Goal: Transaction & Acquisition: Obtain resource

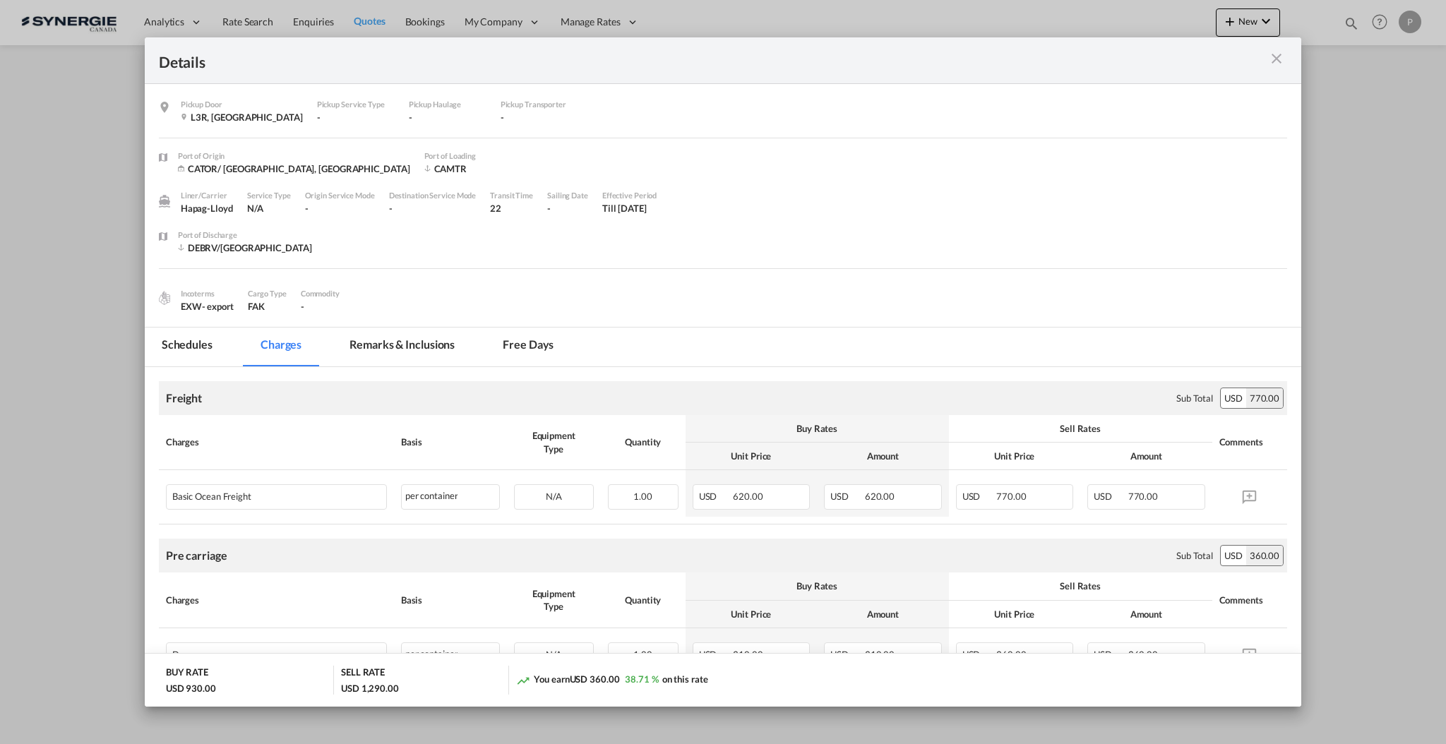
click at [1270, 66] on md-icon "icon-close m-3 fg-AAA8AD cursor" at bounding box center [1276, 58] width 17 height 17
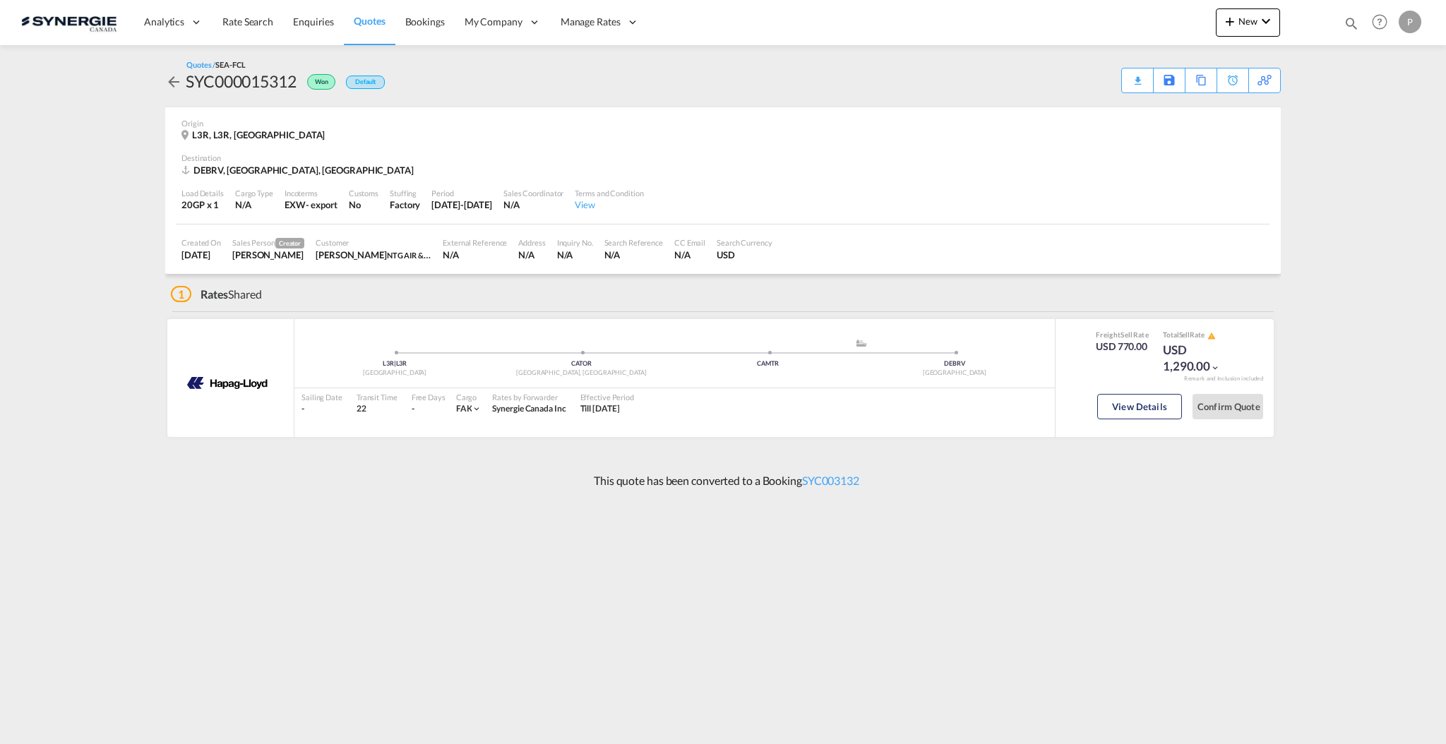
click at [1350, 25] on md-icon "icon-magnify" at bounding box center [1352, 24] width 16 height 16
click at [1121, 22] on select "Bookings Quotes Enquiries" at bounding box center [1126, 23] width 67 height 25
select select "Quotes"
click at [1093, 11] on select "Bookings Quotes Enquiries" at bounding box center [1126, 23] width 67 height 25
click at [1190, 33] on input at bounding box center [1246, 23] width 176 height 25
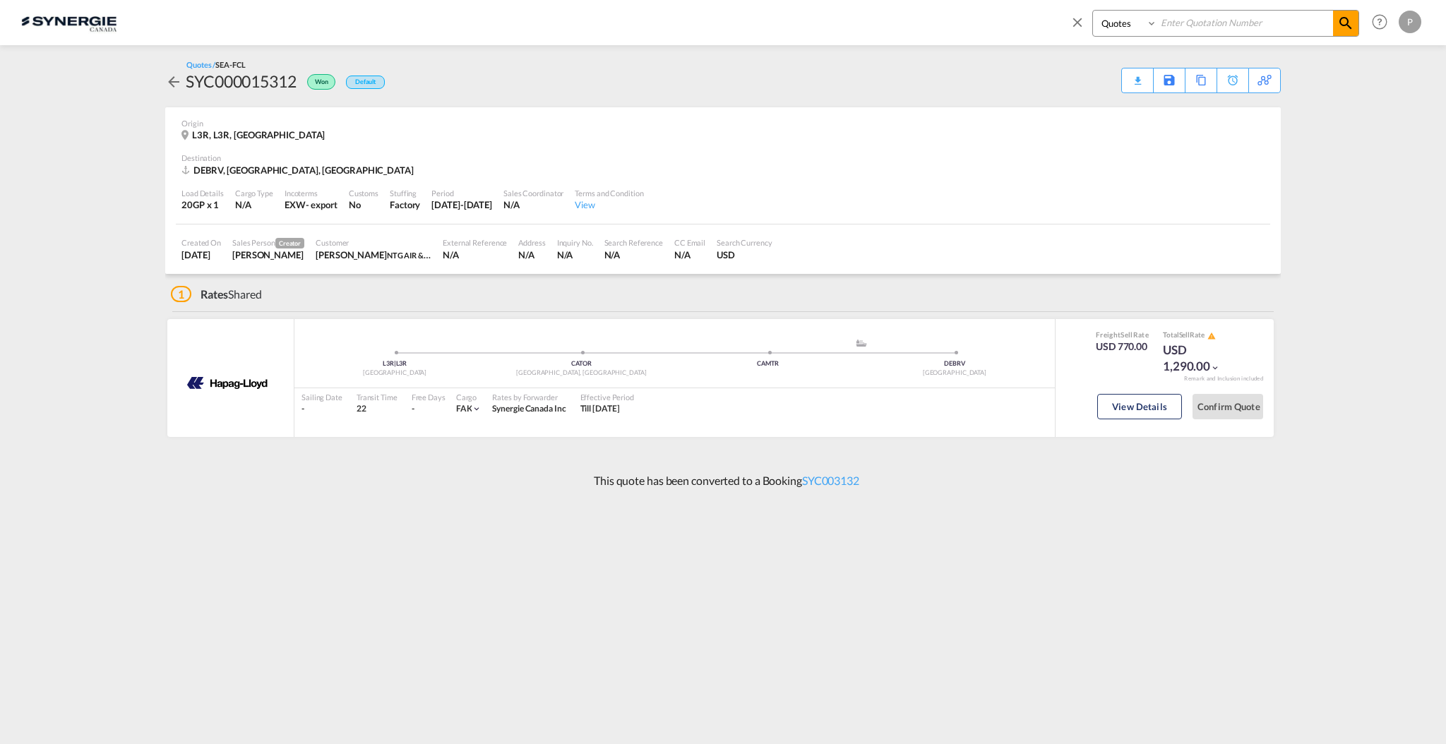
paste input "SYC000010472"
click at [1352, 23] on md-icon "icon-magnify" at bounding box center [1346, 23] width 17 height 17
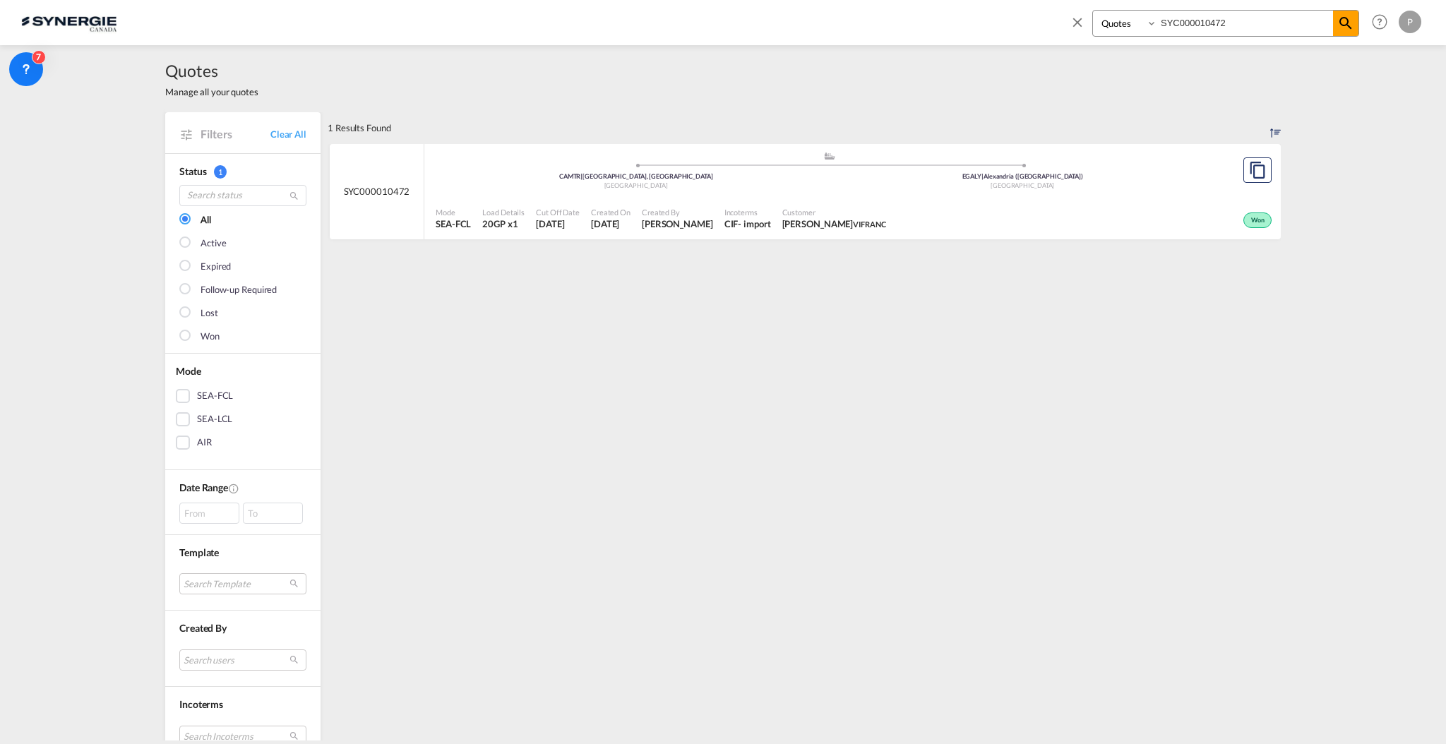
click at [1191, 21] on input "SYC000010472" at bounding box center [1246, 23] width 176 height 25
paste input "5357"
type input "SYC000015357"
click at [1347, 23] on md-icon "icon-magnify" at bounding box center [1346, 23] width 17 height 17
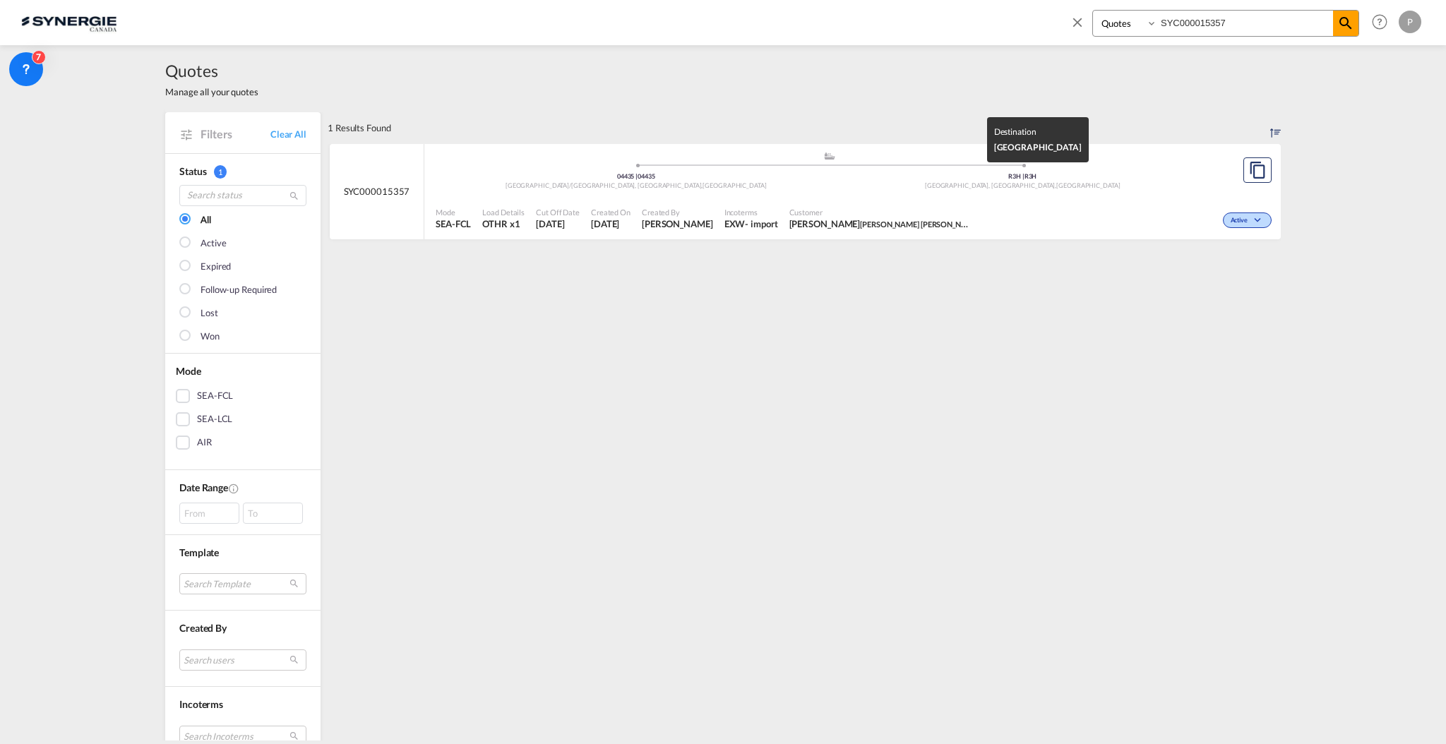
click at [992, 182] on span "Winnipeg, MB ," at bounding box center [990, 186] width 131 height 8
click at [697, 198] on div "Mode SEA-FCL Load Details OTHR x1 Cut Off Date 9 Oct 2025 Created On 9 Oct 2025…" at bounding box center [852, 219] width 857 height 42
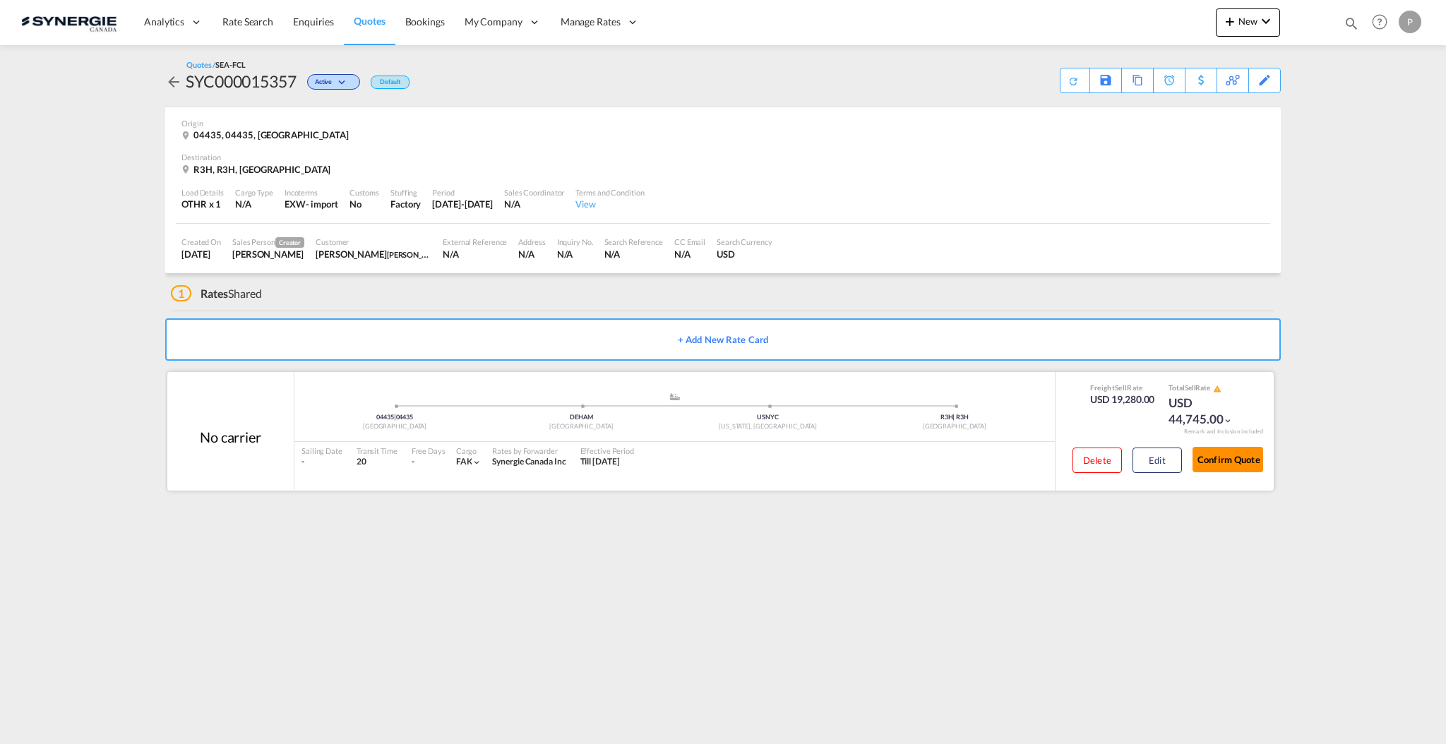
click at [1227, 457] on button "Confirm Quote" at bounding box center [1228, 459] width 71 height 25
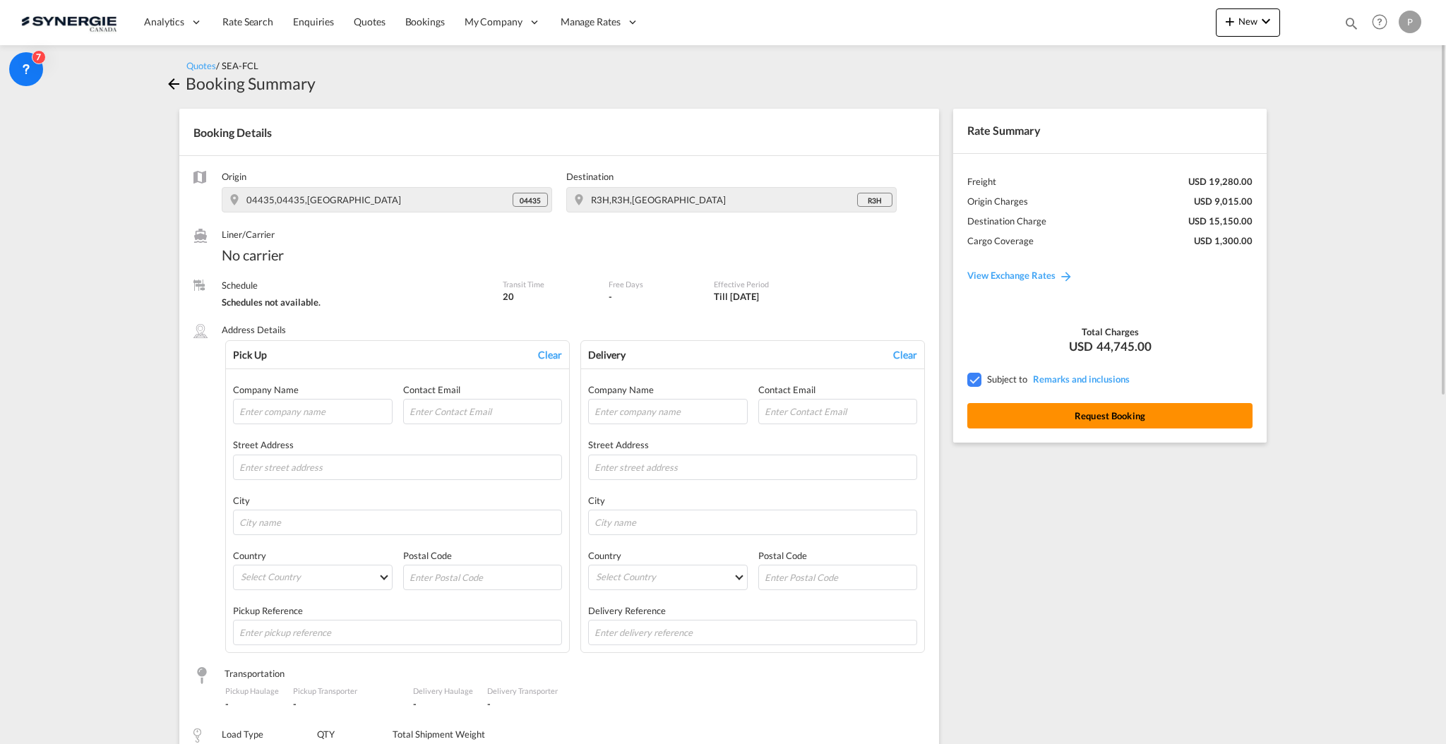
click at [1076, 420] on button "Request Booking" at bounding box center [1110, 415] width 285 height 25
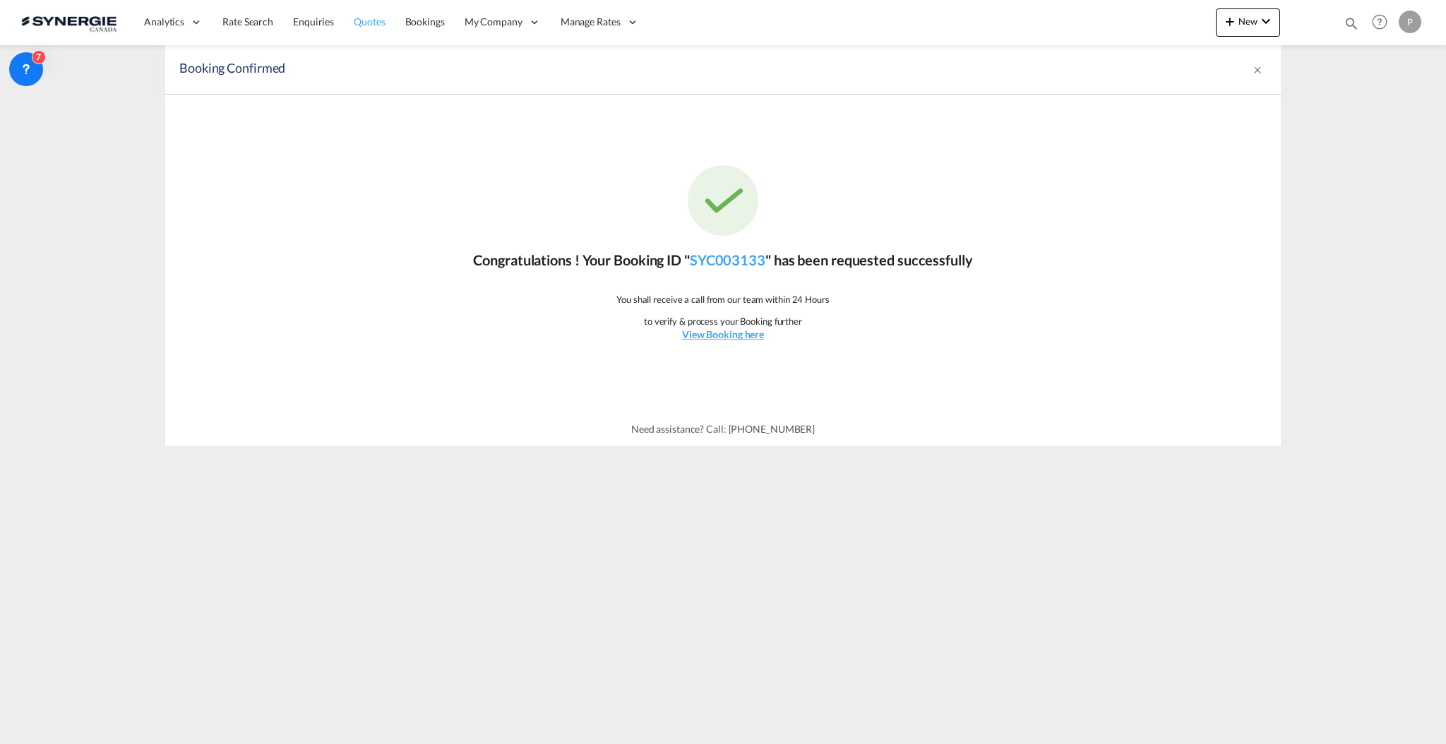
click at [381, 23] on span "Quotes" at bounding box center [369, 22] width 31 height 12
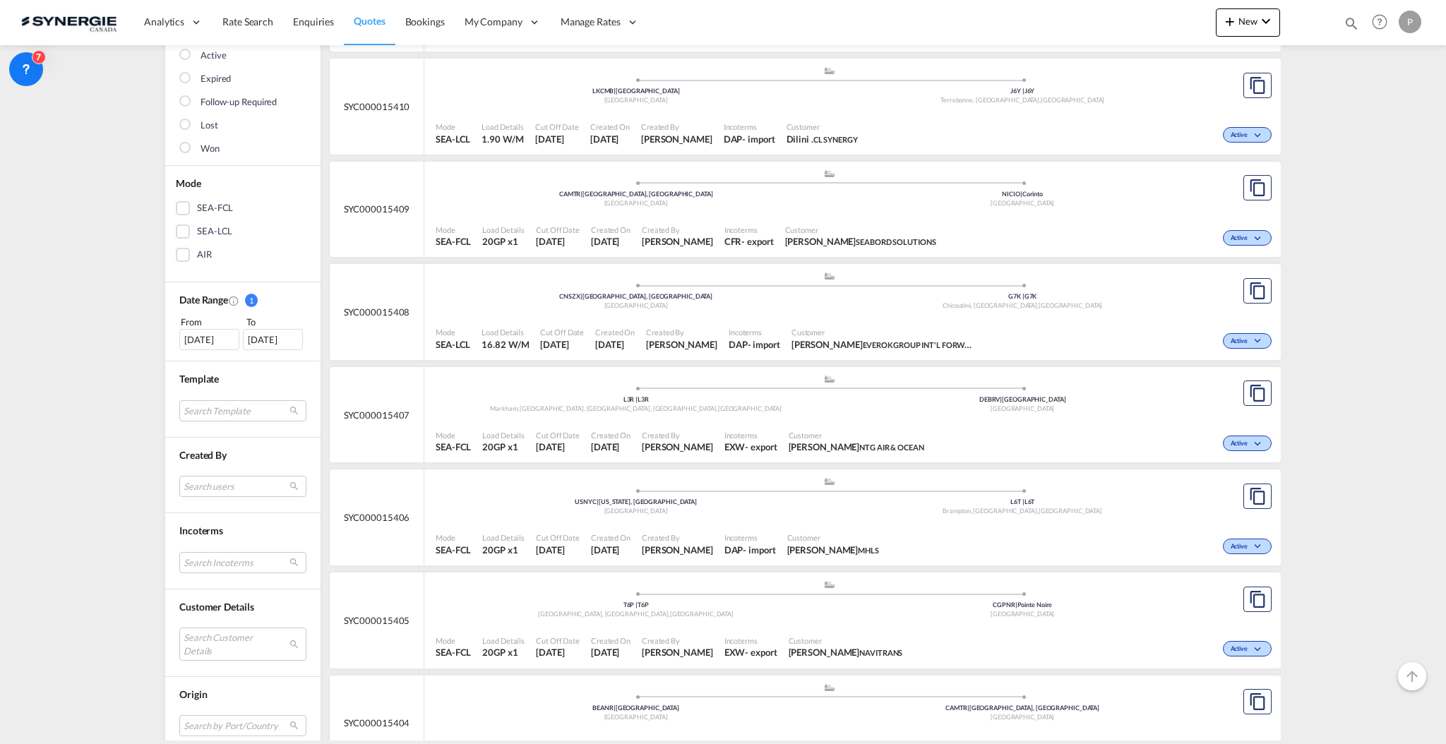
scroll to position [283, 0]
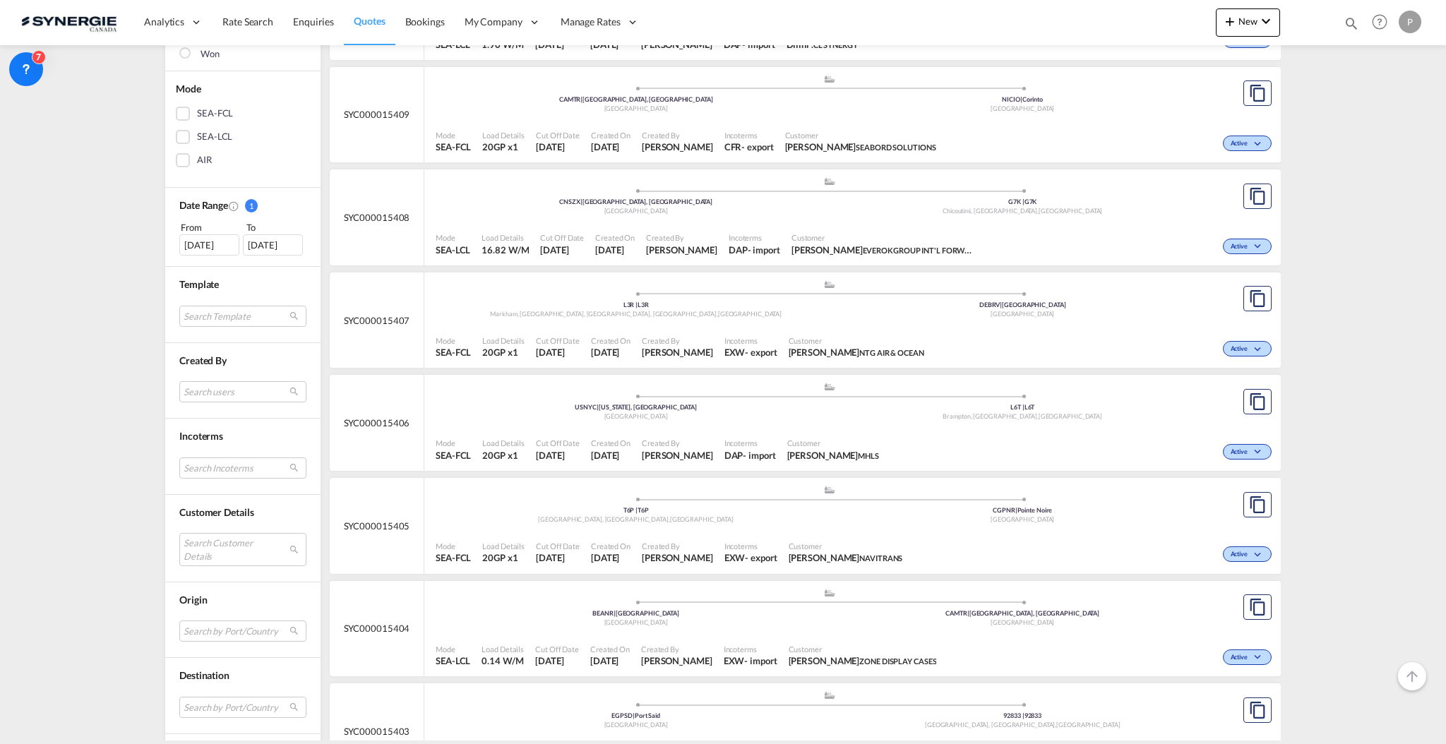
click at [227, 554] on md-select "Search Customer Details user name user dilini . dilini@clsynergy.com | cl syner…" at bounding box center [242, 549] width 127 height 32
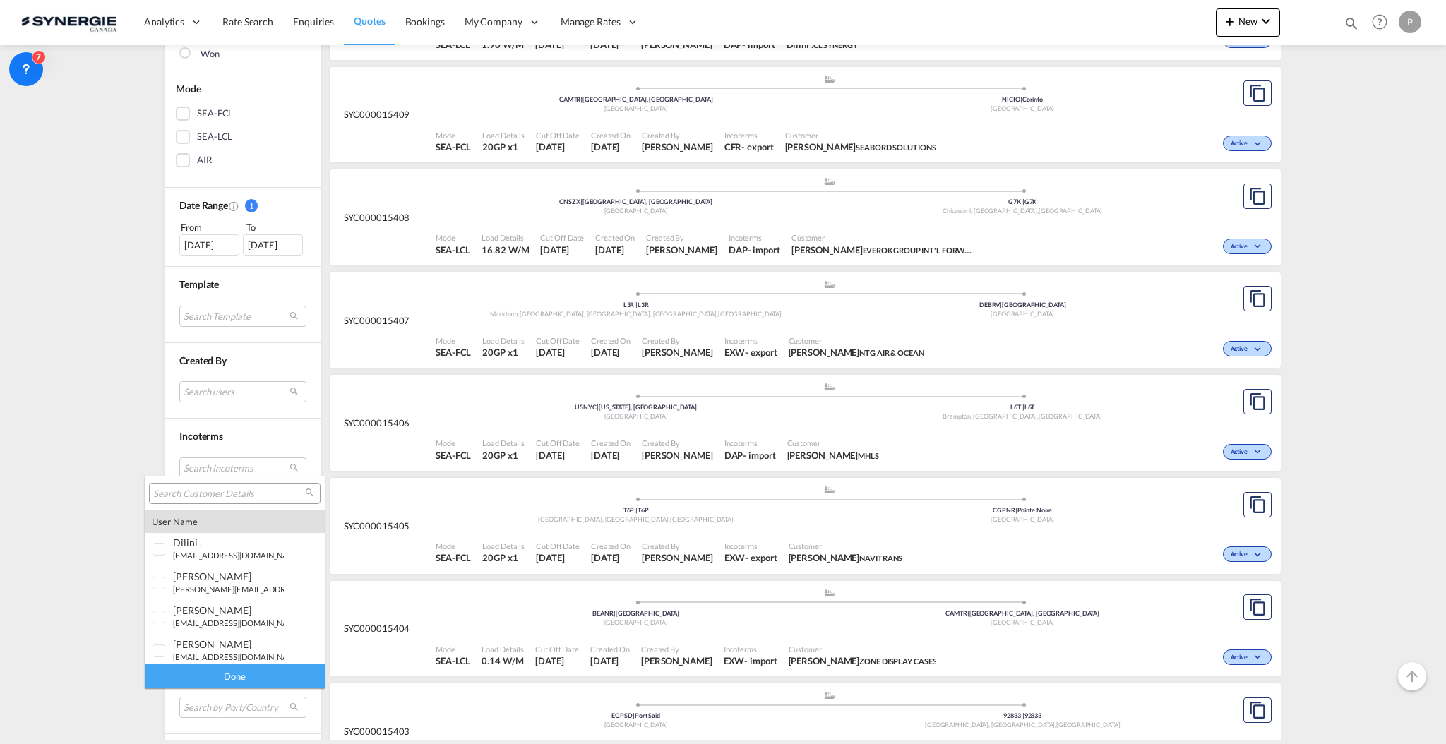
click at [245, 497] on input "search" at bounding box center [229, 494] width 152 height 13
type input "aeb"
click at [246, 538] on div "erick Bedard" at bounding box center [228, 543] width 111 height 12
click at [236, 645] on div "aeb i schmidt" at bounding box center [228, 646] width 111 height 12
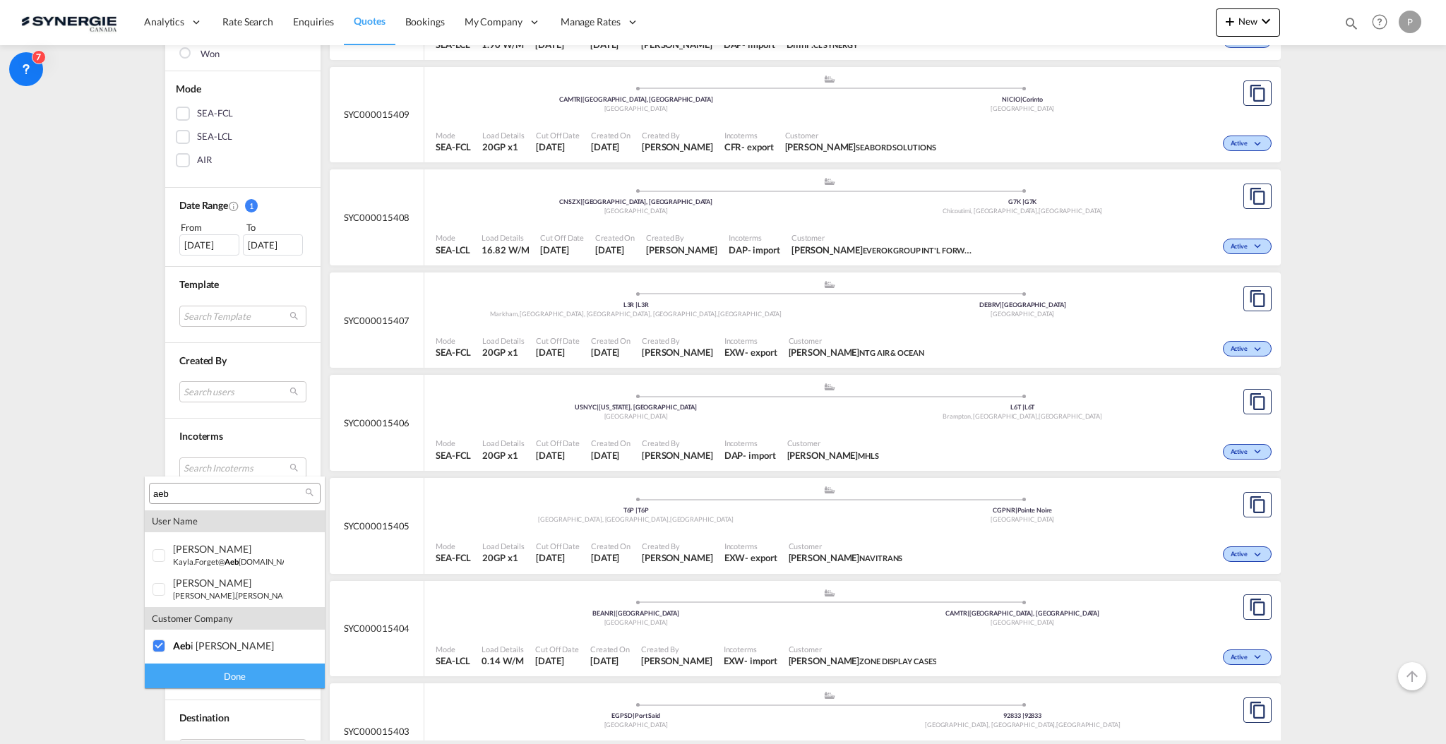
click at [237, 673] on div "Done" at bounding box center [235, 676] width 180 height 25
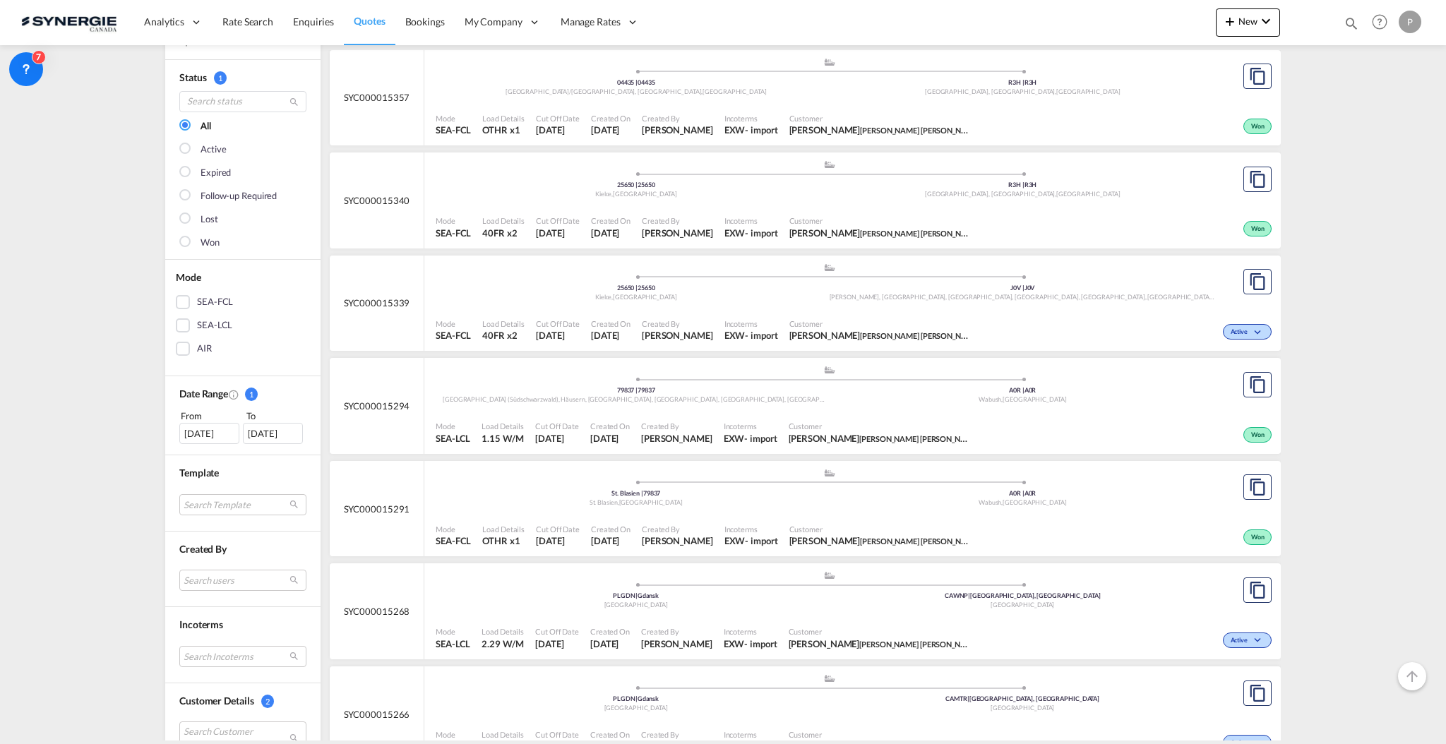
scroll to position [188, 0]
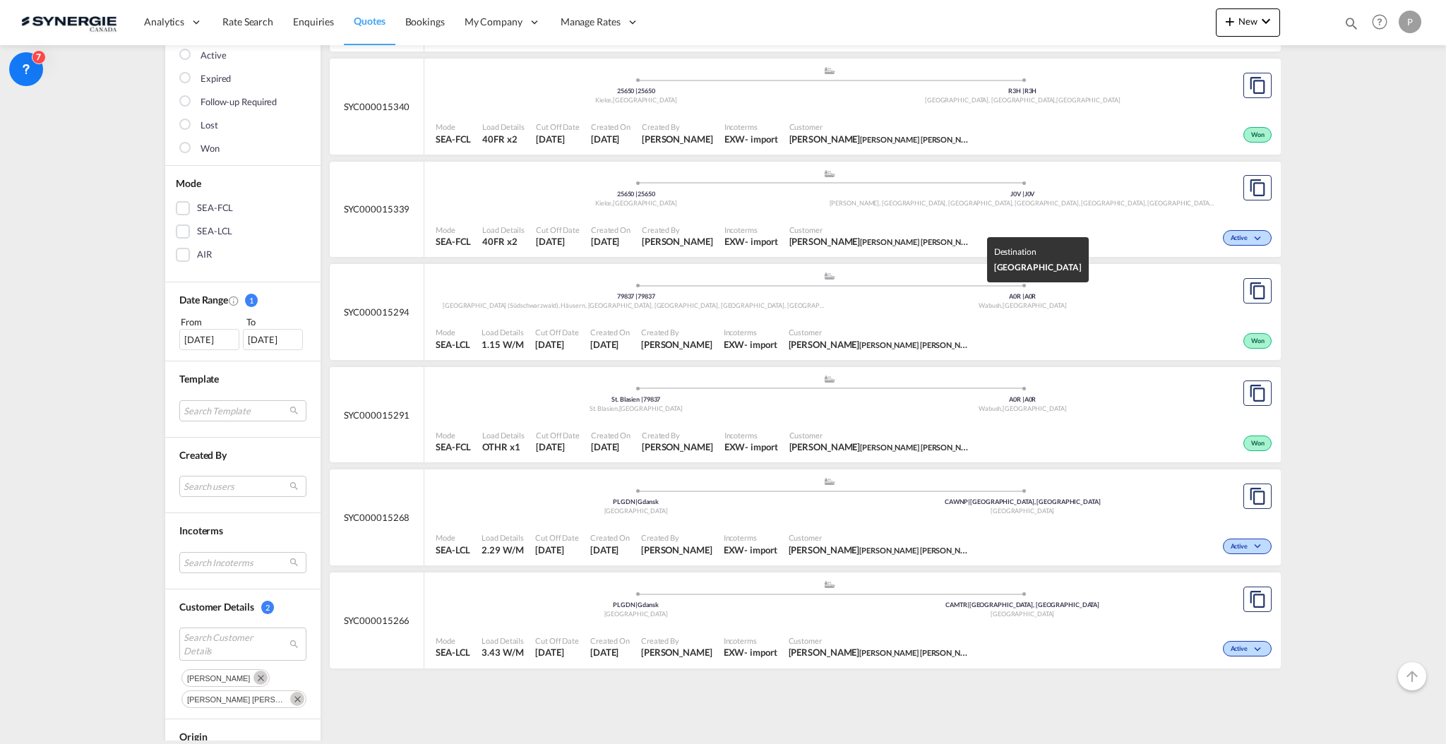
click at [851, 299] on div "A0R | A0R" at bounding box center [1023, 296] width 387 height 9
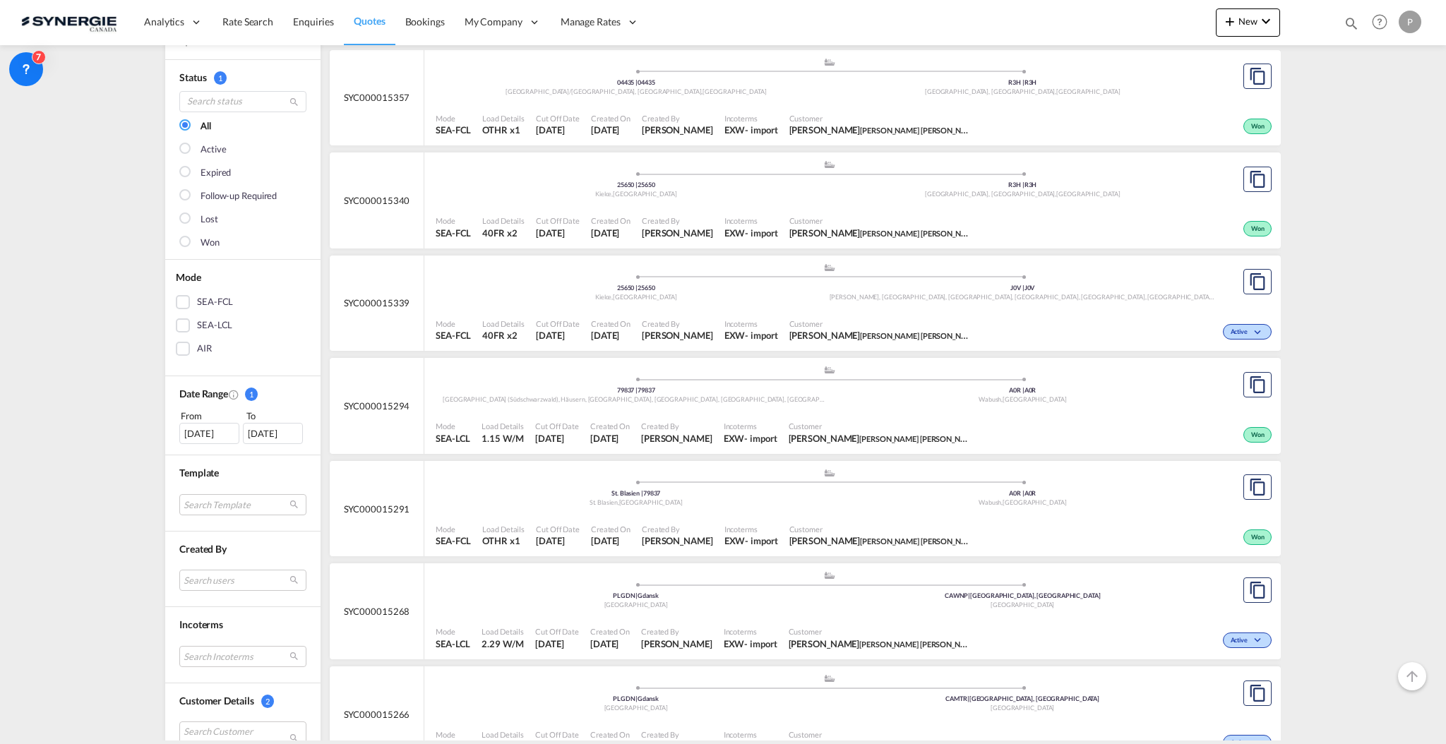
scroll to position [0, 0]
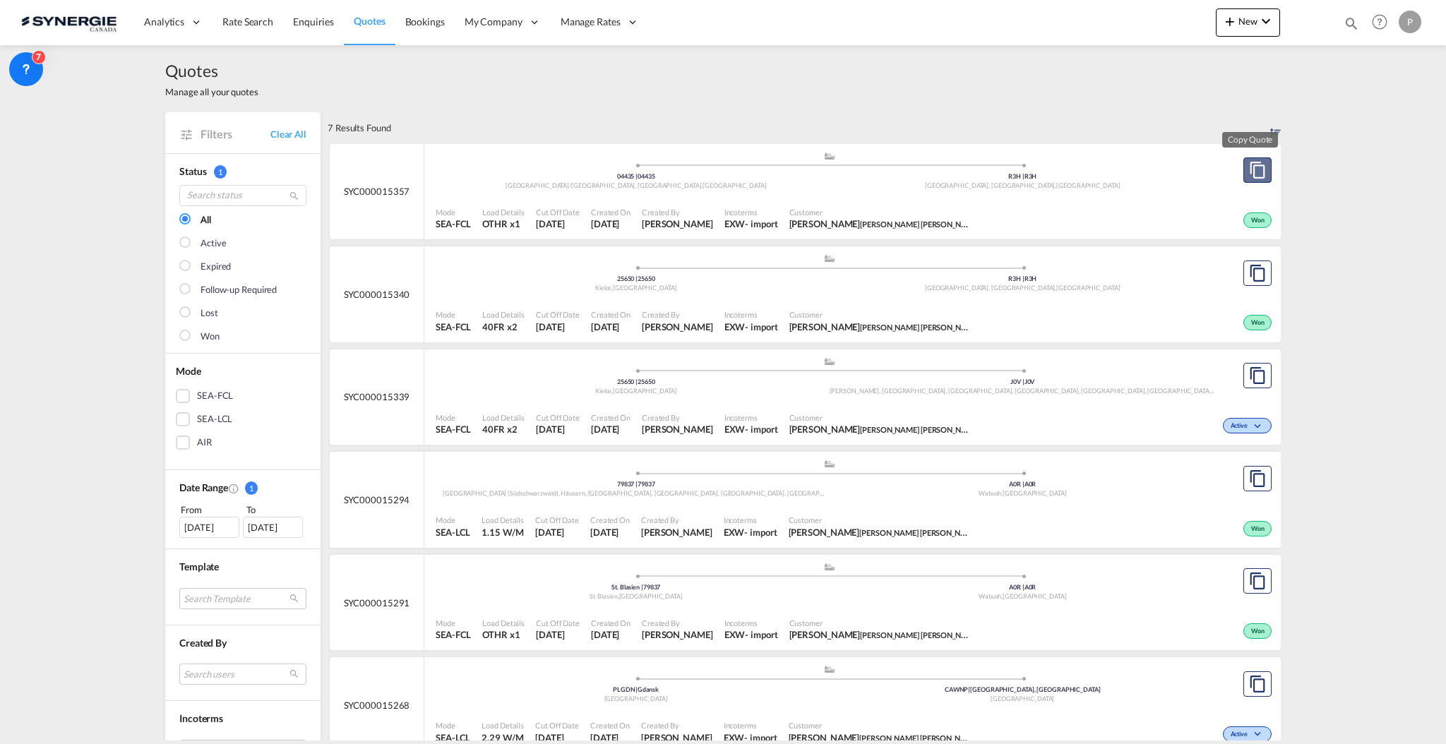
click at [1259, 162] on md-icon "assets/icons/custom/copyQuote.svg" at bounding box center [1257, 170] width 17 height 17
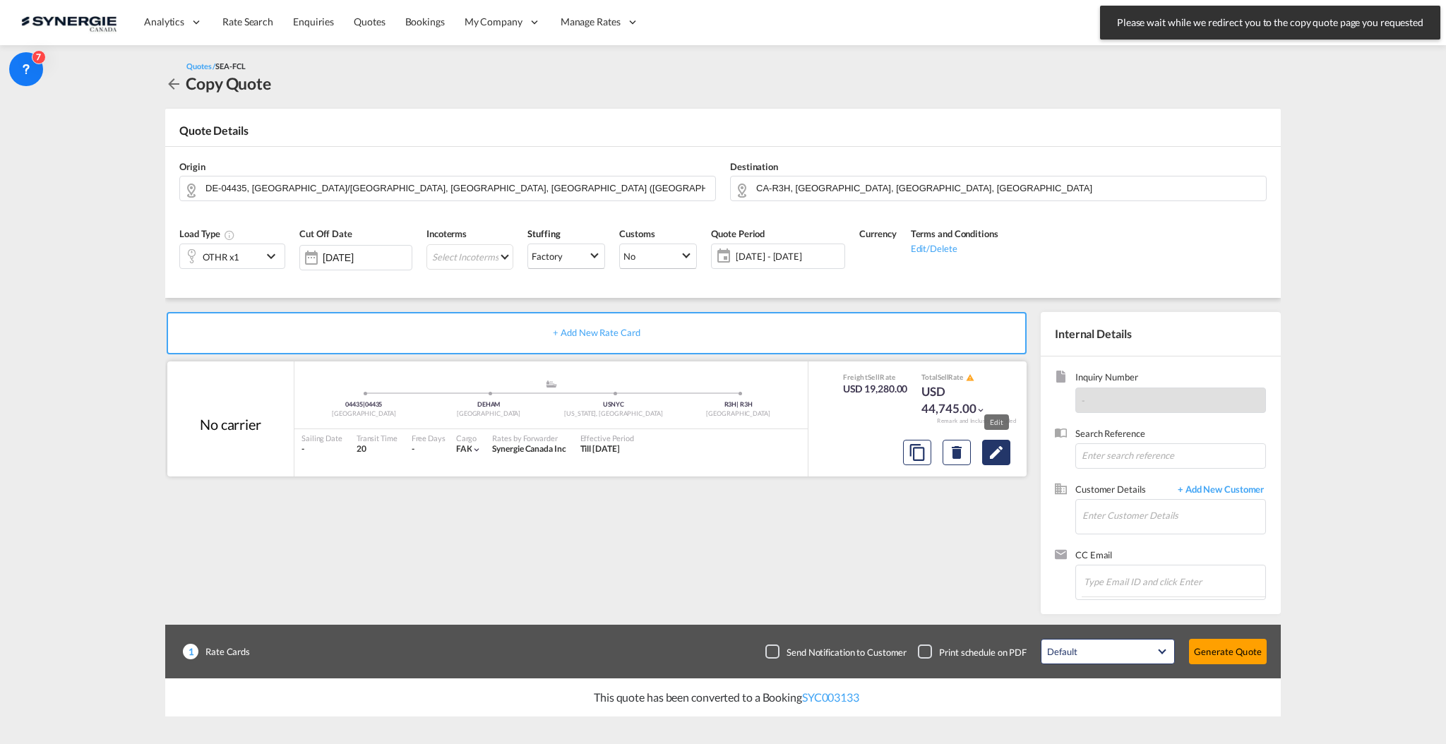
click at [998, 450] on md-icon "Edit" at bounding box center [996, 452] width 17 height 17
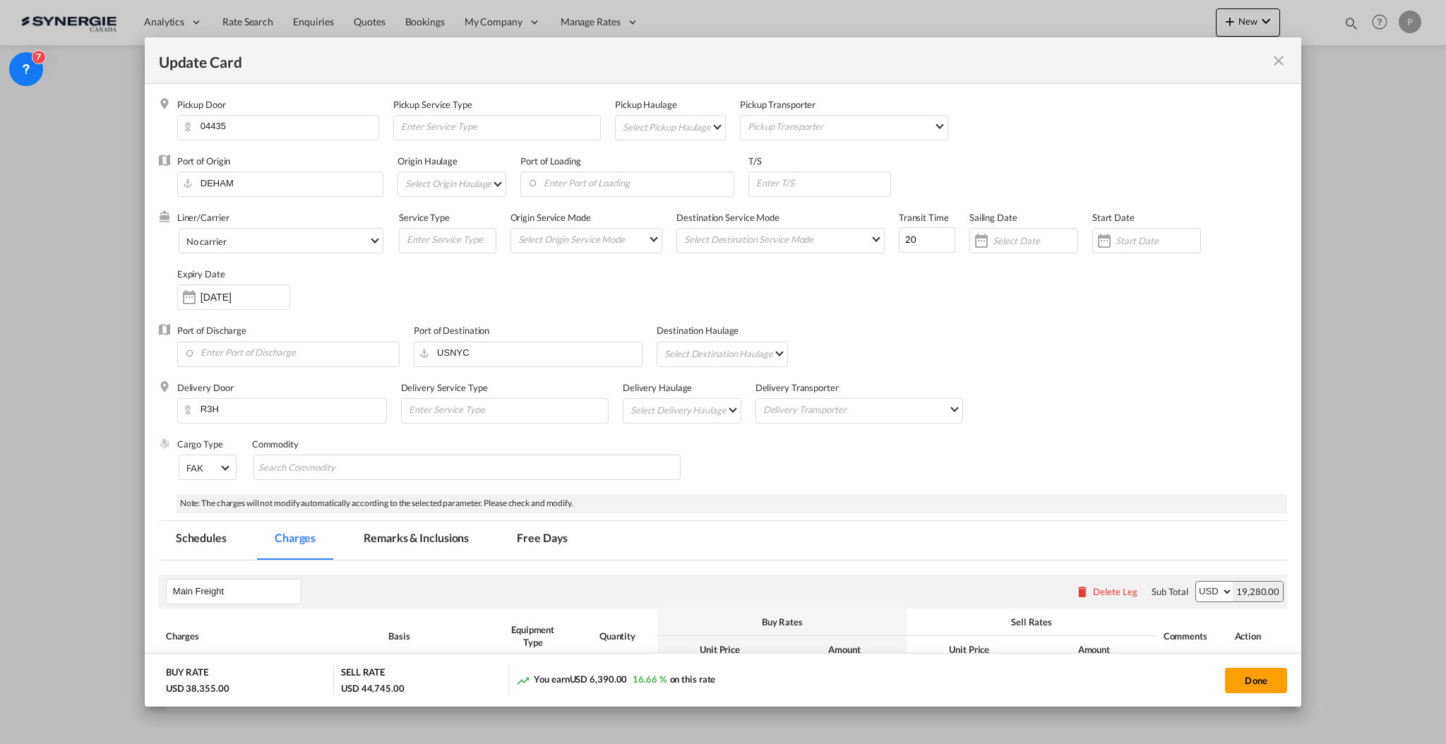
scroll to position [283, 0]
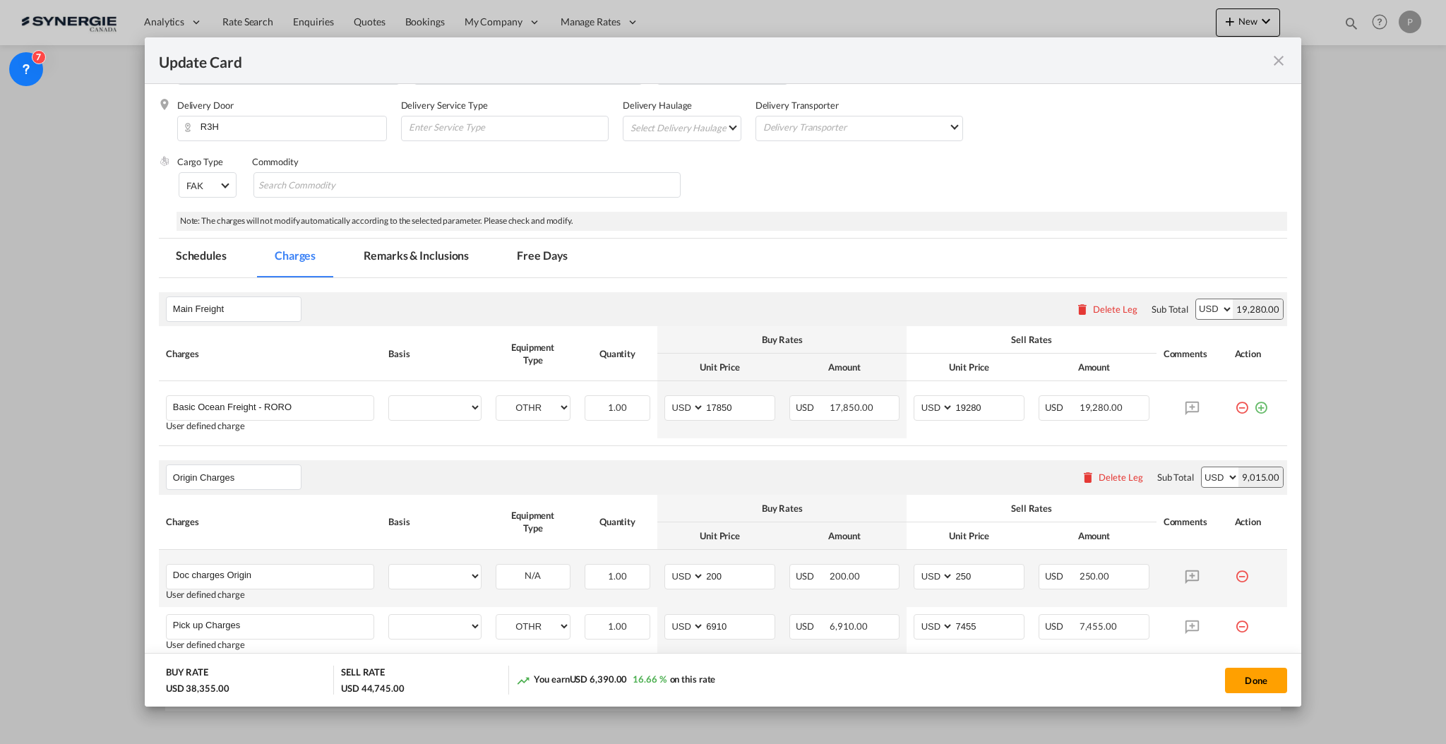
select select "per equipment"
select select "per B/L"
select select "per equipment"
select select "flat"
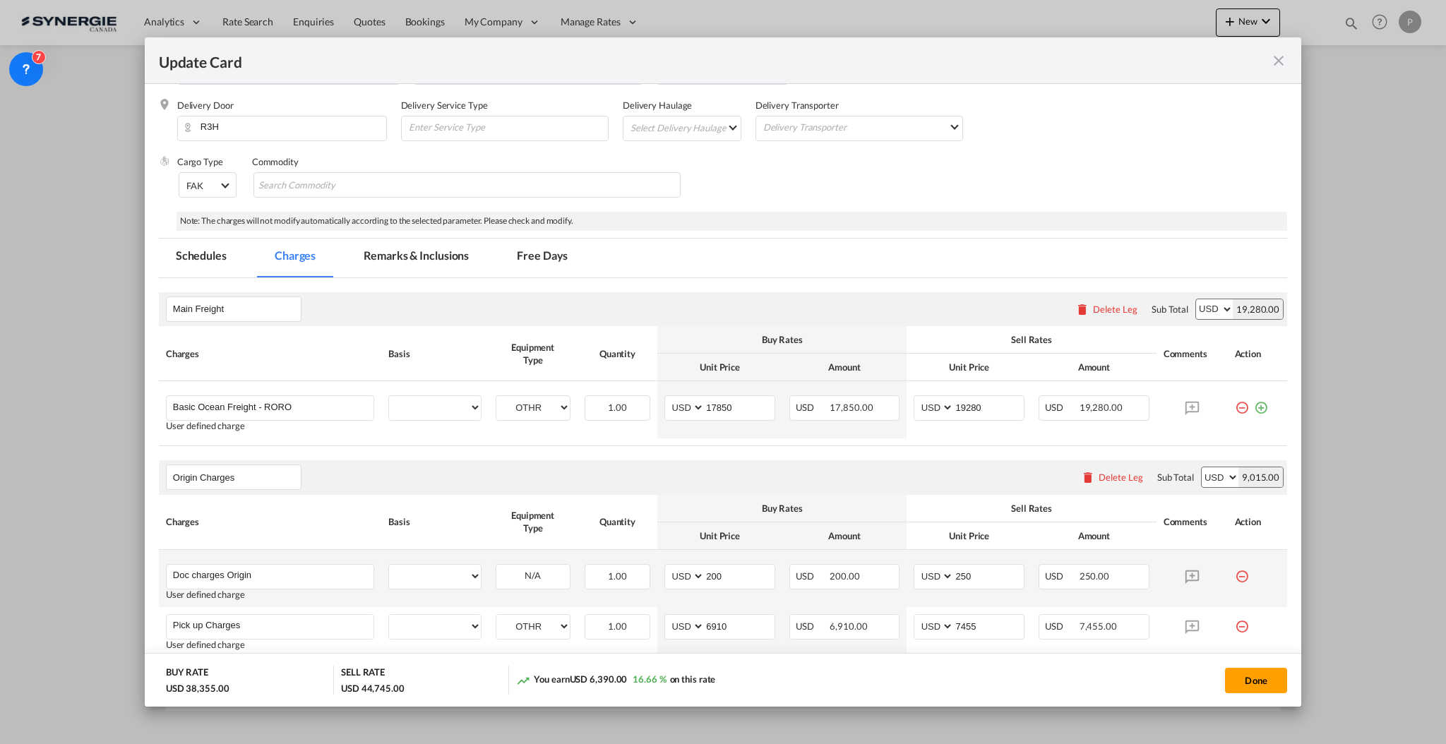
select select "per container"
select select "per shipment"
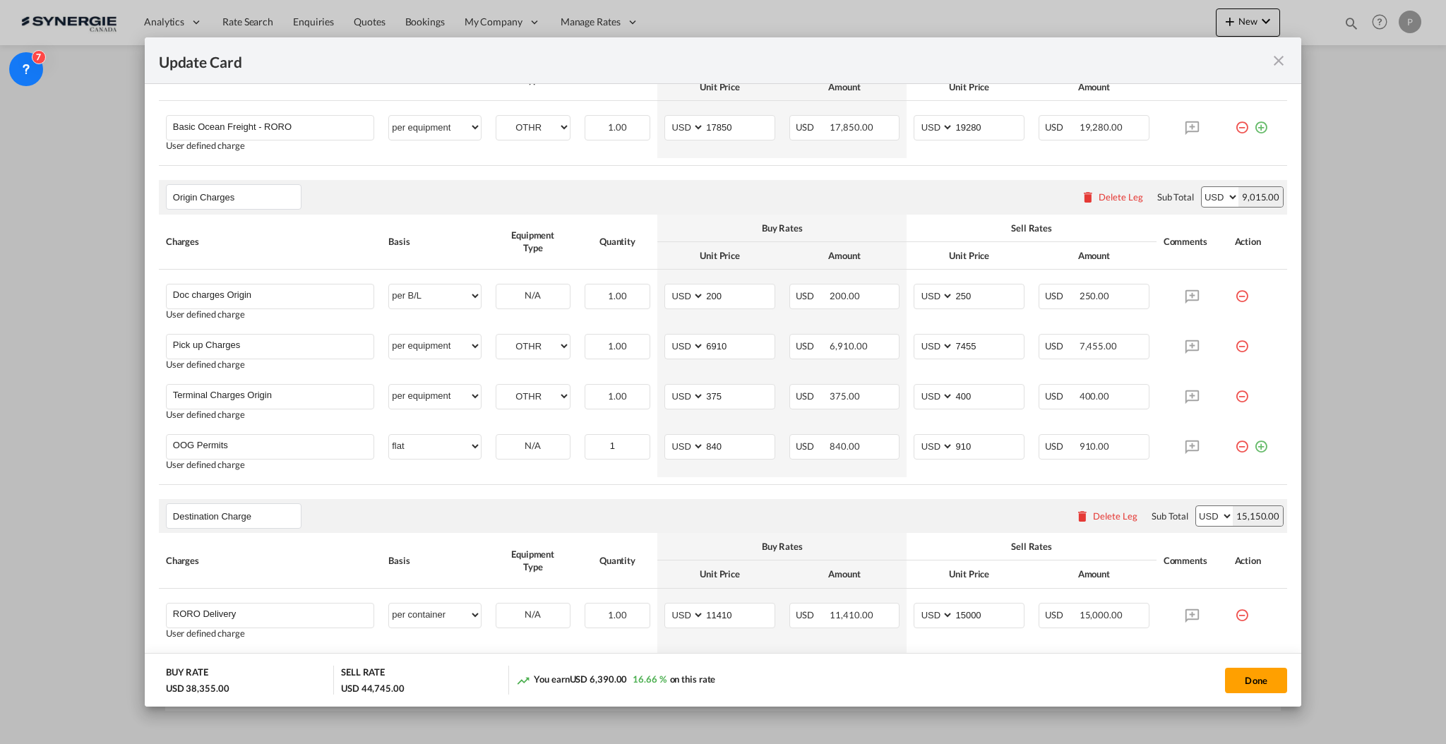
scroll to position [565, 0]
click at [278, 444] on input "OOG Permits" at bounding box center [273, 443] width 201 height 21
drag, startPoint x: 357, startPoint y: 442, endPoint x: 246, endPoint y: 444, distance: 110.9
click at [246, 444] on input "OOG Permits - If permits done within the first permit validity period then no c…" at bounding box center [273, 443] width 201 height 21
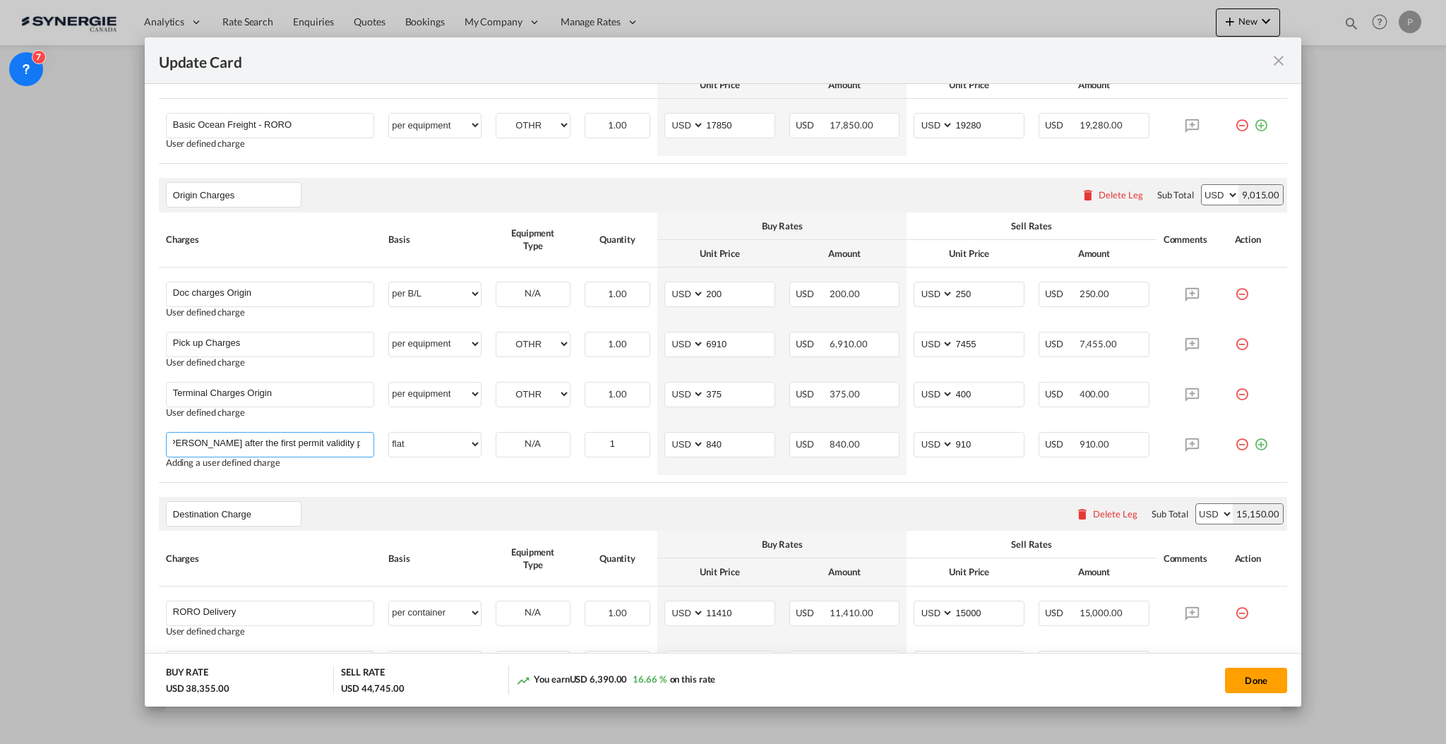
scroll to position [0, 93]
click at [347, 441] on input "OOG Permits - If dones after the first permit validity period - 910 ISD" at bounding box center [273, 443] width 201 height 21
click at [348, 441] on input "OOG Permits - If dones after the first permit validity period - 910 ISD" at bounding box center [273, 443] width 201 height 21
type input "OOG Permits - If dones after the first permit validity period - 910 USD"
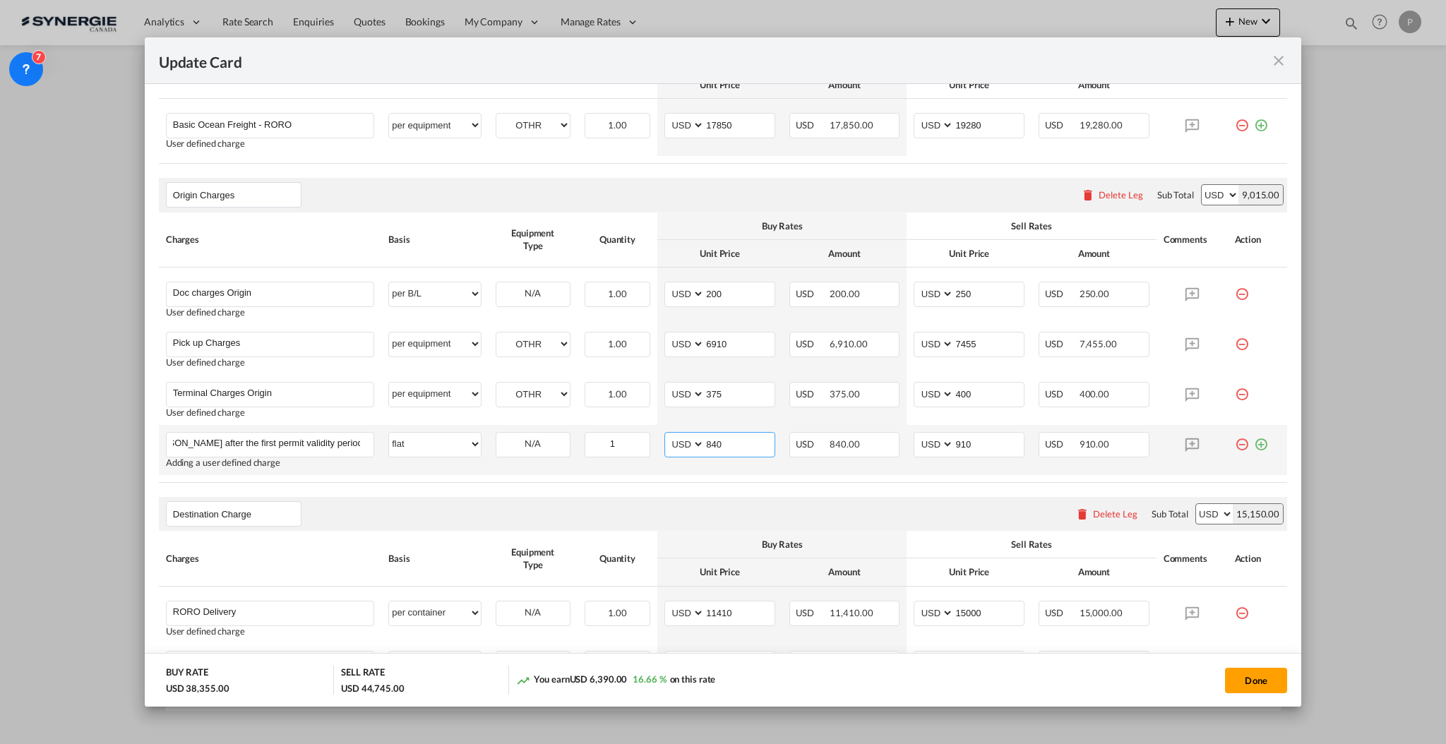
click at [730, 447] on input "840" at bounding box center [740, 443] width 70 height 21
type input "0"
click at [964, 439] on input "910" at bounding box center [989, 443] width 70 height 21
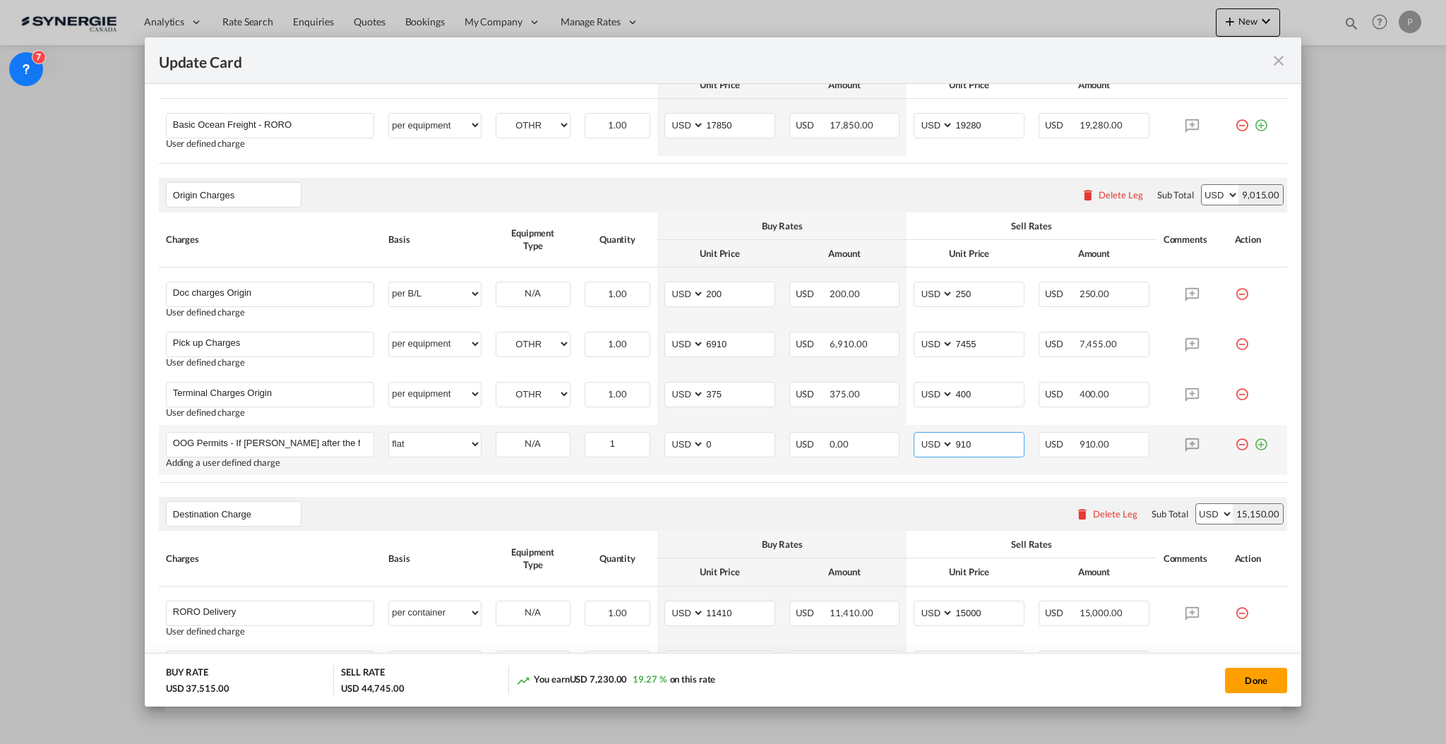
click at [964, 439] on input "910" at bounding box center [989, 443] width 70 height 21
type input "0"
click at [920, 489] on rate-modification "Main Freight Please enter leg name Leg Name Already Exists Delete Leg Sub Total…" at bounding box center [723, 453] width 1129 height 914
click at [1268, 683] on button "Done" at bounding box center [1256, 680] width 62 height 25
type input "07 Nov 2025"
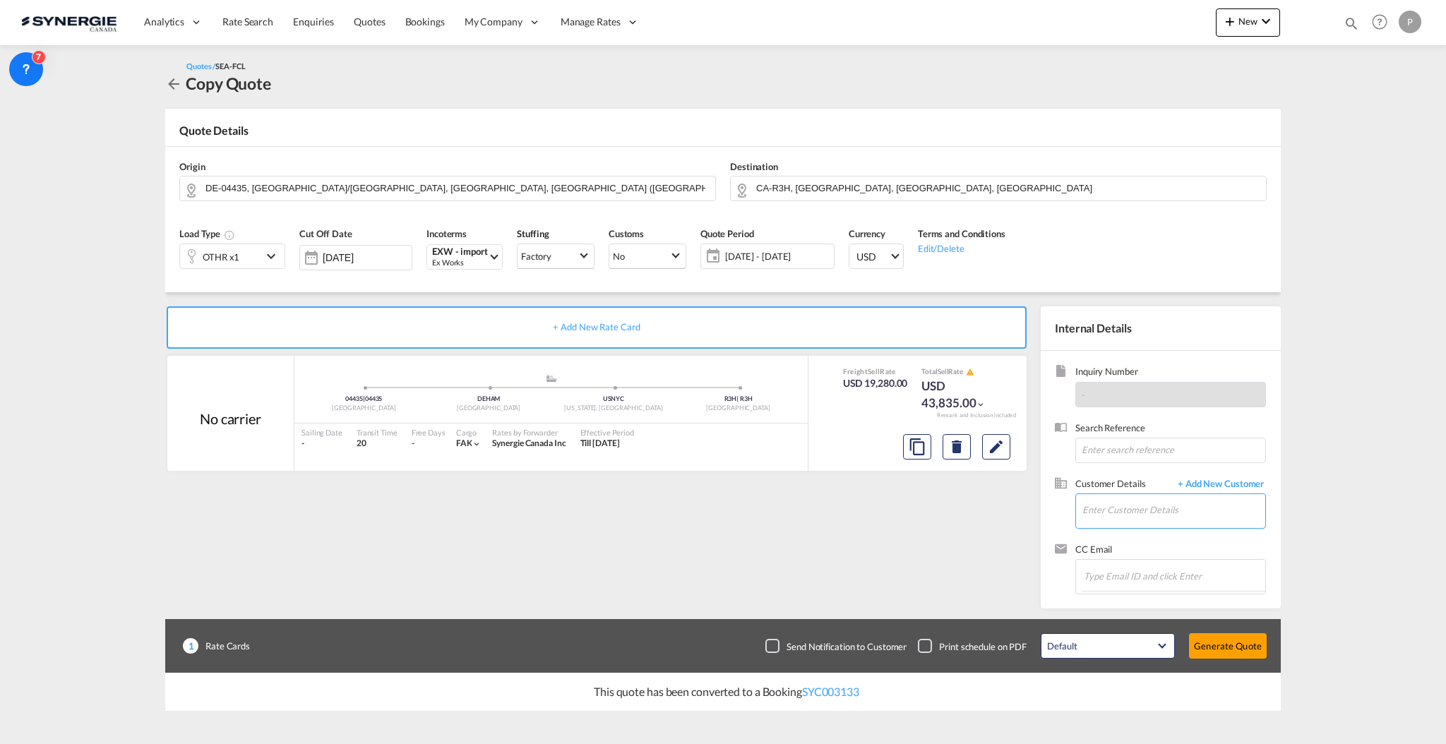
click at [1162, 513] on input "Enter Customer Details" at bounding box center [1174, 510] width 183 height 32
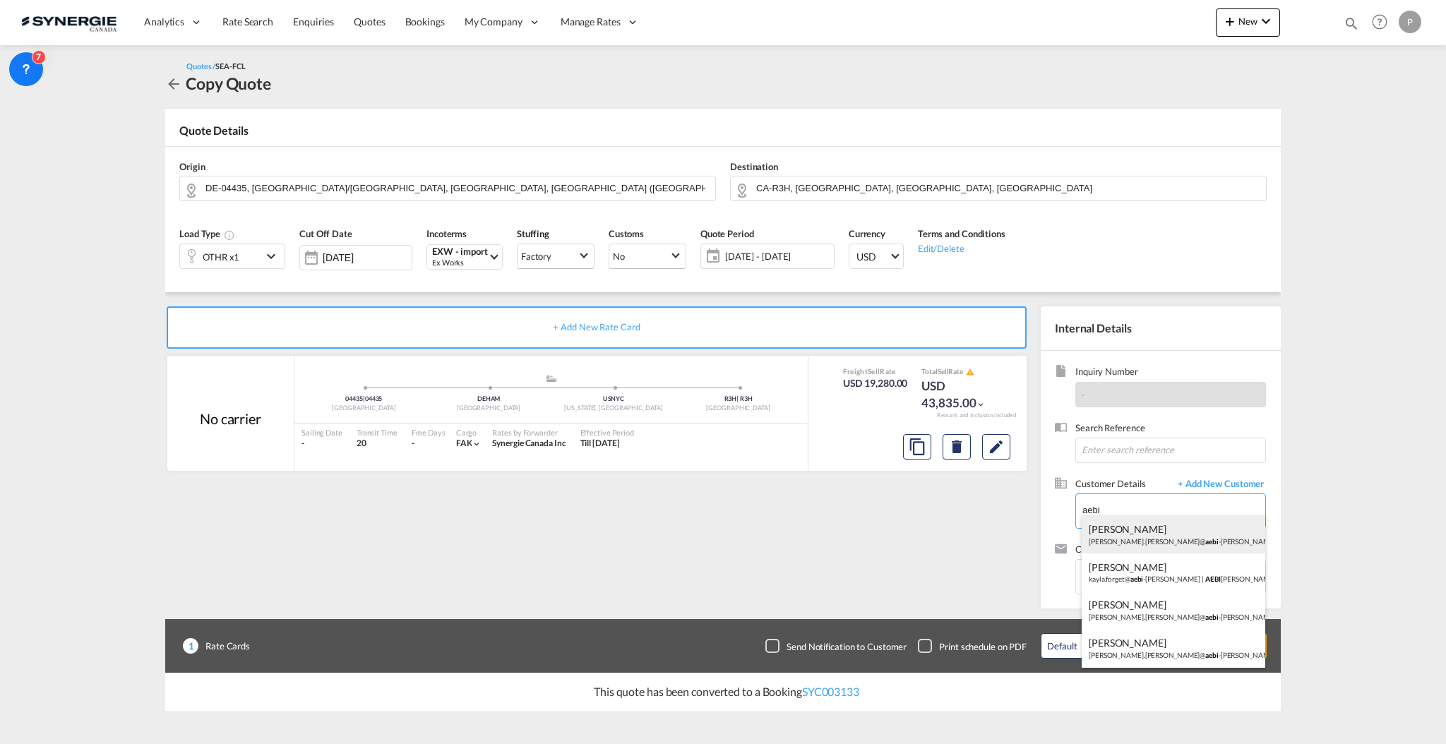
click at [1167, 538] on div "Simon Boucher simon.boucher@ aebi -schmidt.com | AEBI SCHMIDT" at bounding box center [1174, 535] width 184 height 38
type input "AEBI SCHMIDT, Simon Boucher, simon.boucher@aebi-schmidt.com"
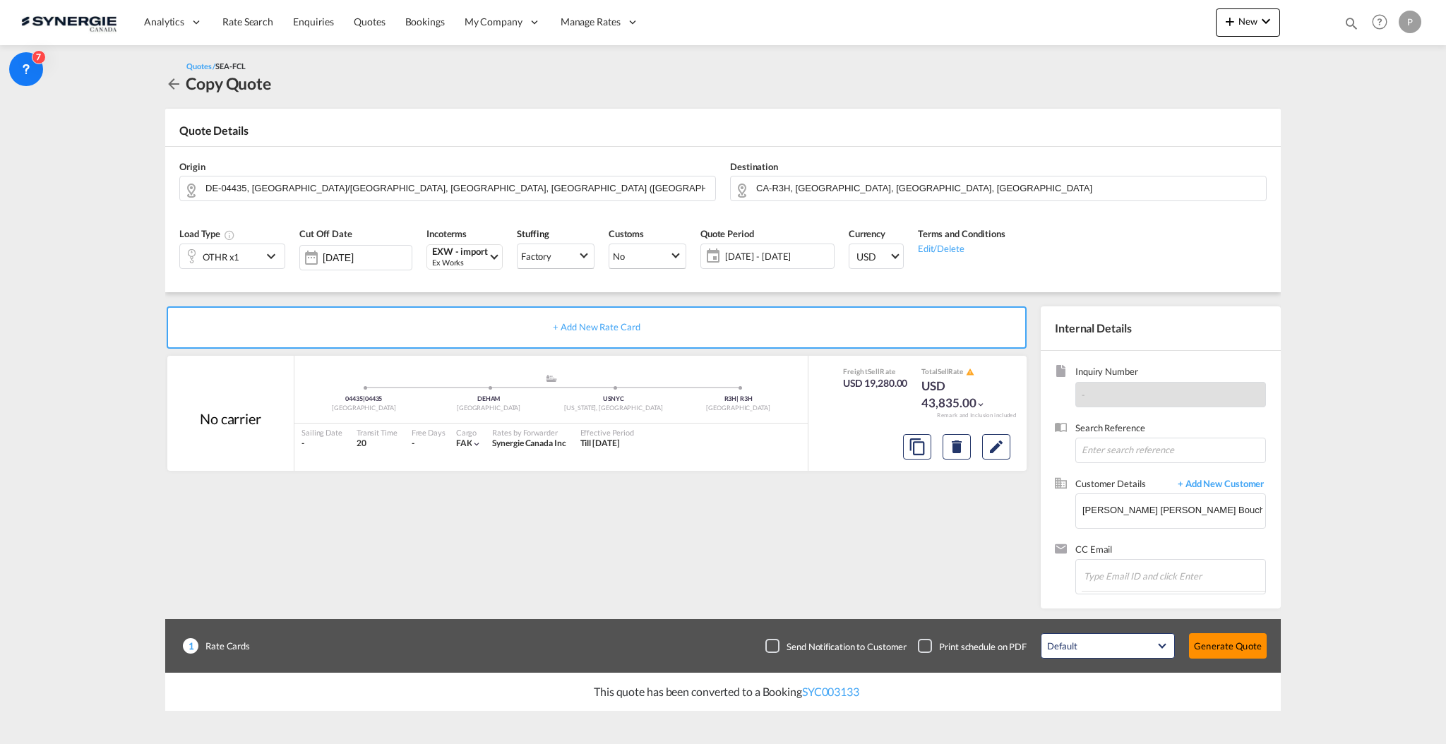
click at [1252, 648] on button "Generate Quote" at bounding box center [1228, 646] width 78 height 25
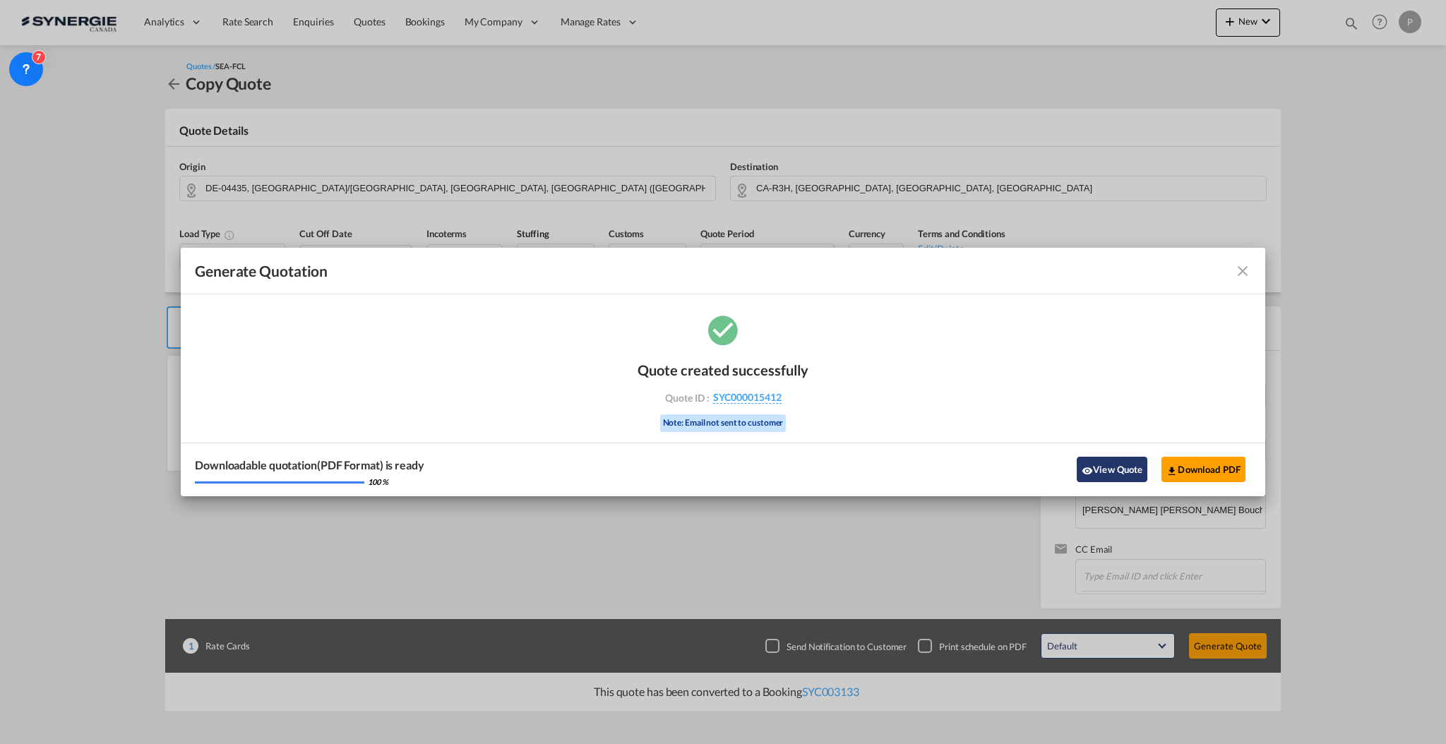
click at [1128, 463] on button "View Quote" at bounding box center [1112, 469] width 71 height 25
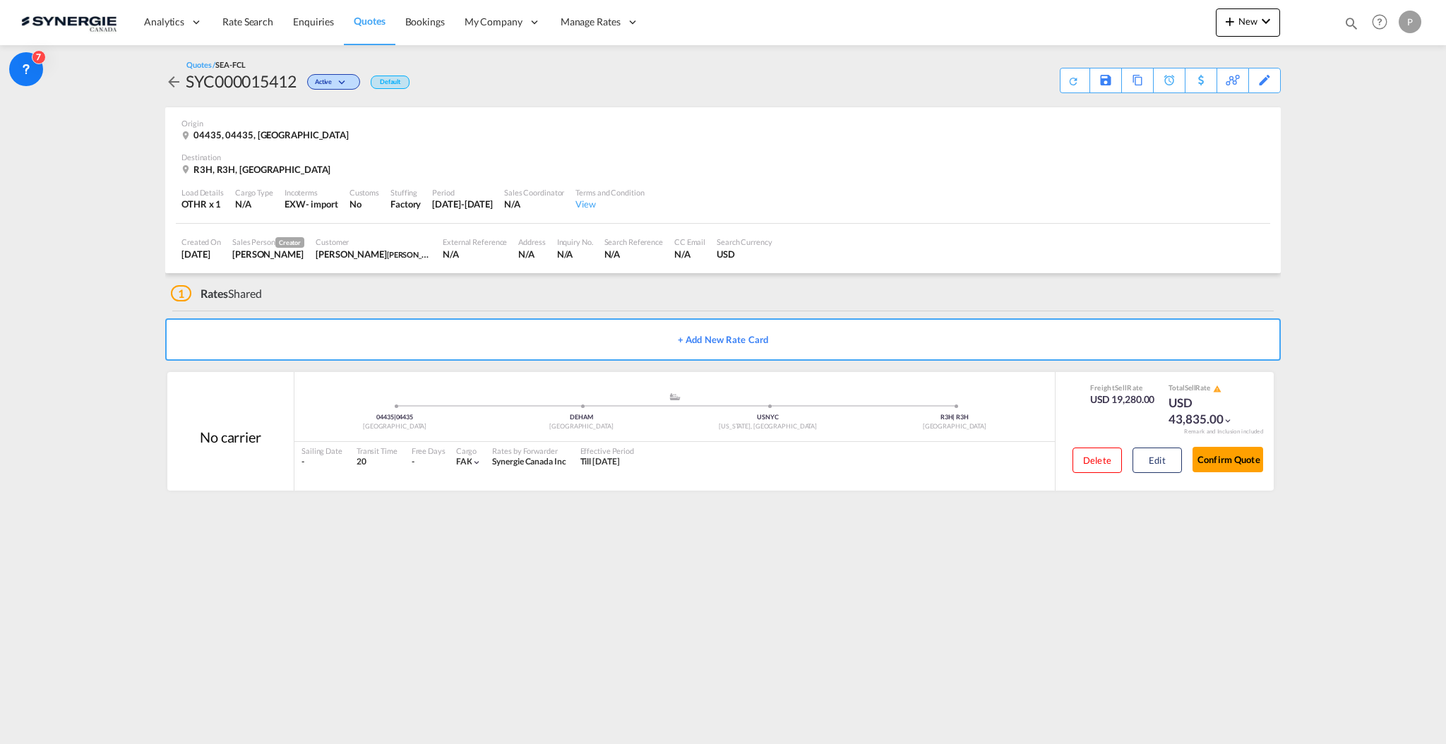
click at [241, 76] on div "SYC000015412" at bounding box center [241, 81] width 111 height 23
copy div "SYC000015412"
click at [1250, 458] on button "Confirm Quote" at bounding box center [1228, 459] width 71 height 25
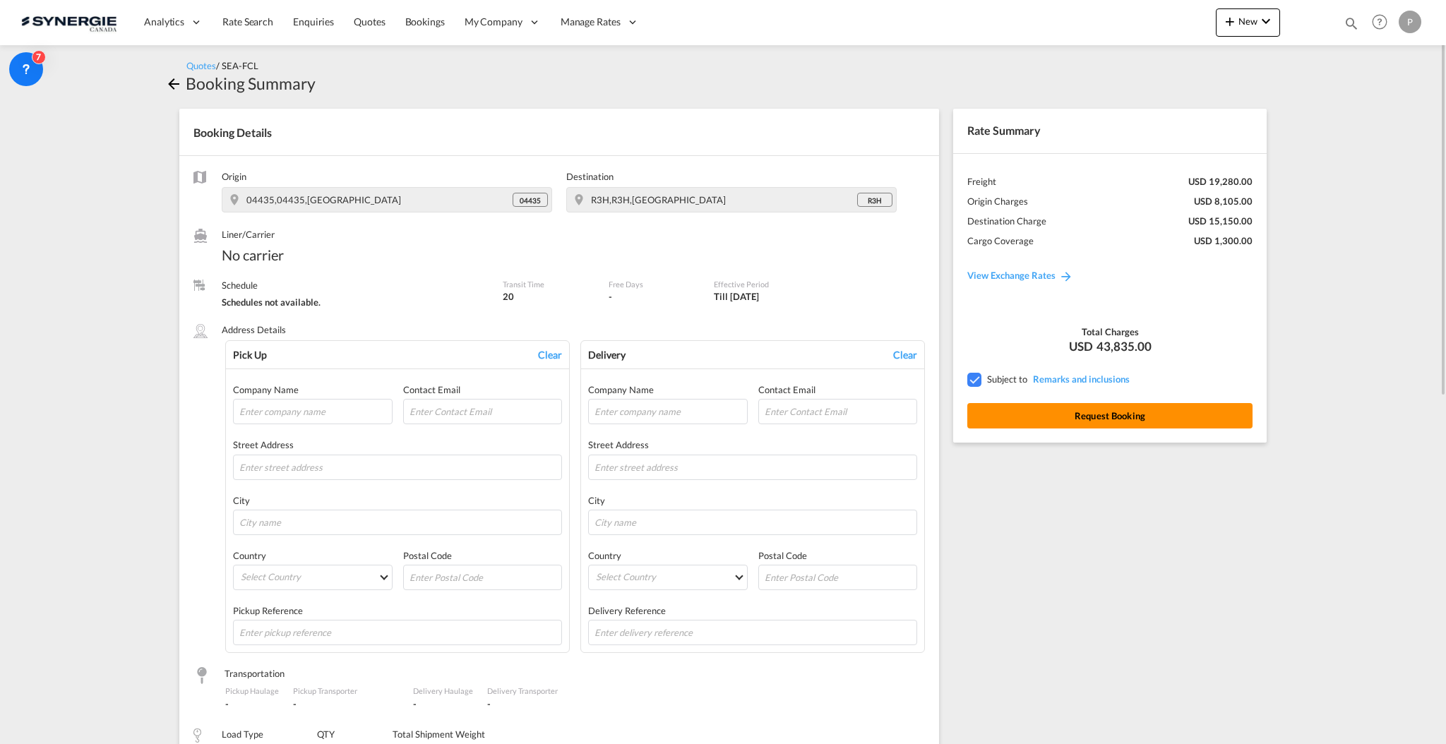
click at [1108, 421] on button "Request Booking" at bounding box center [1110, 415] width 285 height 25
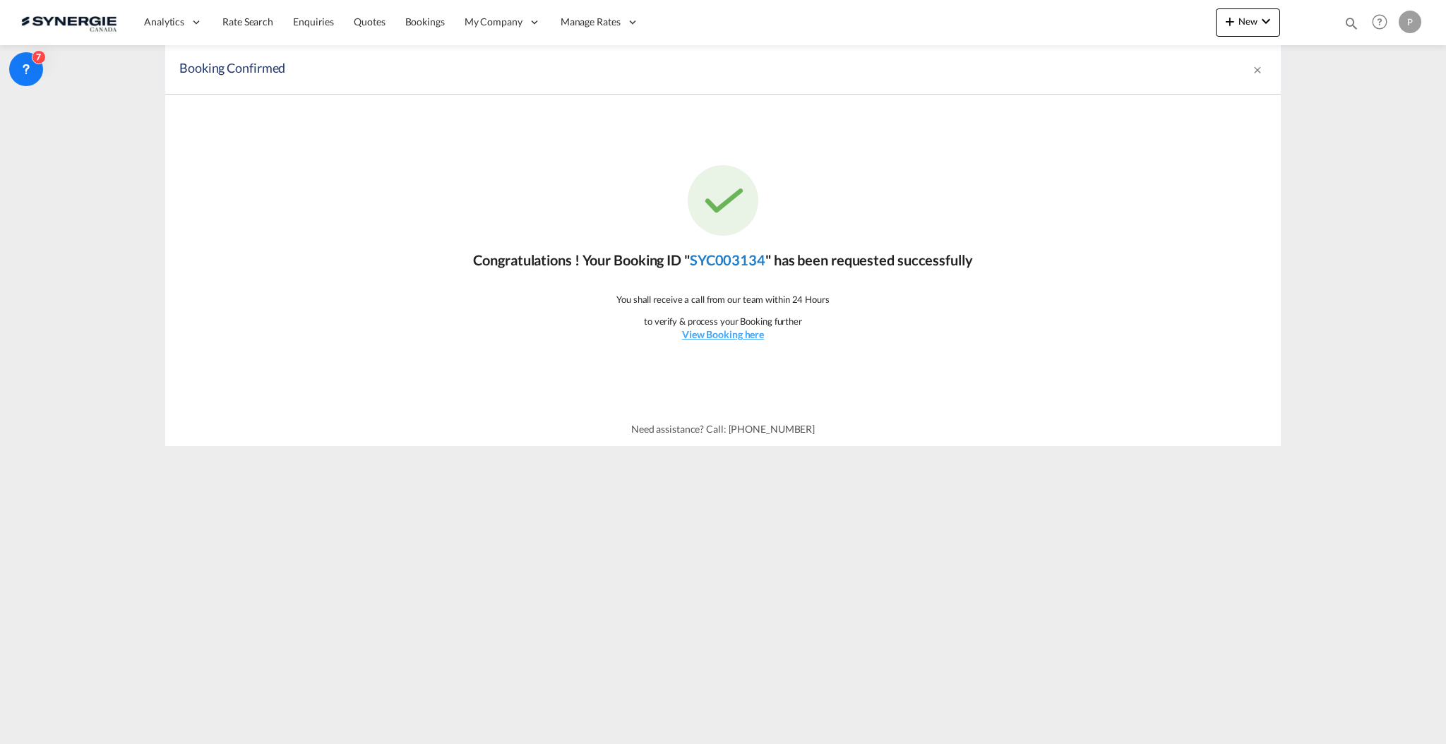
click at [742, 255] on link "SYC003134" at bounding box center [728, 259] width 76 height 17
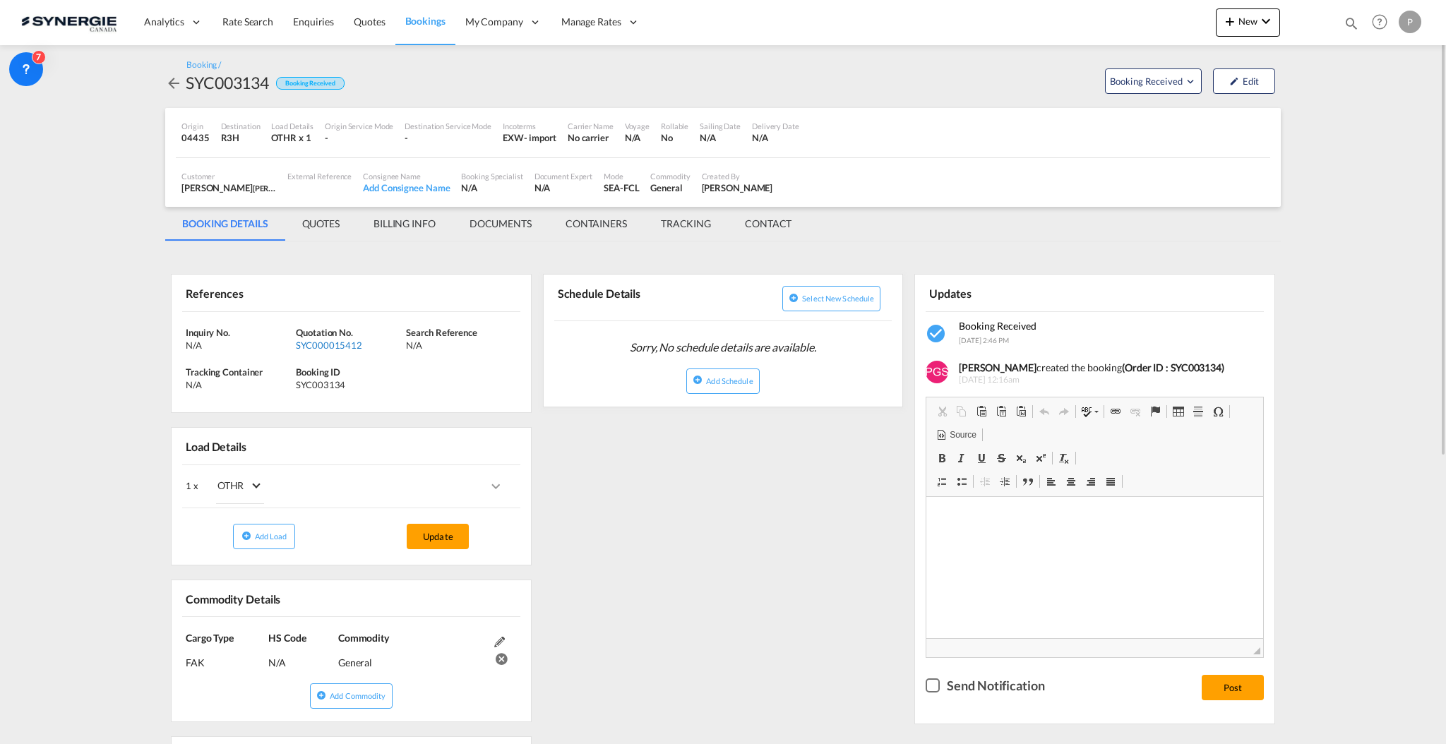
click at [328, 345] on div "SYC000015412" at bounding box center [349, 345] width 107 height 13
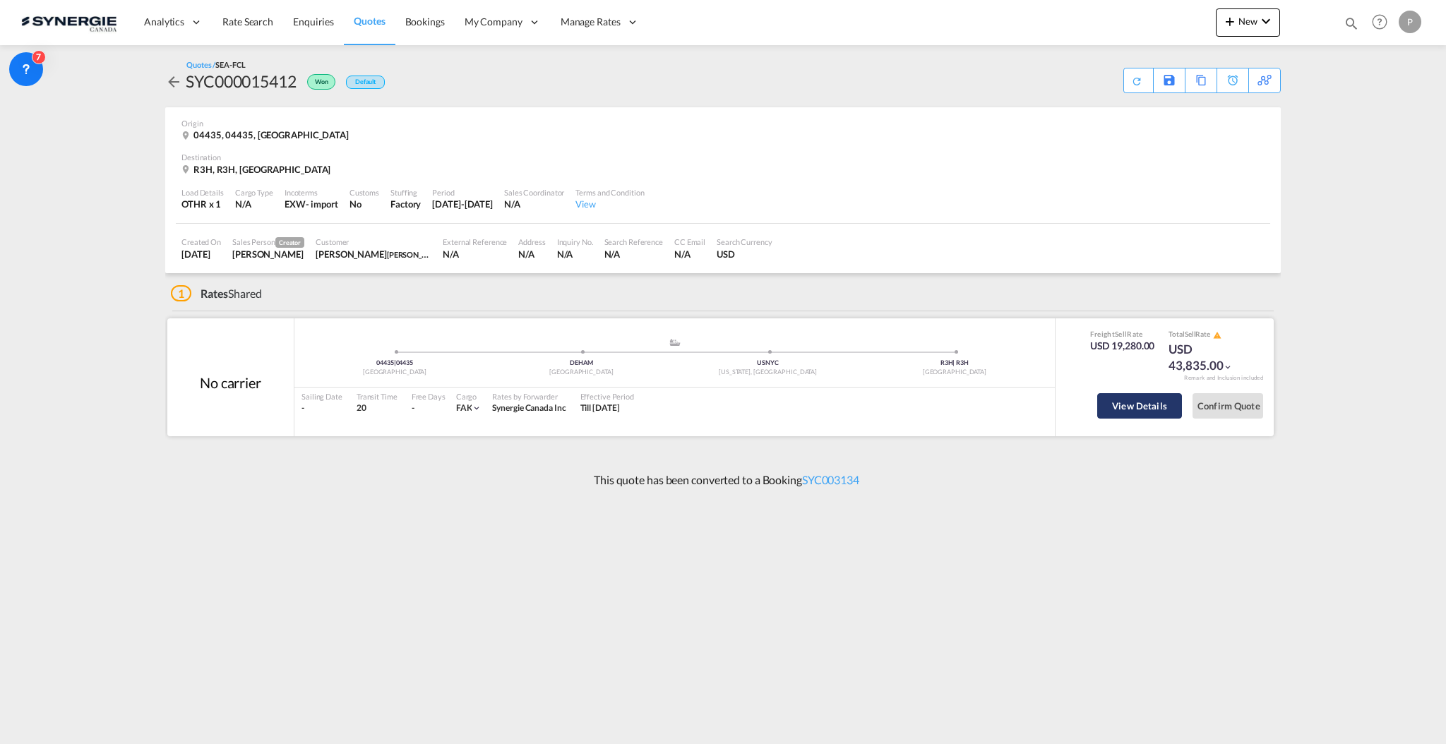
click at [1160, 410] on button "View Details" at bounding box center [1140, 405] width 85 height 25
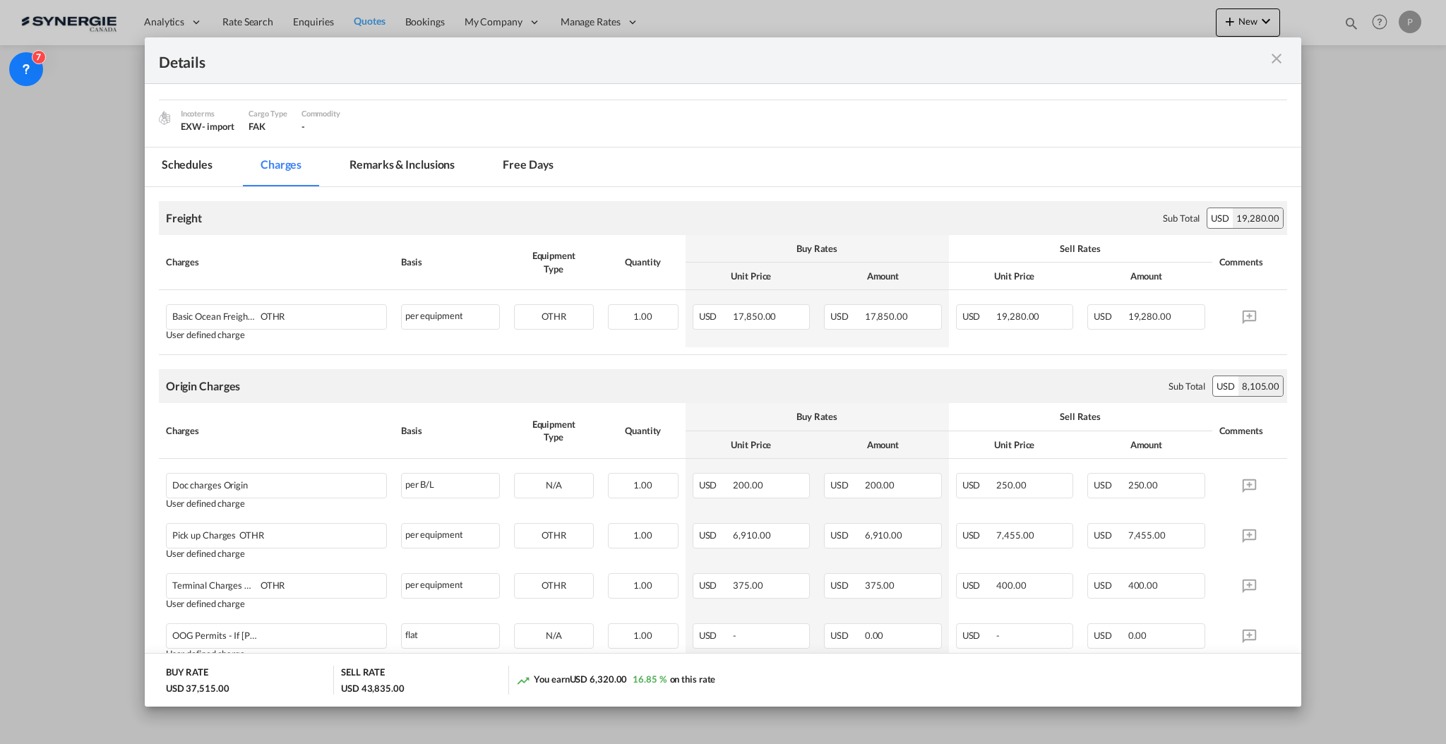
scroll to position [376, 0]
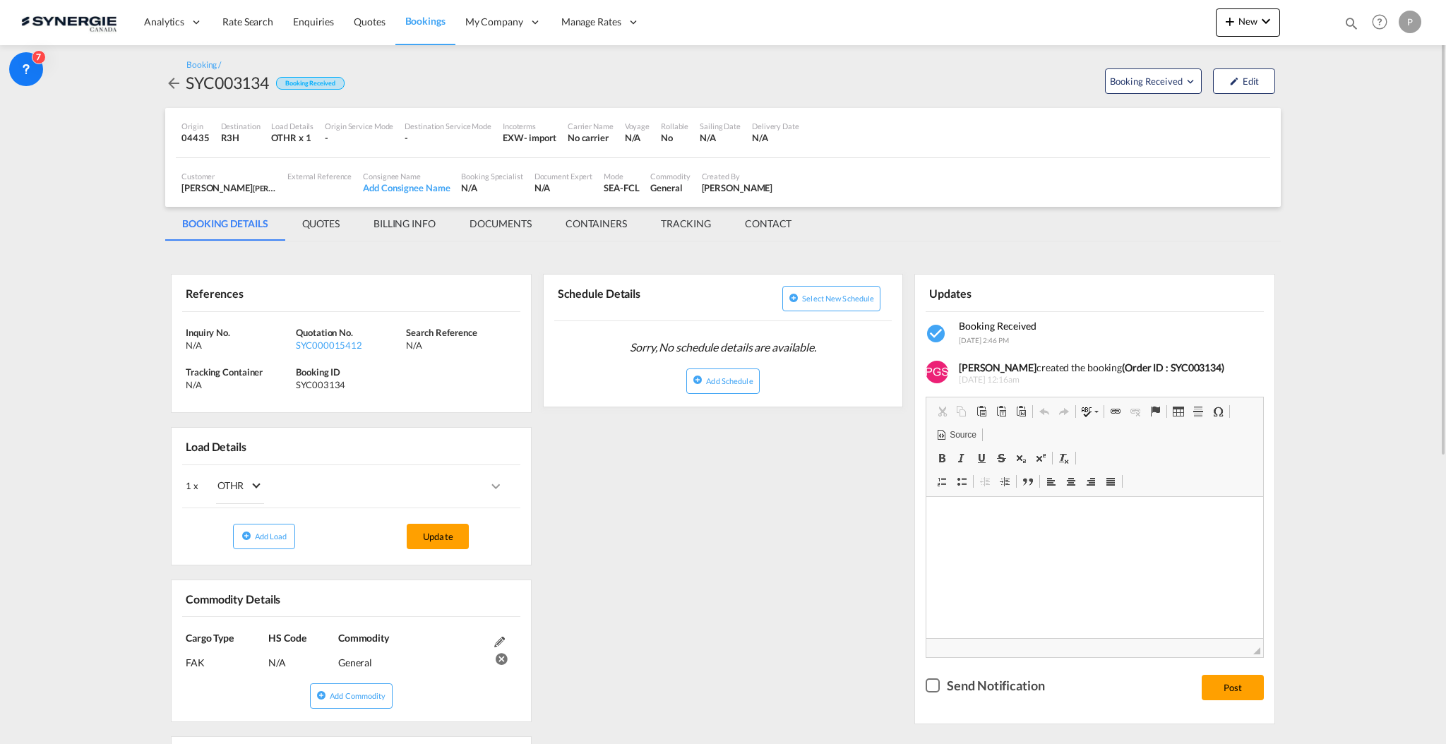
click at [183, 84] on div at bounding box center [175, 82] width 20 height 23
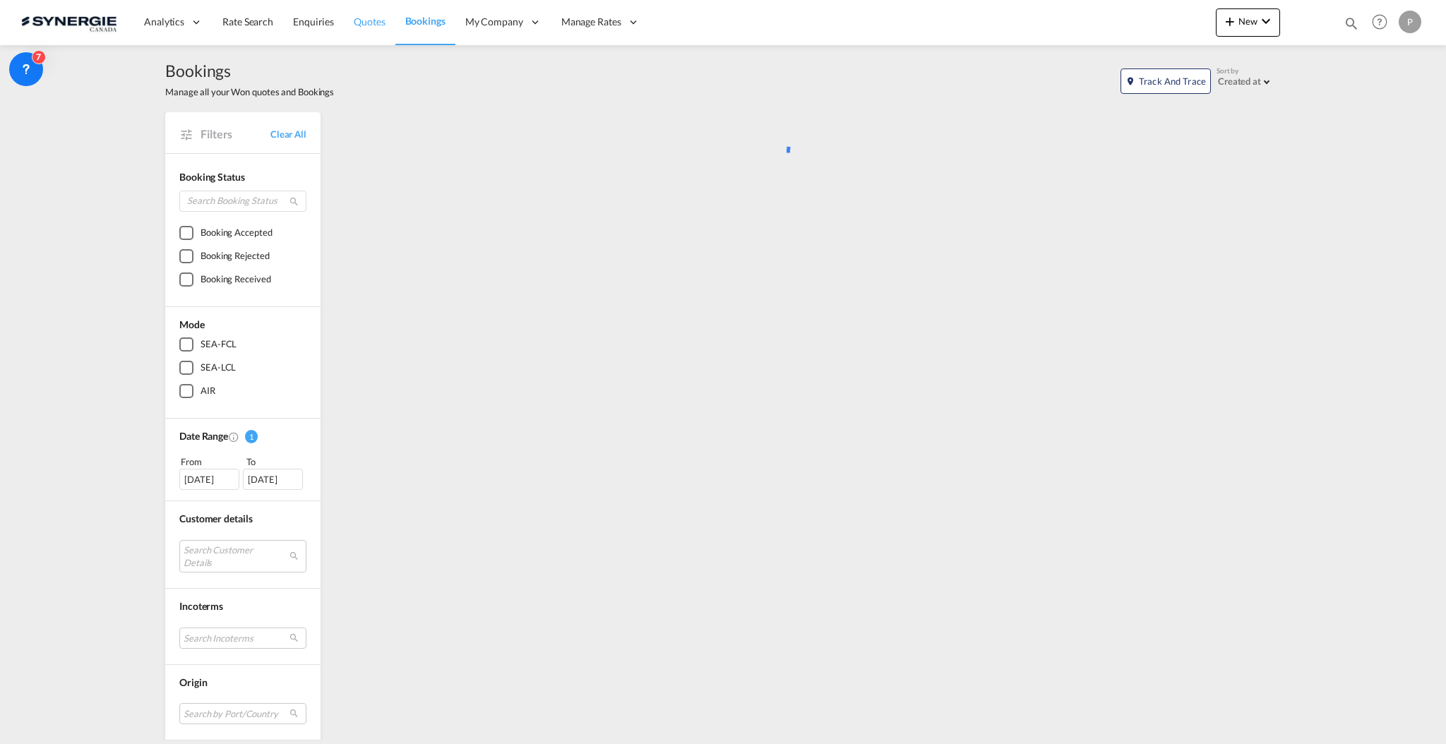
click at [357, 19] on span "Quotes" at bounding box center [369, 22] width 31 height 12
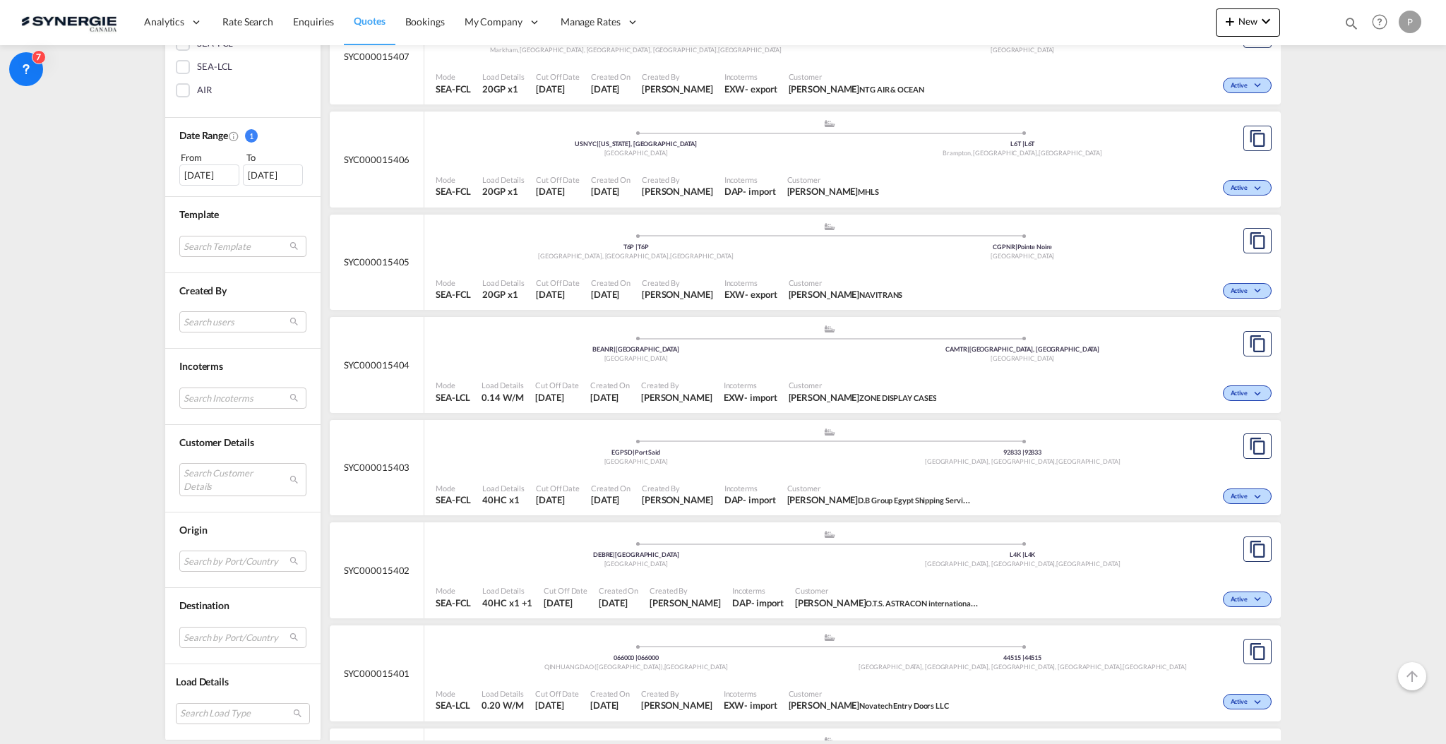
scroll to position [659, 0]
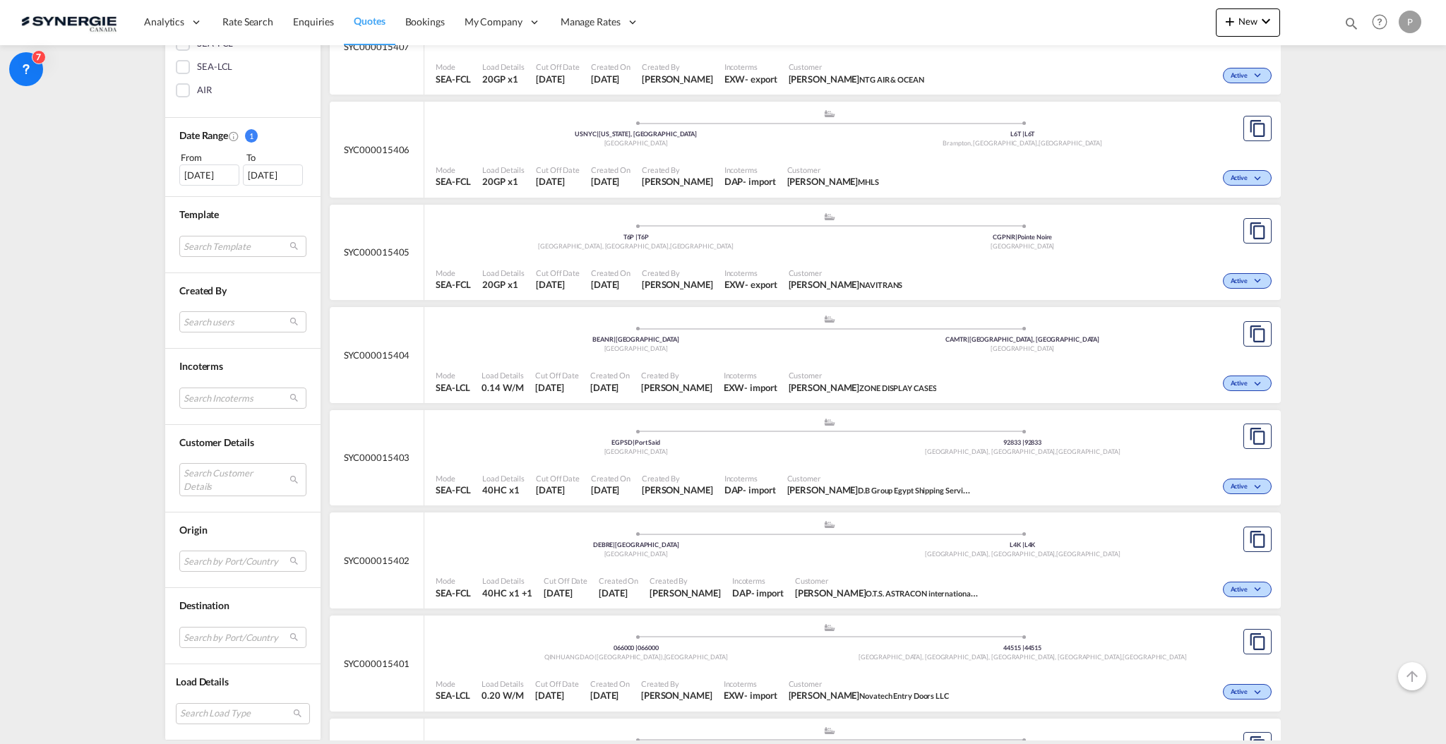
click at [216, 484] on md-select "Search Customer Details user name user dilini . dilini@clsynergy.com | cl syner…" at bounding box center [242, 479] width 127 height 32
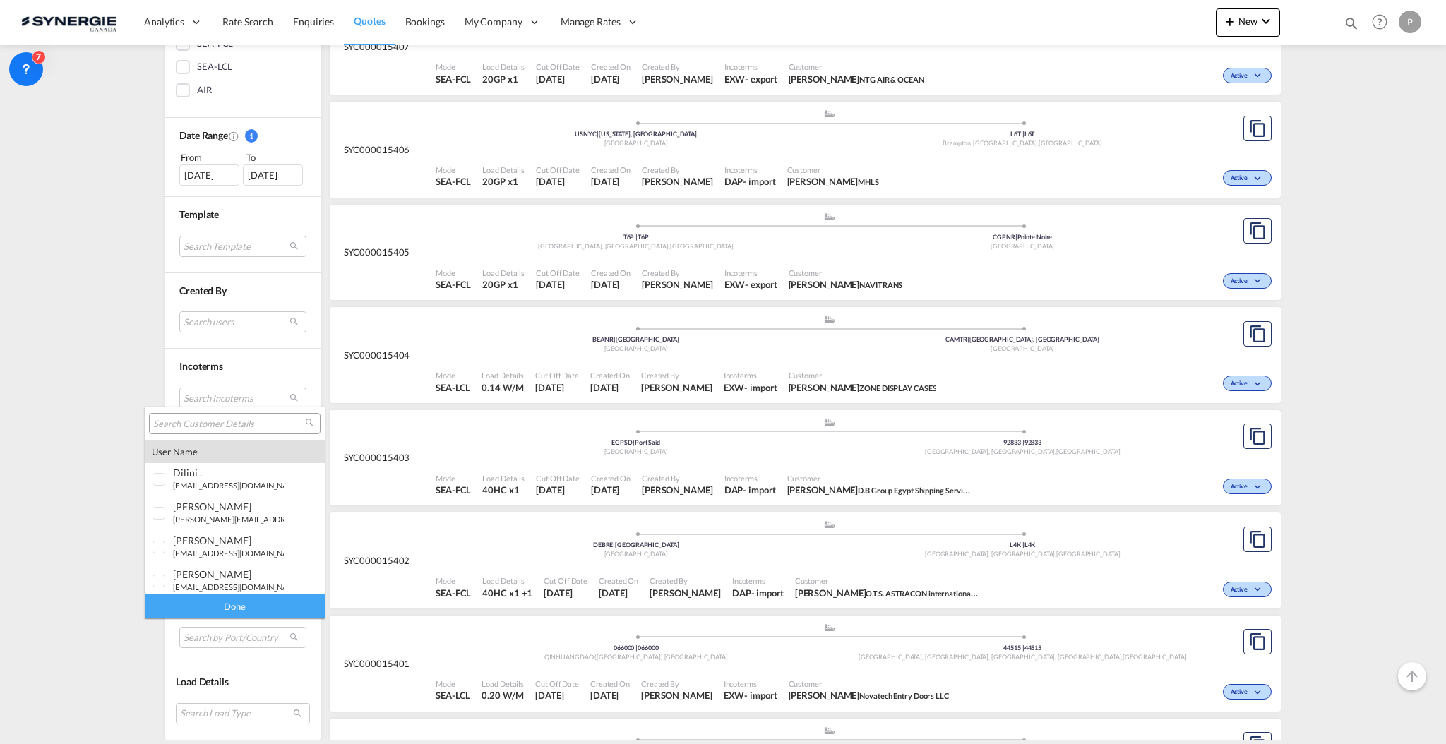
click at [227, 423] on input "search" at bounding box center [229, 424] width 152 height 13
type input "m"
type input "aebi"
click at [254, 578] on div "aebi schmidt" at bounding box center [228, 576] width 111 height 12
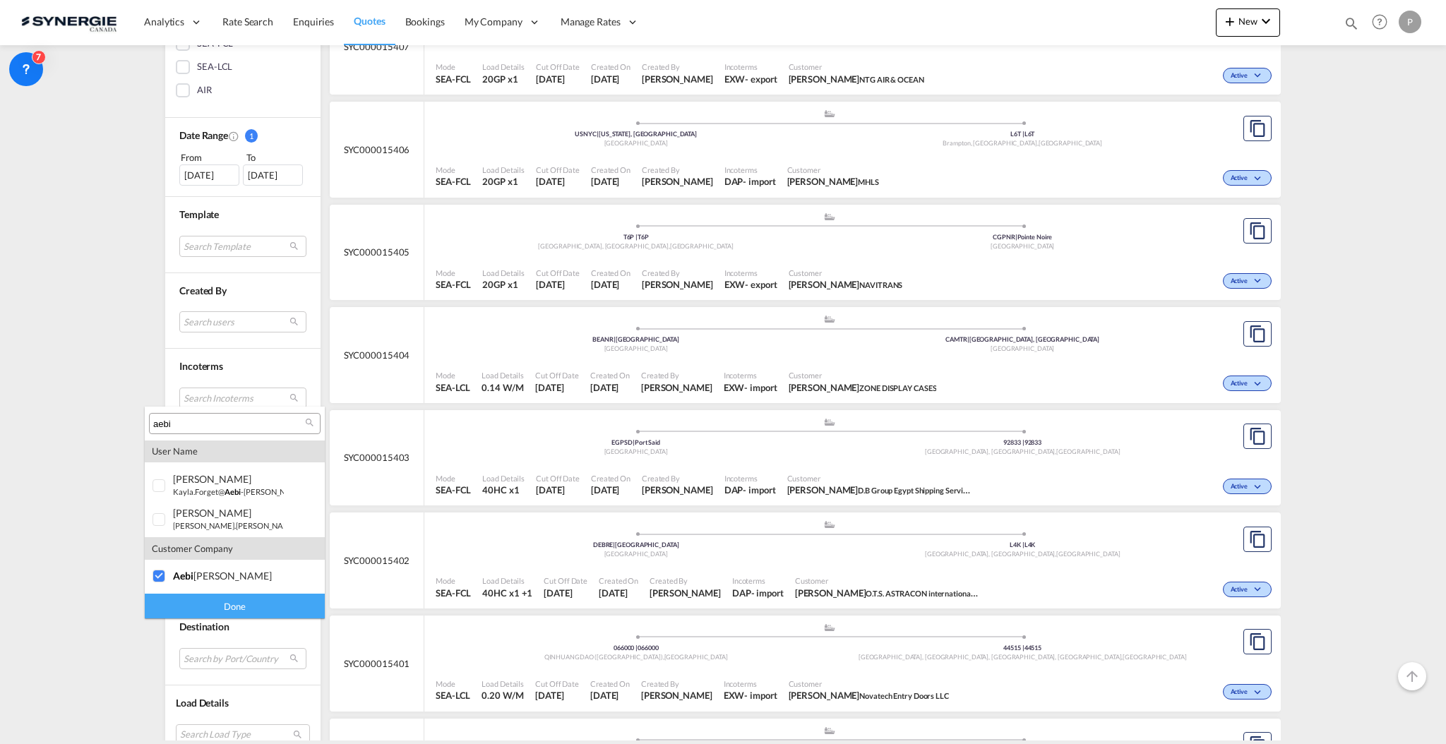
click at [241, 606] on div "Done" at bounding box center [235, 606] width 180 height 25
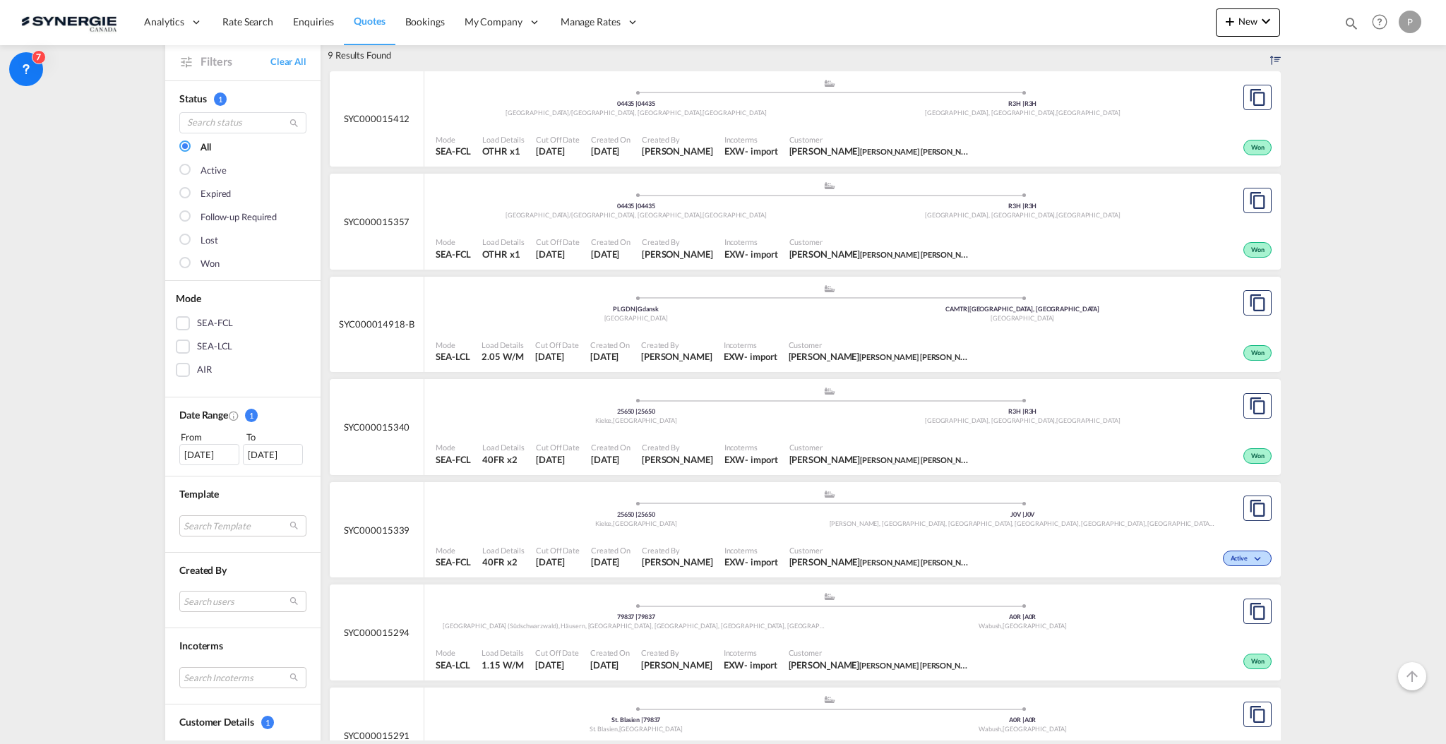
scroll to position [94, 0]
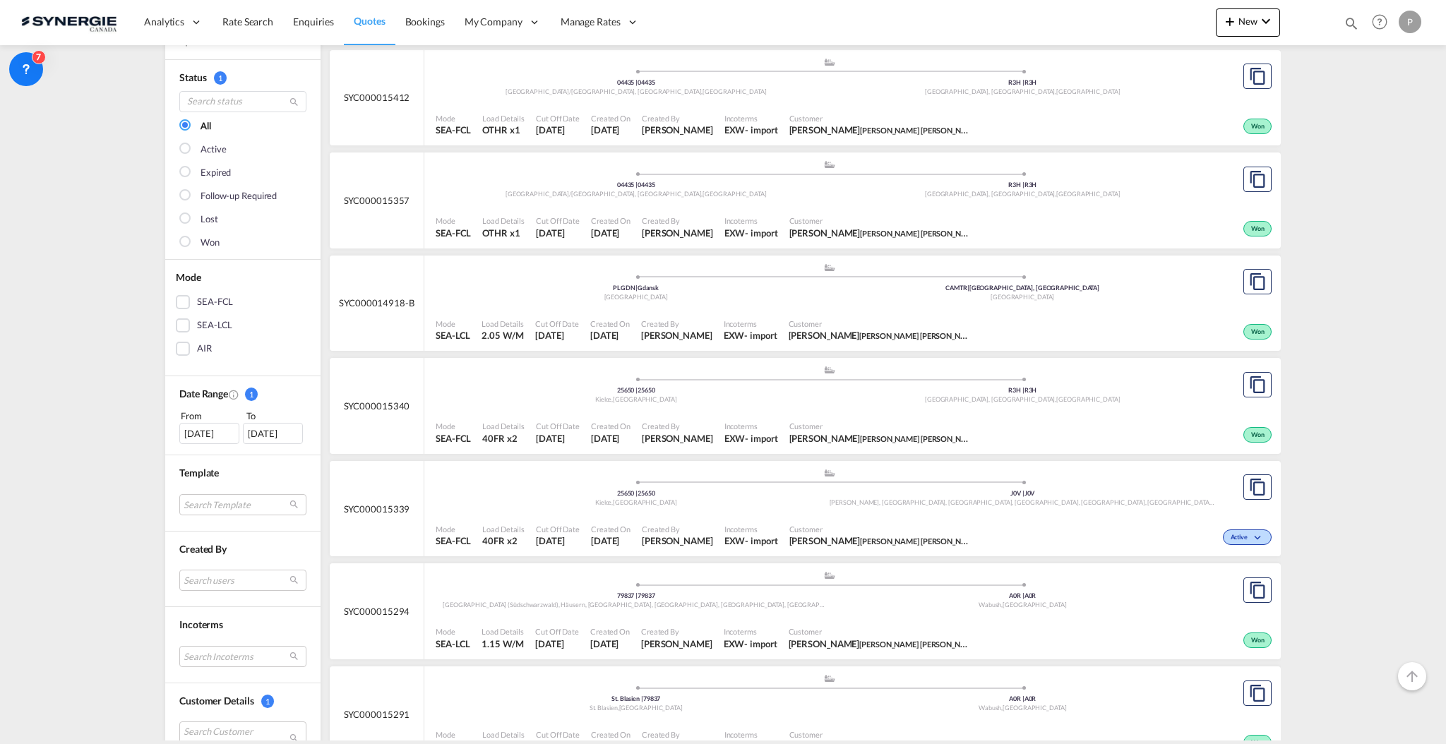
click at [719, 417] on div "Created By Pablo Gomez Saldarriaga" at bounding box center [677, 432] width 83 height 35
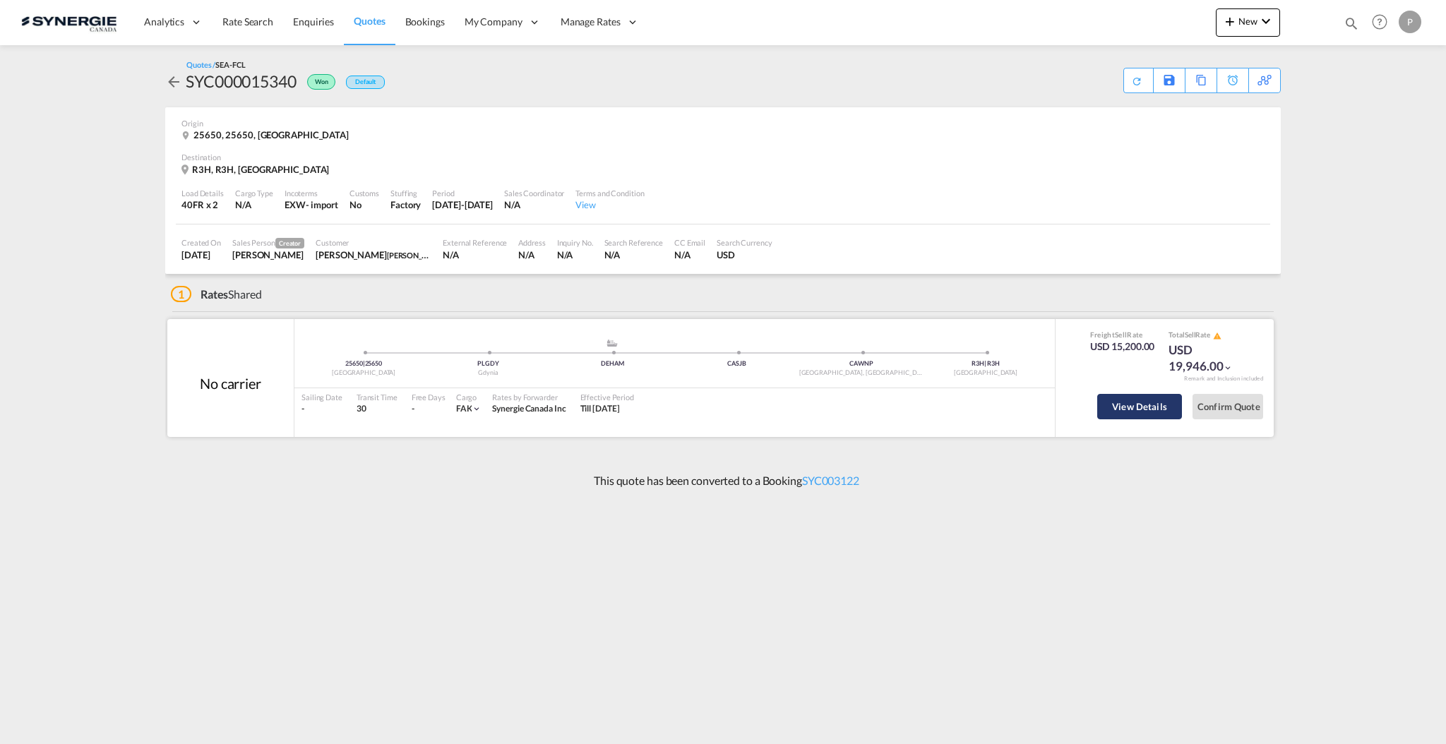
click at [1125, 415] on button "View Details" at bounding box center [1140, 406] width 85 height 25
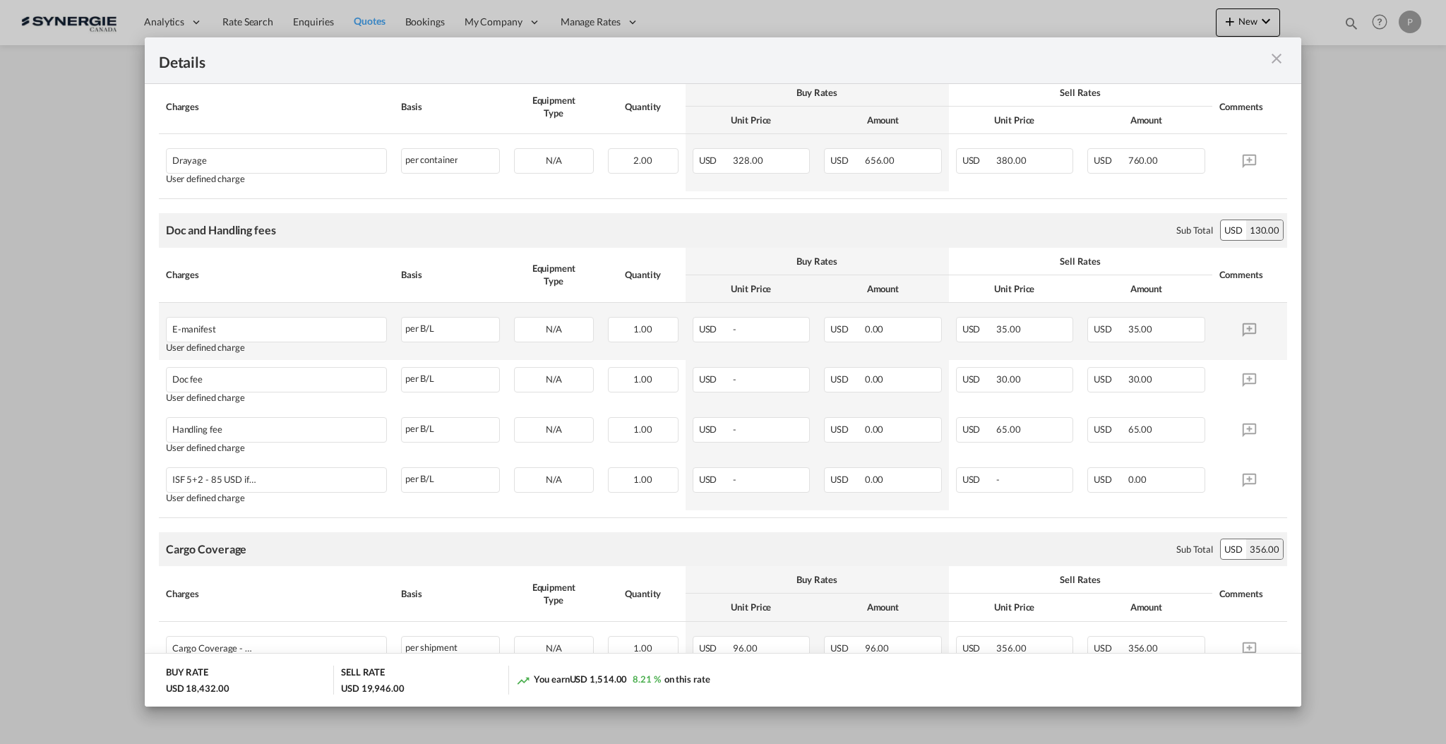
scroll to position [834, 0]
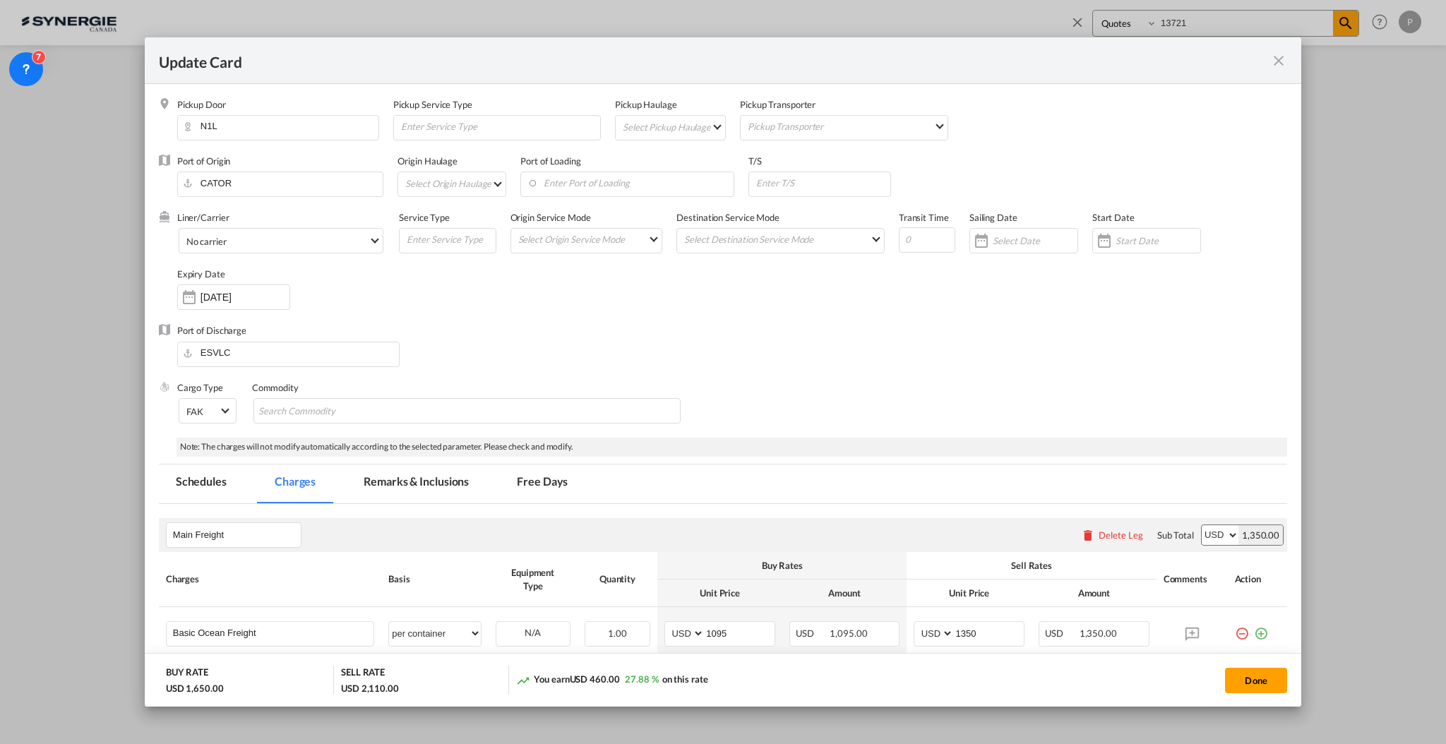
select select "Quotes"
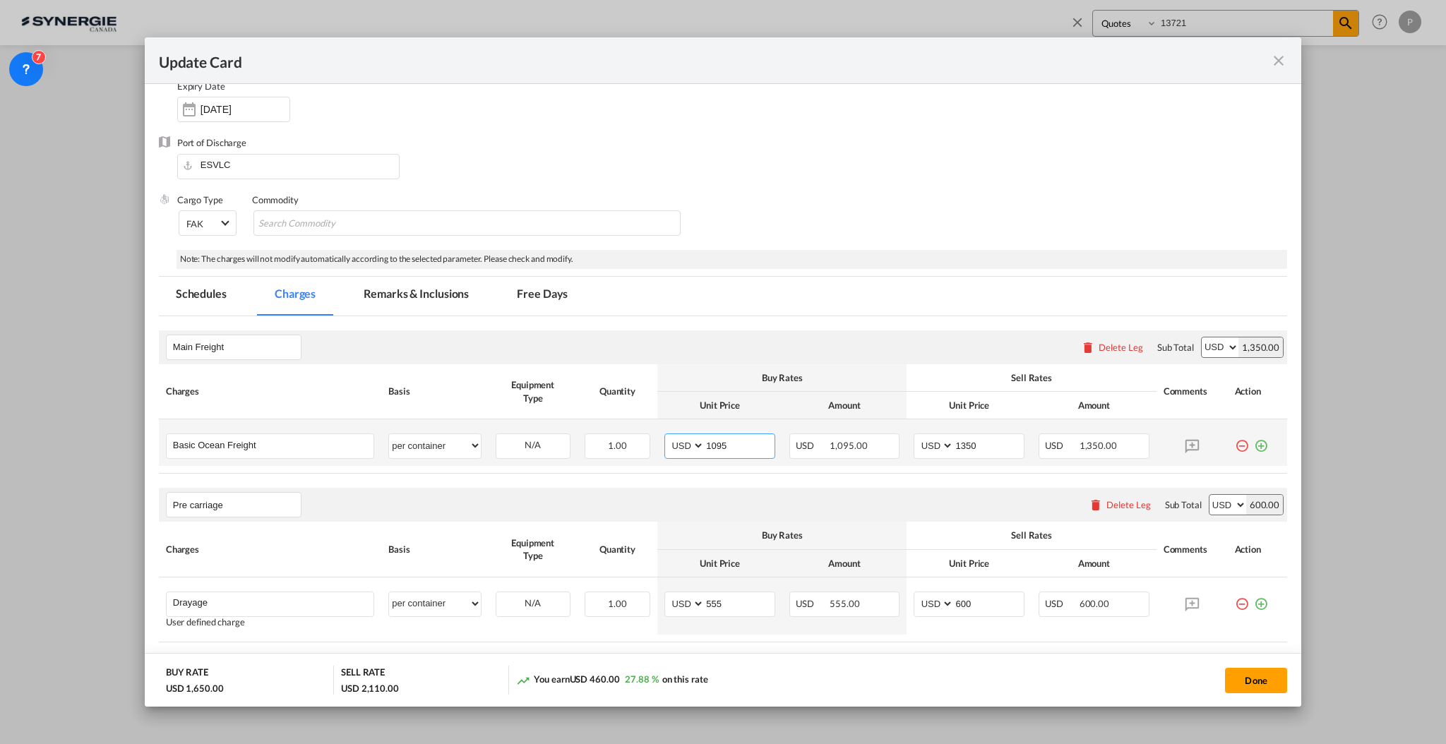
click at [744, 444] on input "1095" at bounding box center [740, 444] width 70 height 21
type input "1495"
click at [958, 445] on input "1350" at bounding box center [989, 444] width 70 height 21
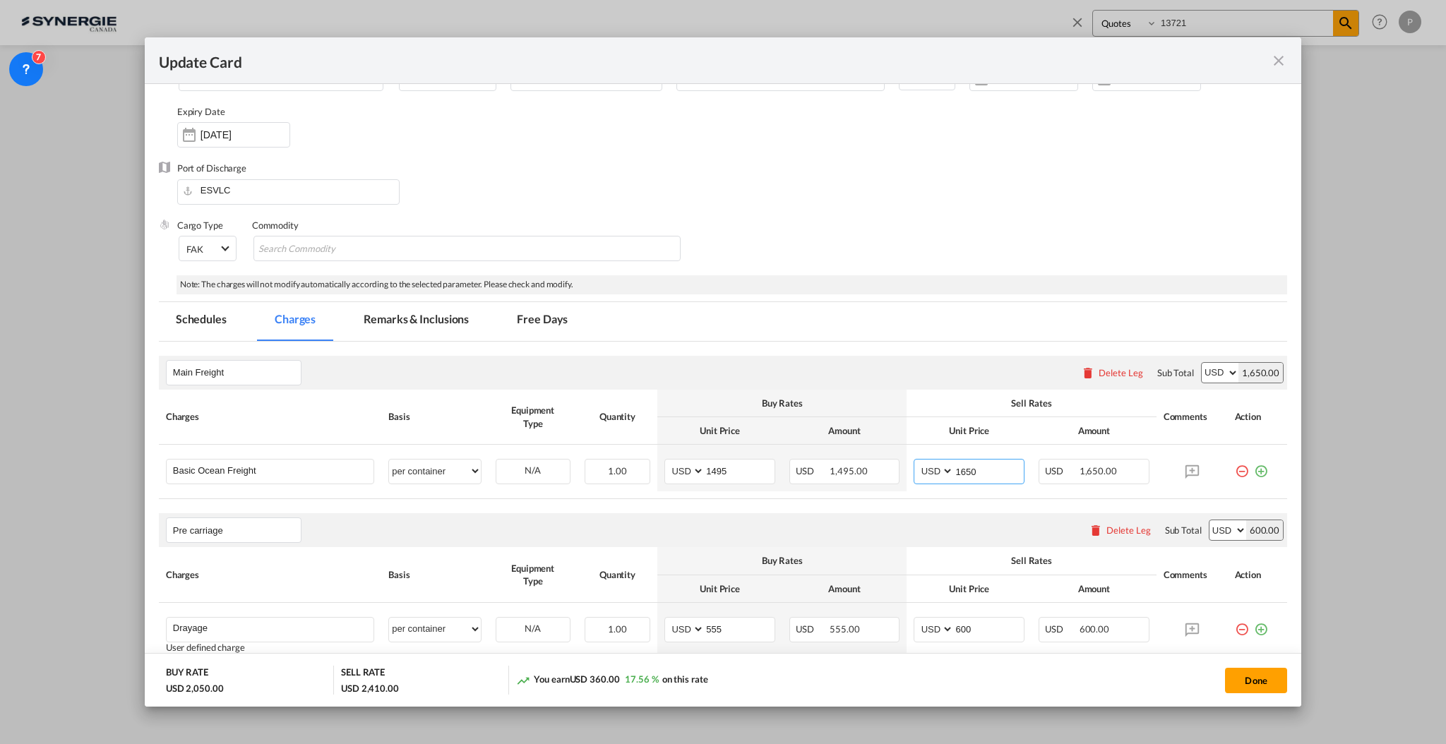
scroll to position [94, 0]
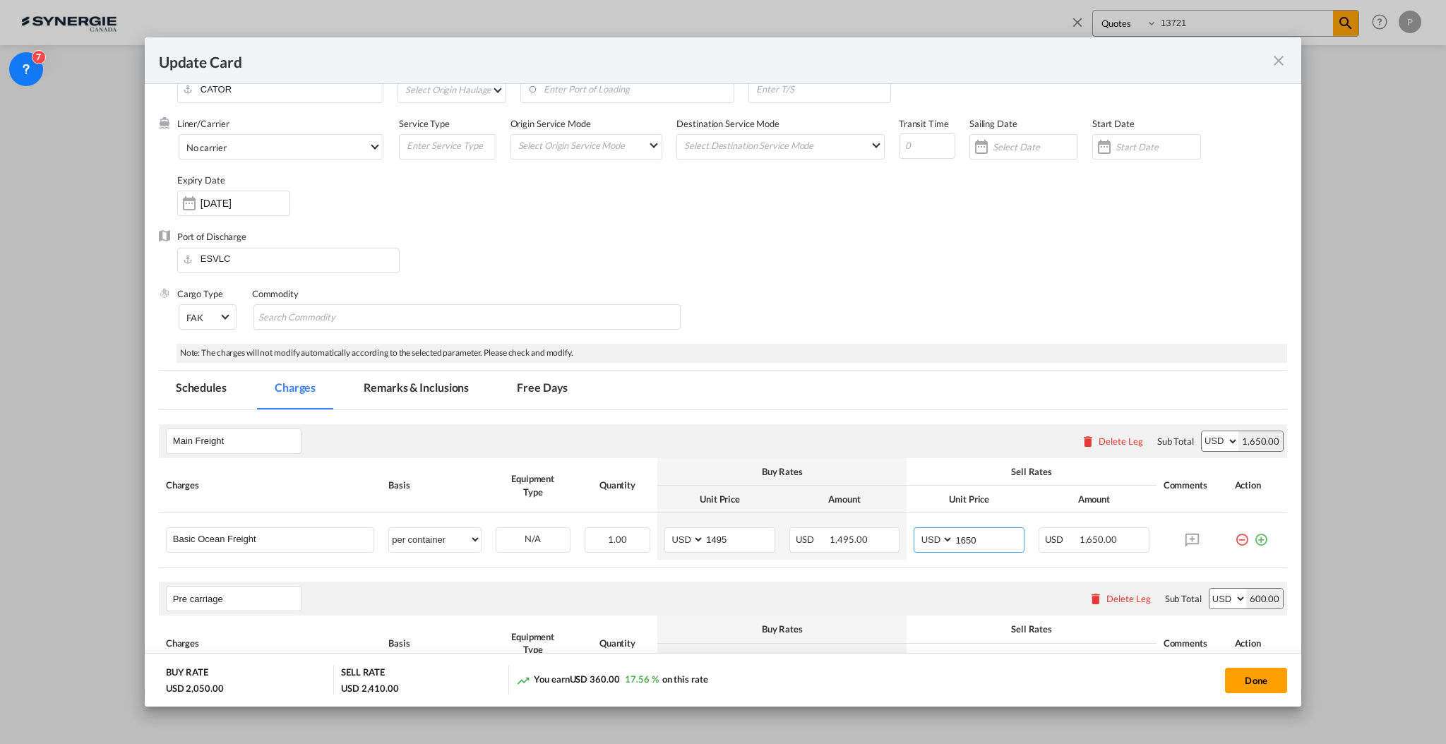
type input "1650"
click at [400, 378] on md-tab-item "Remarks & Inclusions" at bounding box center [416, 390] width 139 height 39
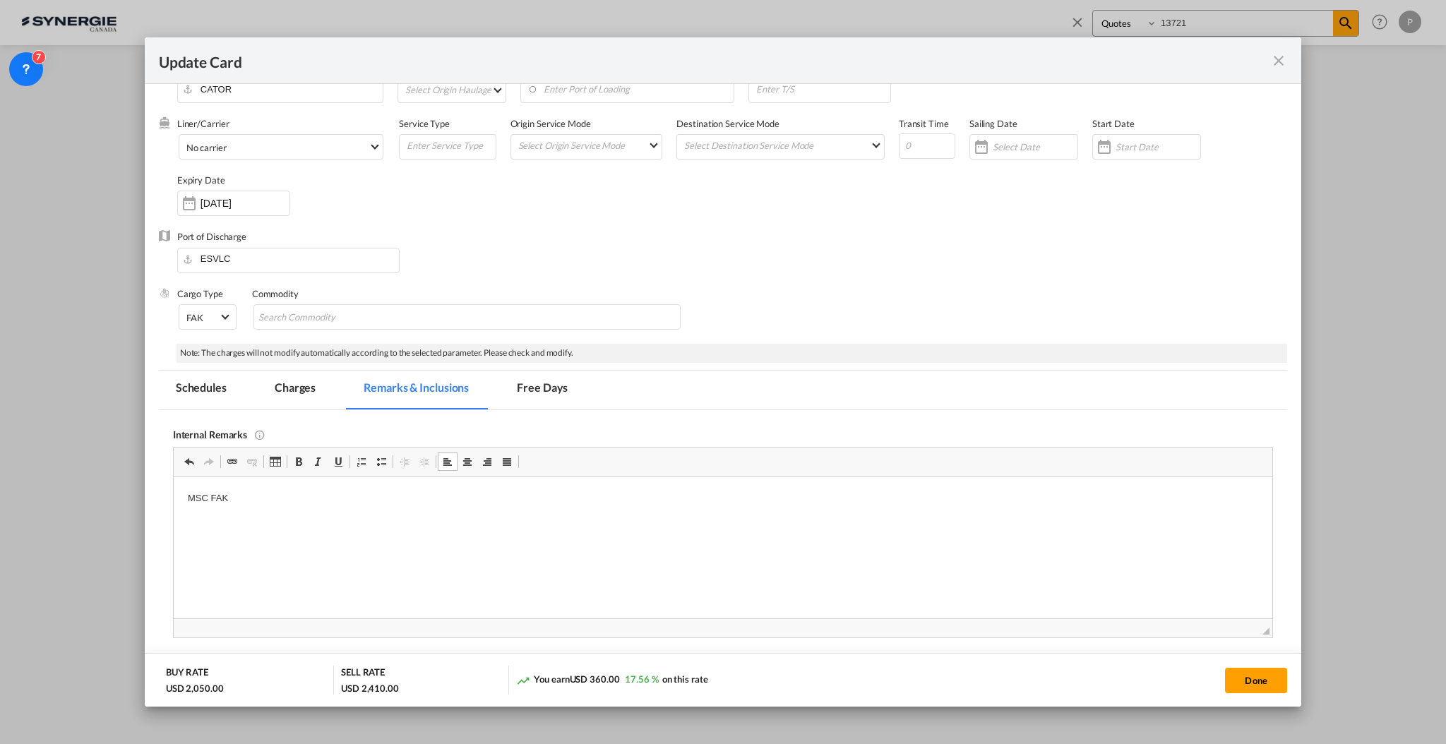
scroll to position [0, 0]
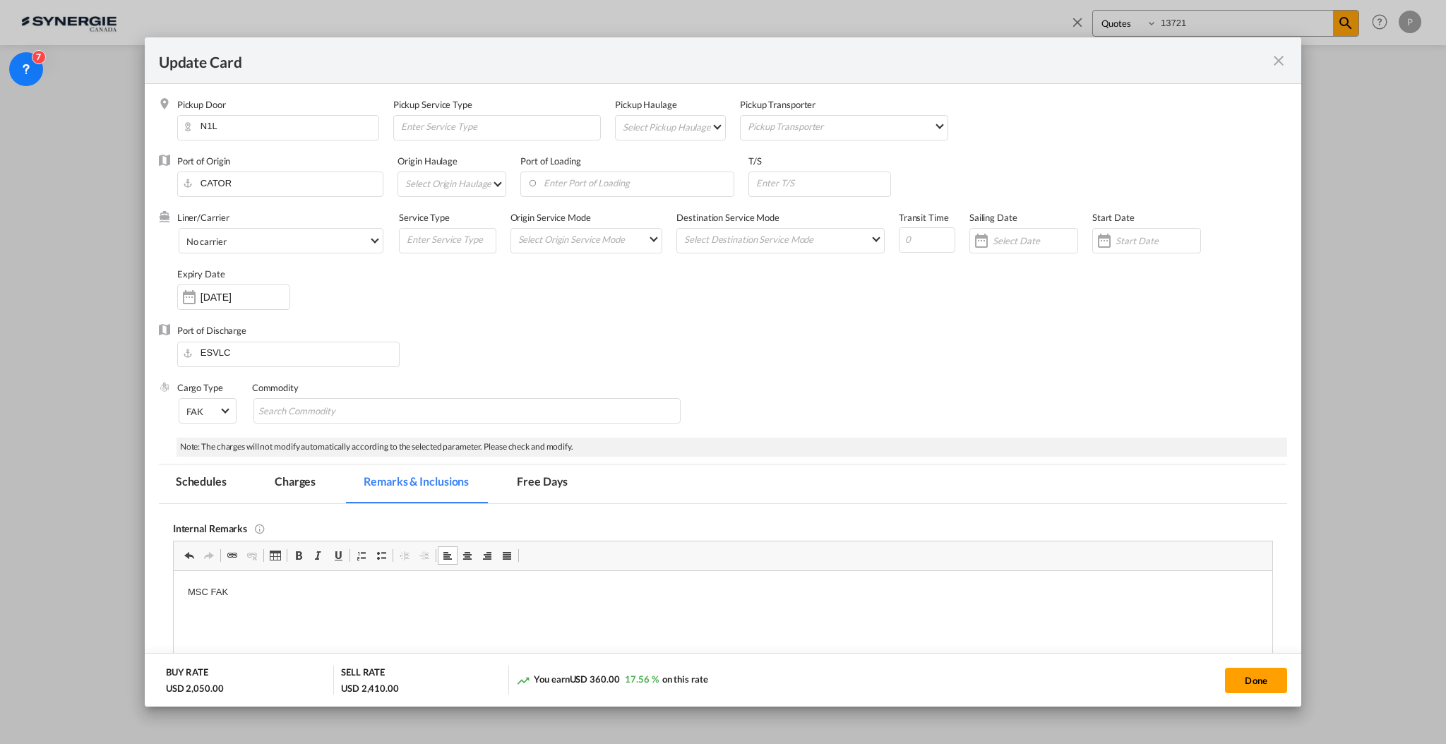
click at [299, 489] on md-tab-item "Charges" at bounding box center [295, 484] width 75 height 39
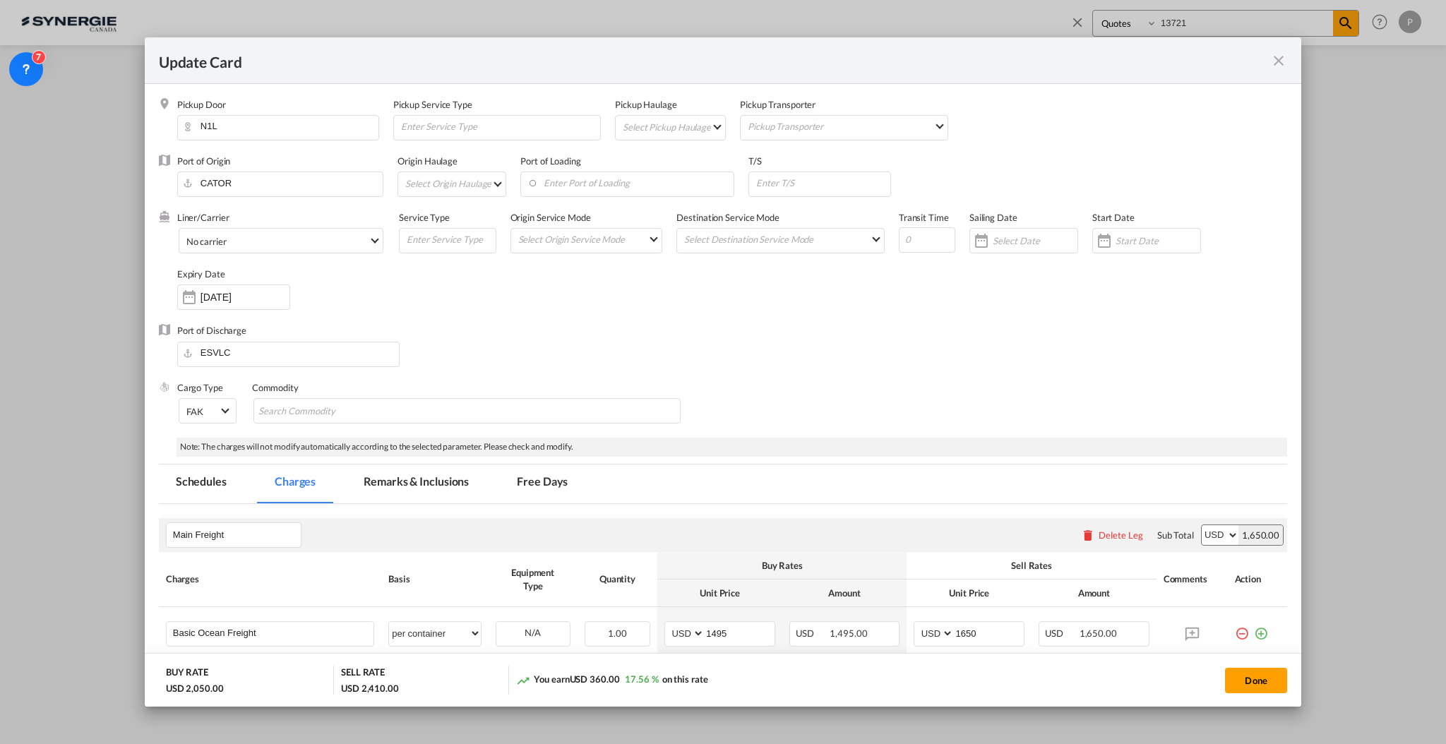
click at [399, 471] on md-tab-item "Remarks & Inclusions" at bounding box center [416, 484] width 139 height 39
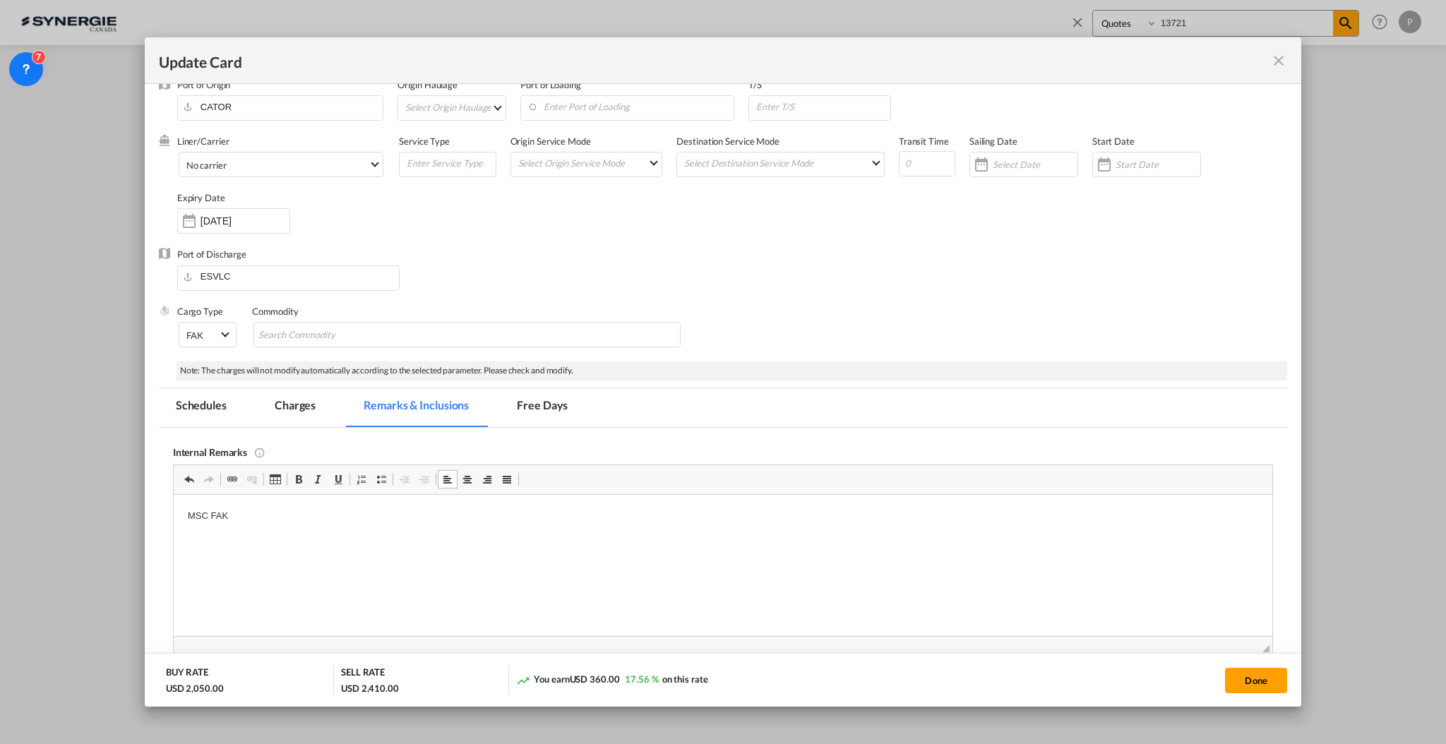
scroll to position [94, 0]
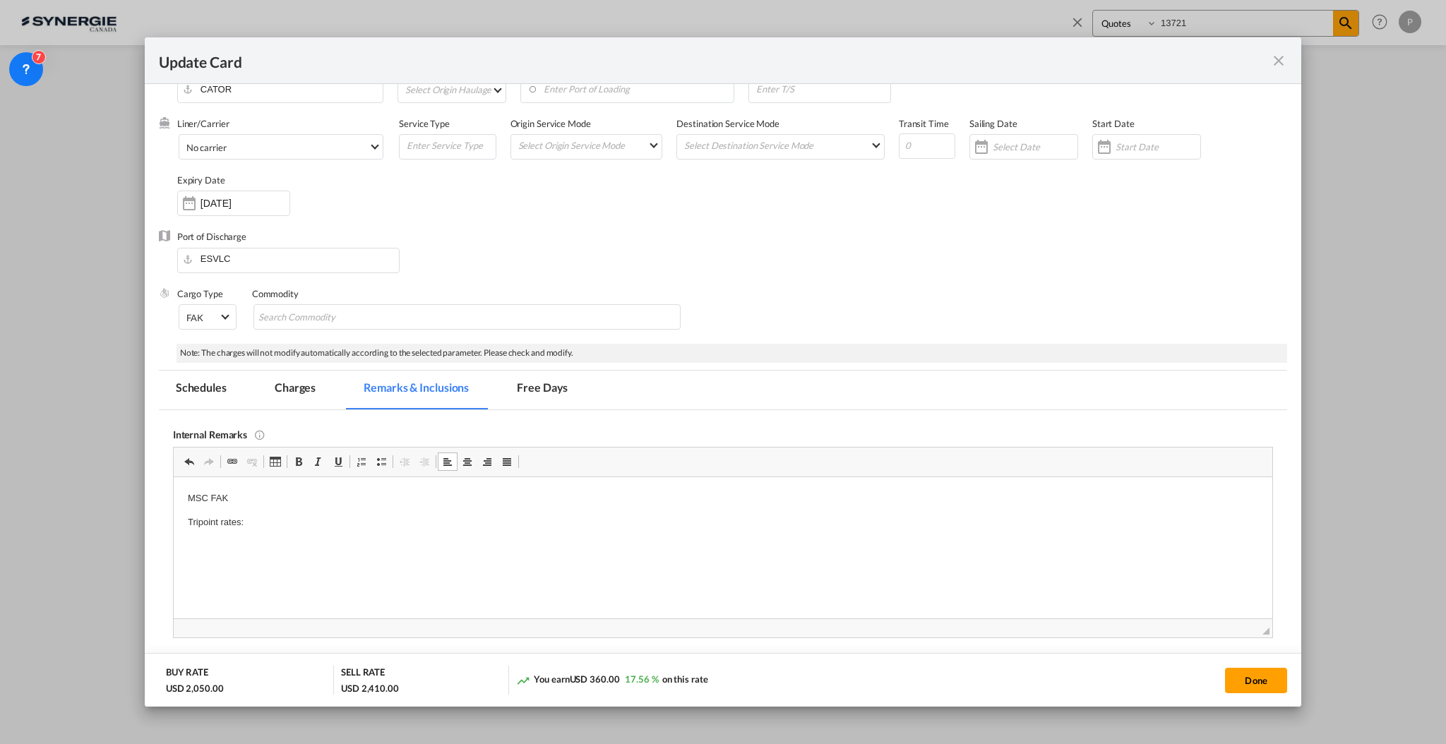
drag, startPoint x: 326, startPoint y: 387, endPoint x: 318, endPoint y: 388, distance: 7.9
click at [323, 387] on md-tab-item "Charges" at bounding box center [295, 390] width 75 height 39
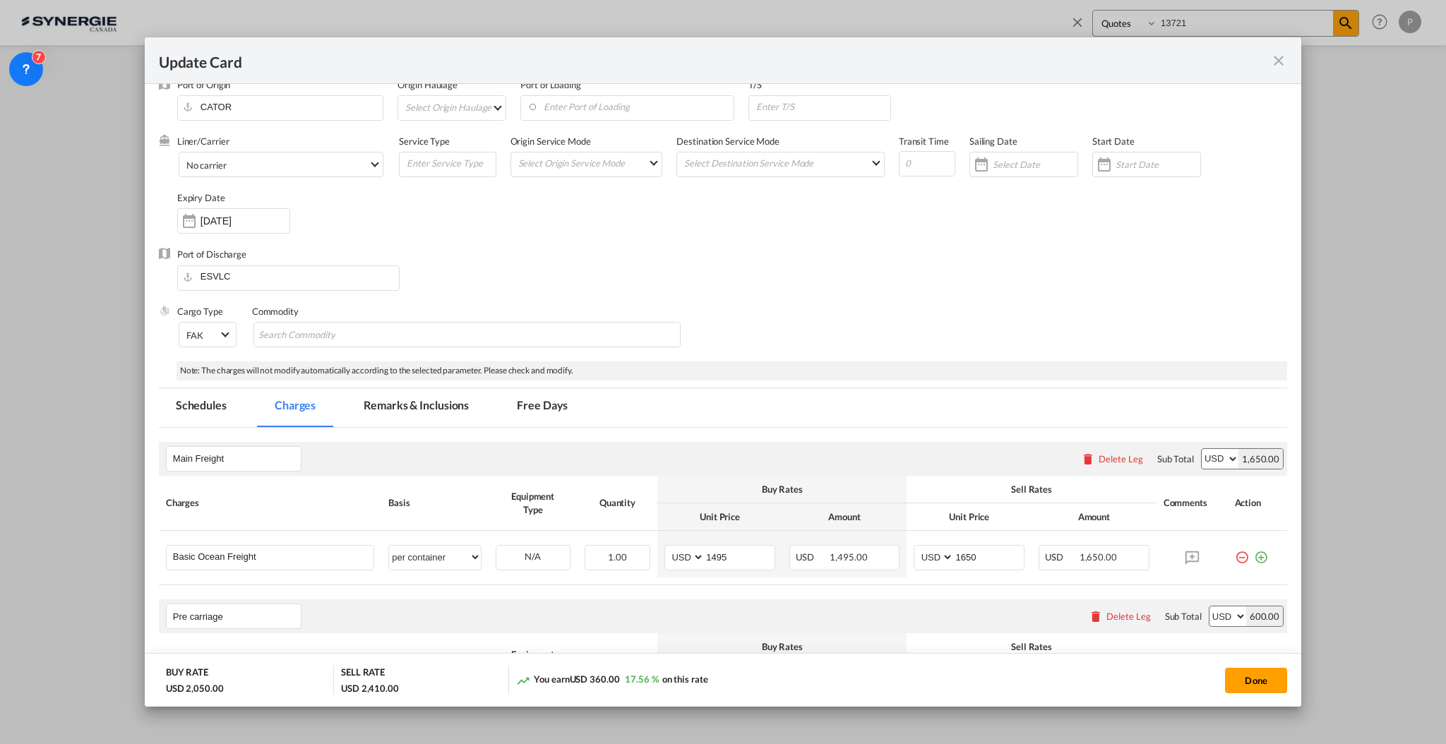
scroll to position [0, 0]
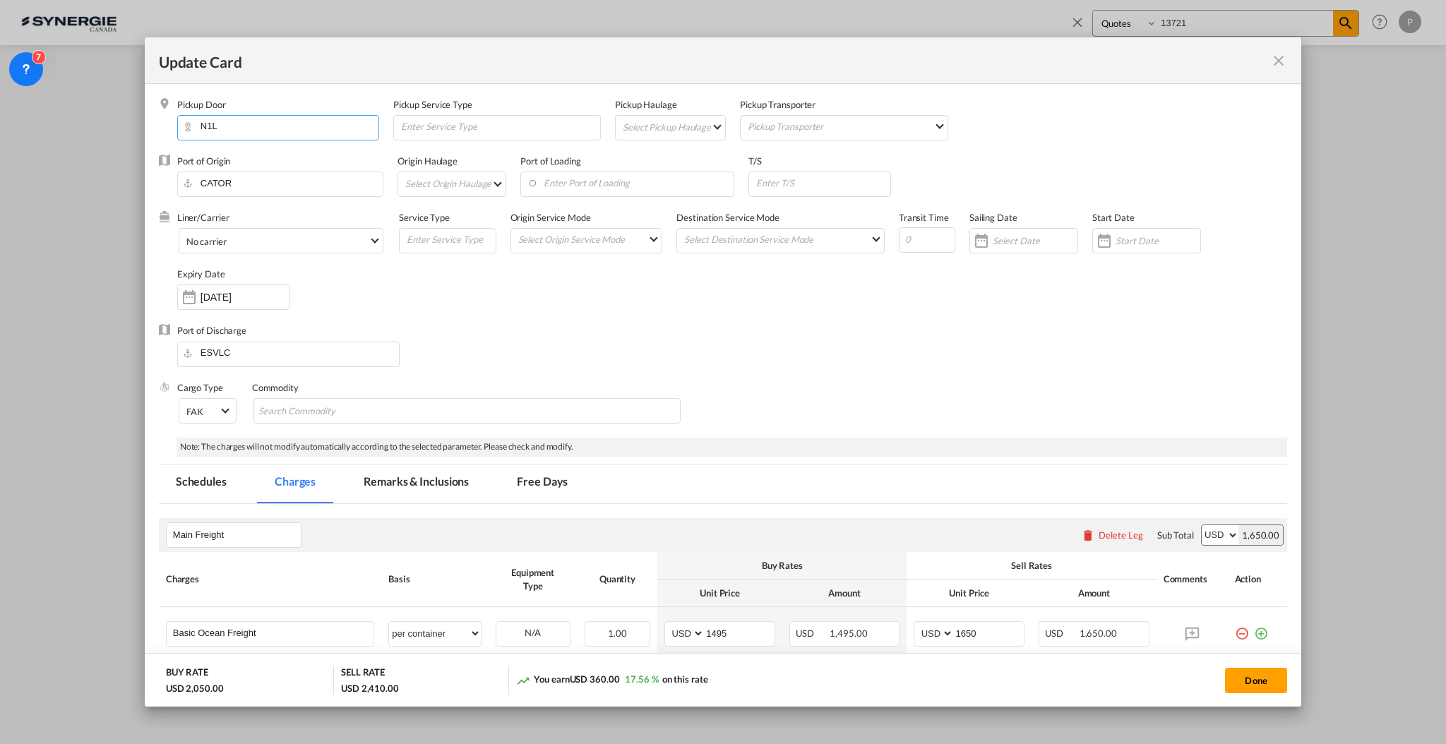
drag, startPoint x: 292, startPoint y: 121, endPoint x: 154, endPoint y: 113, distance: 138.7
click at [154, 113] on md-dialog-content "Pickup Door N1L Pickup Service Type Pickup Haulage Select Pickup Haulage rail r…" at bounding box center [723, 396] width 1157 height 624
click at [359, 491] on md-tab-item "Remarks & Inclusions" at bounding box center [416, 484] width 139 height 39
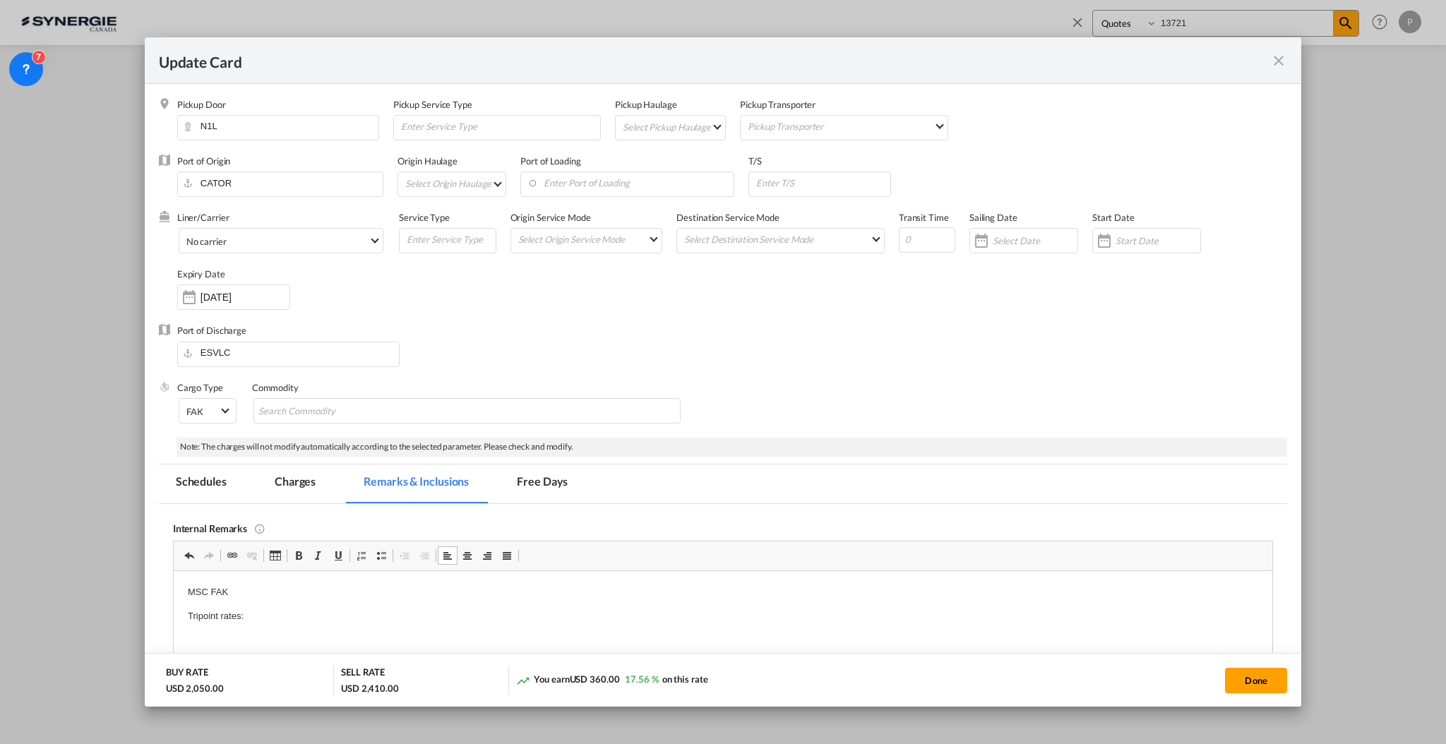
click at [476, 611] on p "Tripoint rates:" at bounding box center [722, 616] width 1071 height 15
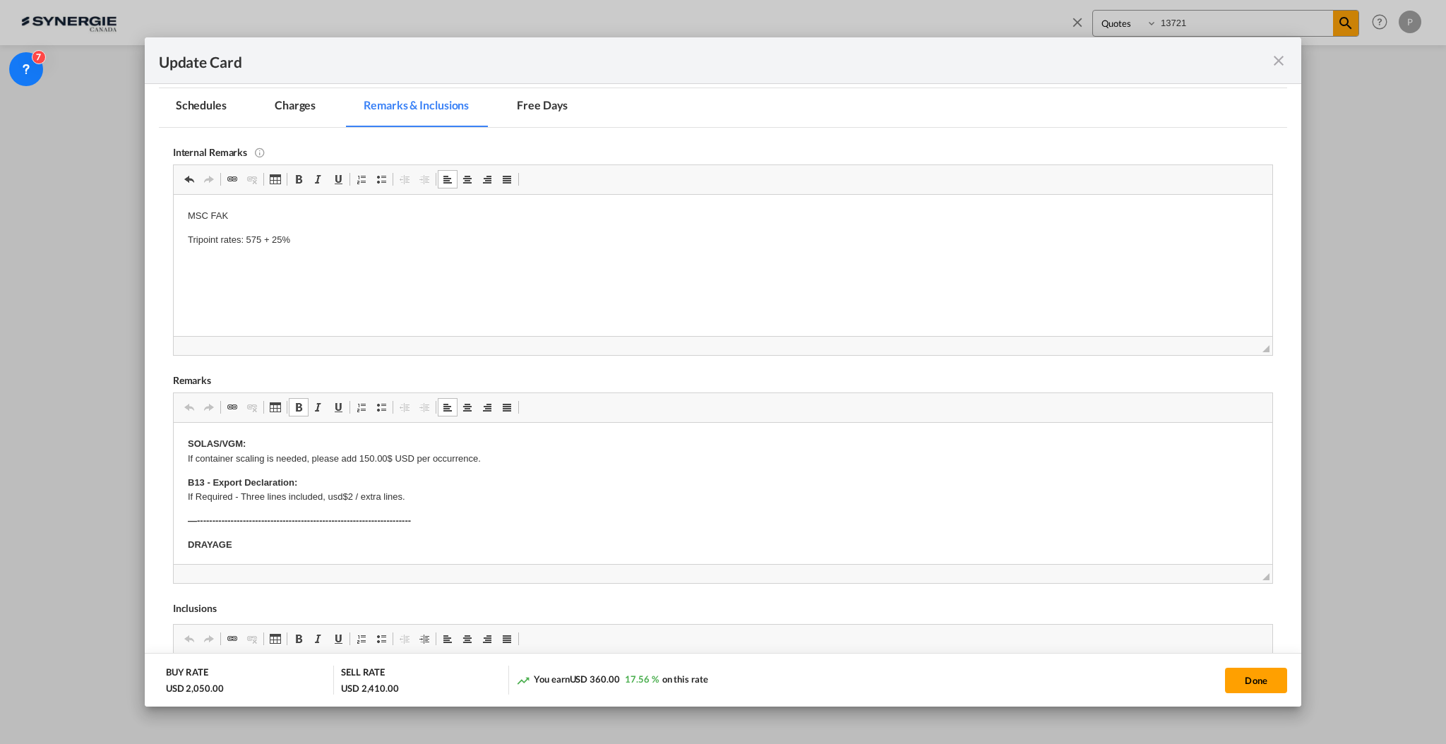
scroll to position [94, 0]
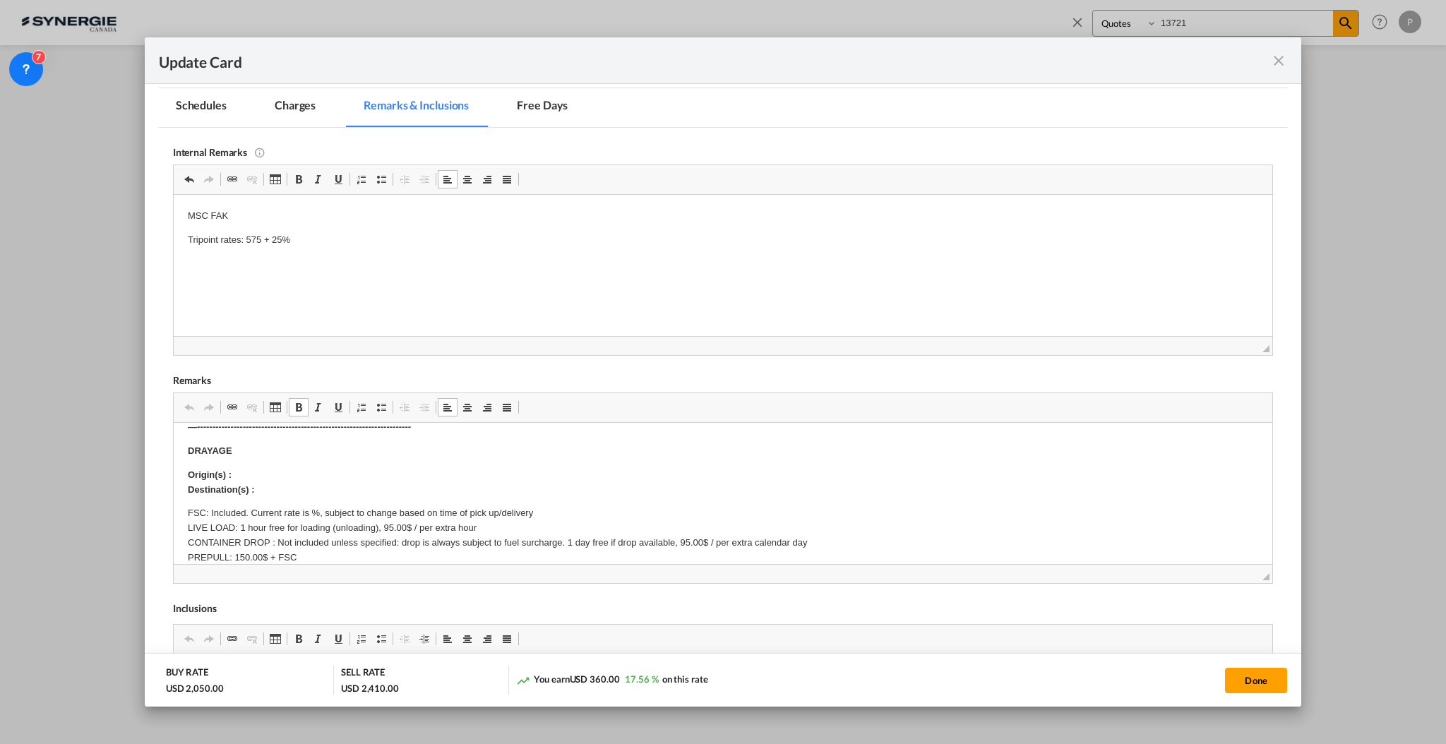
click at [290, 469] on p "Origin(s) : Destination(s) :" at bounding box center [722, 483] width 1071 height 30
click at [1247, 677] on button "Done" at bounding box center [1256, 680] width 62 height 25
type input "[DATE]"
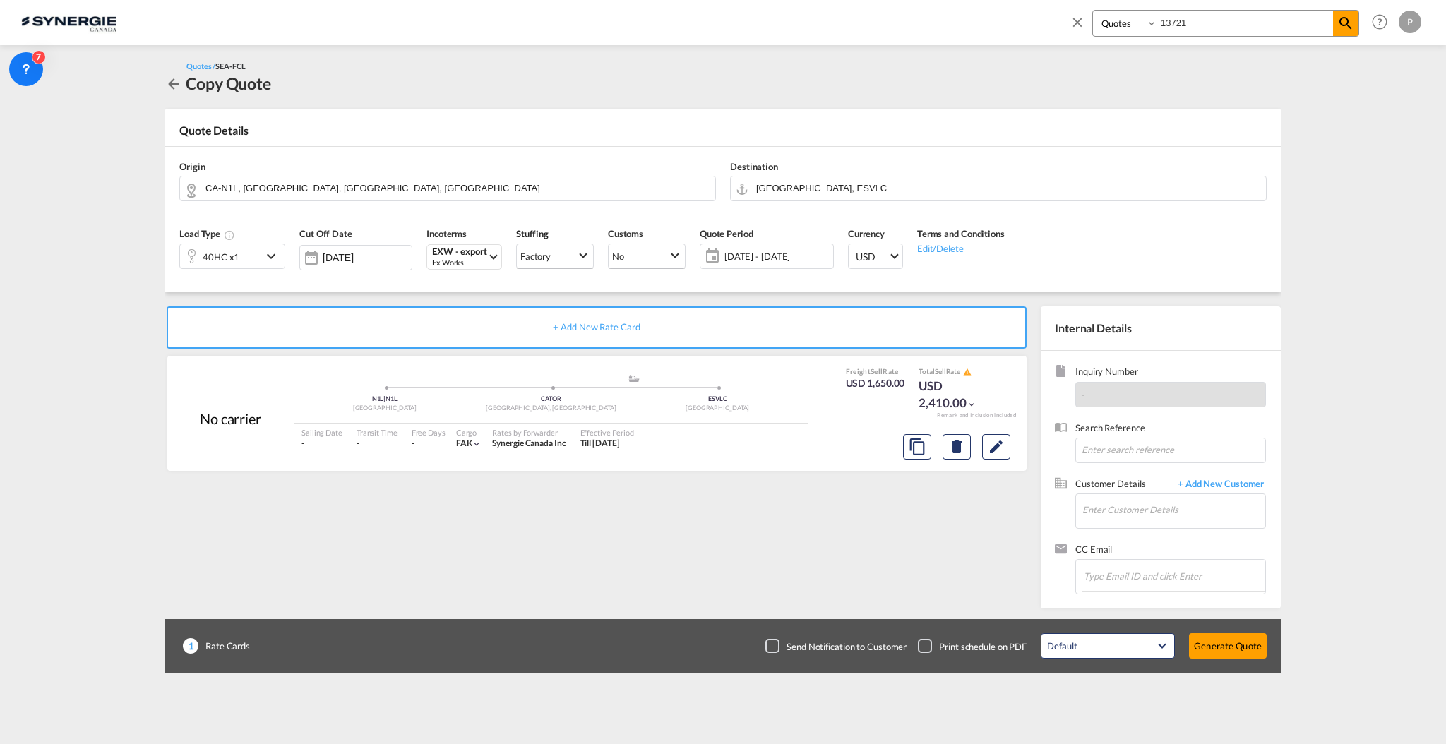
scroll to position [126, 0]
click at [1132, 506] on input "Enter Customer Details" at bounding box center [1174, 510] width 183 height 32
click at [1150, 523] on input "Enter Customer Details" at bounding box center [1174, 510] width 183 height 32
paste input "rocio.argudo@moldtrans.com"
type input "rocio.argudo@moldtrans.com"
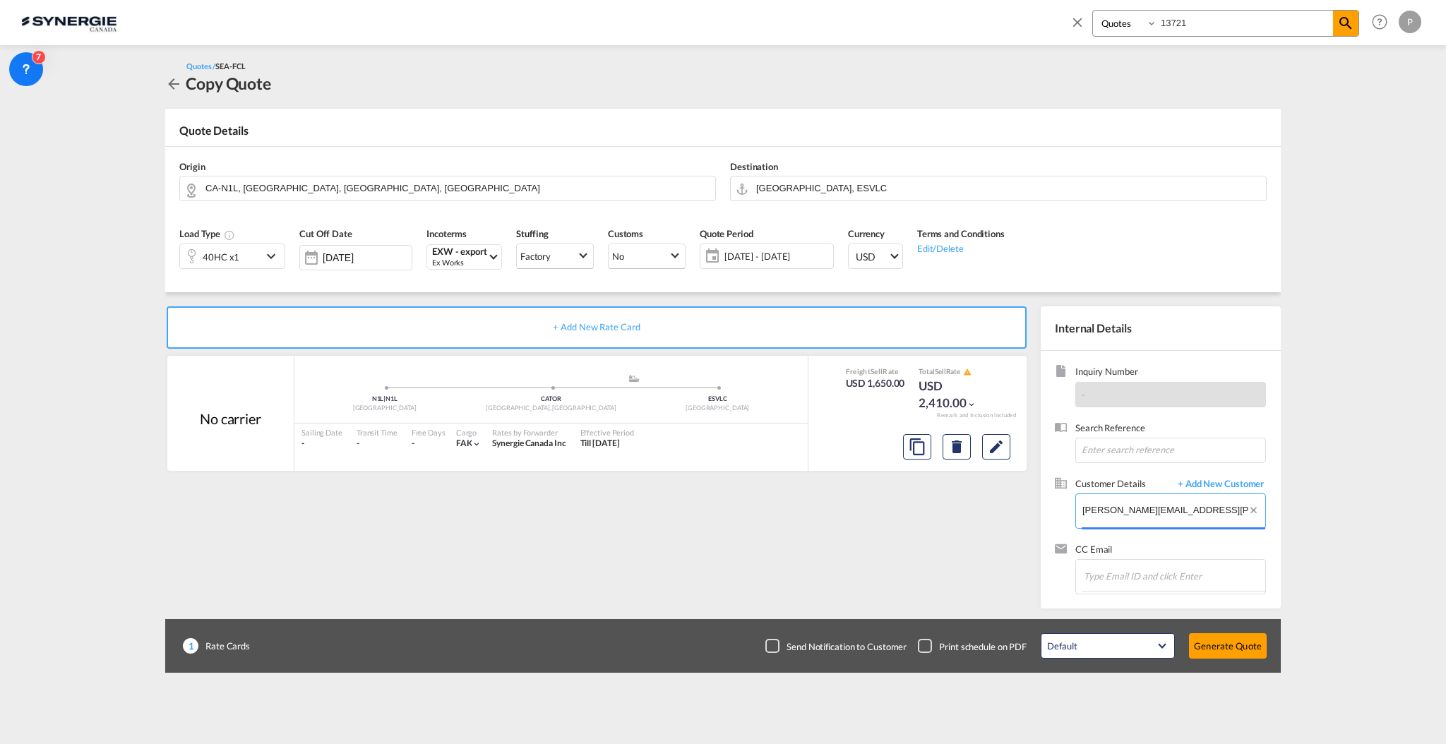
click at [1183, 498] on input "rocio.argudo@moldtrans.com" at bounding box center [1174, 510] width 183 height 32
click at [1211, 485] on span "+ Add New Customer" at bounding box center [1218, 485] width 95 height 16
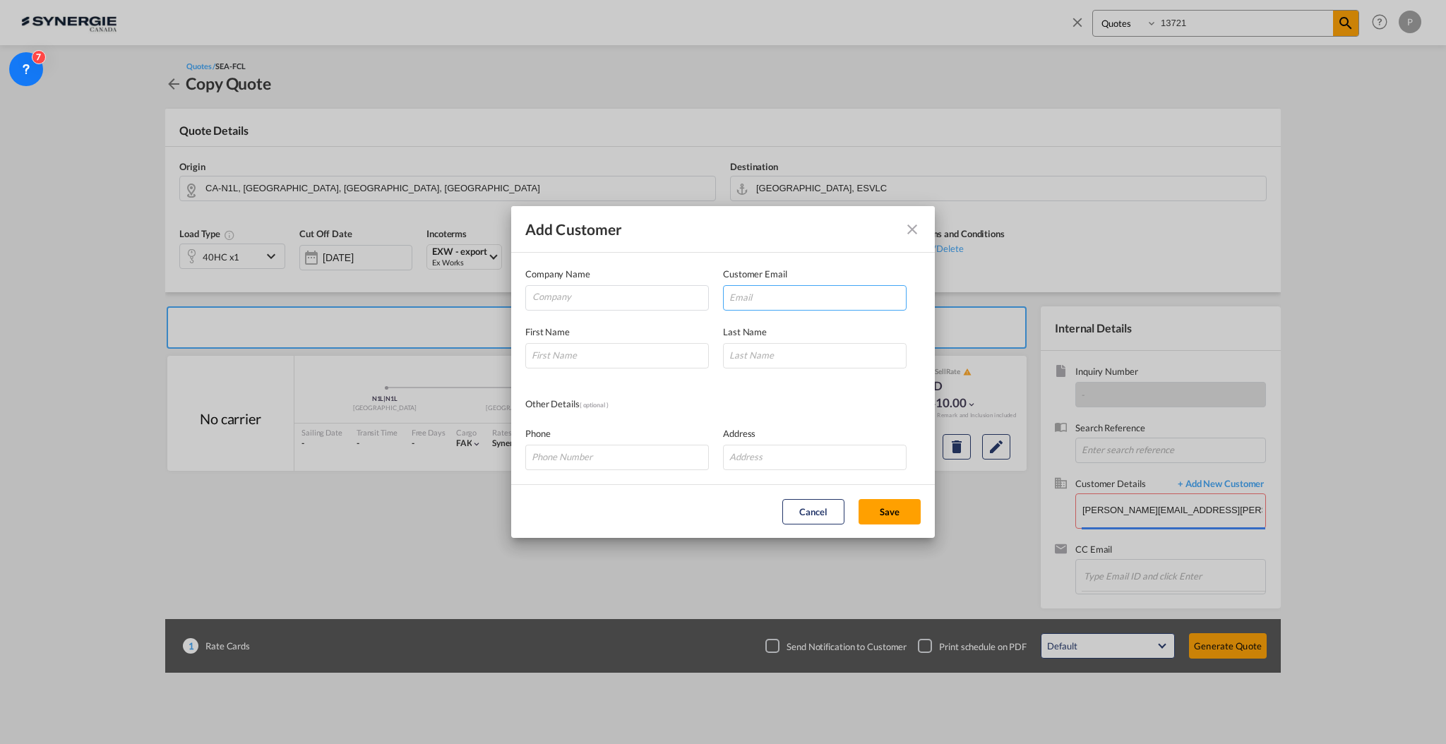
click at [787, 291] on input "Add Customer Company ..." at bounding box center [815, 297] width 184 height 25
paste input "rocio.argudo@moldtrans.es"
type input "rocio.argudo@moldtrans.es"
click at [623, 292] on input "Company" at bounding box center [621, 296] width 176 height 21
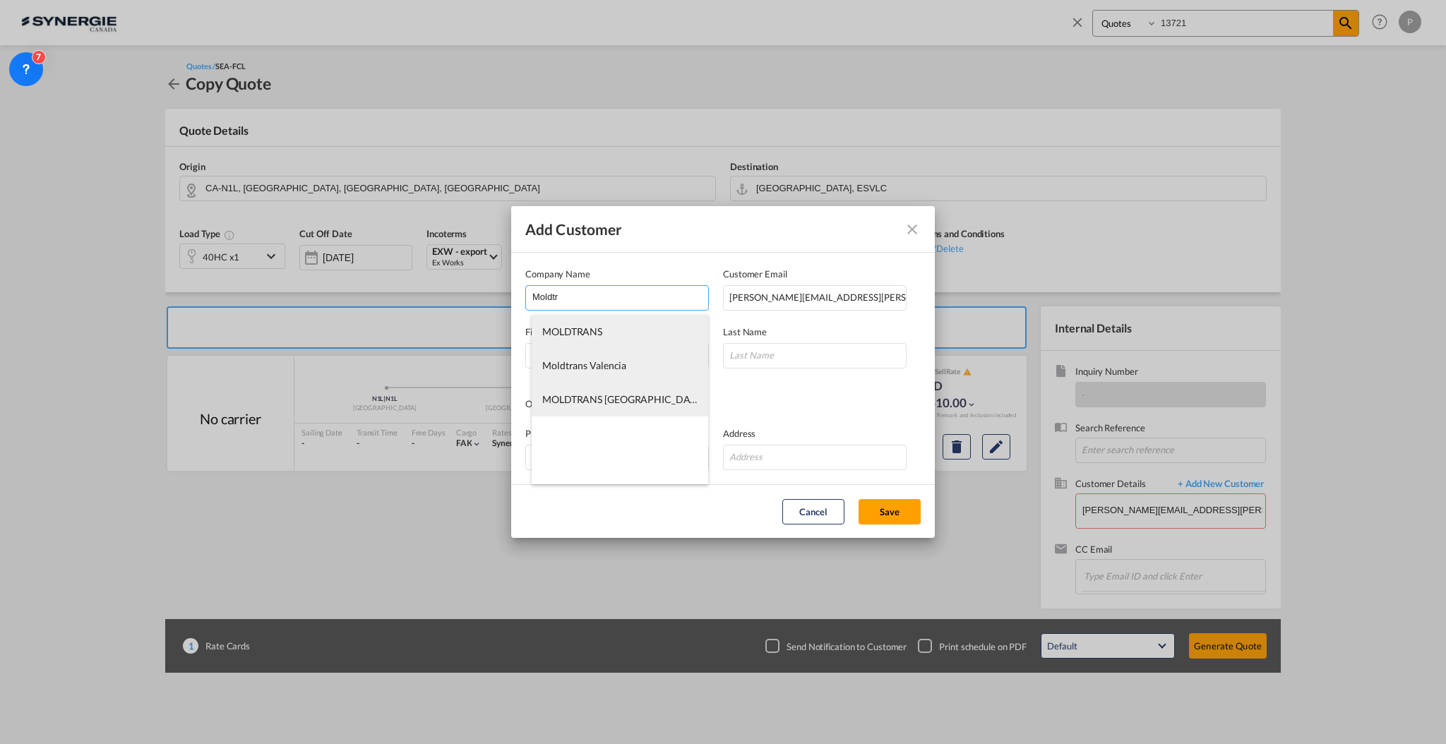
click at [618, 334] on li "MOLDTRANS" at bounding box center [620, 332] width 177 height 34
type input "MOLDTRANS"
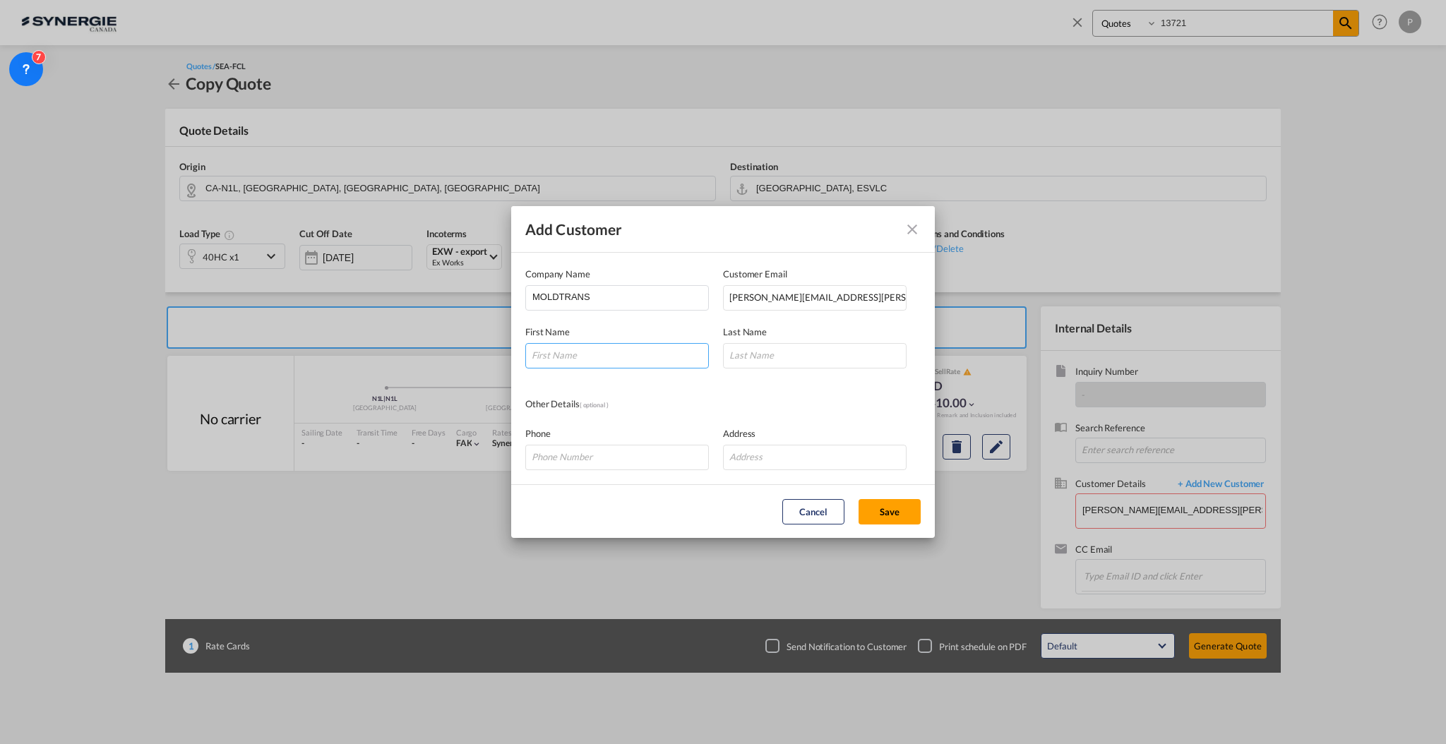
click at [622, 356] on input "Add Customer Company ..." at bounding box center [617, 355] width 184 height 25
type input "Rocio"
type input "Argudo"
click at [898, 515] on button "Save" at bounding box center [890, 511] width 62 height 25
type input "MOLDTRANS, Rocio Argudo, rocio.argudo@moldtrans.es"
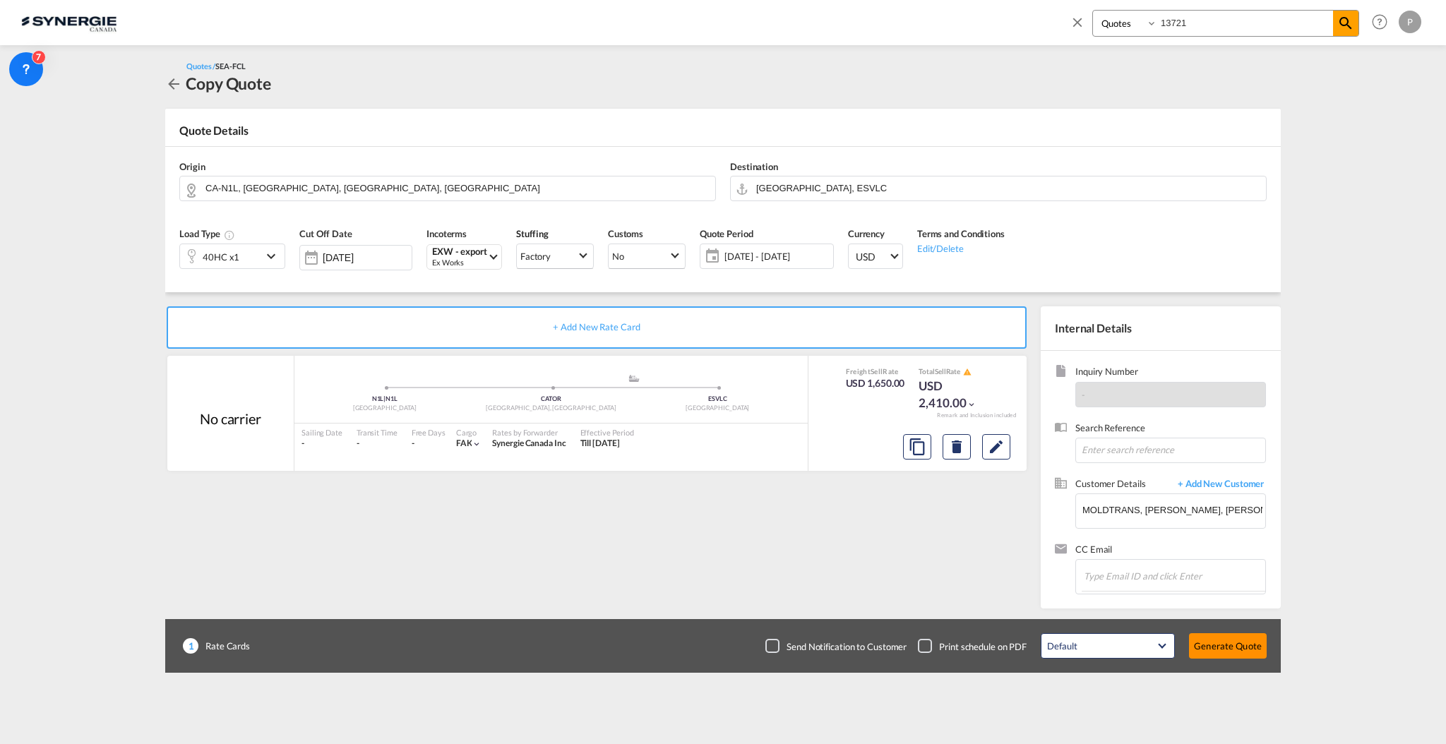
click at [1237, 655] on button "Generate Quote" at bounding box center [1228, 646] width 78 height 25
click at [984, 576] on div "+ Add New Rate Card No carrier added by you N1L | N1L Canada .a{fill:#aaa8ad;} …" at bounding box center [599, 454] width 869 height 295
click at [1228, 638] on button "Generate Quote" at bounding box center [1228, 646] width 78 height 25
click at [1164, 511] on input "MOLDTRANS, Rocio Argudo, rocio.argudo@moldtrans.es" at bounding box center [1174, 510] width 183 height 32
click at [901, 516] on div "+ Add New Rate Card No carrier added by you N1L | N1L Canada .a{fill:#aaa8ad;} …" at bounding box center [599, 454] width 869 height 295
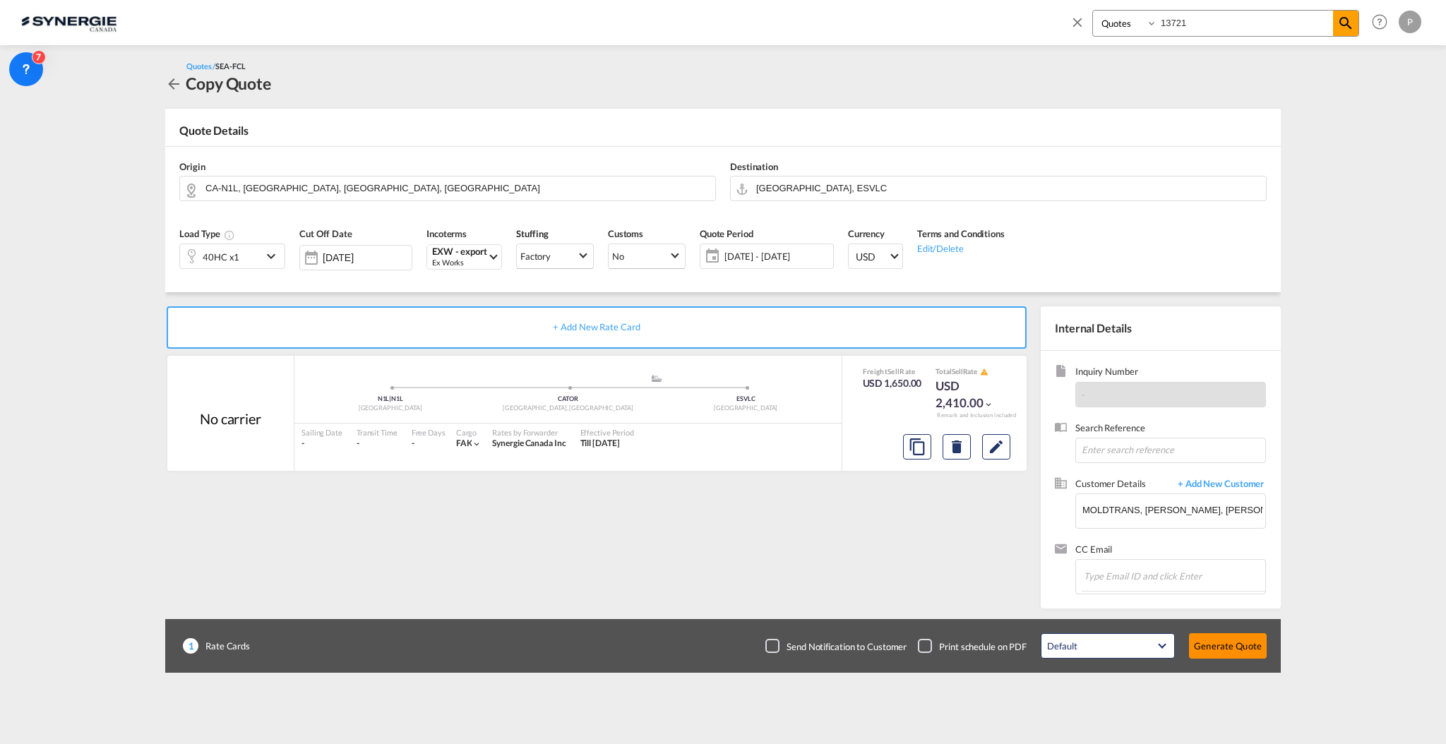
click at [1235, 641] on button "Generate Quote" at bounding box center [1228, 646] width 78 height 25
click at [1200, 491] on span "+ Add New Customer" at bounding box center [1218, 485] width 95 height 16
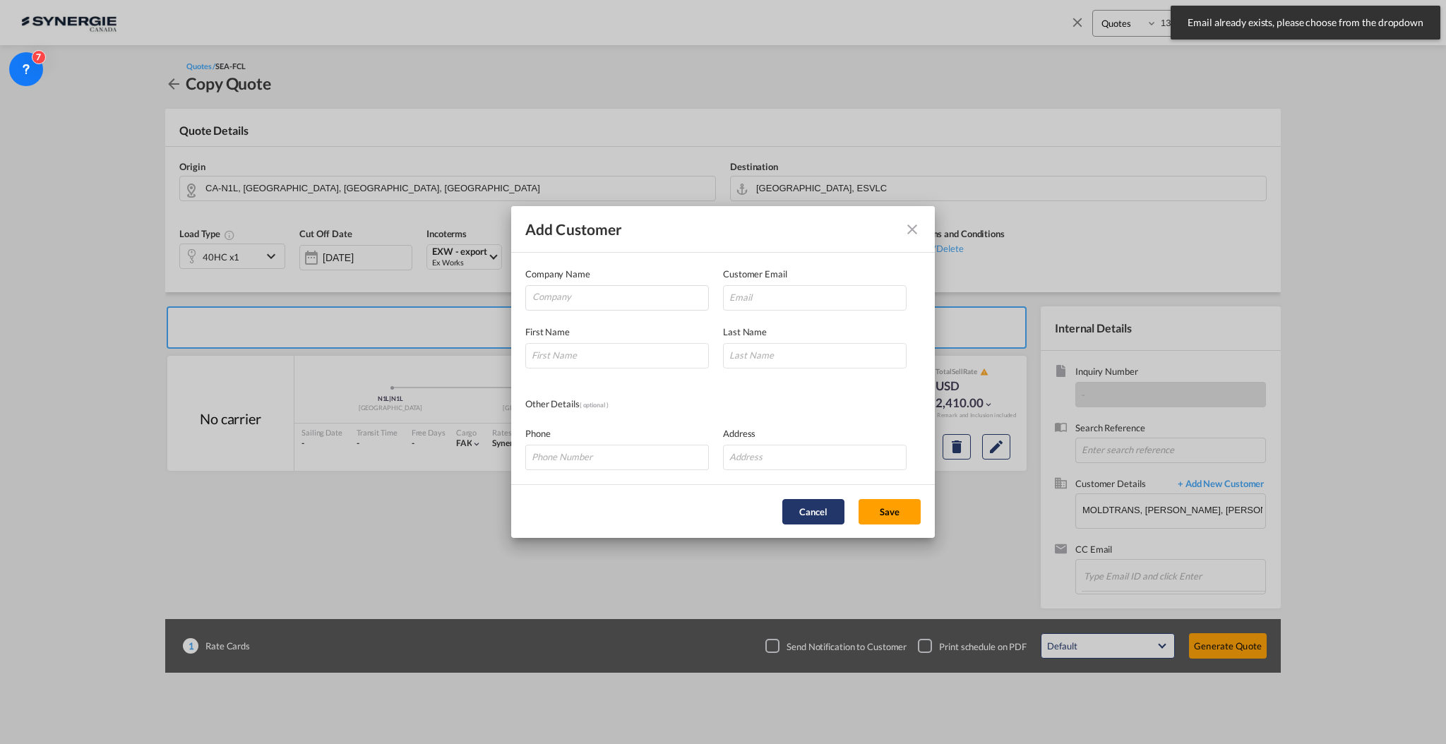
click at [829, 509] on button "Cancel" at bounding box center [814, 511] width 62 height 25
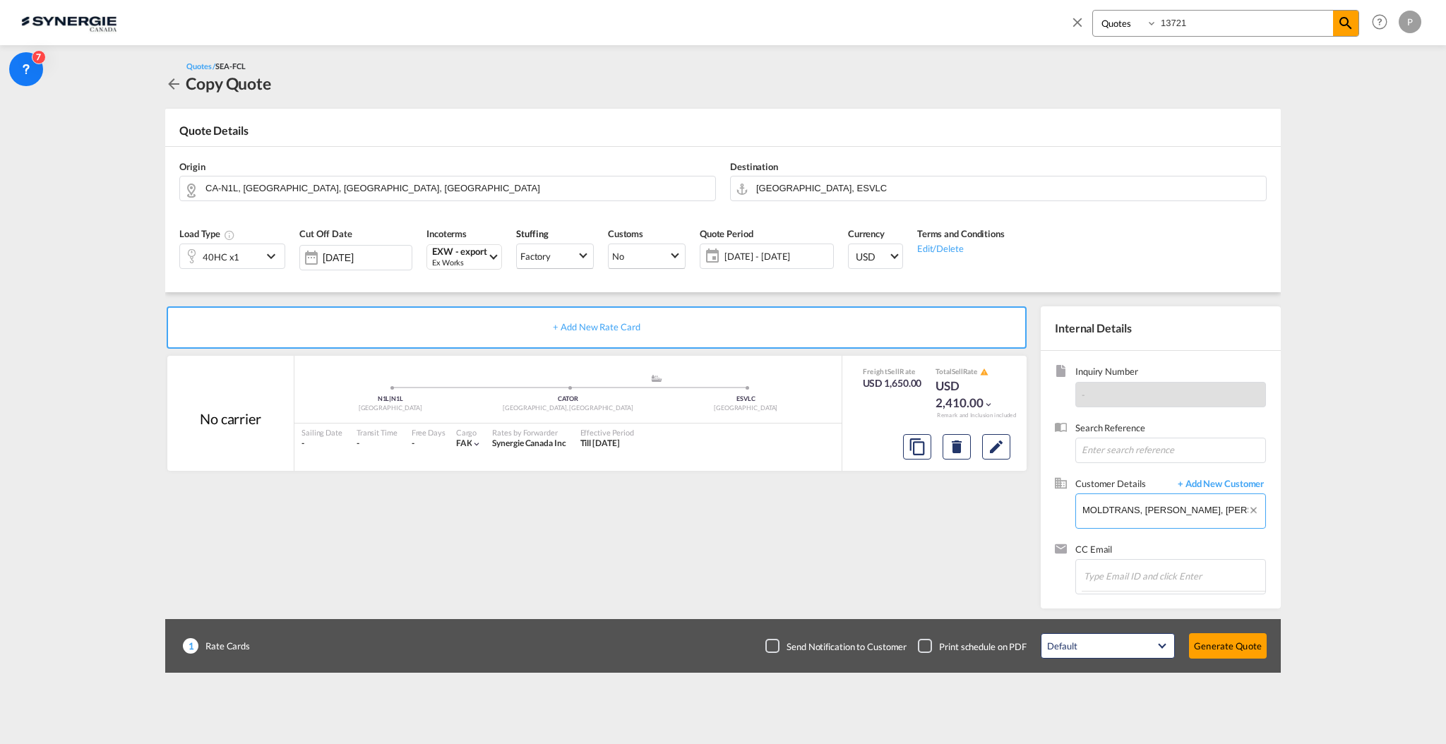
click at [1140, 511] on input "MOLDTRANS, Rocio Argudo, rocio.argudo@moldtrans.es" at bounding box center [1174, 510] width 183 height 32
paste input "rocio.argudo@moldtrans.es"
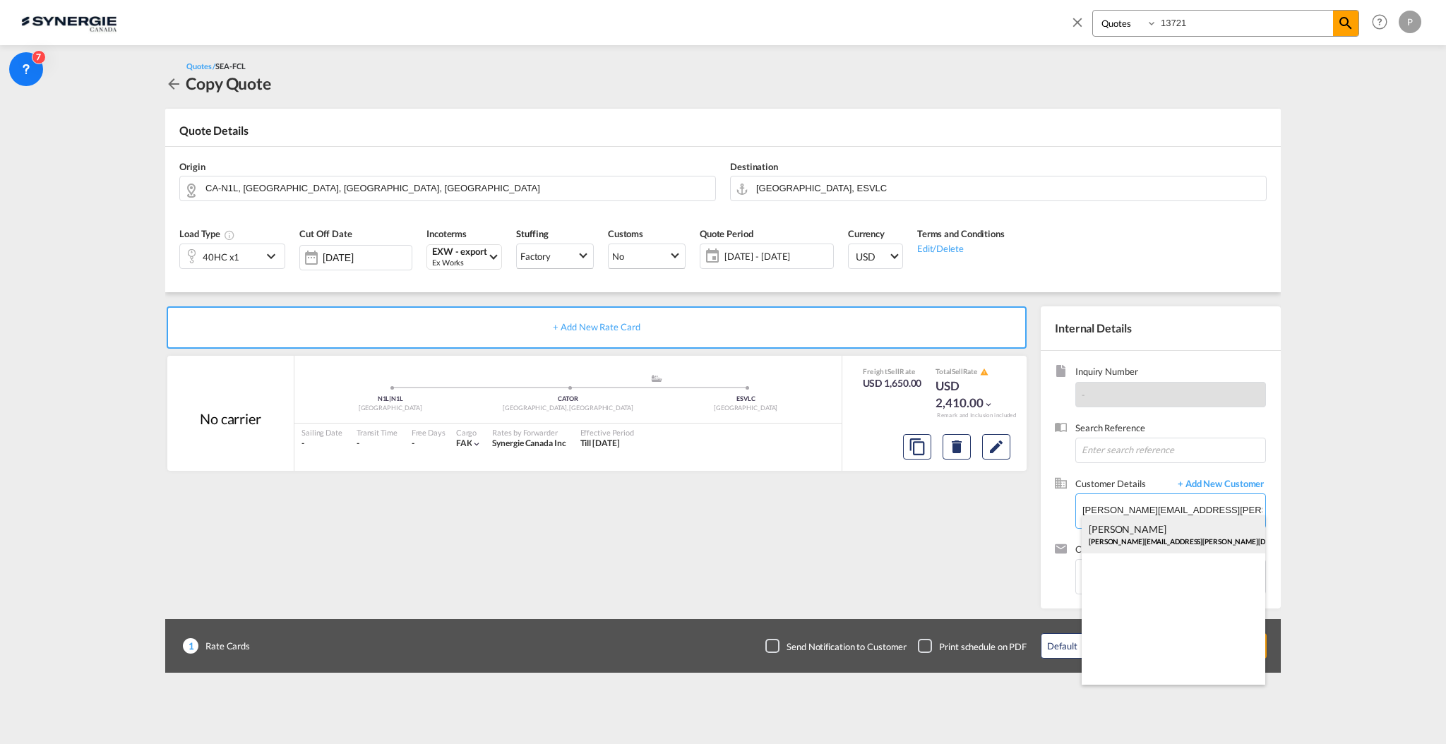
click at [1148, 531] on div "ROCIO ARGUDO rocio.argudo@moldtrans.es" at bounding box center [1174, 535] width 184 height 38
type input "MOLDTRANS, ROCIO ARGUDO, rocio.argudo@moldtrans.es"
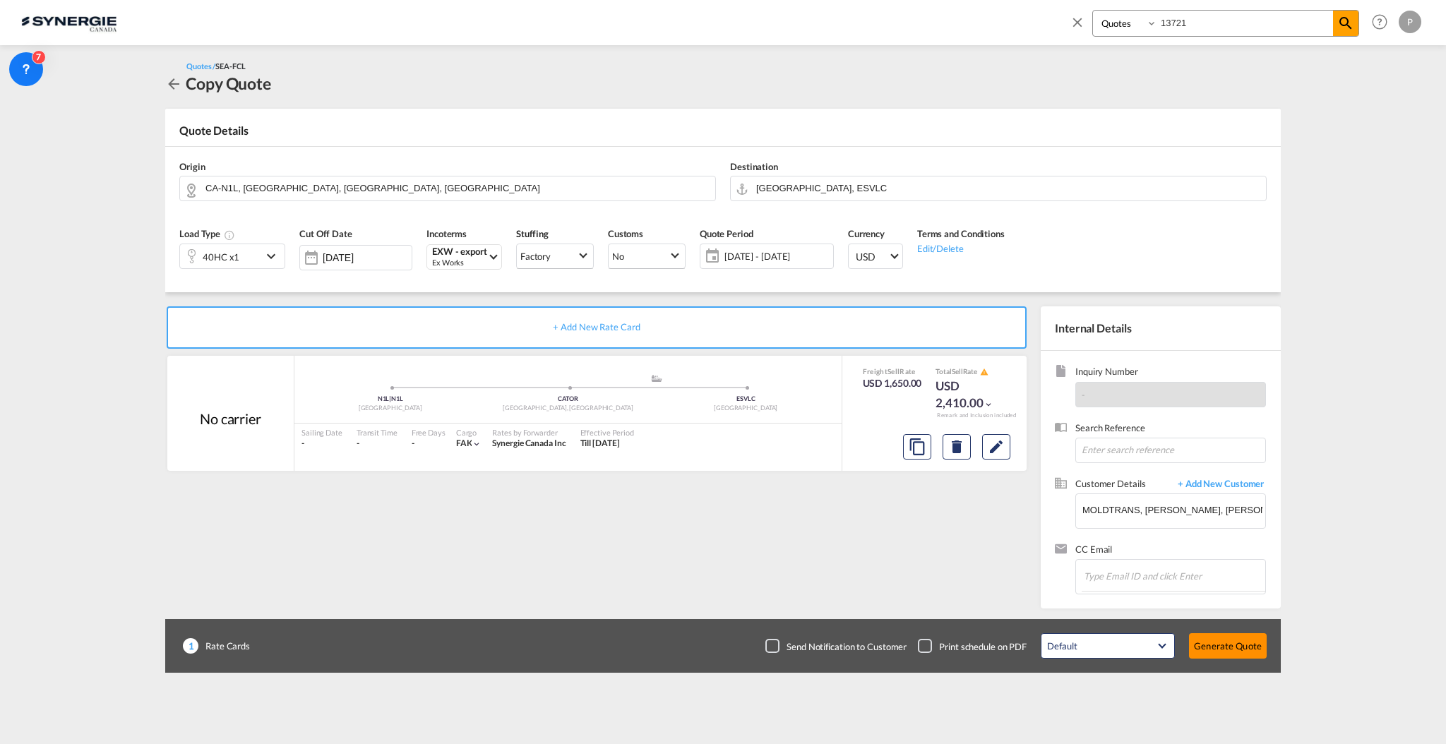
click at [1223, 641] on button "Generate Quote" at bounding box center [1228, 646] width 78 height 25
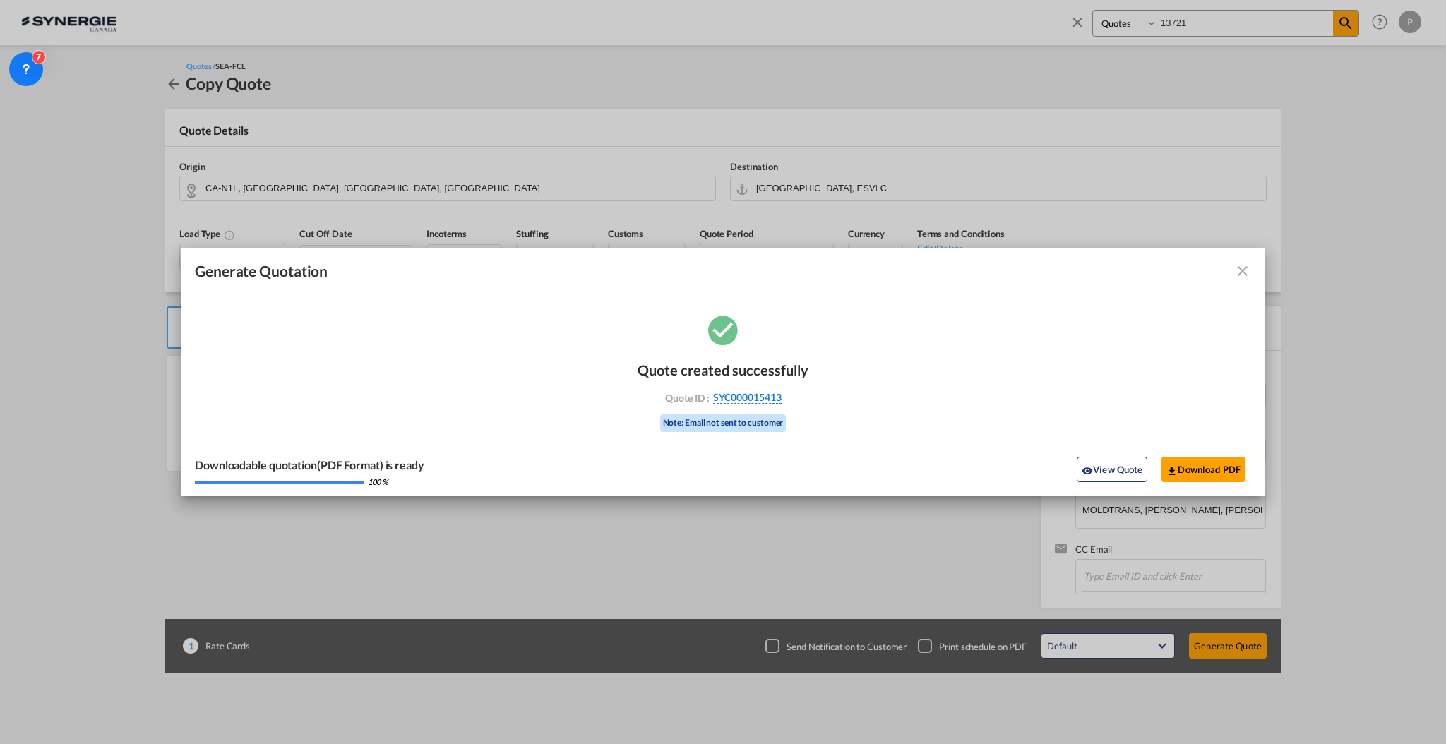
drag, startPoint x: 796, startPoint y: 400, endPoint x: 780, endPoint y: 397, distance: 16.5
click at [780, 397] on div "Quote ID : SYC000015413" at bounding box center [723, 397] width 164 height 13
copy div "SYC000015413"
click at [1201, 466] on button "Download PDF" at bounding box center [1204, 469] width 84 height 25
click at [1244, 273] on md-icon "icon-close fg-AAA8AD cursor m-0" at bounding box center [1243, 271] width 17 height 17
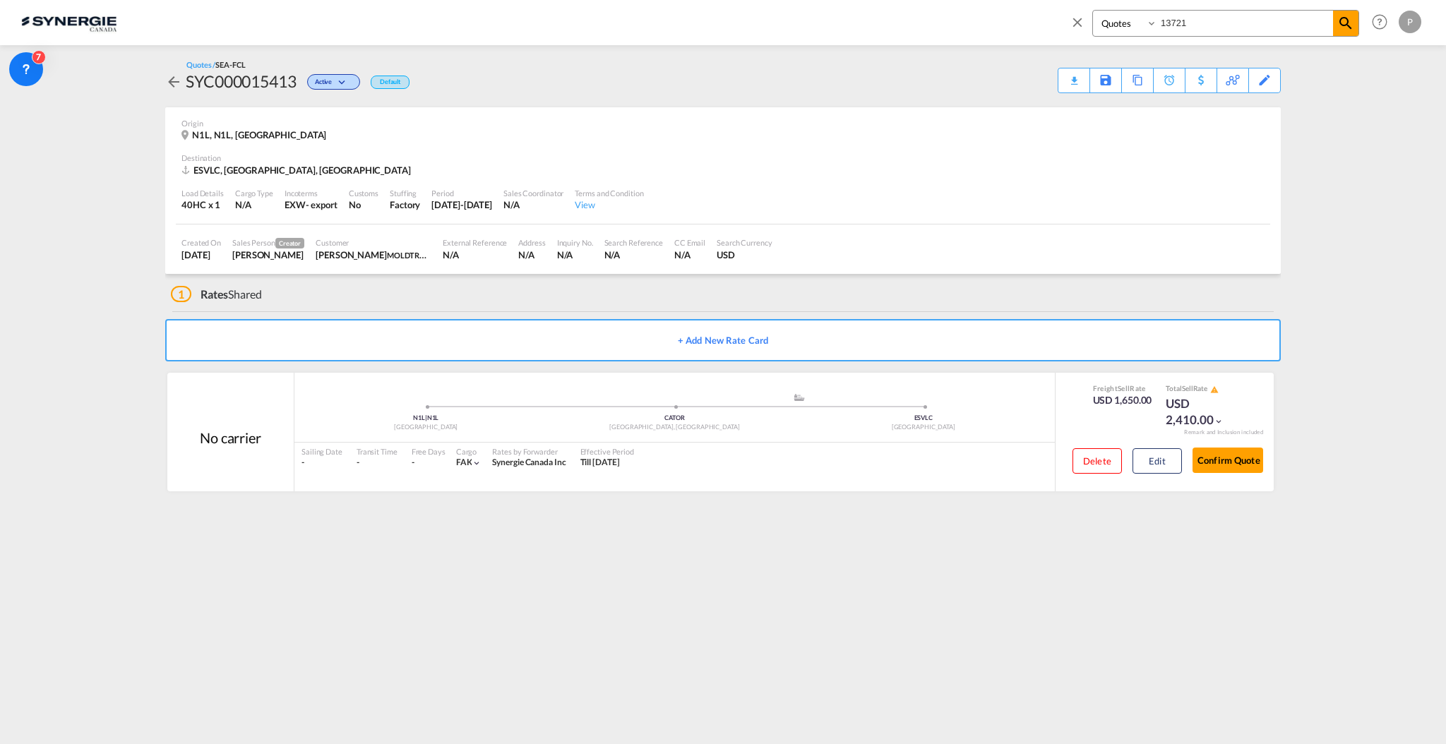
drag, startPoint x: 1070, startPoint y: 27, endPoint x: 1081, endPoint y: 27, distance: 10.6
click at [1070, 27] on md-icon "icon-close" at bounding box center [1078, 22] width 16 height 16
click at [1264, 34] on button "New" at bounding box center [1248, 22] width 64 height 28
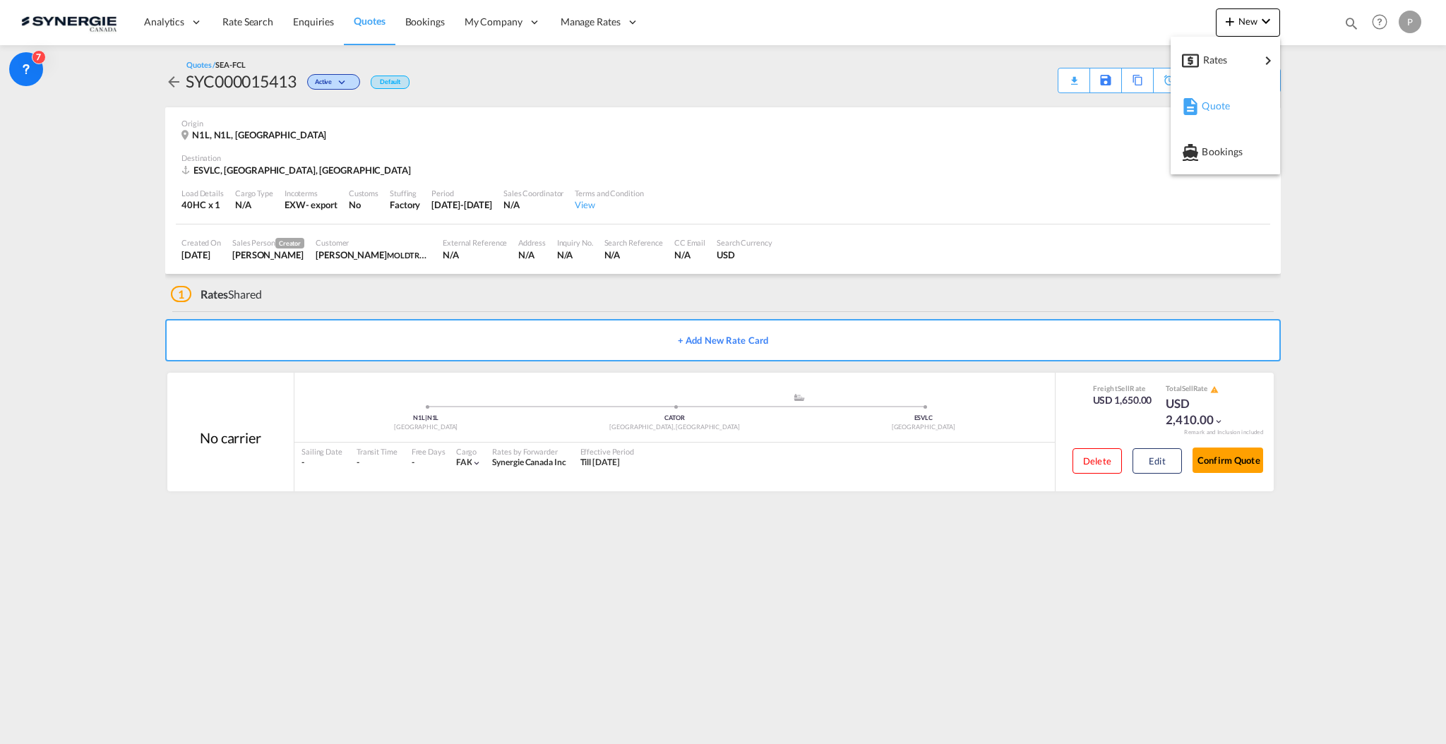
click at [1218, 105] on span "Quote" at bounding box center [1210, 106] width 16 height 28
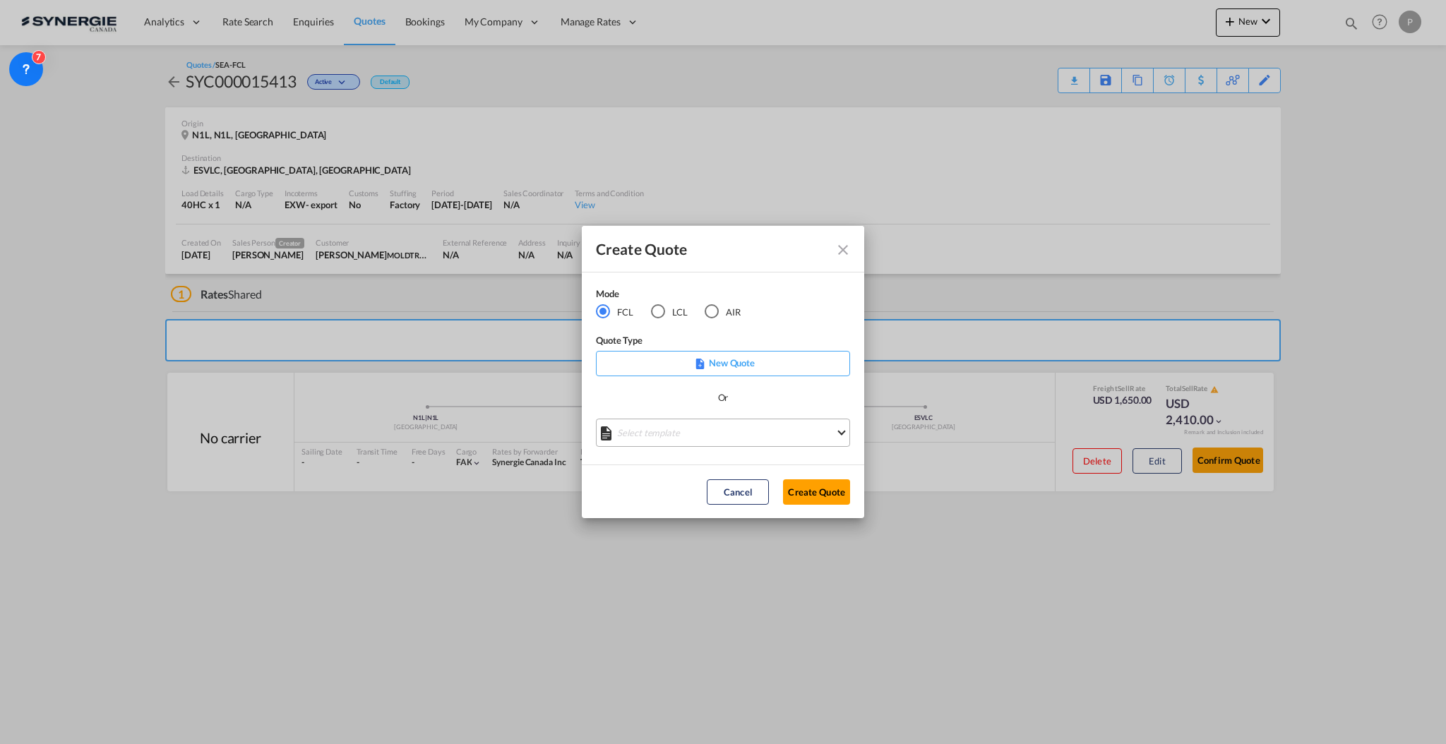
click at [660, 432] on md-select "Select template *NEW* FCL FREEHAND / DAP [PERSON_NAME] | [DATE] *NEW* Import FC…" at bounding box center [723, 433] width 254 height 28
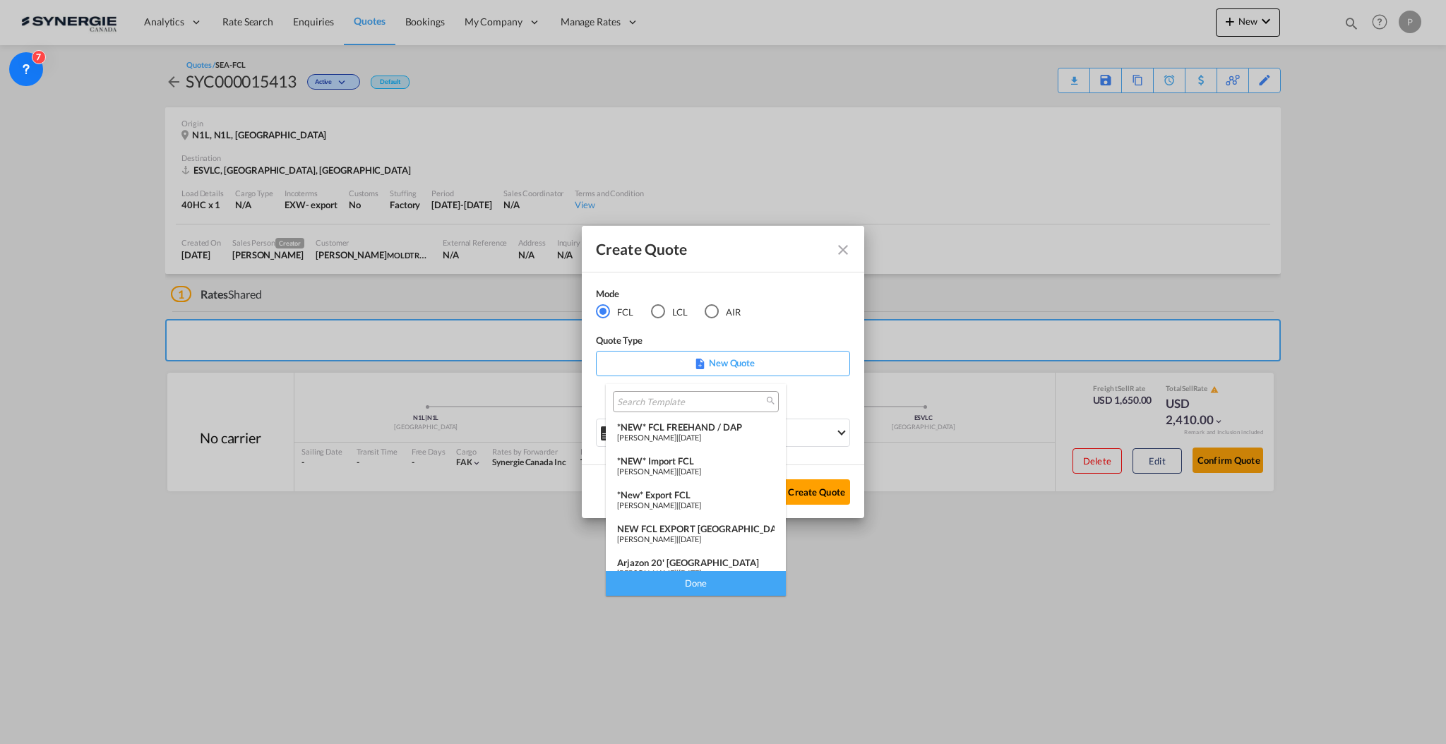
click at [658, 404] on input "search" at bounding box center [690, 402] width 146 height 13
click at [662, 428] on div "*NEW* FCL FREEHAND / DAP" at bounding box center [695, 427] width 157 height 11
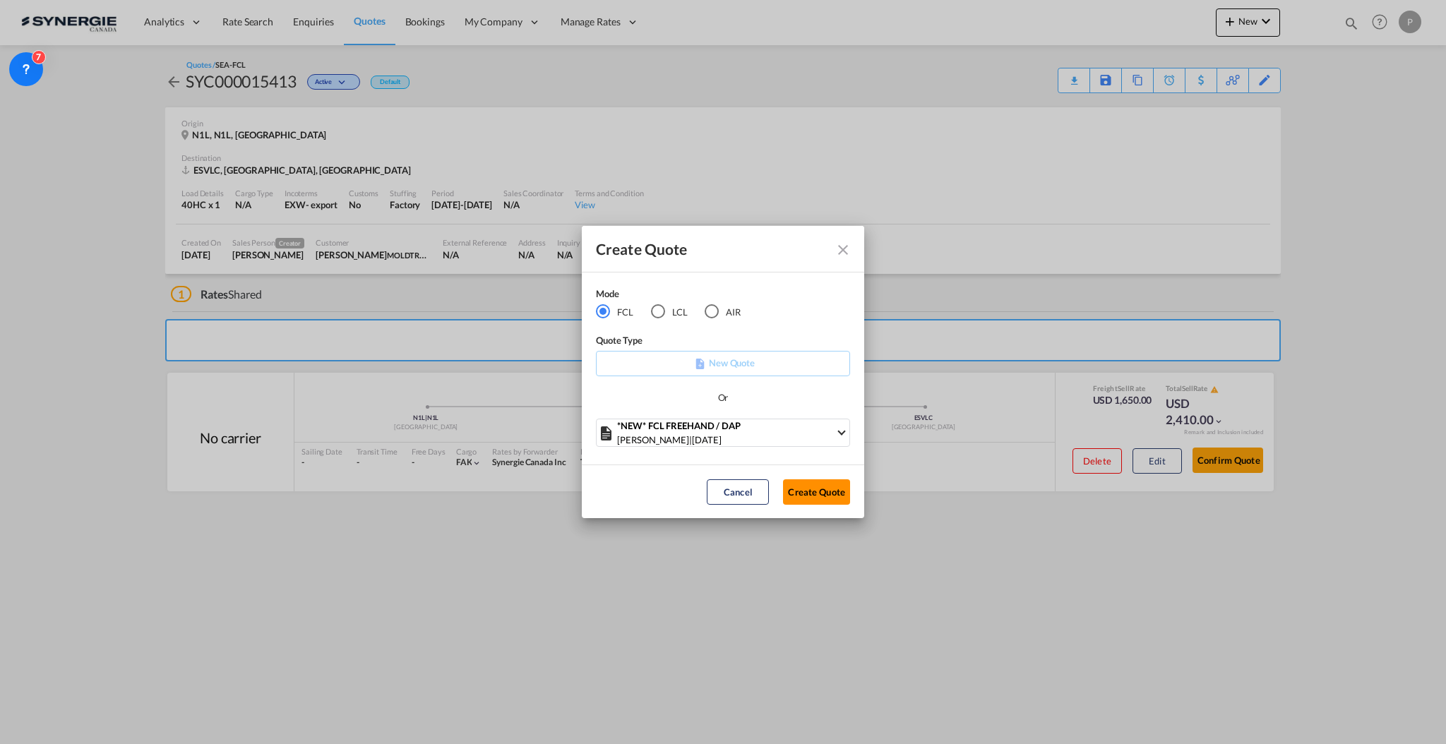
click at [799, 492] on button "Create Quote" at bounding box center [816, 492] width 67 height 25
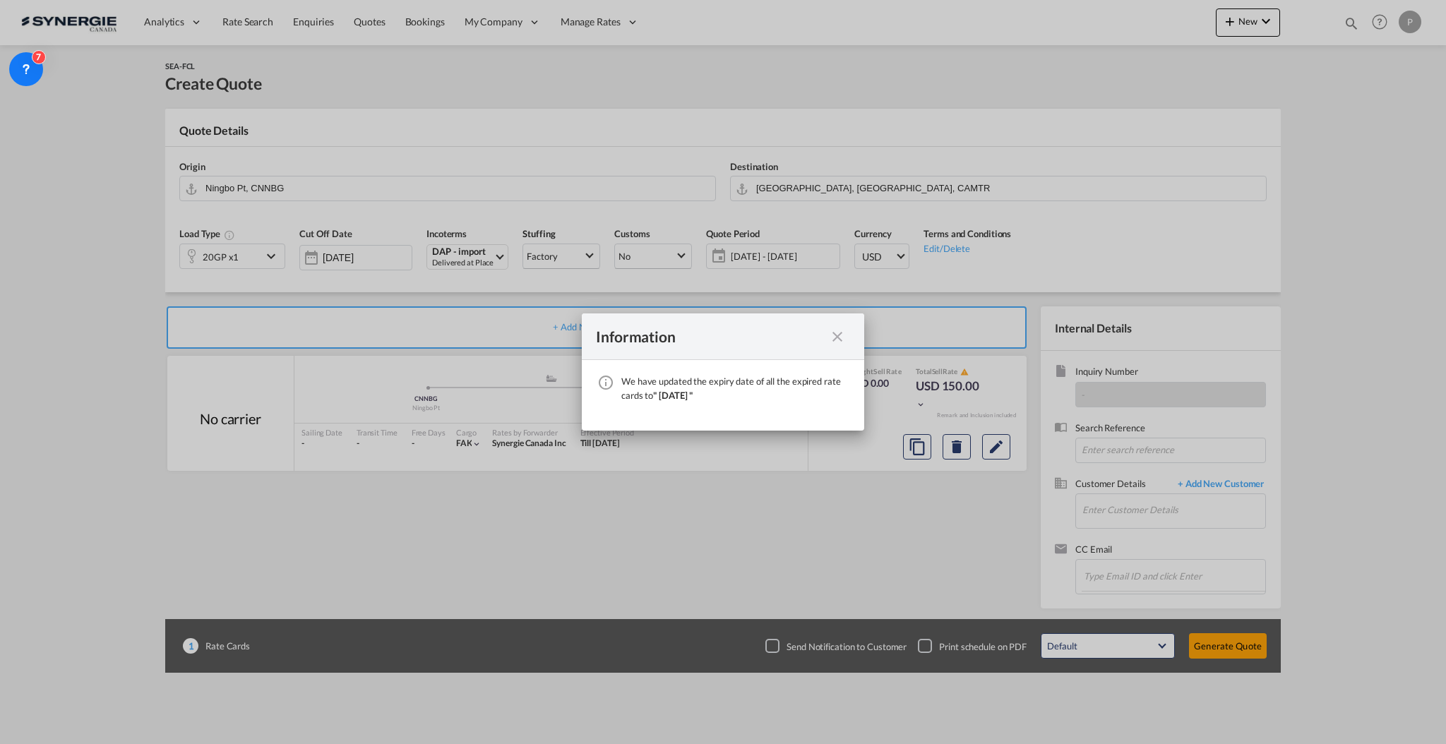
click at [829, 338] on md-icon "icon-close fg-AAA8AD cursor" at bounding box center [837, 336] width 17 height 17
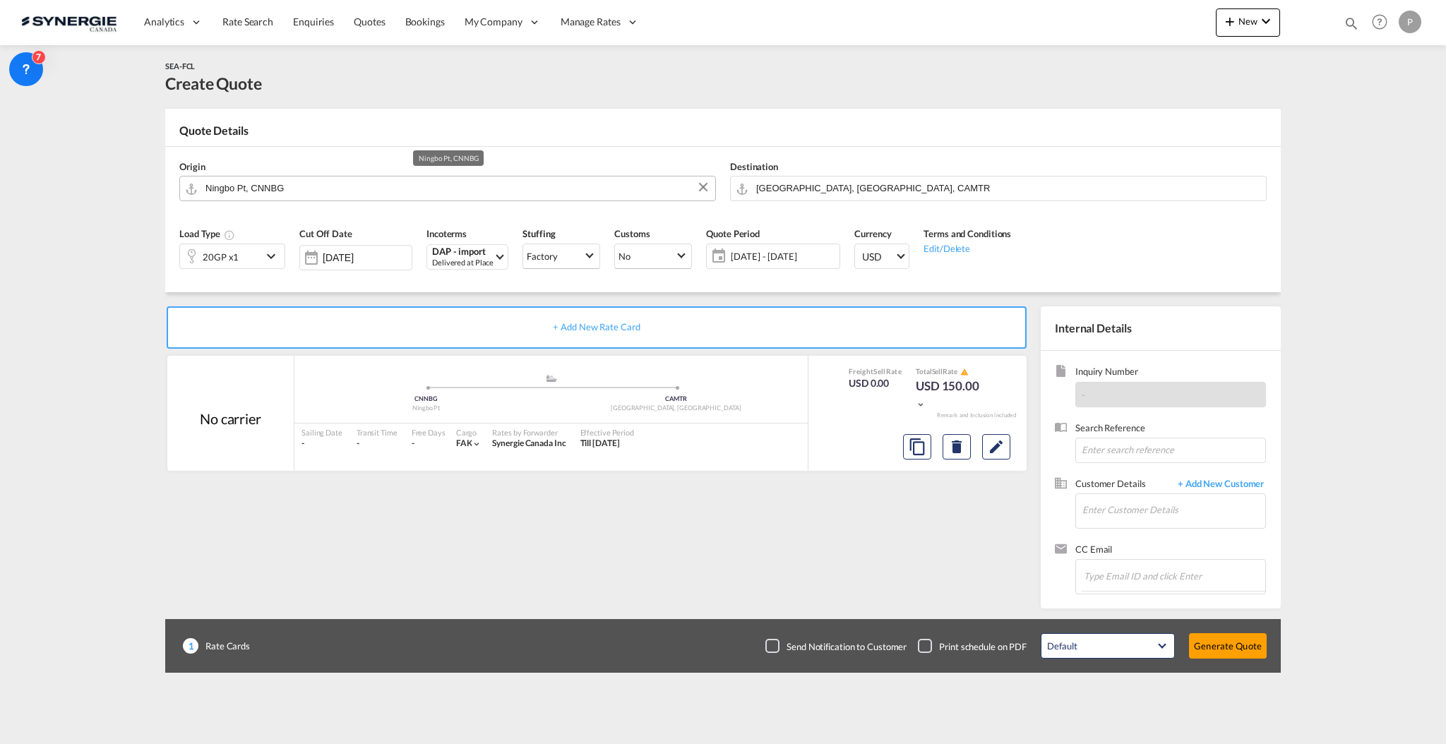
click at [343, 186] on input "Ningbo Pt, CNNBG" at bounding box center [457, 188] width 503 height 25
click at [379, 189] on input "Ningbo Pt, CNNBG" at bounding box center [457, 188] width 503 height 25
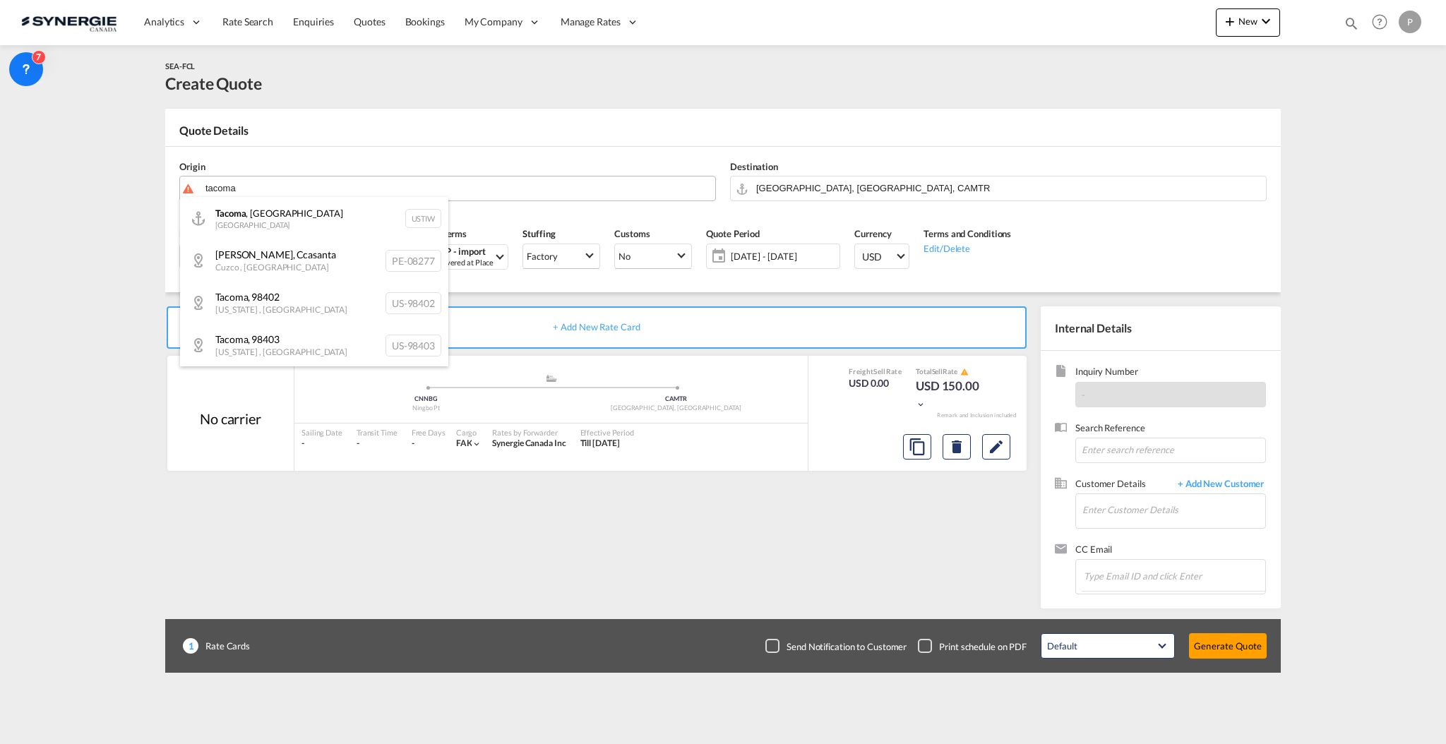
click at [379, 189] on body "Analytics Reports Dashboard Rate Search Enquiries Quotes Bookings" at bounding box center [723, 372] width 1446 height 744
click at [379, 189] on input "tacoma" at bounding box center [457, 188] width 503 height 25
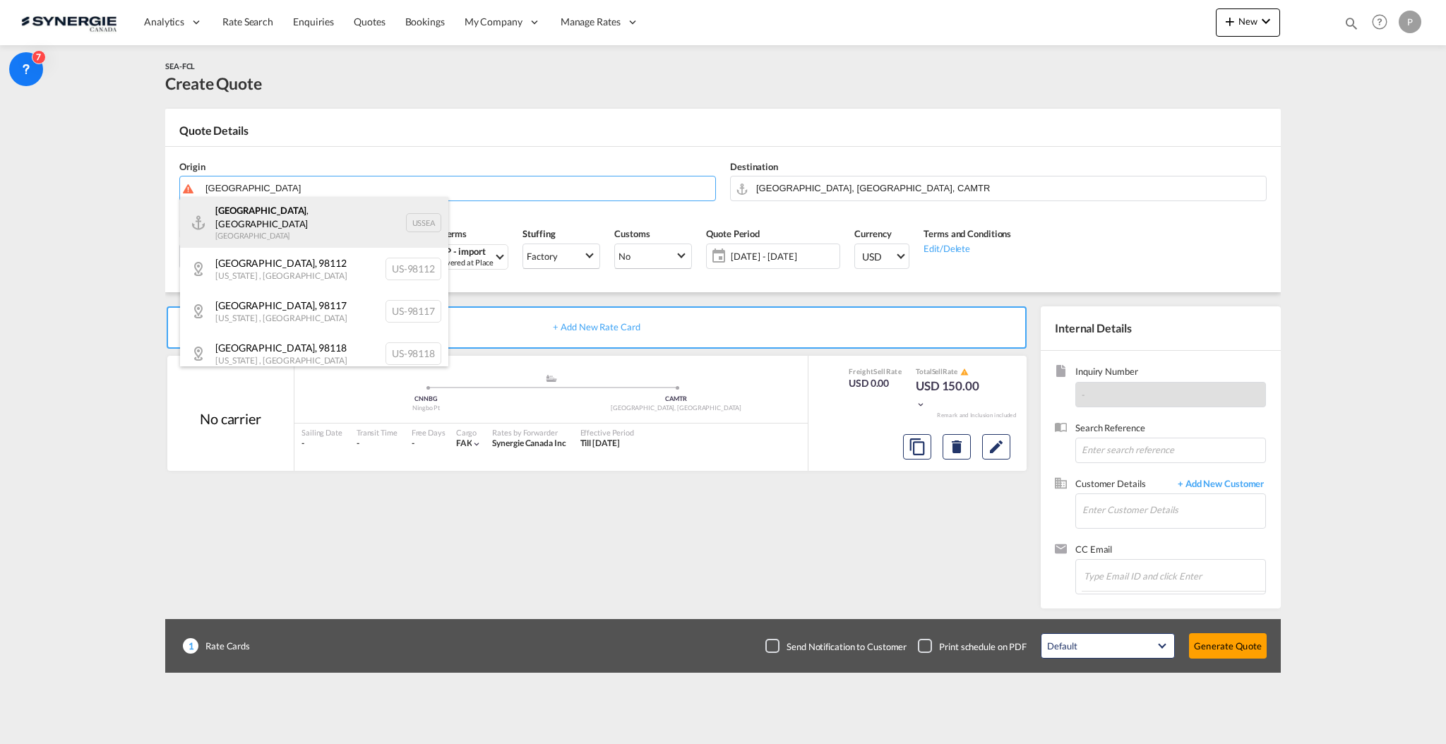
click at [336, 218] on div "Seattle , WA United States USSEA" at bounding box center [314, 222] width 268 height 51
type input "Seattle, WA, USSEA"
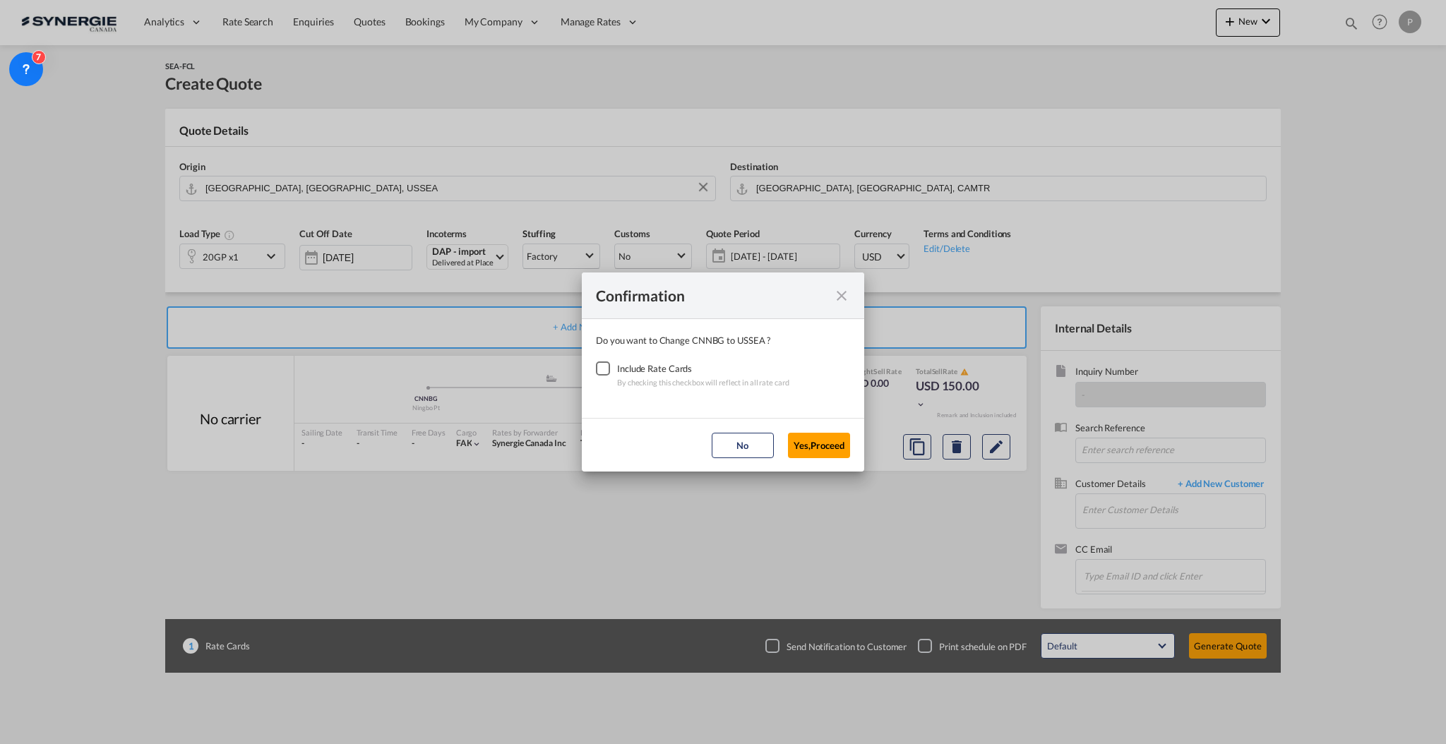
click at [596, 369] on div "Checkbox No Ink" at bounding box center [603, 369] width 14 height 14
click at [814, 437] on button "Yes,Proceed" at bounding box center [819, 445] width 62 height 25
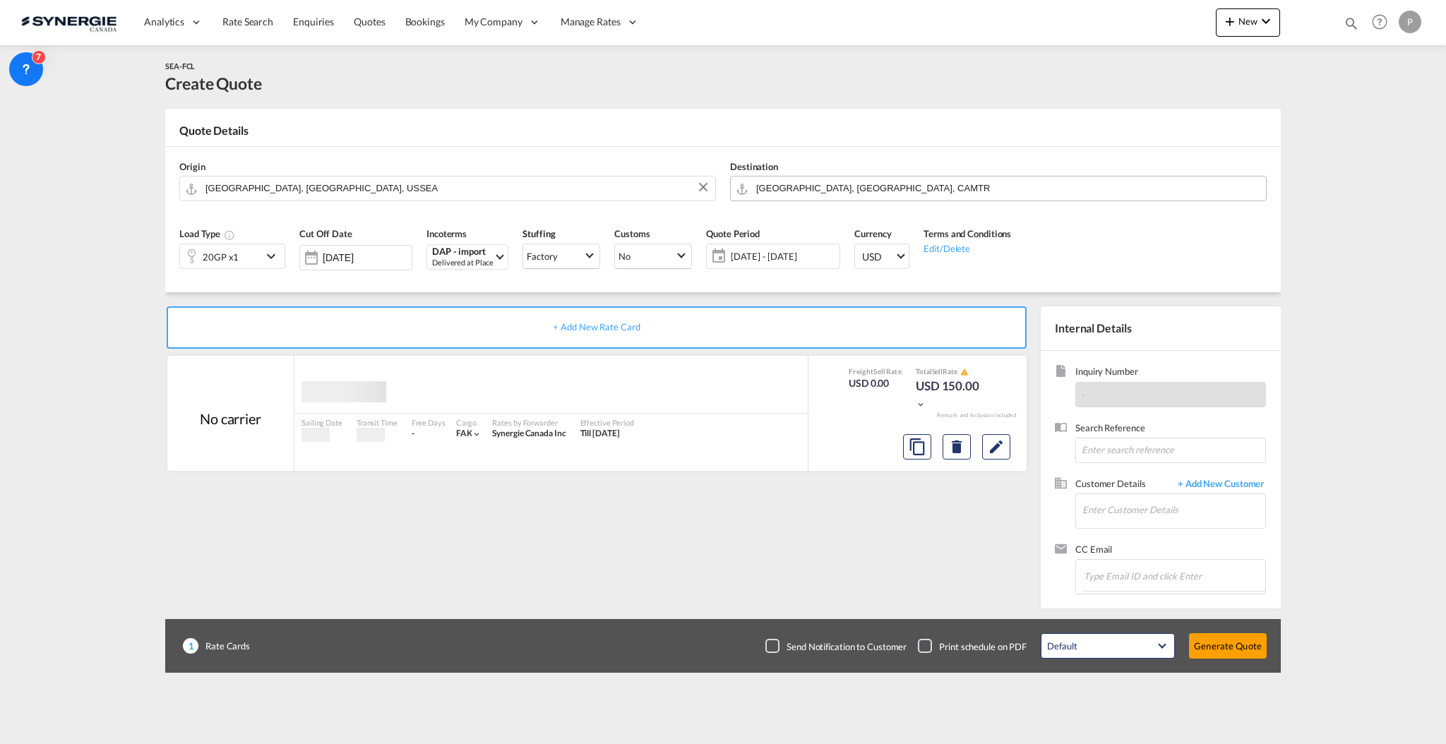
click at [812, 192] on input "[GEOGRAPHIC_DATA], [GEOGRAPHIC_DATA], CAMTR" at bounding box center [1007, 188] width 503 height 25
click at [864, 184] on input "[GEOGRAPHIC_DATA], [GEOGRAPHIC_DATA], CAMTR" at bounding box center [1007, 188] width 503 height 25
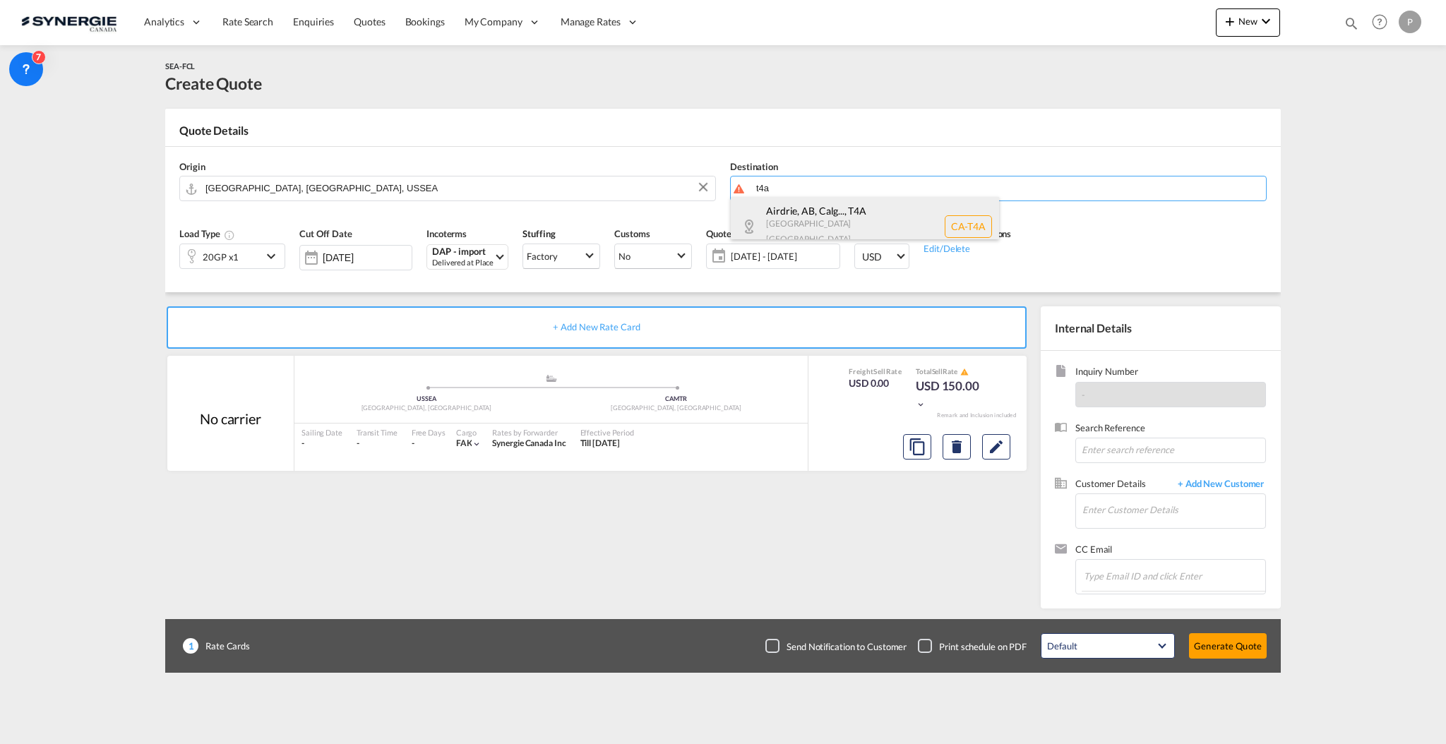
click at [856, 214] on div "Airdrie, AB, Calg... , T4A [GEOGRAPHIC_DATA] [GEOGRAPHIC_DATA] [GEOGRAPHIC_DATA…" at bounding box center [865, 226] width 268 height 59
type input "CA-T4A, Airdrie, [GEOGRAPHIC_DATA], [GEOGRAPHIC_DATA], [GEOGRAPHIC_DATA], [GEOG…"
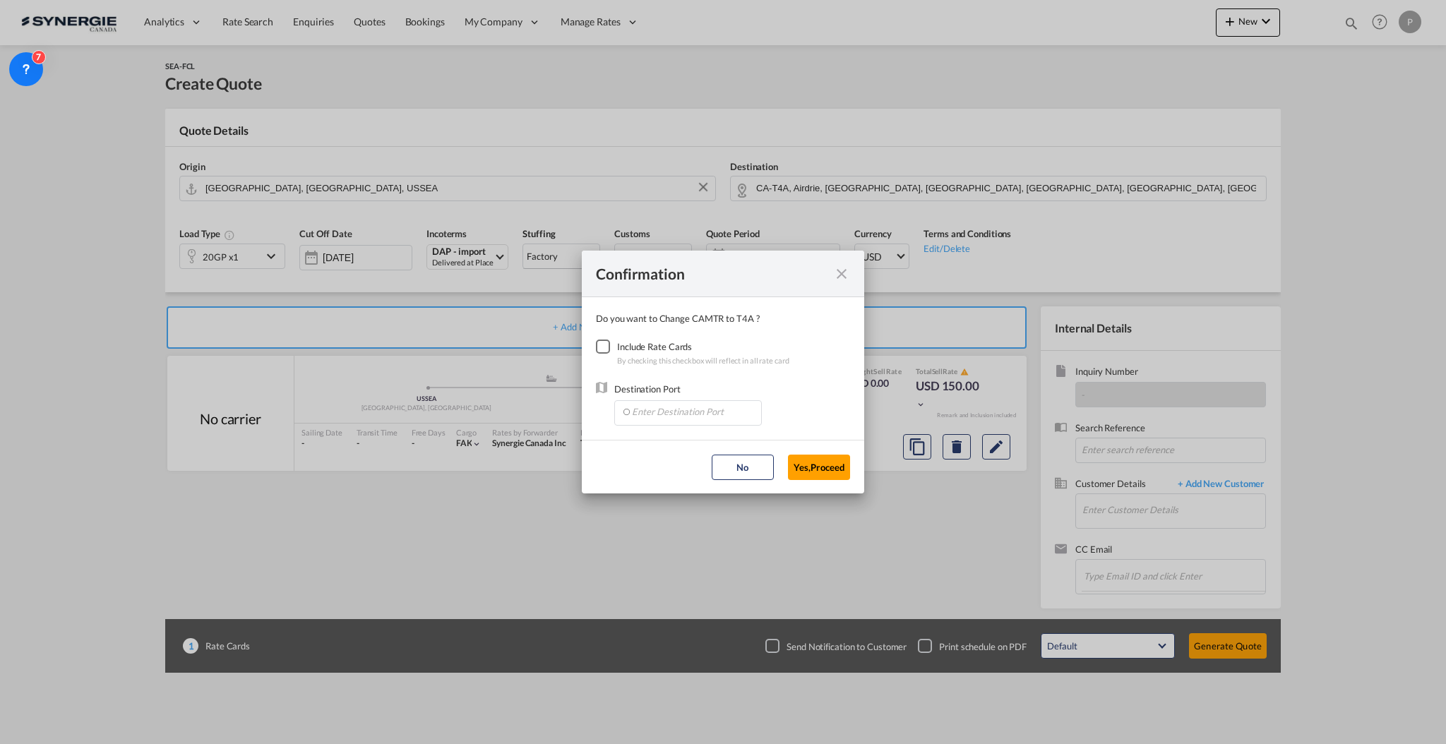
click at [607, 354] on div "Checkbox No Ink" at bounding box center [603, 347] width 14 height 14
click at [670, 422] on input "Enter Destination Port" at bounding box center [692, 411] width 140 height 21
click at [662, 436] on li "CACAL, Calgary, AB, Canada, North America, Americas" at bounding box center [687, 444] width 133 height 34
type input "CACAL, Calgary, AB, Canada, North America, Americas"
click at [815, 468] on button "Yes,Proceed" at bounding box center [819, 467] width 62 height 25
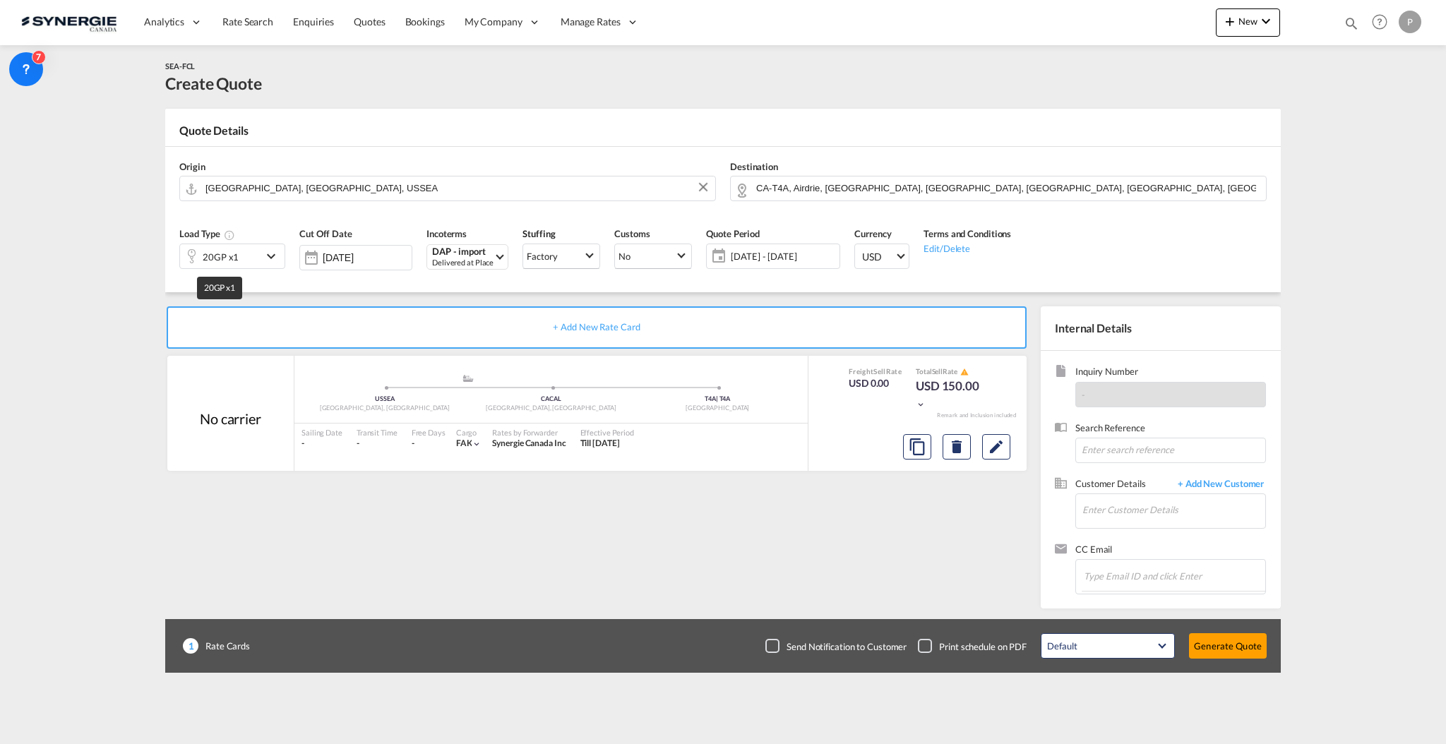
click at [227, 250] on div "20GP x1" at bounding box center [221, 257] width 36 height 20
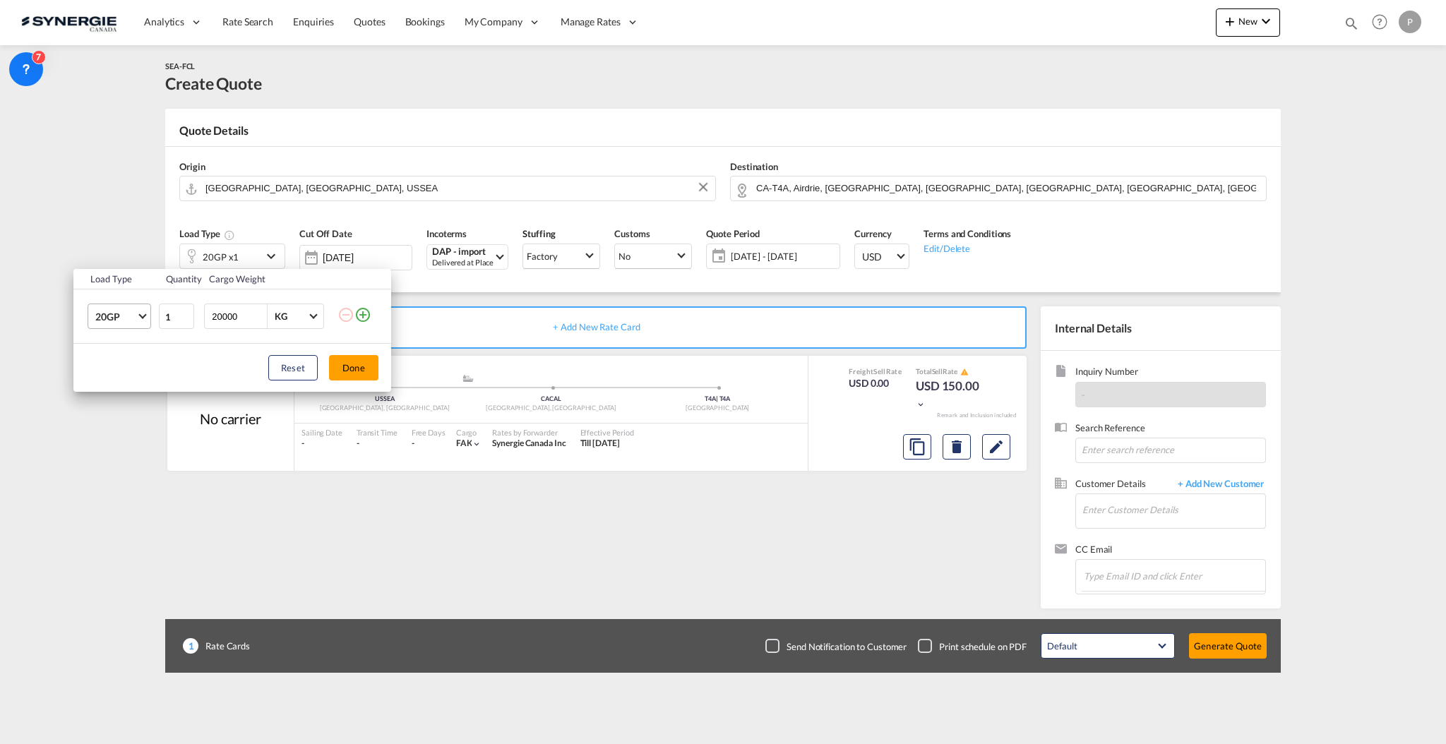
click at [118, 326] on md-select-value "20GP" at bounding box center [122, 316] width 57 height 24
click at [138, 369] on md-option "OTHR" at bounding box center [132, 362] width 96 height 34
click at [225, 309] on input "20000" at bounding box center [238, 316] width 57 height 24
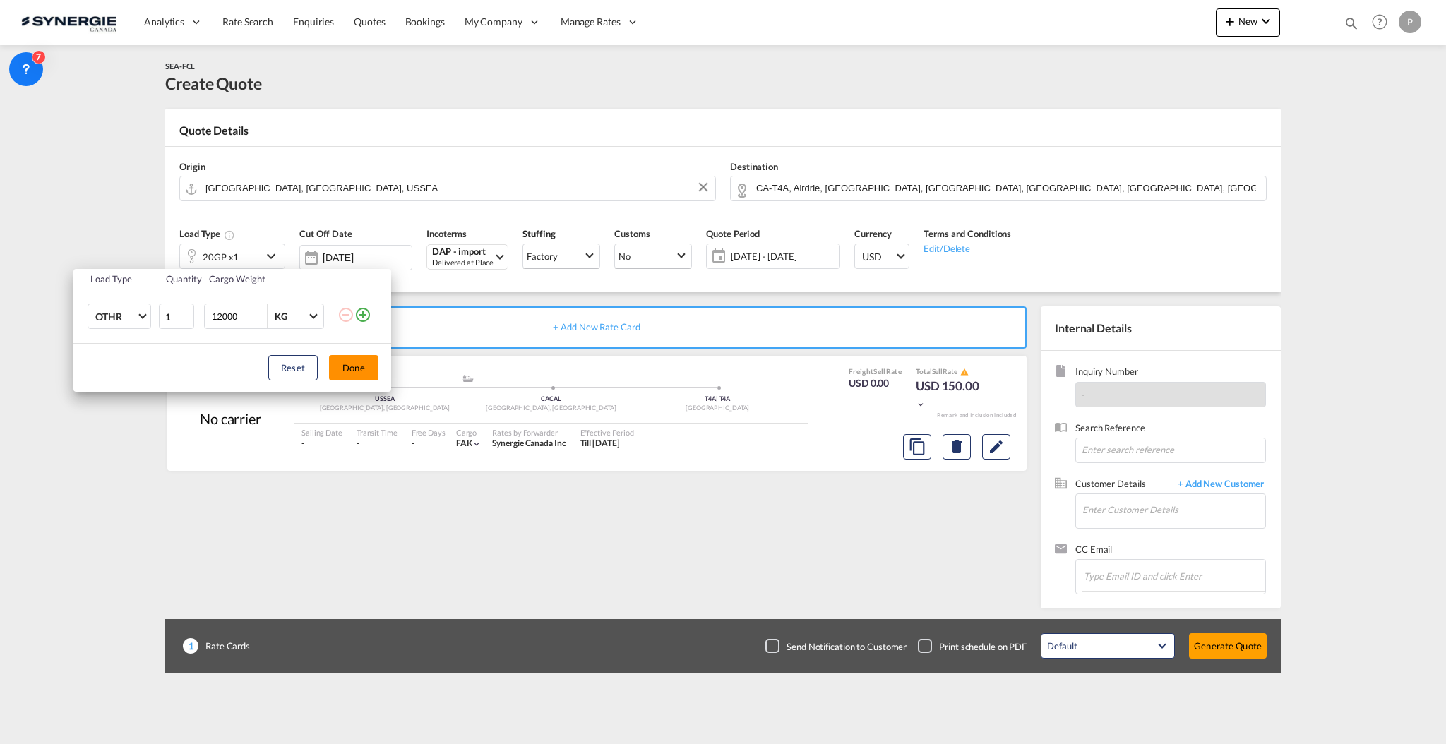
type input "12000"
click at [363, 362] on button "Done" at bounding box center [353, 367] width 49 height 25
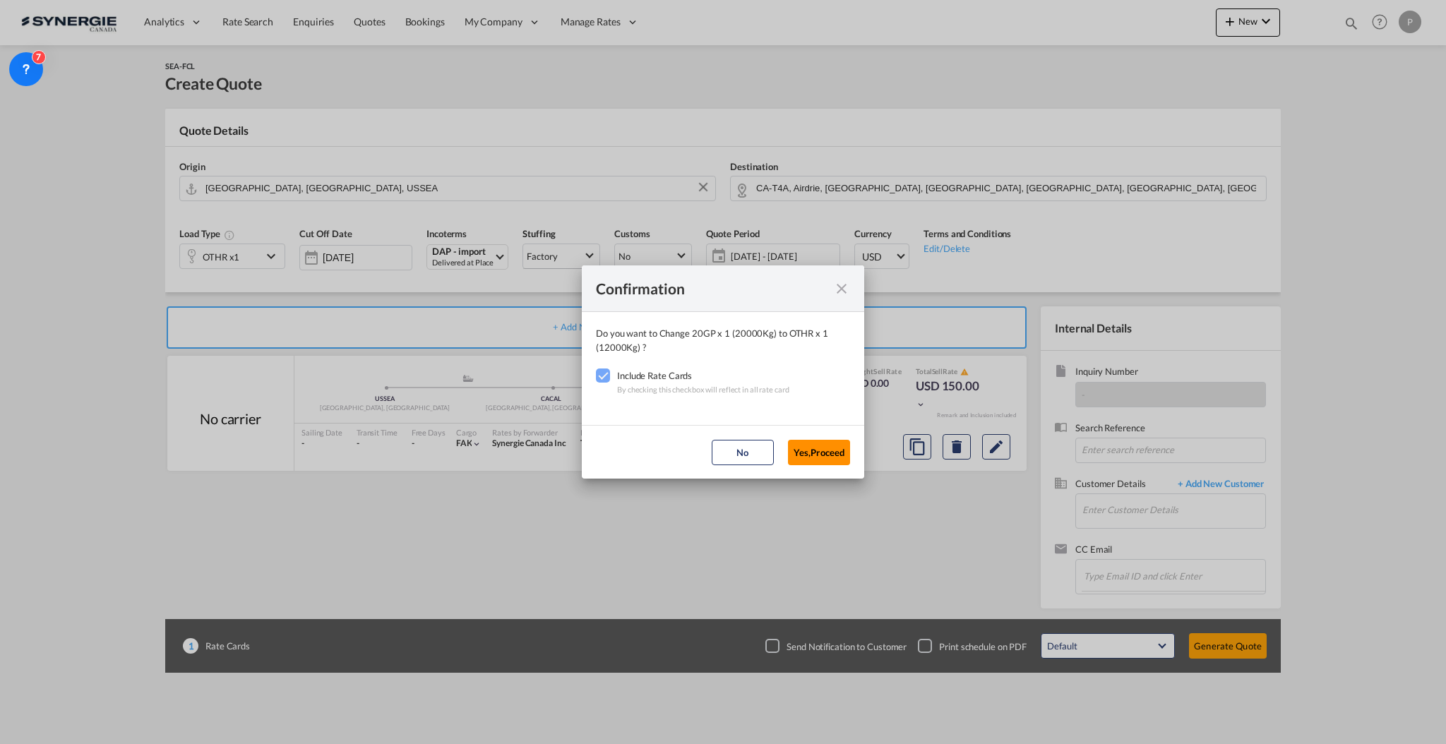
click at [822, 451] on button "Yes,Proceed" at bounding box center [819, 452] width 62 height 25
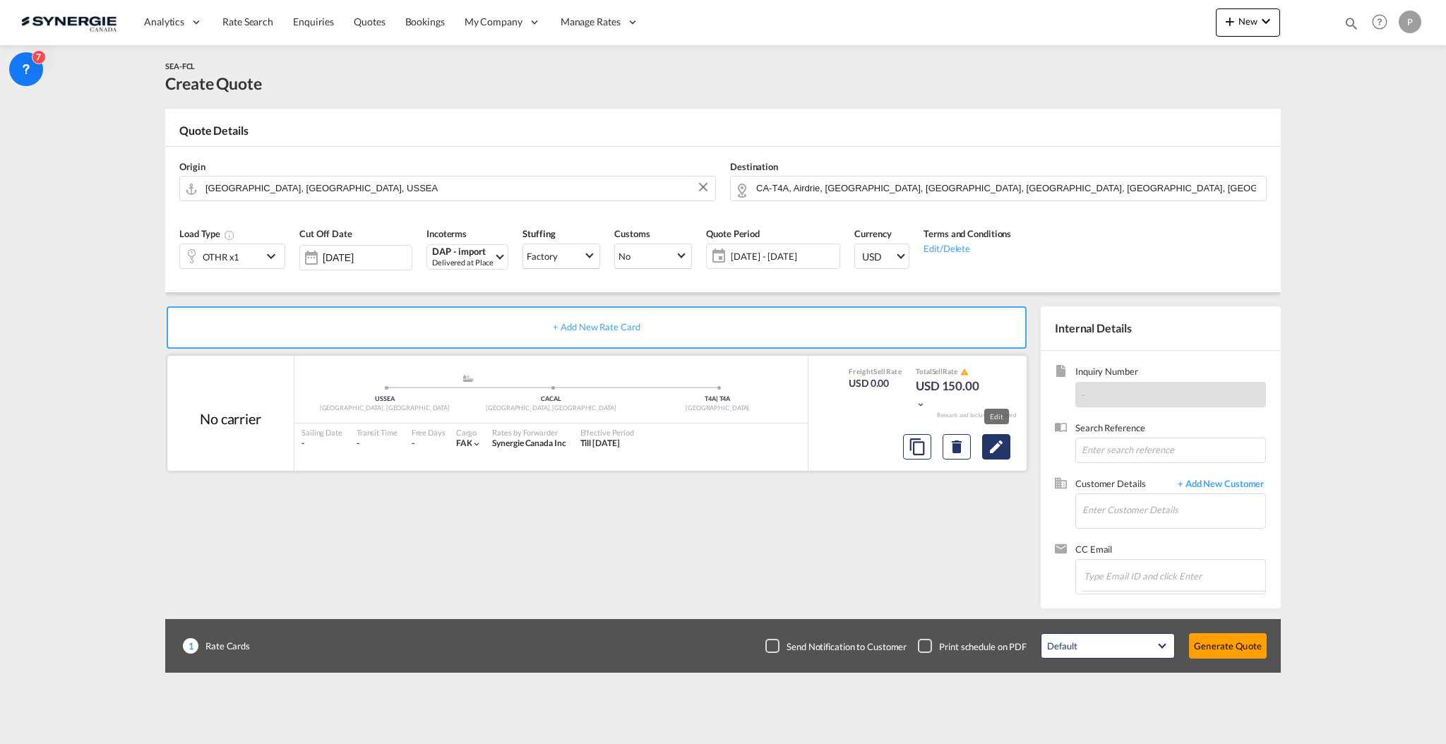
click at [992, 447] on md-icon "Edit" at bounding box center [996, 447] width 17 height 17
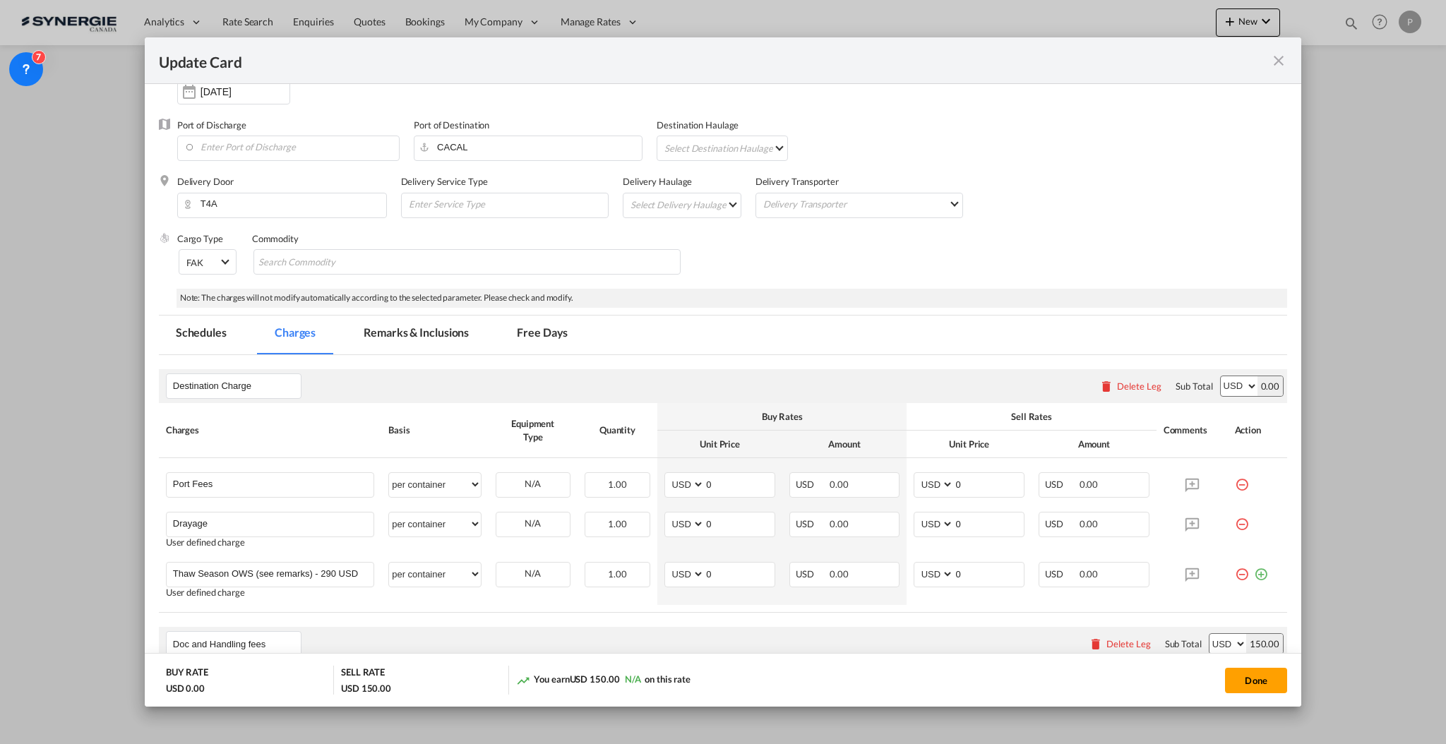
scroll to position [283, 0]
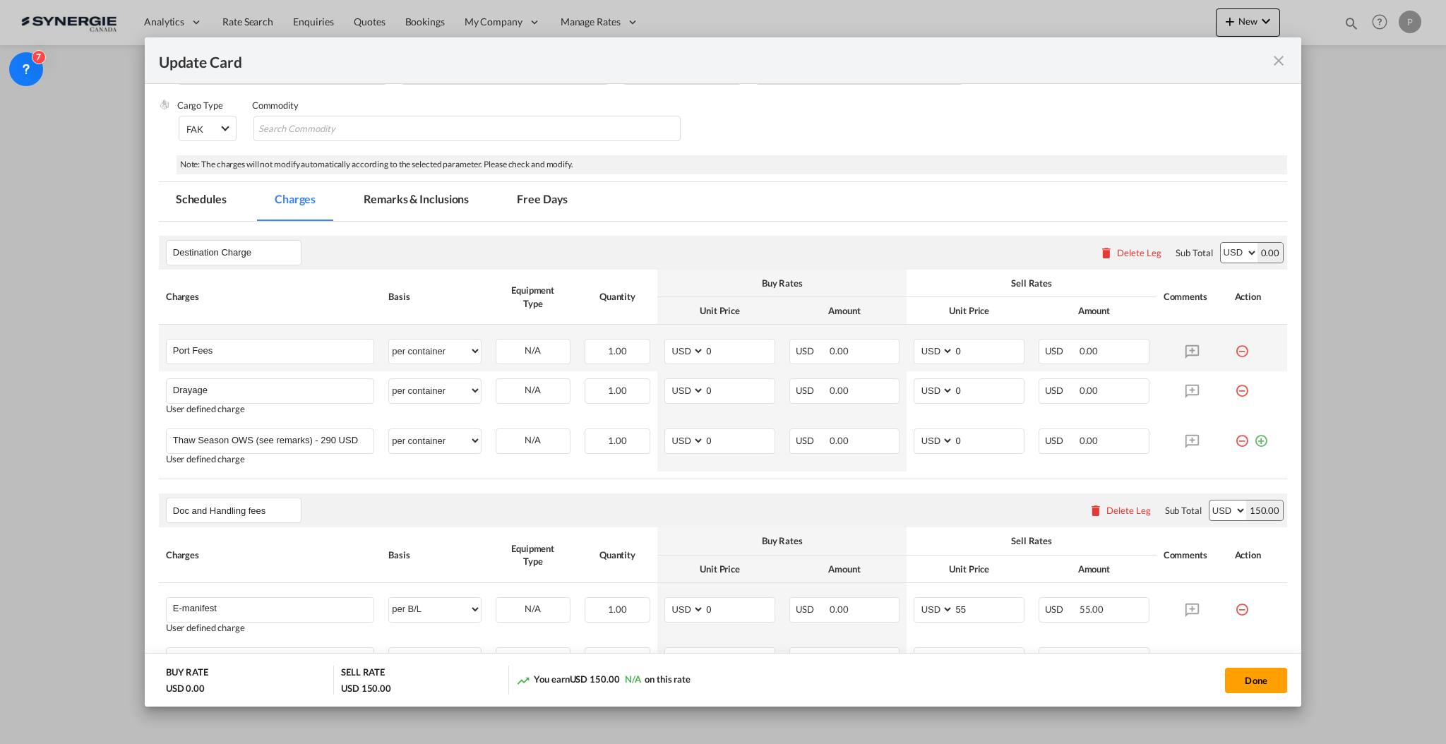
click at [1235, 346] on md-icon "icon-minus-circle-outline red-400-fg" at bounding box center [1242, 346] width 14 height 14
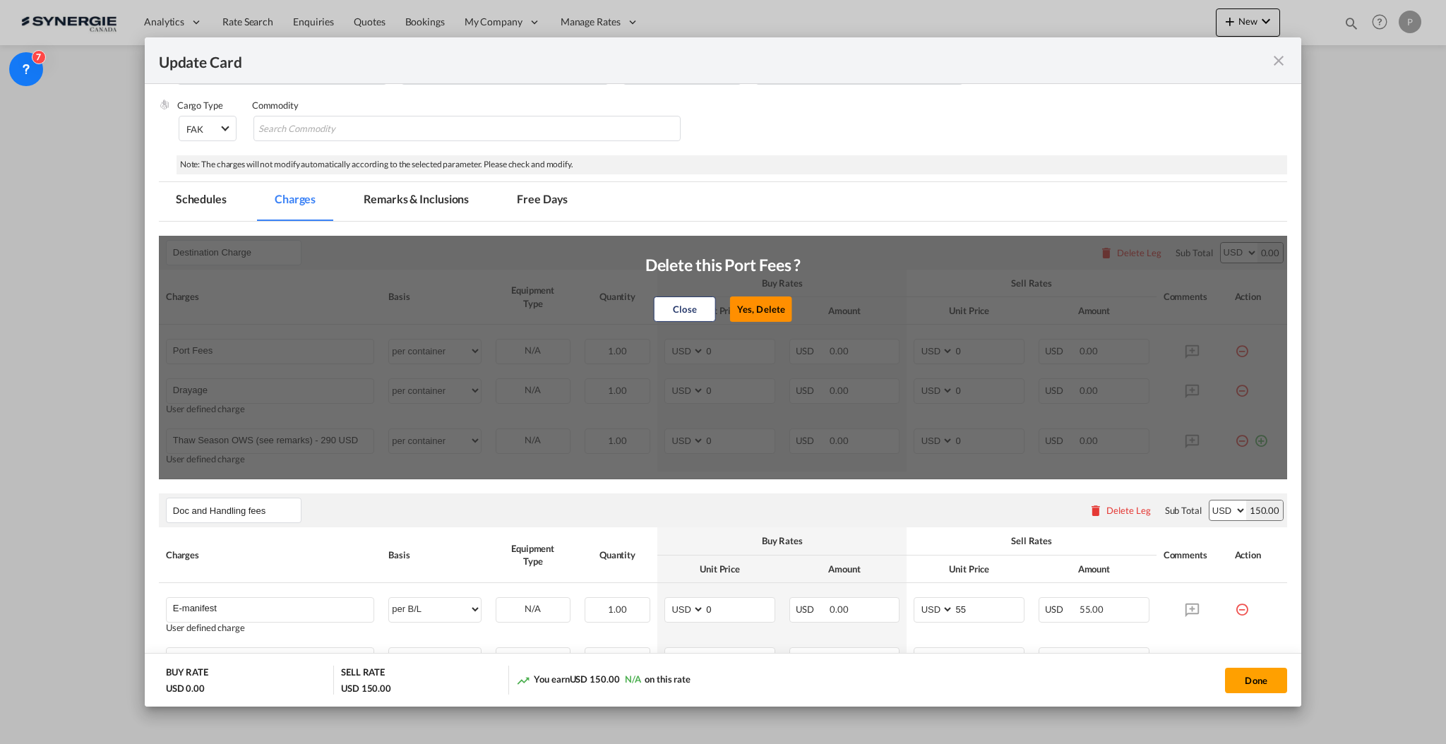
click at [775, 311] on button "Yes, Delete" at bounding box center [761, 309] width 62 height 25
type input "Drayage"
type input "Thaw Season OWS (see remarks) - 290 USD if applicable"
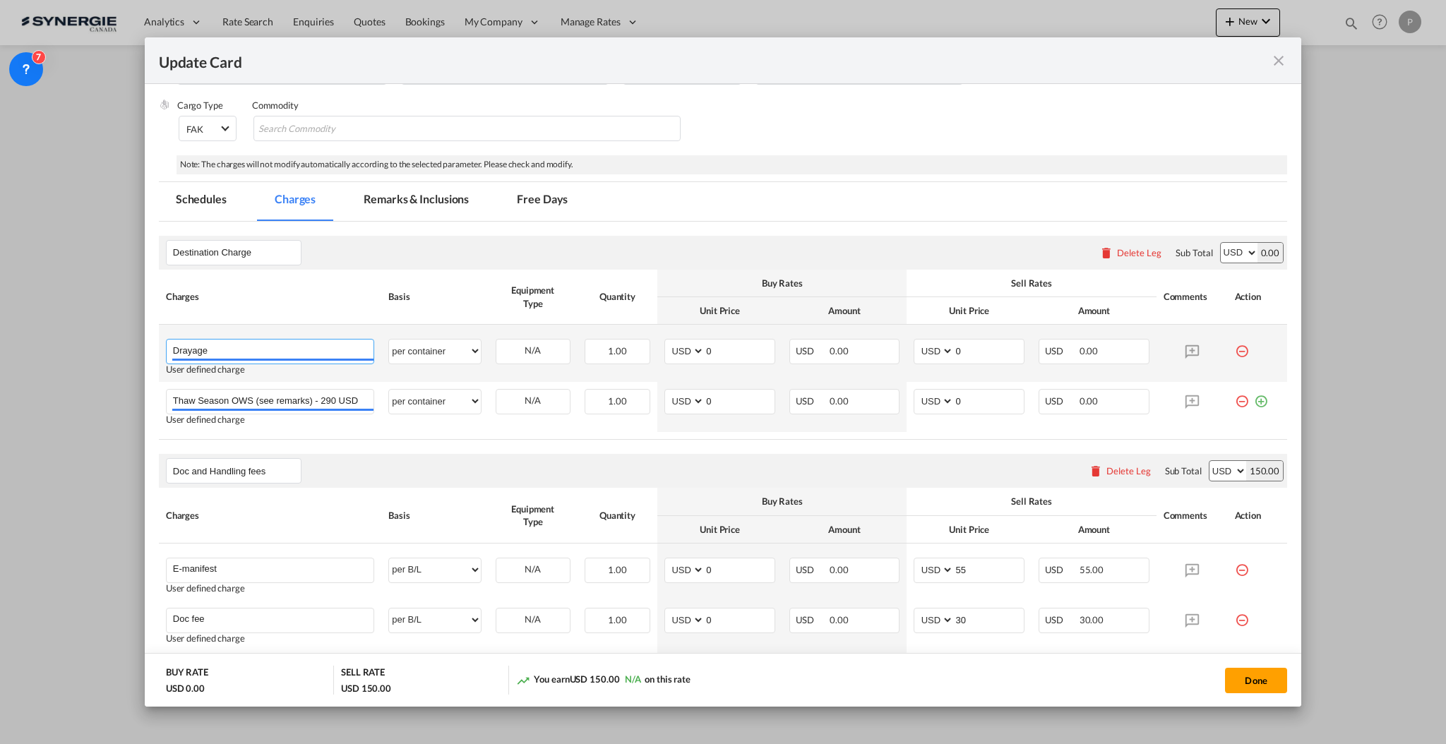
click at [285, 349] on input "Drayage" at bounding box center [273, 350] width 201 height 21
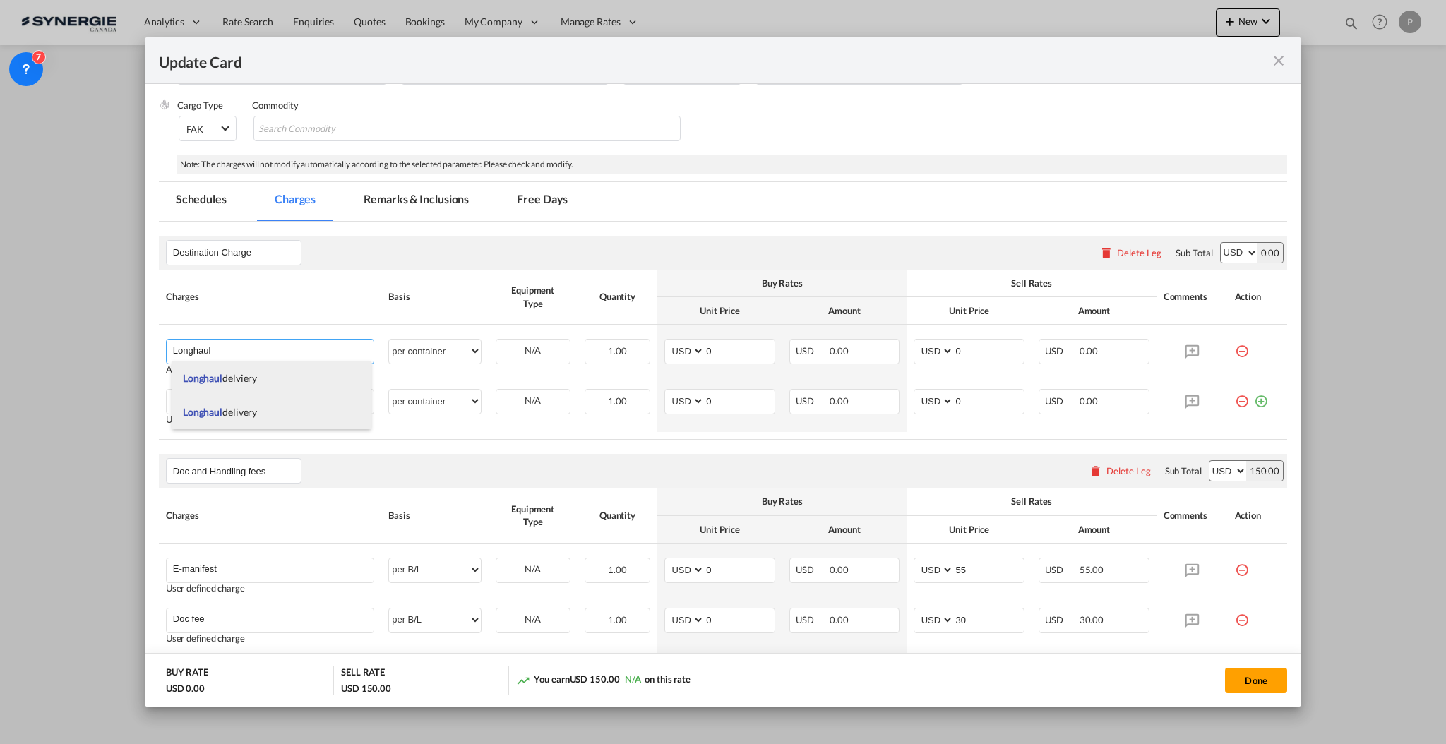
click at [264, 371] on li "Longhaul delviery" at bounding box center [271, 379] width 198 height 34
type input "Longhaul delviery"
select select "per vehicle"
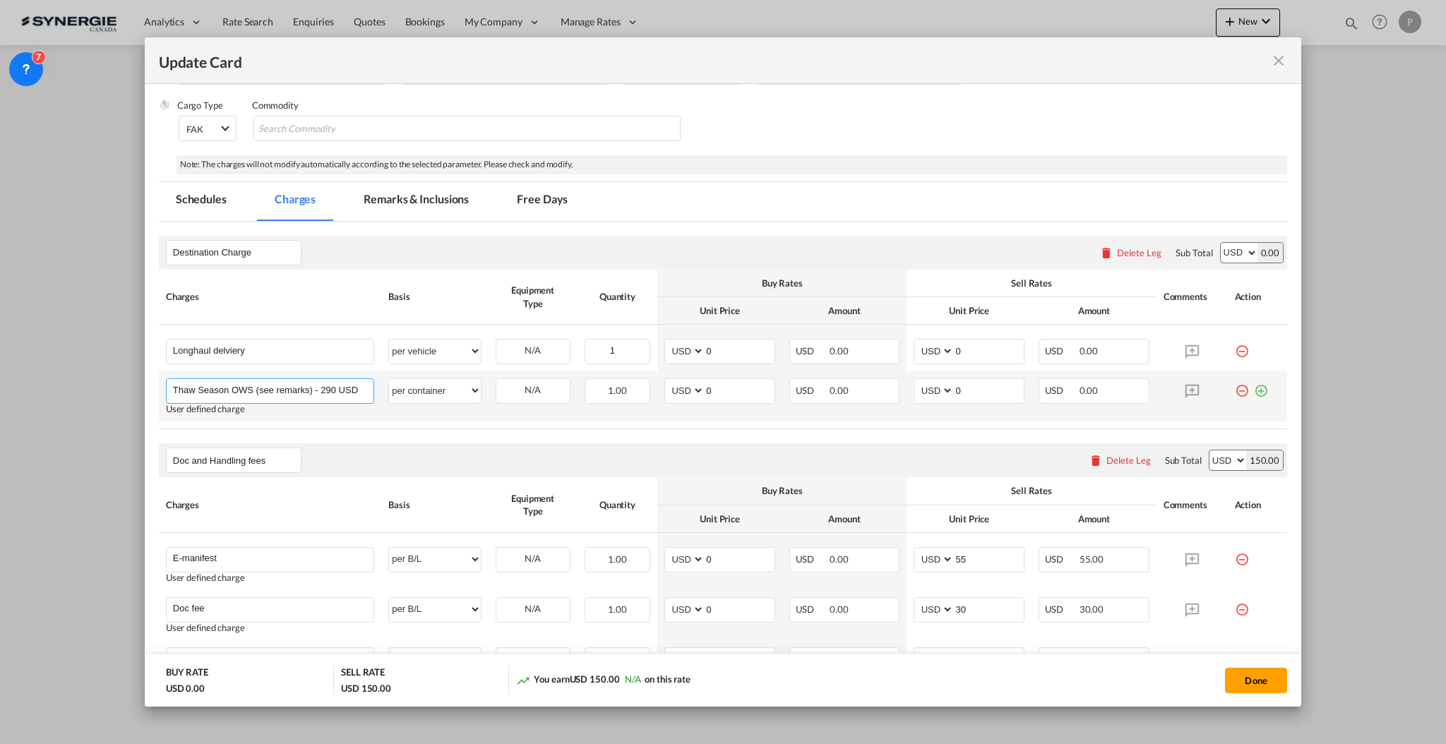
click at [346, 383] on input "Thaw Season OWS (see remarks) - 290 USD if applicable" at bounding box center [273, 389] width 201 height 21
type input "Port fees - TBC when arrival terminal is known"
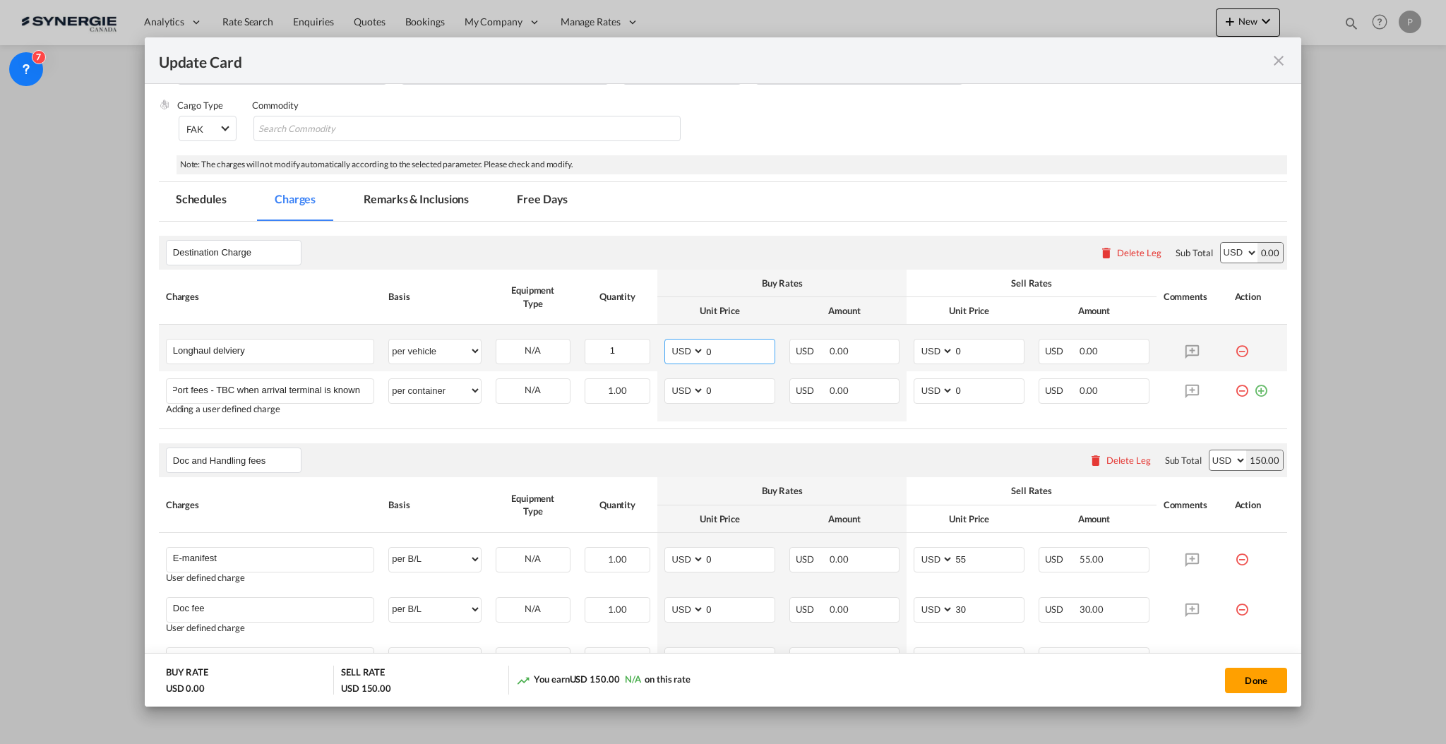
click at [730, 340] on input "0" at bounding box center [740, 350] width 70 height 21
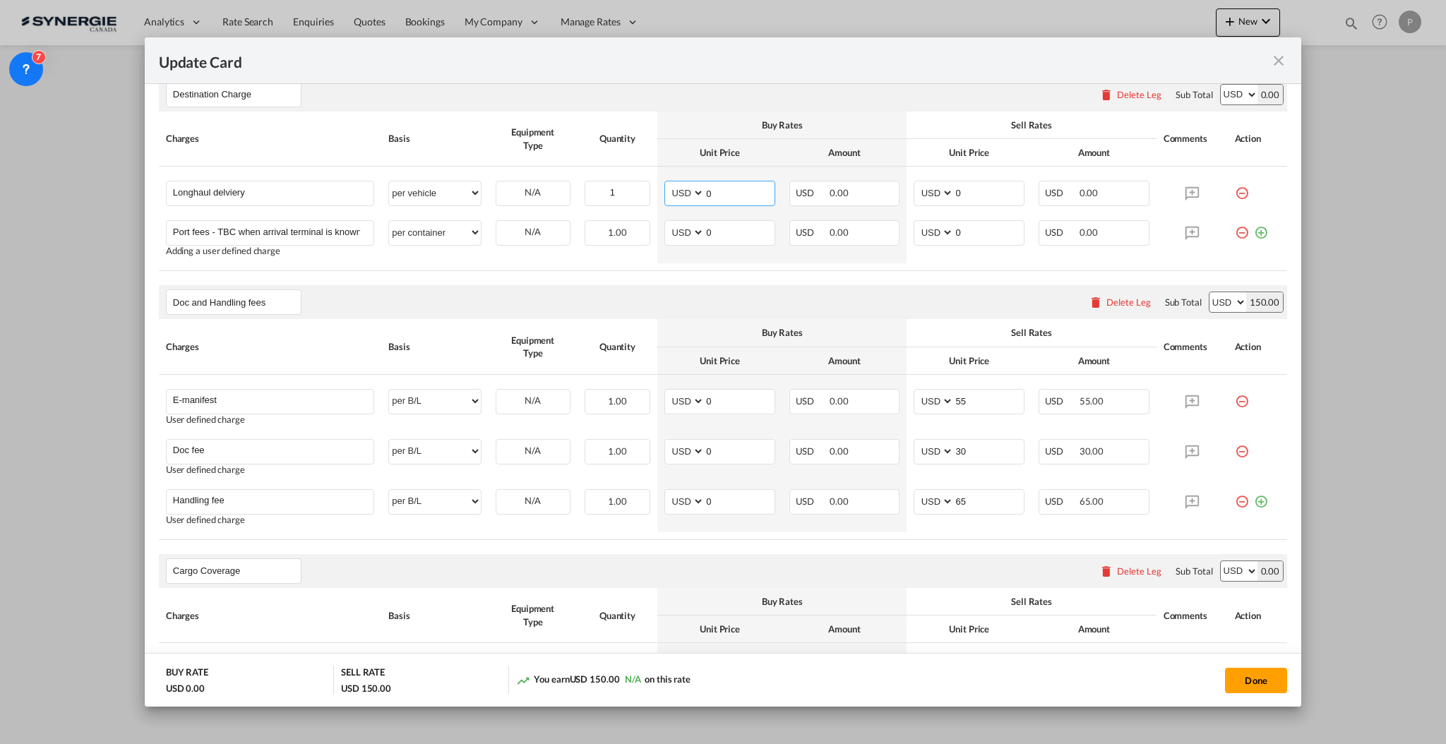
scroll to position [470, 0]
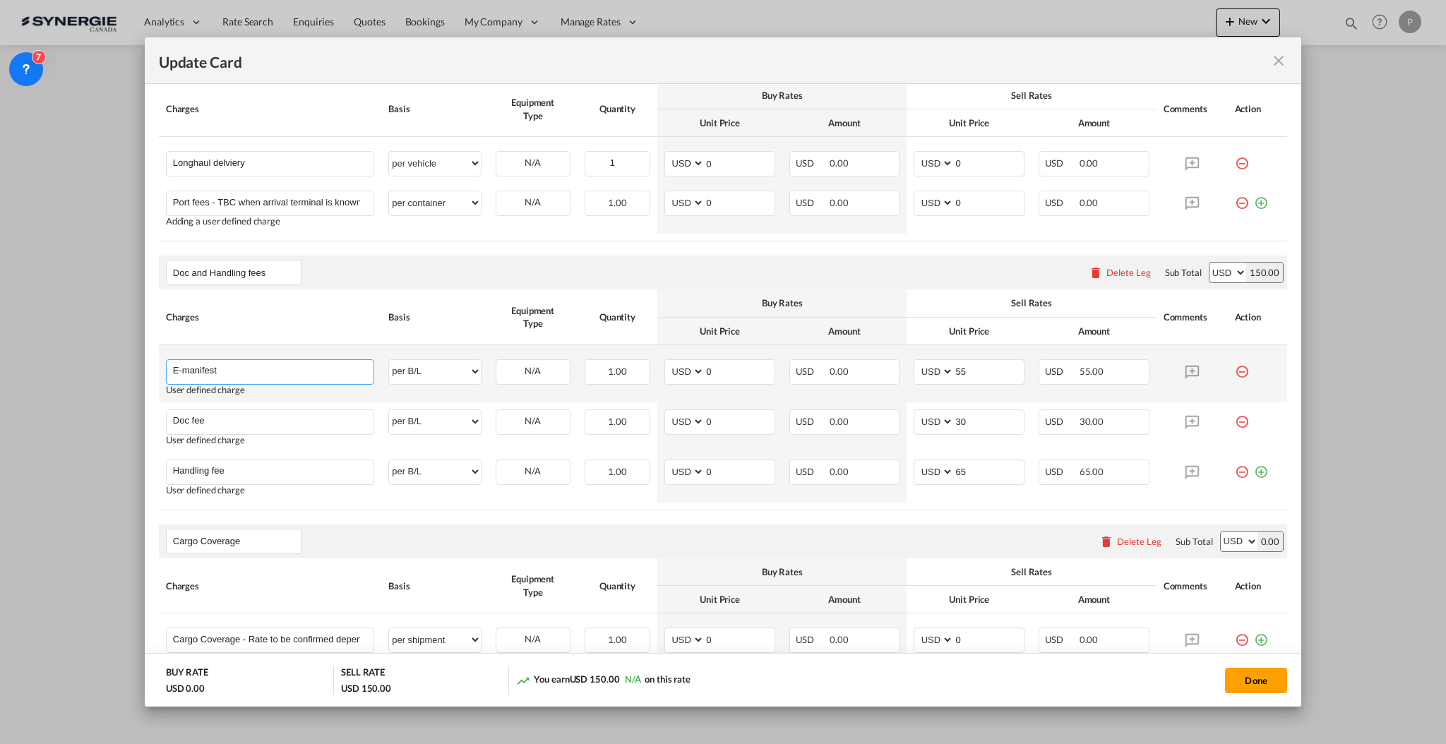
click at [364, 378] on input "E-manifest" at bounding box center [273, 370] width 201 height 21
click at [364, 377] on input "E-manifest" at bounding box center [273, 370] width 201 height 21
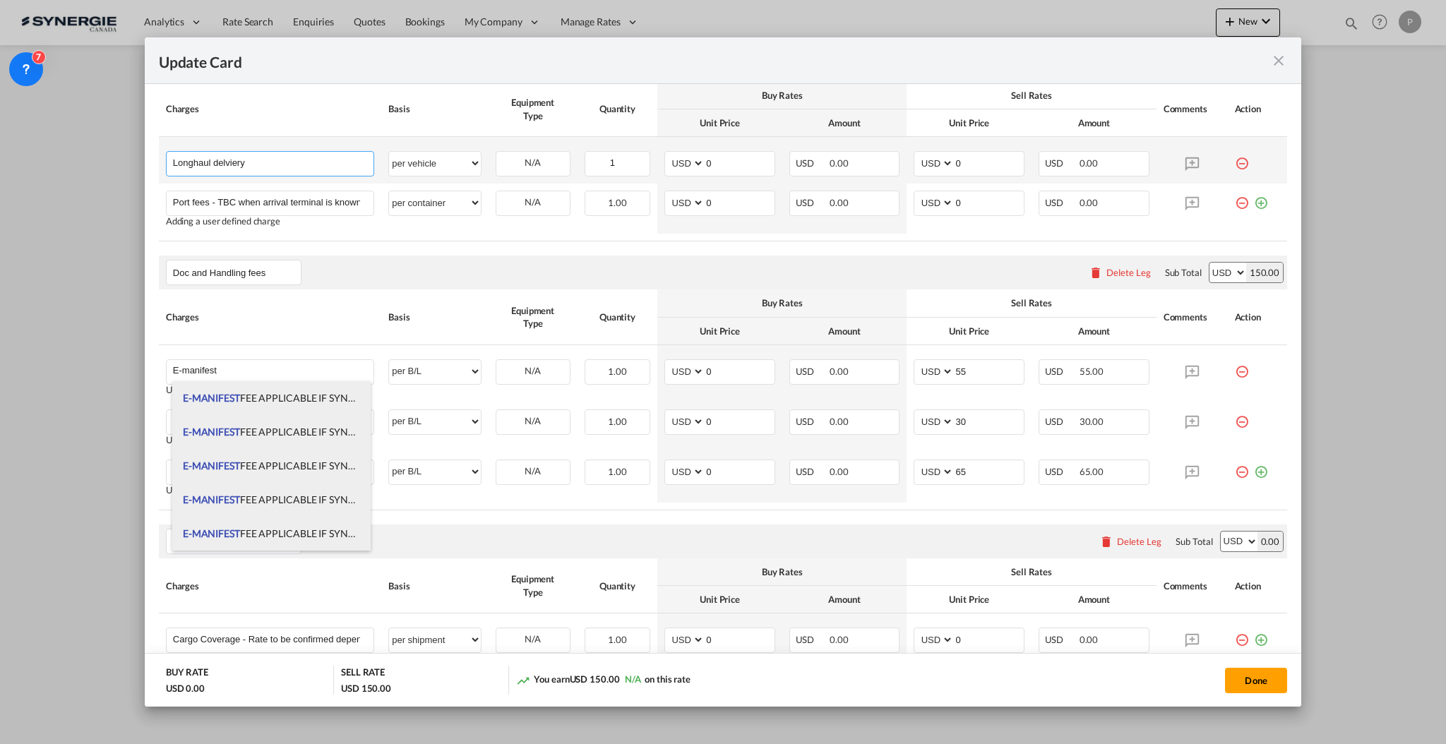
click at [326, 166] on input "Longhaul delviery" at bounding box center [273, 162] width 201 height 21
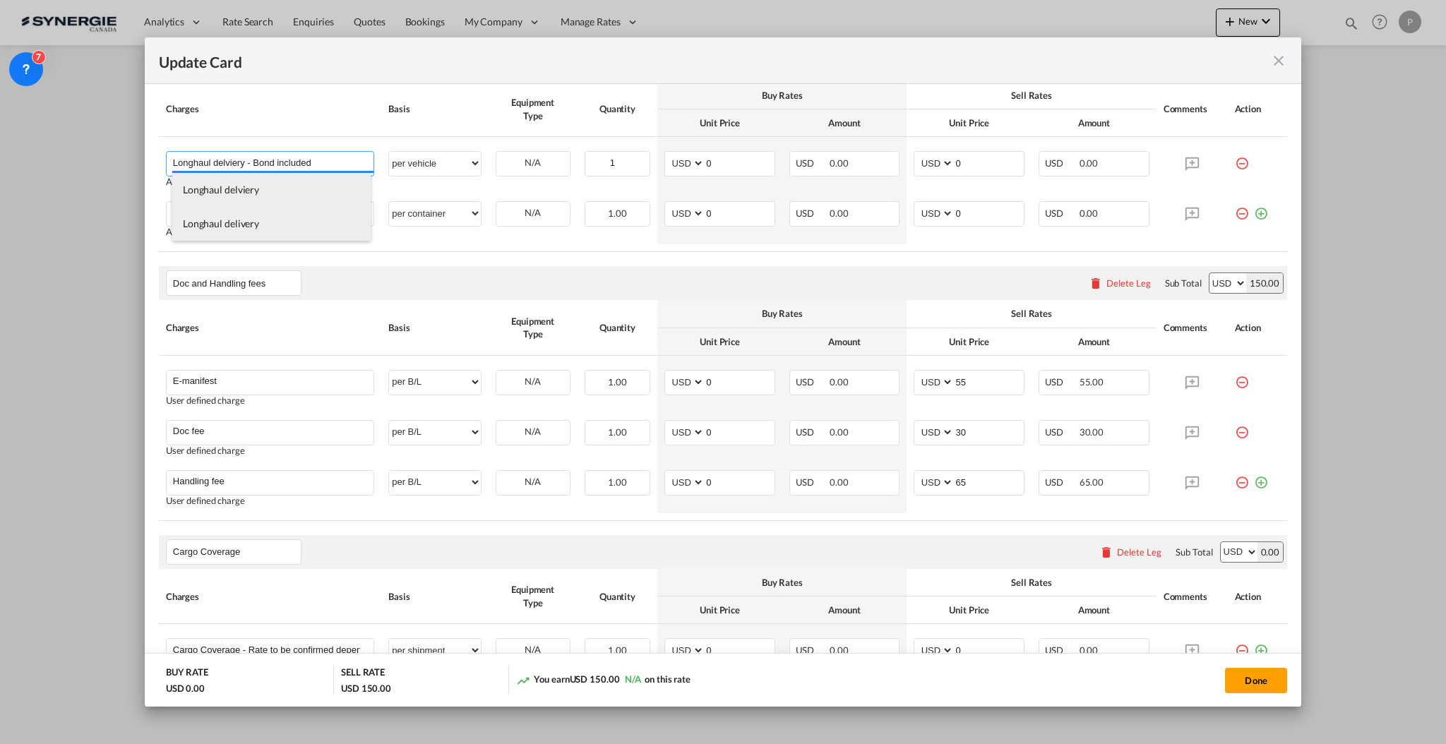
type input "Longhaul delviery - Bond included"
click at [346, 92] on th "Charges" at bounding box center [270, 109] width 222 height 55
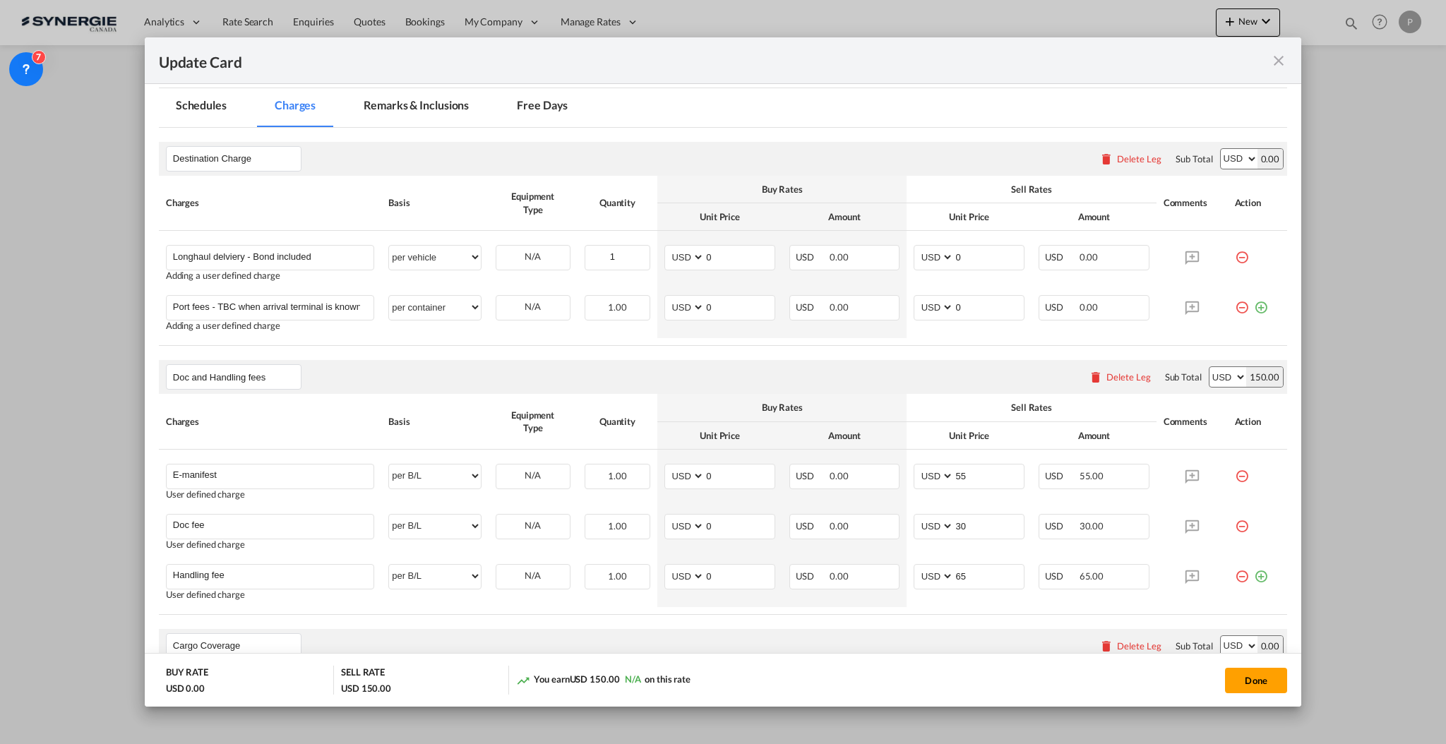
scroll to position [283, 0]
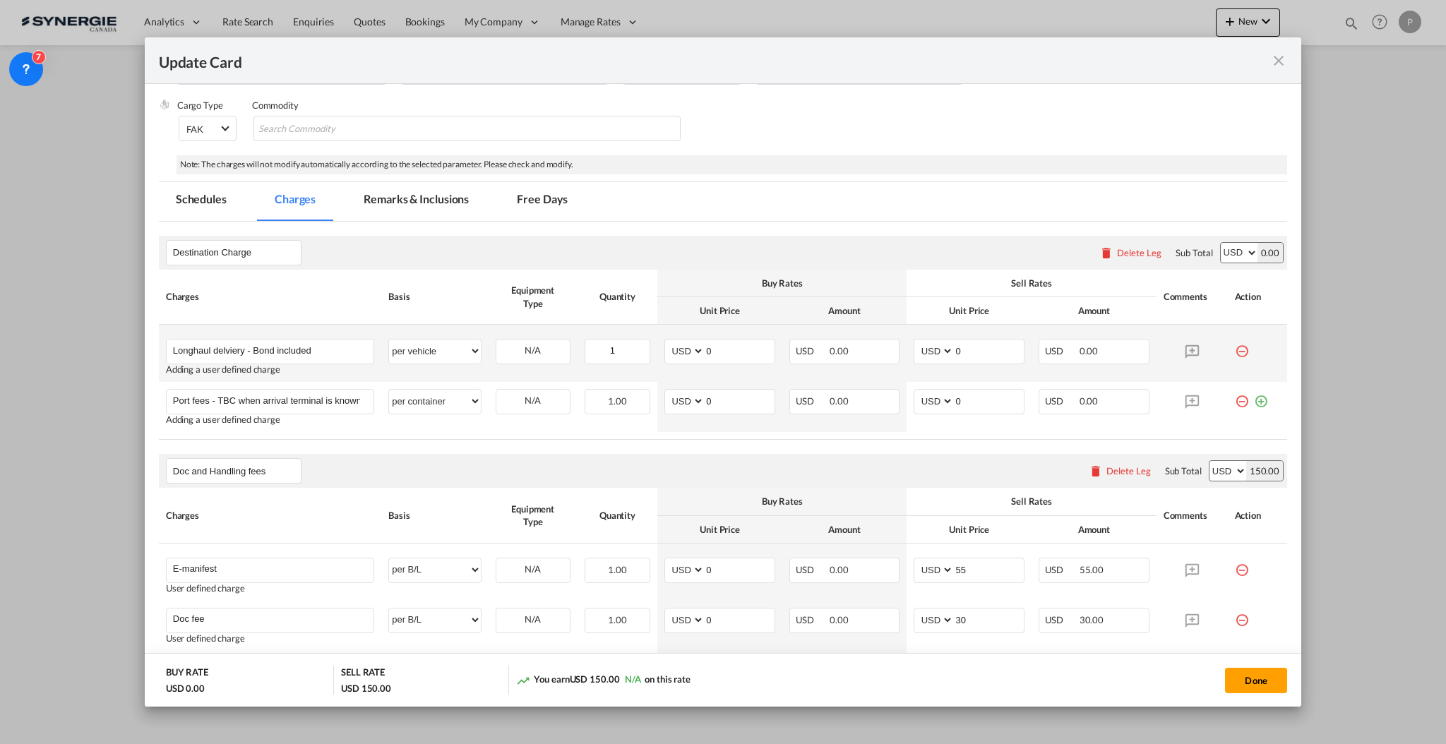
click at [767, 353] on td "AED AFN ALL AMD ANG AOA ARS AUD AWG AZN BAM BBD BDT BGN BHD BIF BMD BND BOB BRL…" at bounding box center [720, 353] width 125 height 57
click at [752, 355] on input "0" at bounding box center [740, 350] width 70 height 21
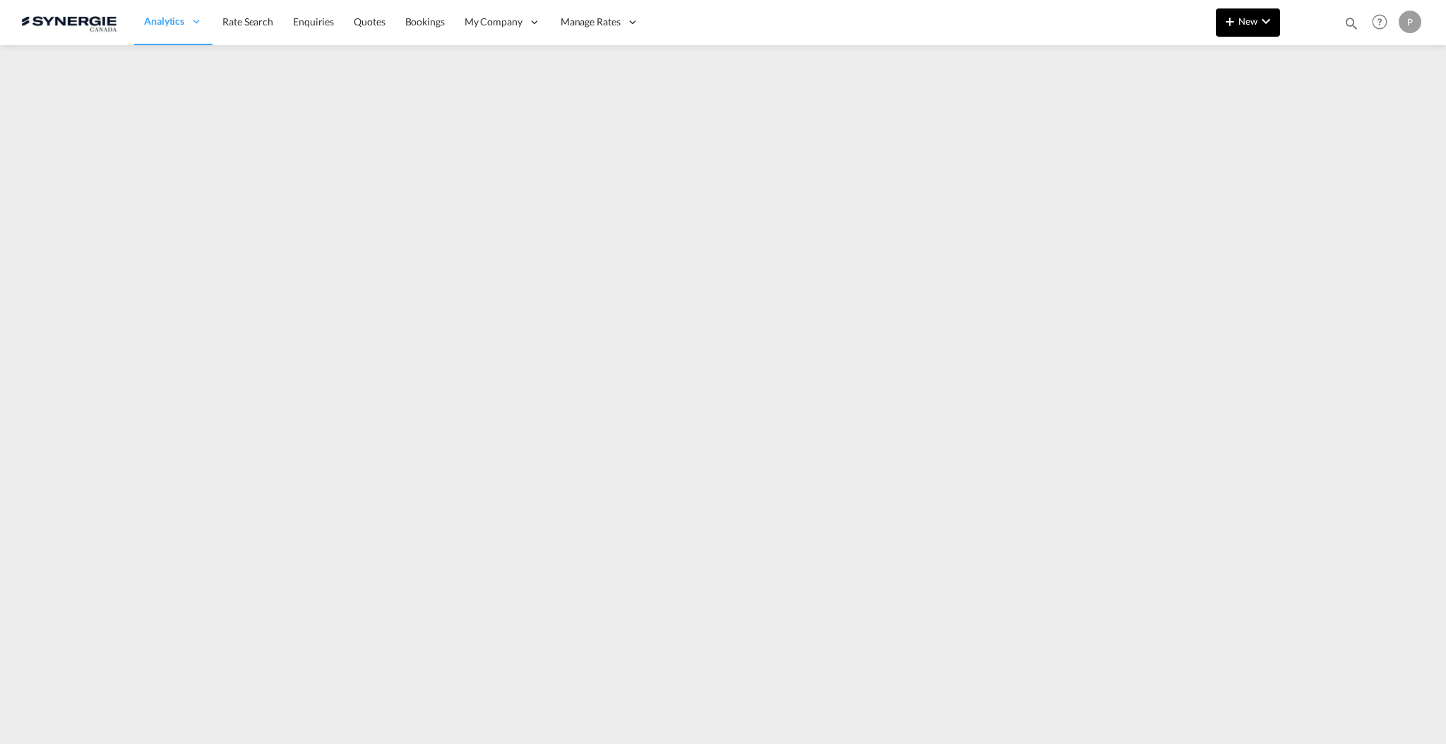
click at [1256, 15] on button "New" at bounding box center [1248, 22] width 64 height 28
click at [1211, 102] on span "Quote" at bounding box center [1210, 106] width 16 height 28
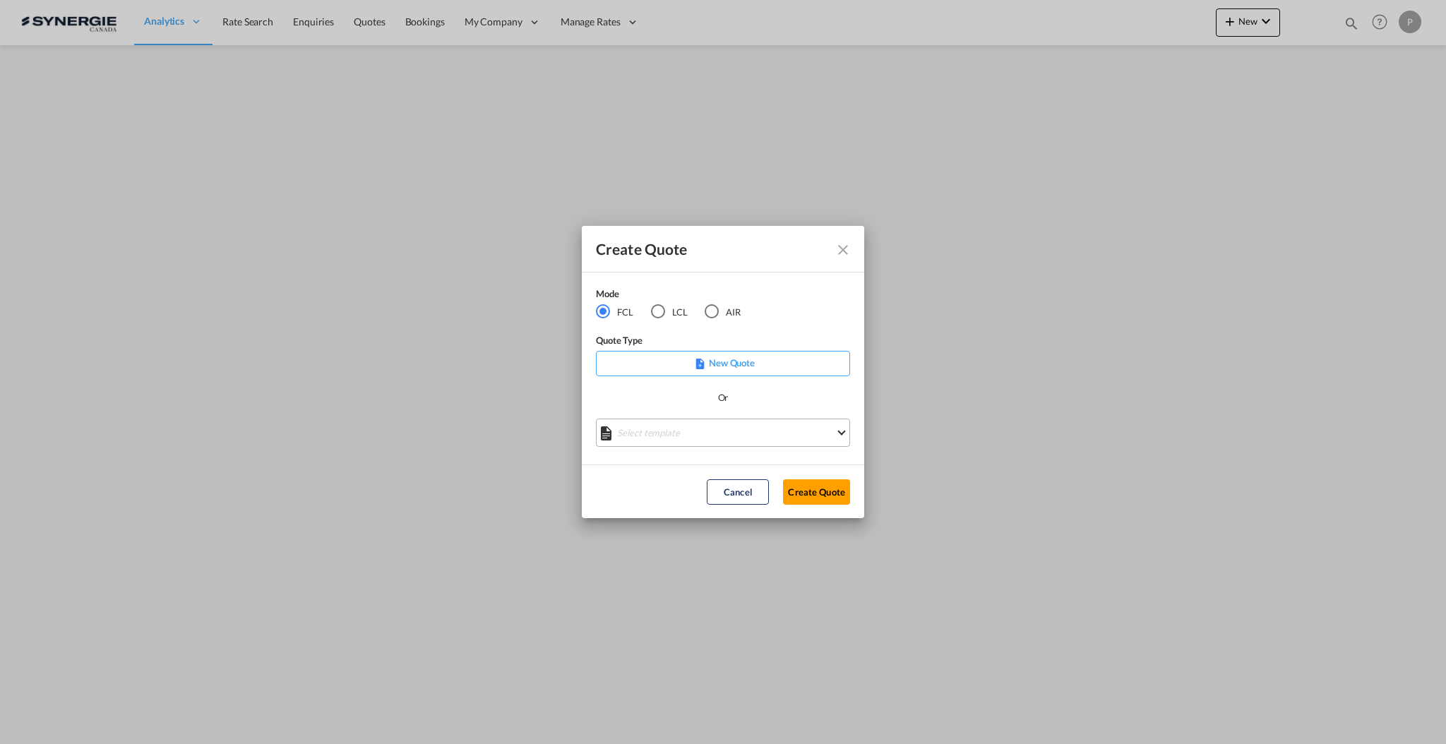
click at [683, 428] on md-select "Select template *NEW* FCL FREEHAND / DAP [PERSON_NAME] | [DATE] *NEW* Import FC…" at bounding box center [723, 433] width 254 height 28
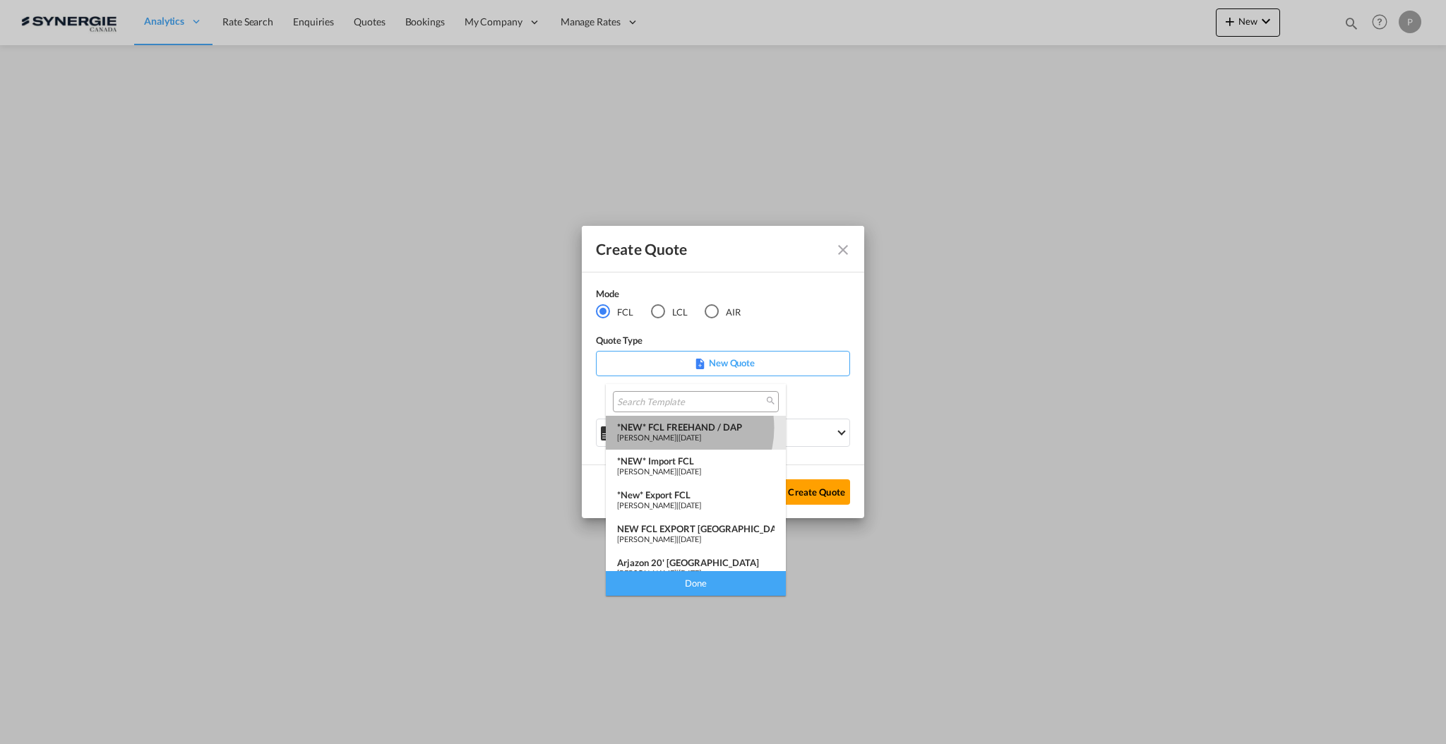
click at [675, 428] on div "*NEW* FCL FREEHAND / DAP" at bounding box center [695, 427] width 157 height 11
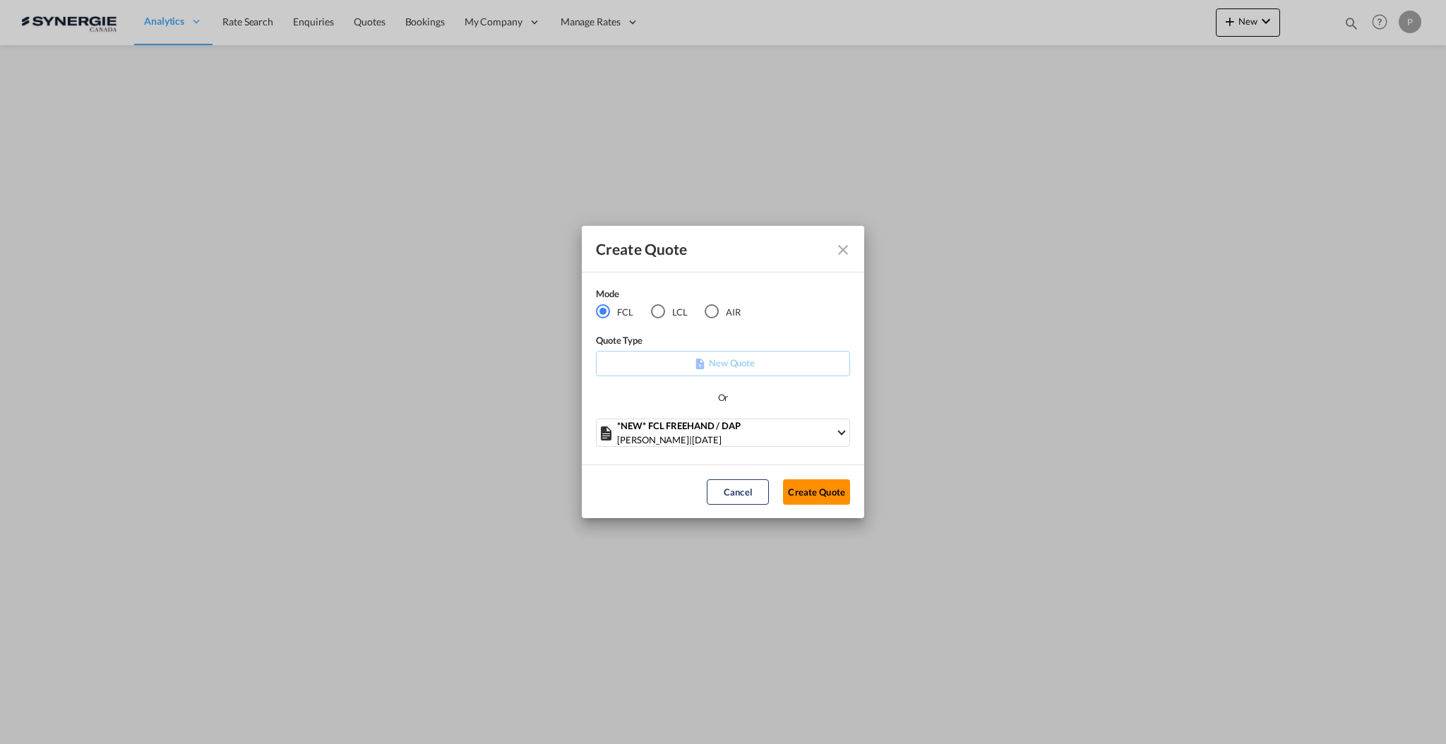
click at [841, 489] on button "Create Quote" at bounding box center [816, 492] width 67 height 25
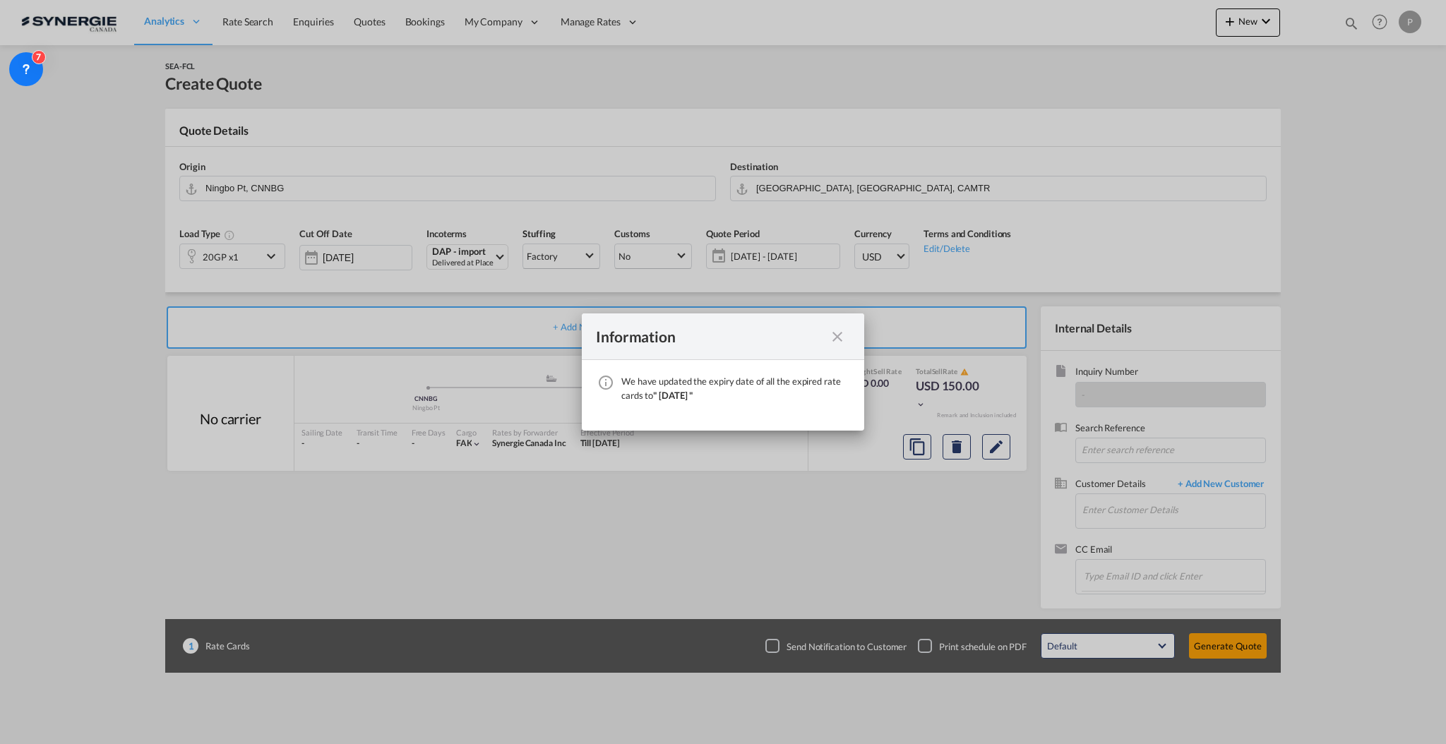
click at [841, 336] on md-icon "icon-close fg-AAA8AD cursor" at bounding box center [837, 336] width 17 height 17
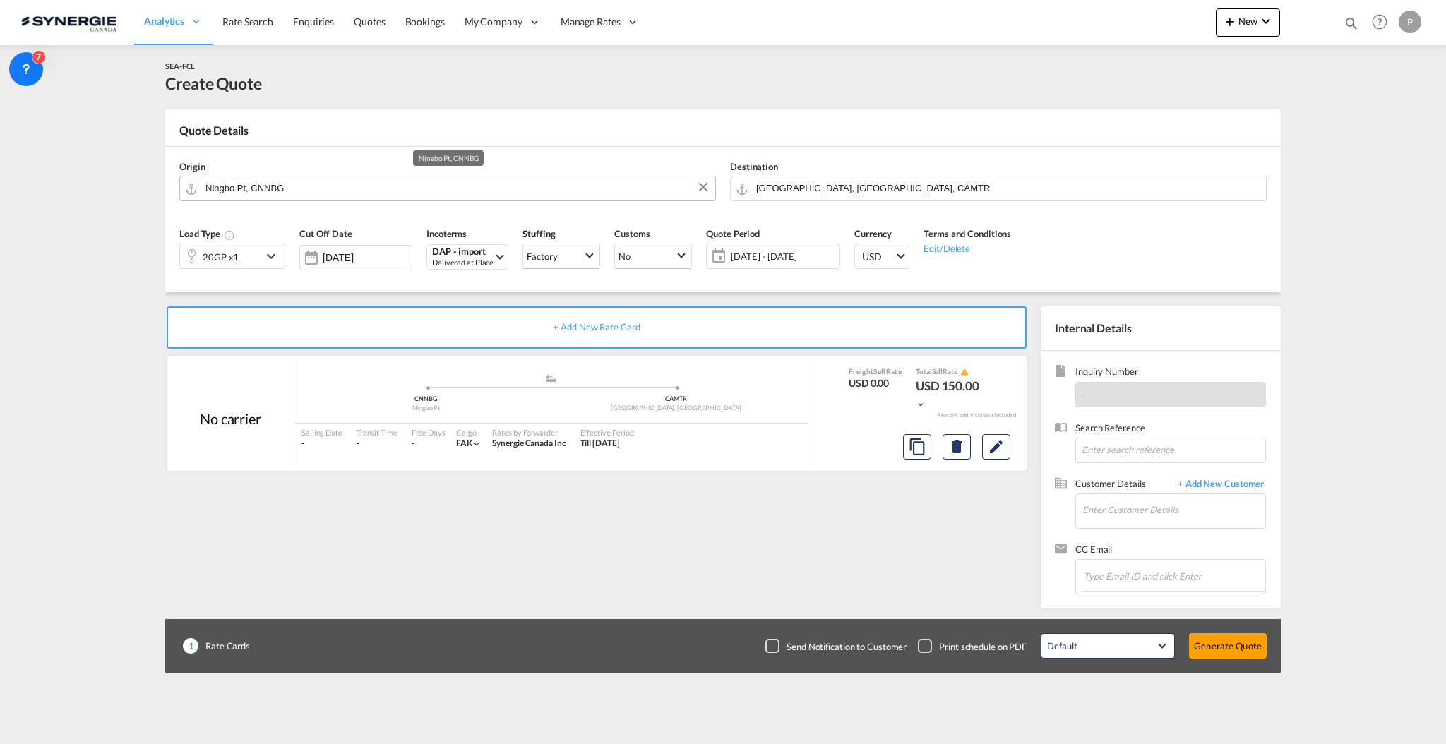
click at [419, 182] on input "Ningbo Pt, CNNBG" at bounding box center [457, 188] width 503 height 25
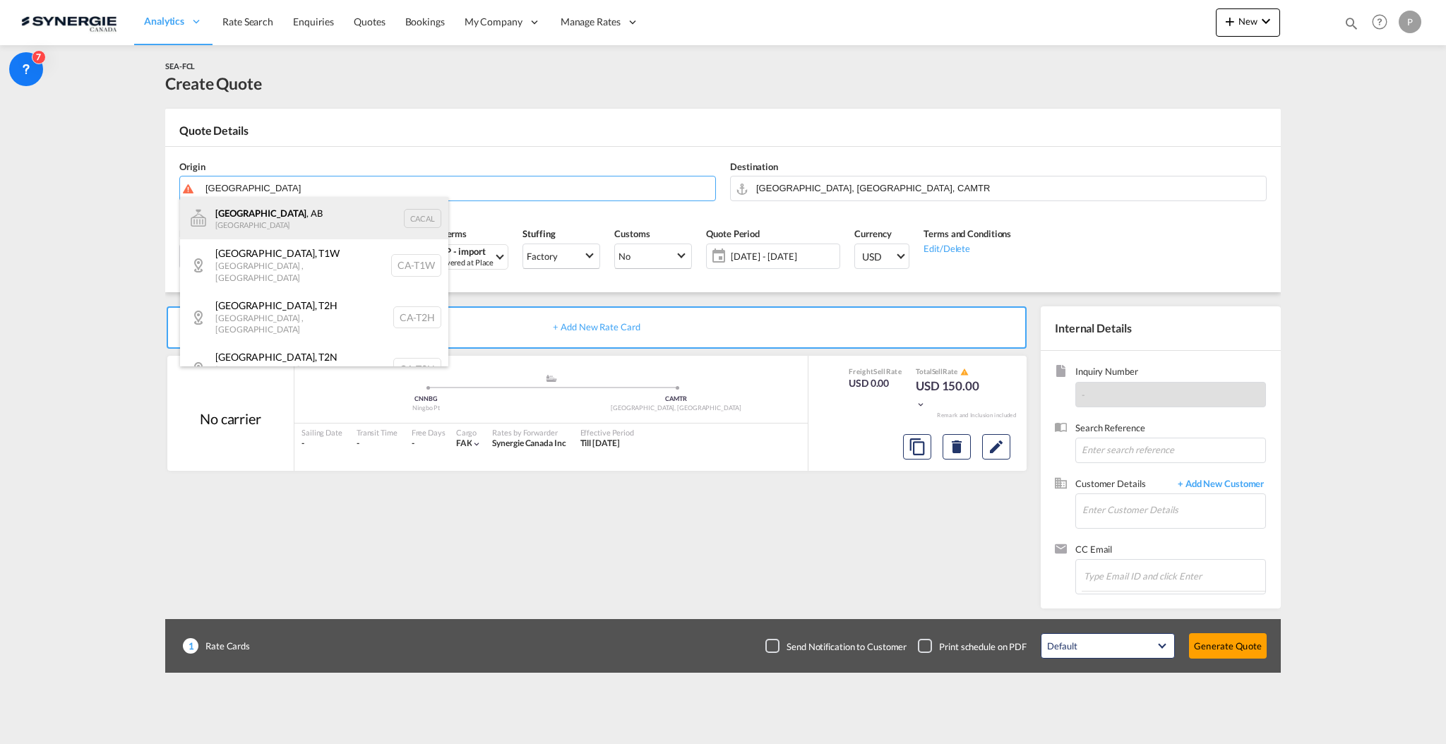
click at [362, 213] on div "[GEOGRAPHIC_DATA] , AB [GEOGRAPHIC_DATA] [PERSON_NAME]" at bounding box center [314, 218] width 268 height 42
type input "[GEOGRAPHIC_DATA], [GEOGRAPHIC_DATA], [GEOGRAPHIC_DATA]"
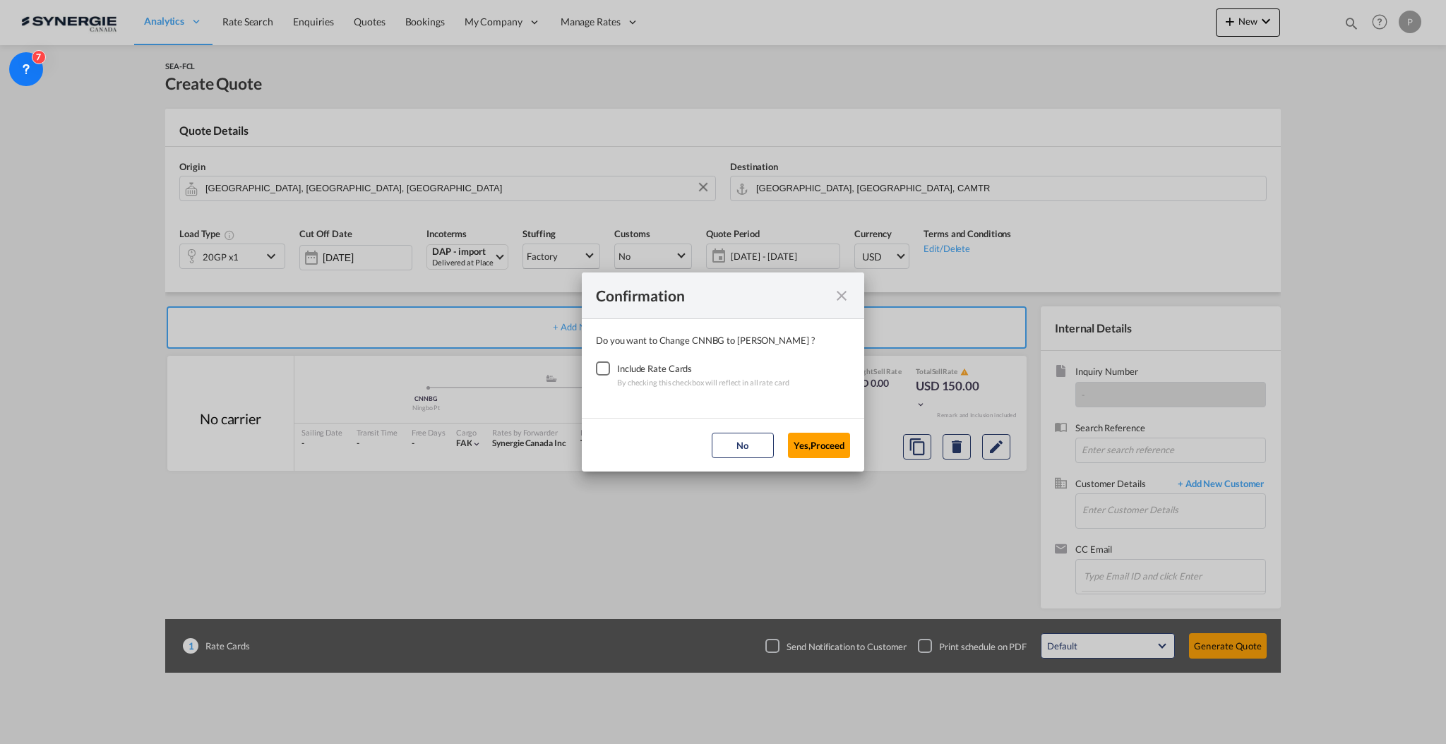
click at [605, 376] on div "Checkbox No Ink" at bounding box center [603, 369] width 14 height 14
click at [831, 441] on button "Yes,Proceed" at bounding box center [819, 445] width 62 height 25
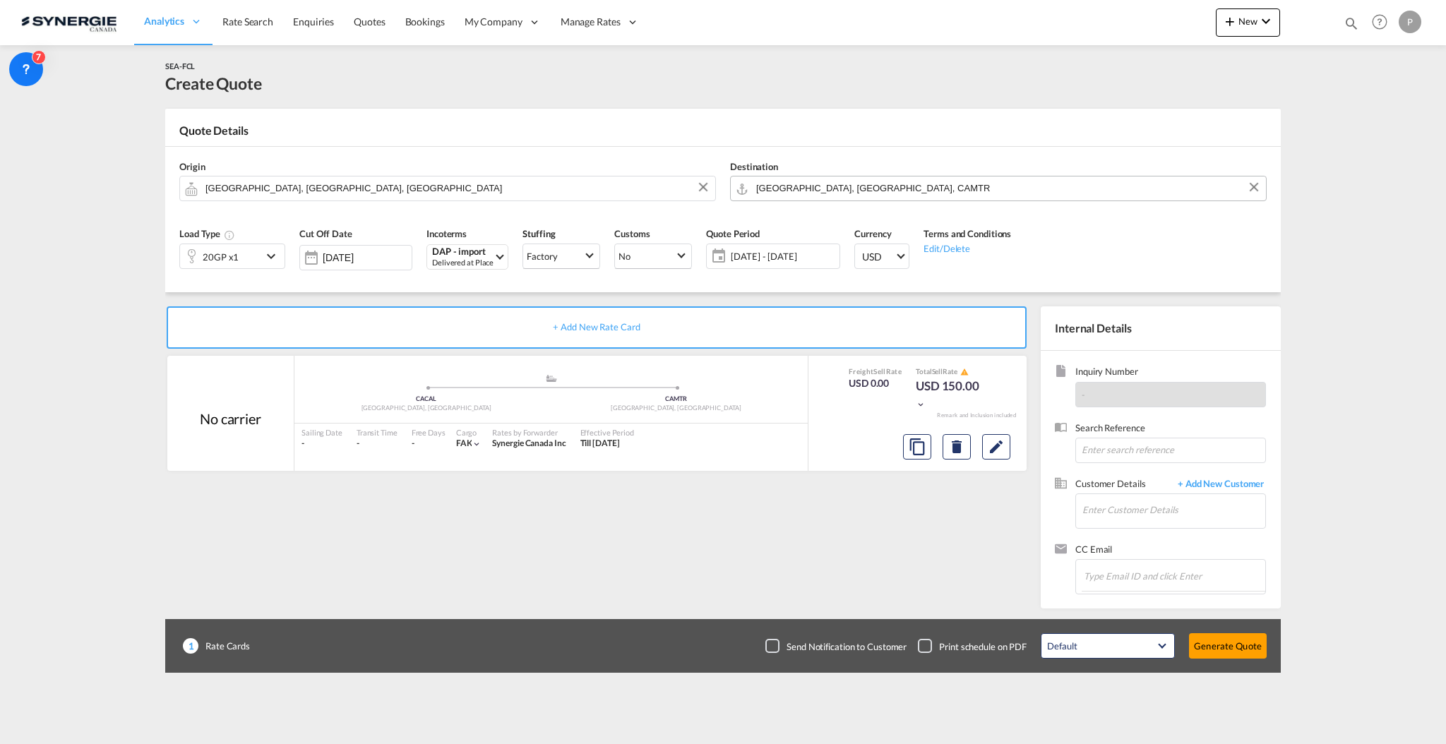
click at [970, 191] on input "[GEOGRAPHIC_DATA], [GEOGRAPHIC_DATA], CAMTR" at bounding box center [1007, 188] width 503 height 25
click at [903, 215] on div "Airdrie, AB, Calg... , T4A [GEOGRAPHIC_DATA] [GEOGRAPHIC_DATA] [GEOGRAPHIC_DATA…" at bounding box center [865, 226] width 268 height 59
type input "CA-T4A, Airdrie, [GEOGRAPHIC_DATA], [GEOGRAPHIC_DATA], [GEOGRAPHIC_DATA], [GEOG…"
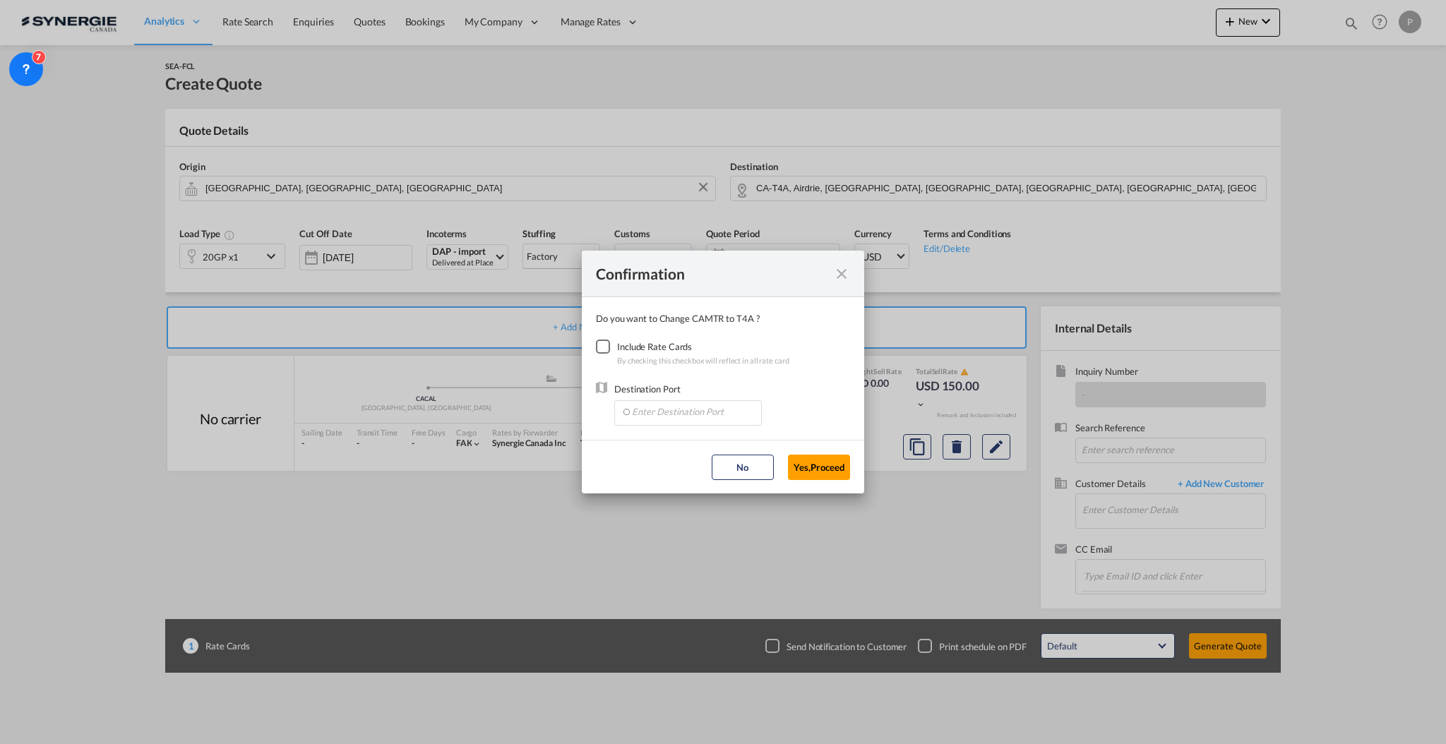
click at [610, 340] on div "Checkbox No Ink" at bounding box center [603, 347] width 14 height 14
click at [660, 420] on input "Enter Destination Port" at bounding box center [692, 411] width 140 height 21
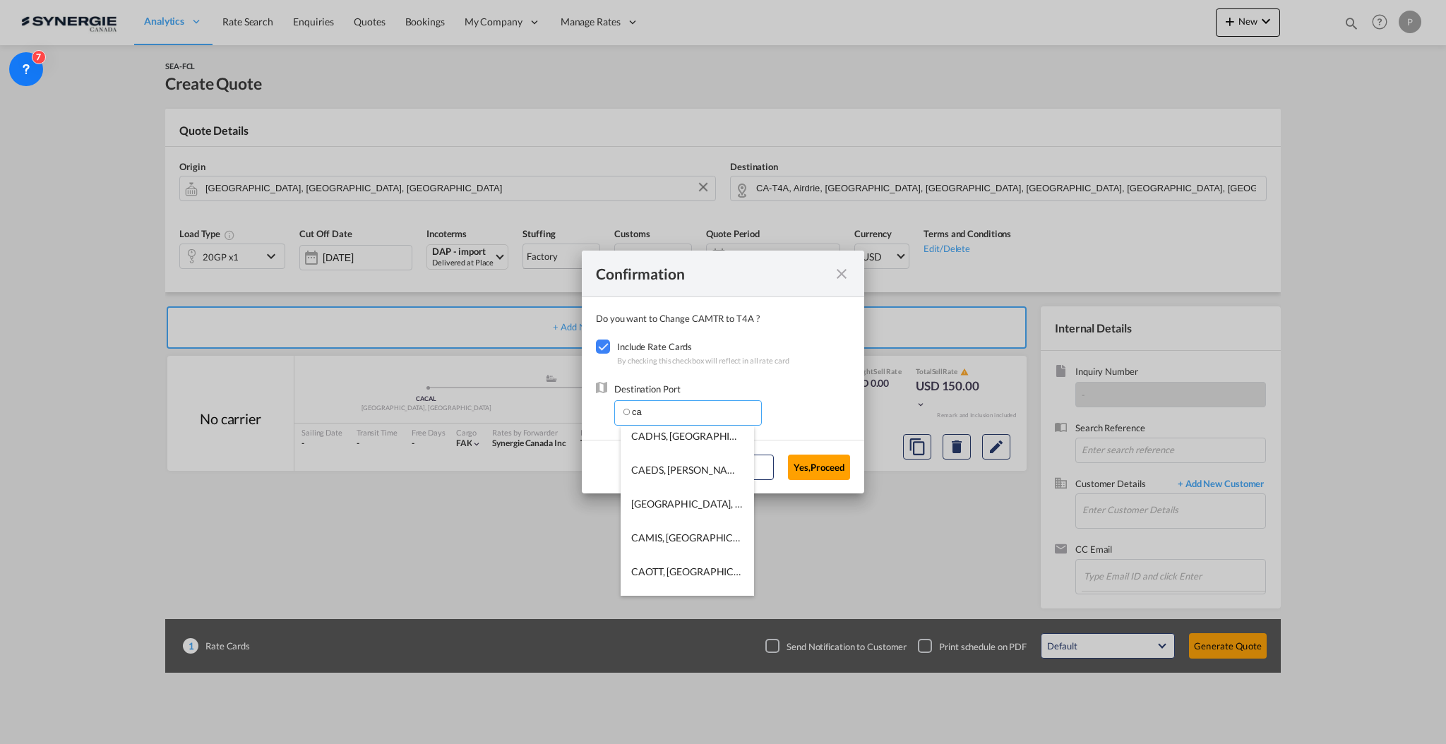
scroll to position [115, 0]
click at [722, 466] on span "CAEDS, [PERSON_NAME][GEOGRAPHIC_DATA], [GEOGRAPHIC_DATA], [GEOGRAPHIC_DATA], [G…" at bounding box center [893, 464] width 525 height 12
type input "CAEDS, [PERSON_NAME][GEOGRAPHIC_DATA], [GEOGRAPHIC_DATA], [GEOGRAPHIC_DATA], [G…"
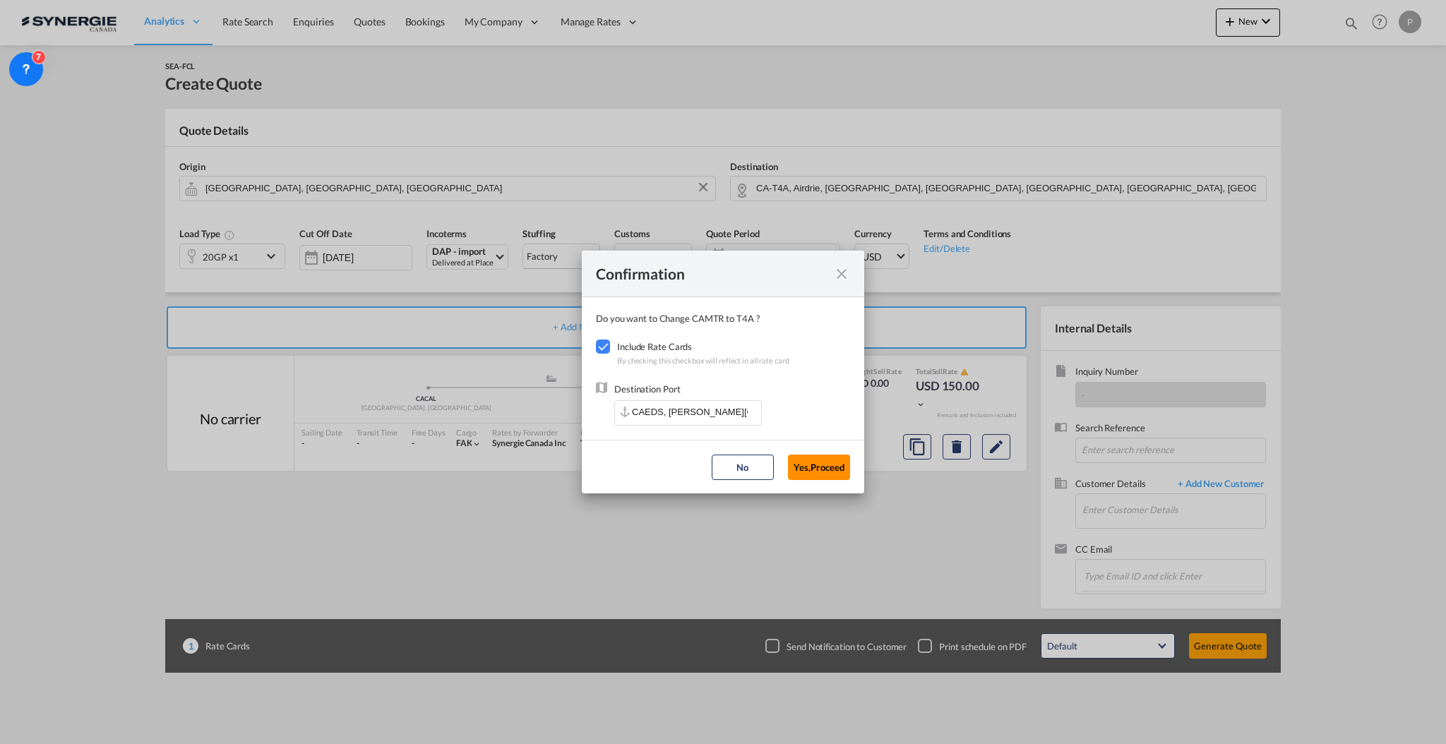
click at [828, 463] on button "Yes,Proceed" at bounding box center [819, 467] width 62 height 25
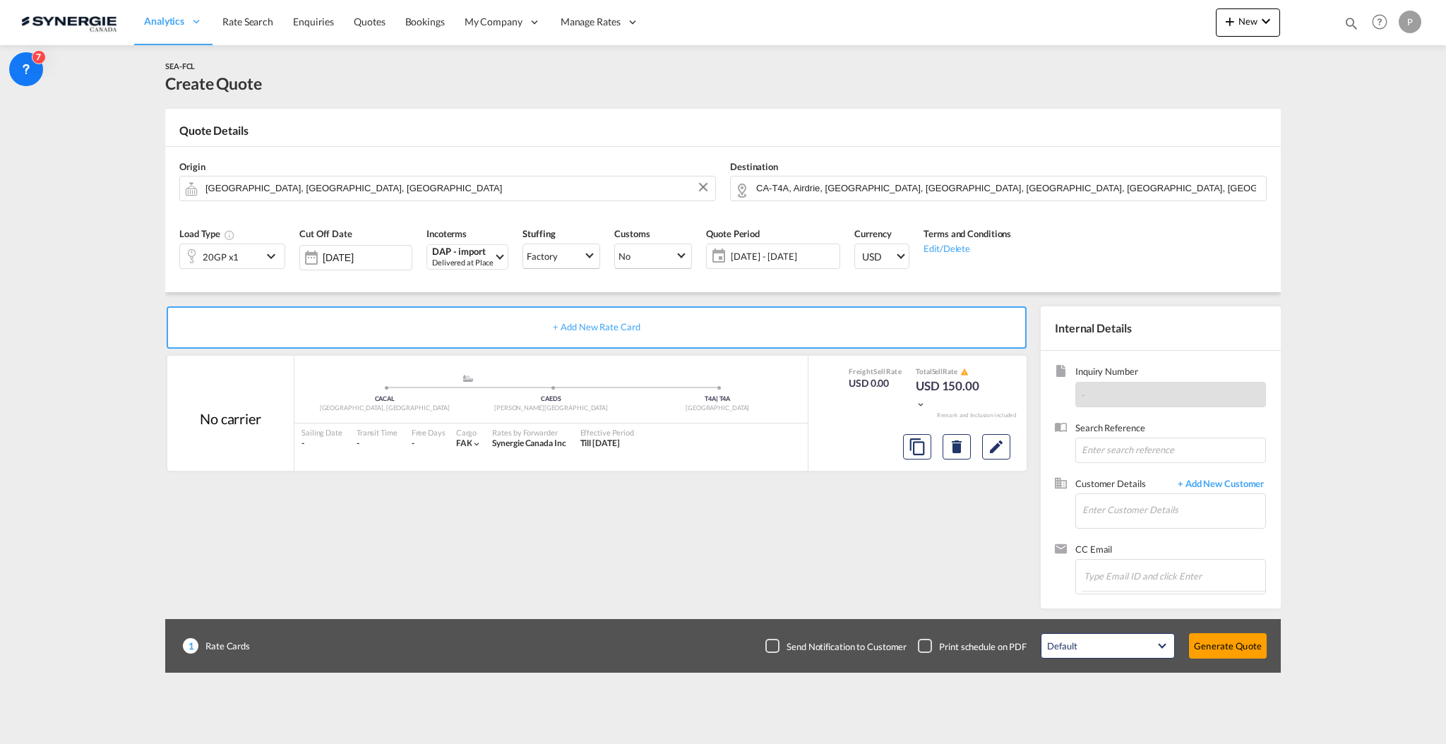
click at [263, 257] on md-icon "icon-chevron-down" at bounding box center [273, 256] width 21 height 17
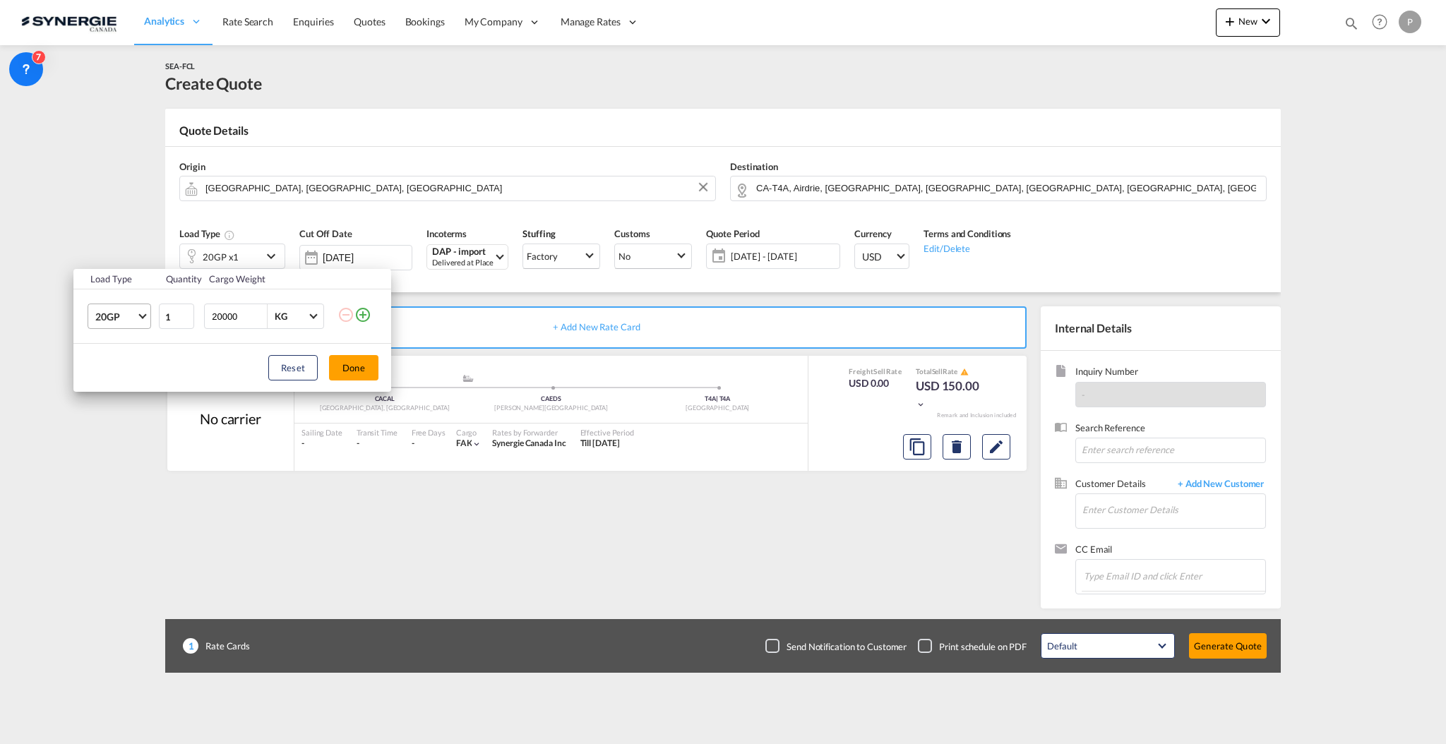
click at [104, 328] on md-select "20GP 20GP 40GP 40HC 45HC 20RE 40RE 40HR 20OT 40OT 20FR 40FR 40NR 20NR 45S 20TK …" at bounding box center [120, 316] width 64 height 25
click at [117, 384] on div "40HC" at bounding box center [108, 385] width 26 height 14
click at [350, 365] on button "Done" at bounding box center [353, 367] width 49 height 25
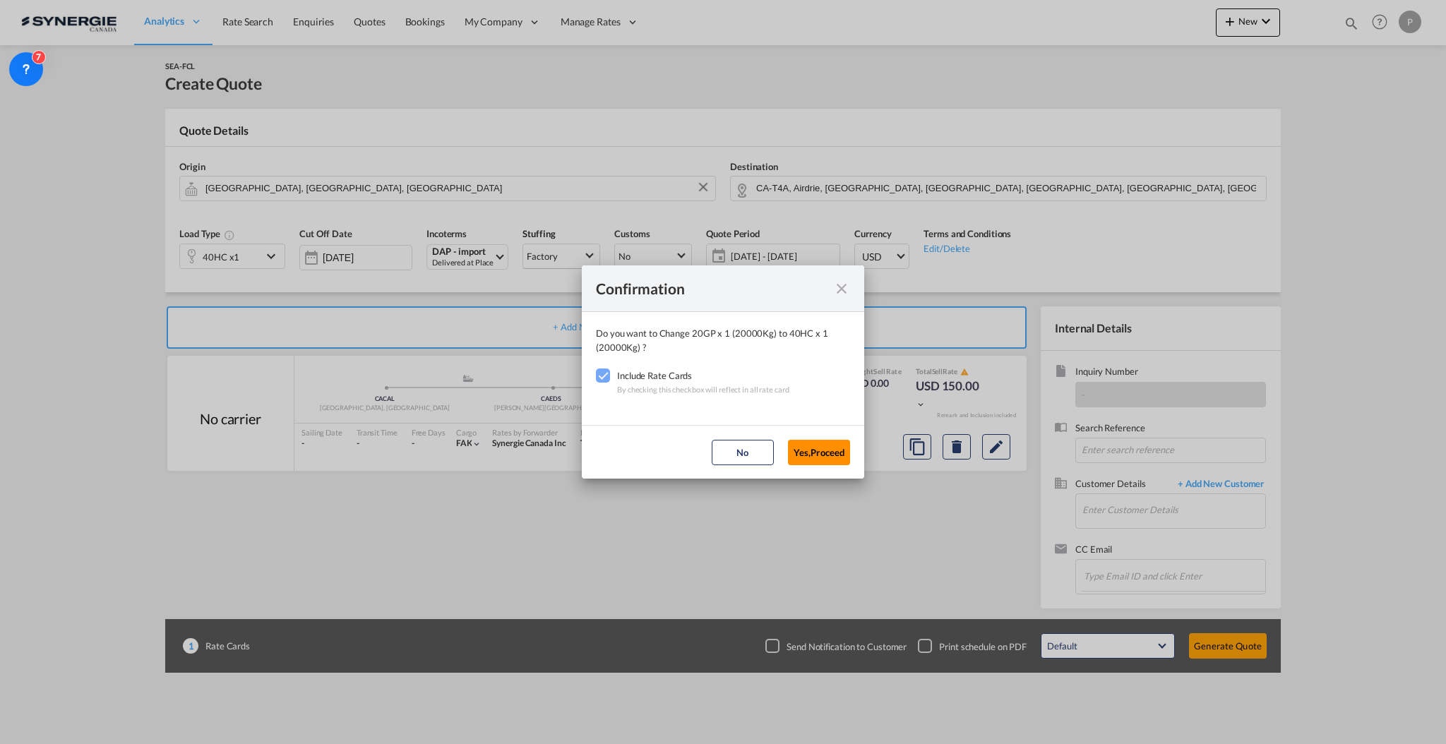
click at [824, 445] on button "Yes,Proceed" at bounding box center [819, 452] width 62 height 25
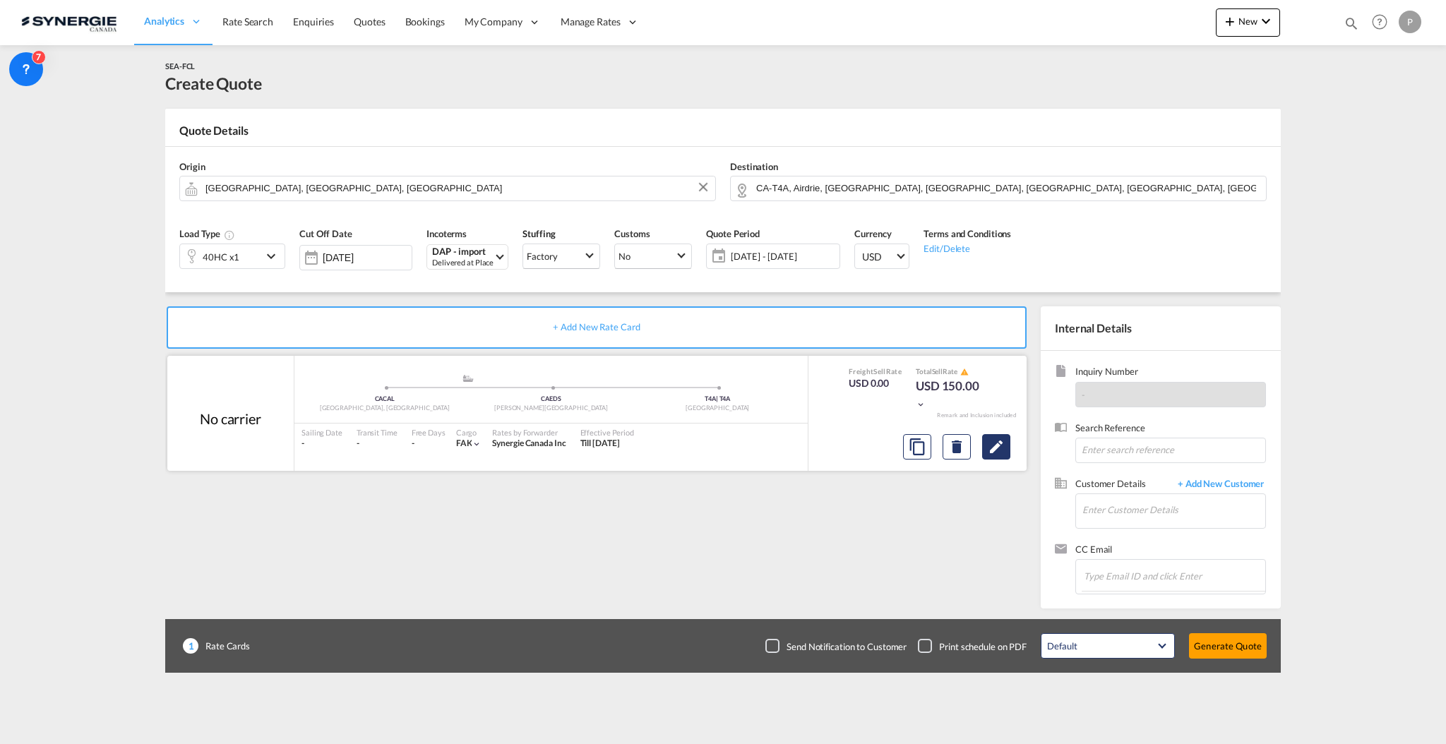
click at [1003, 446] on md-icon "Edit" at bounding box center [996, 447] width 17 height 17
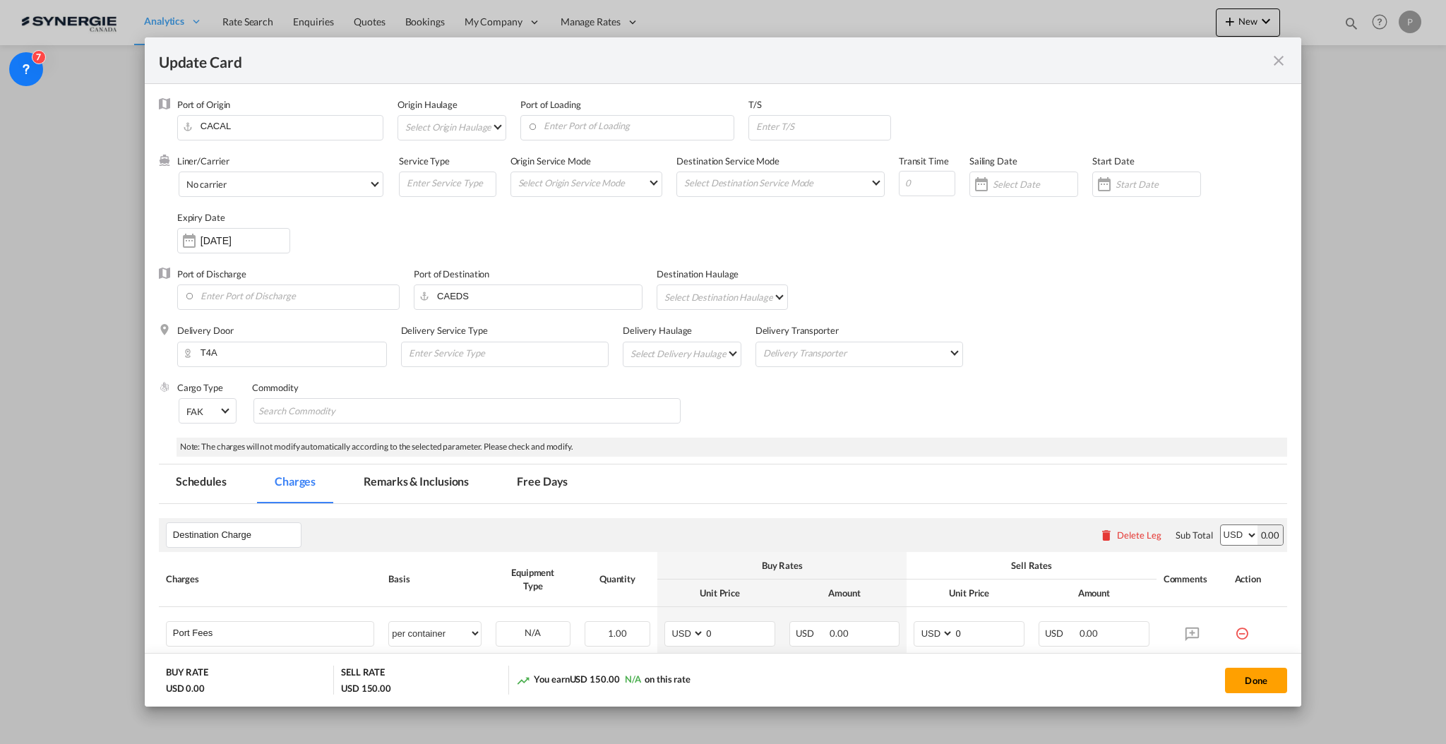
select select "per container"
select select "per B/L"
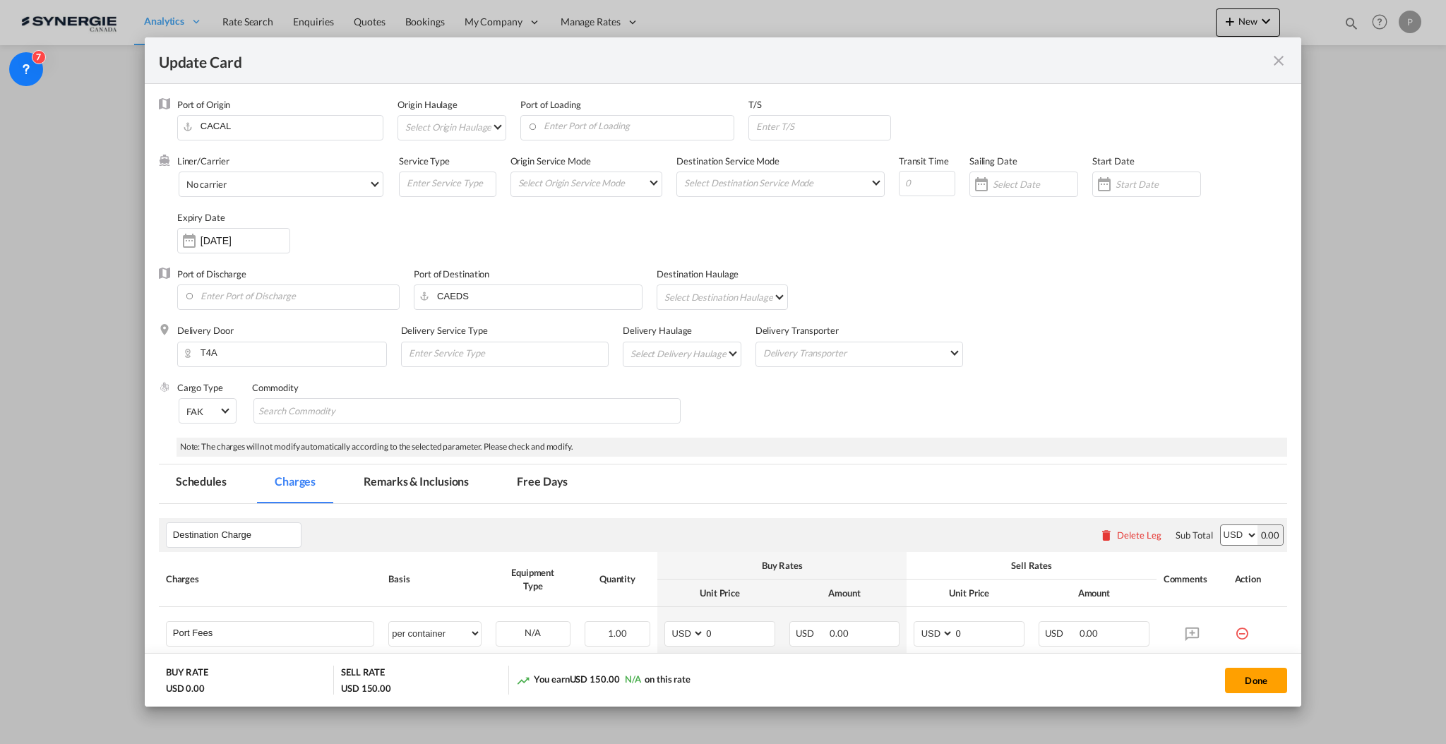
select select "per B/L"
select select "per shipment"
click at [438, 484] on md-tab-item "Remarks & Inclusions" at bounding box center [416, 484] width 139 height 39
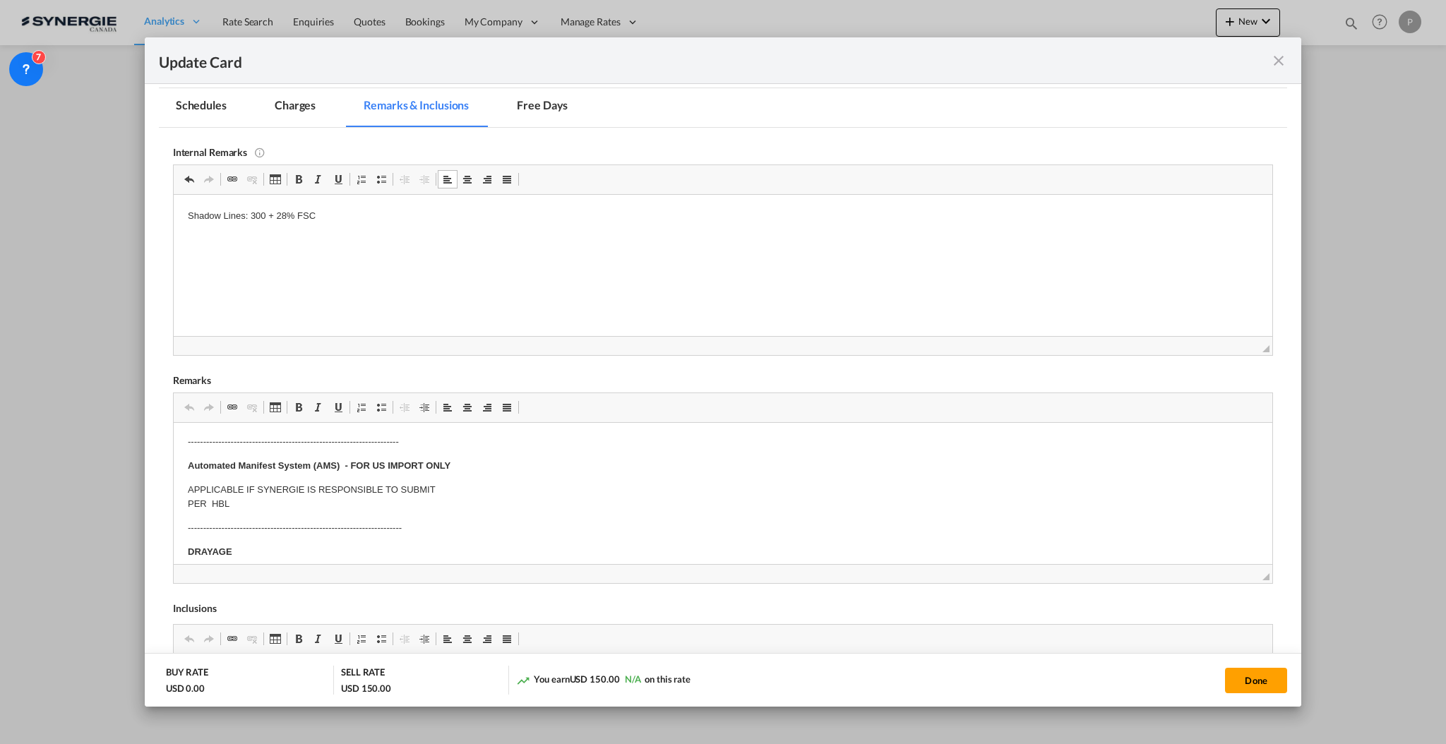
scroll to position [0, 0]
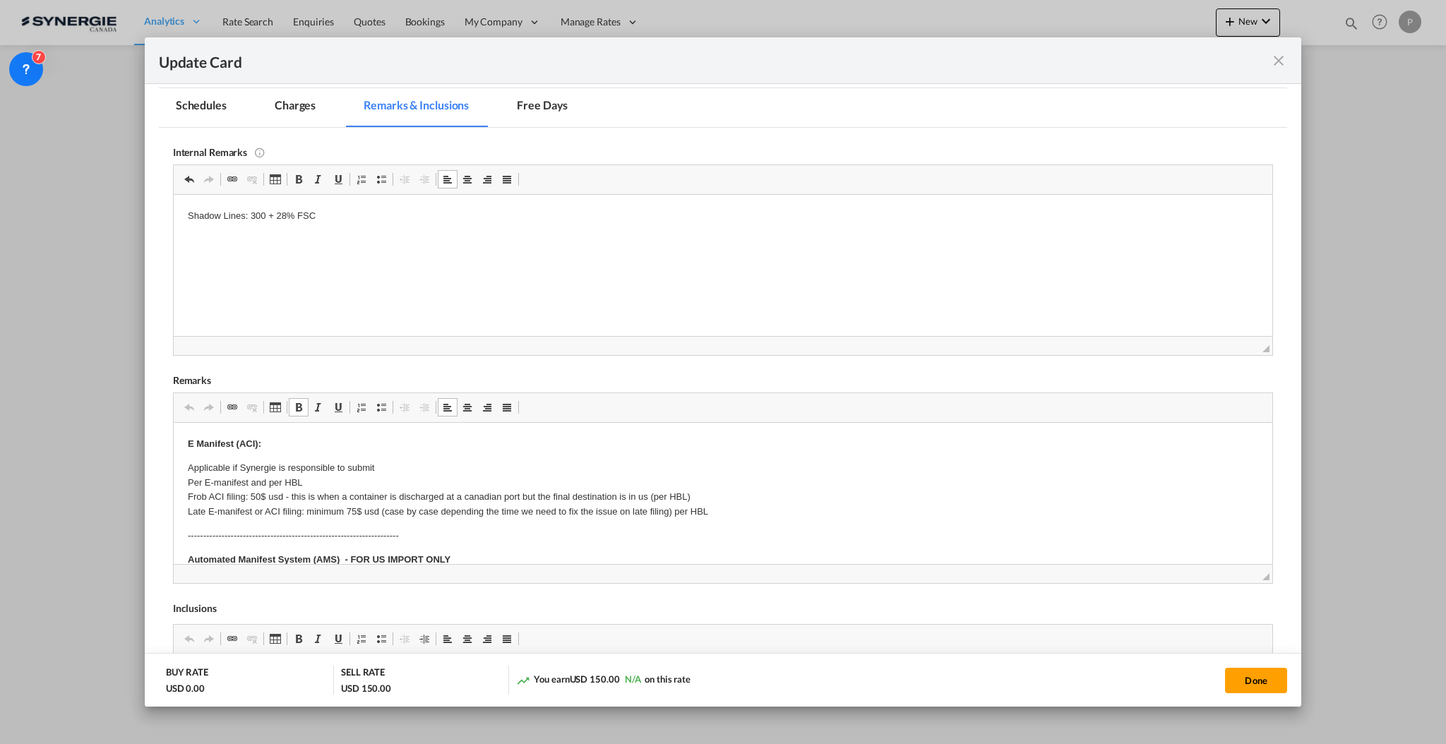
drag, startPoint x: 192, startPoint y: 463, endPoint x: 297, endPoint y: 472, distance: 104.9
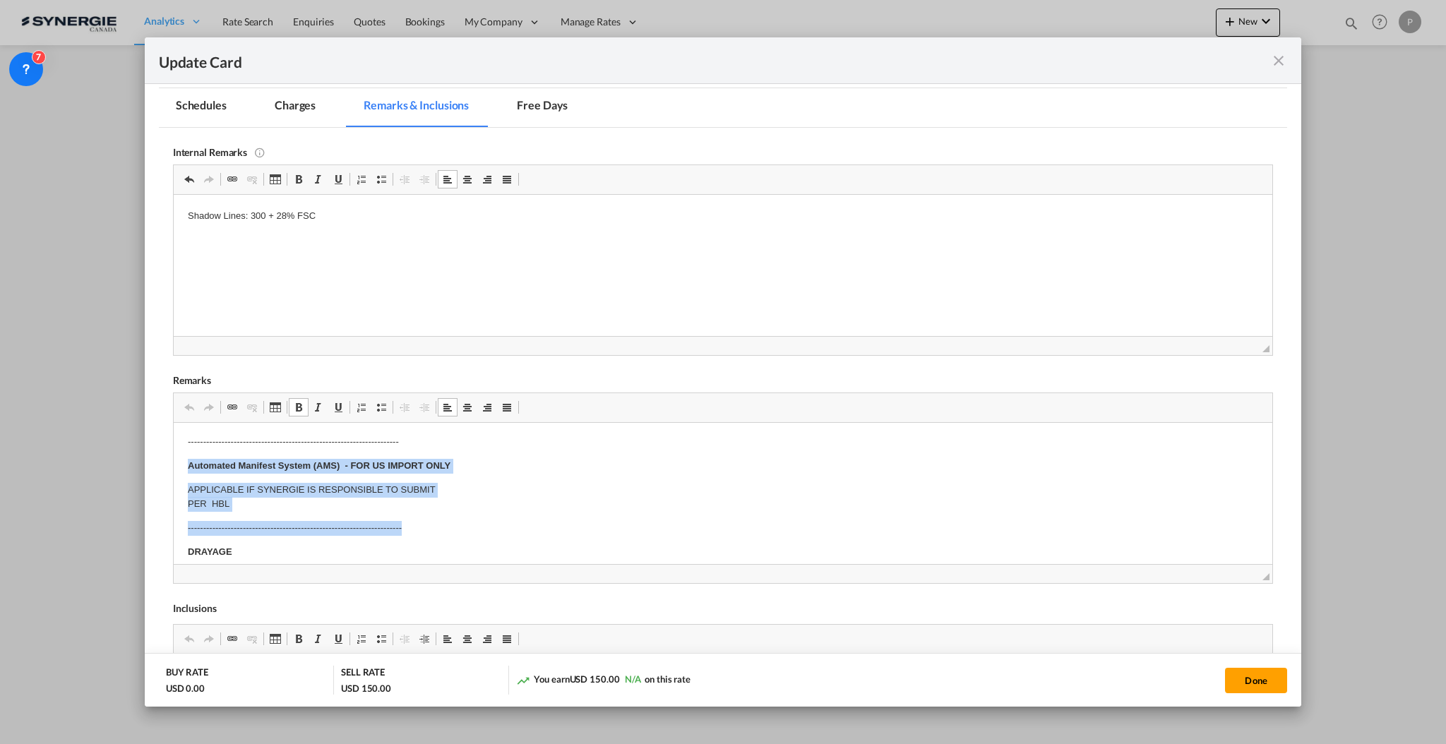
drag, startPoint x: 176, startPoint y: 465, endPoint x: 460, endPoint y: 526, distance: 290.5
click at [460, 526] on html "E Manifest (ACI): Applicable if Synergie is responsible to submit Per E-manifes…" at bounding box center [722, 708] width 1099 height 761
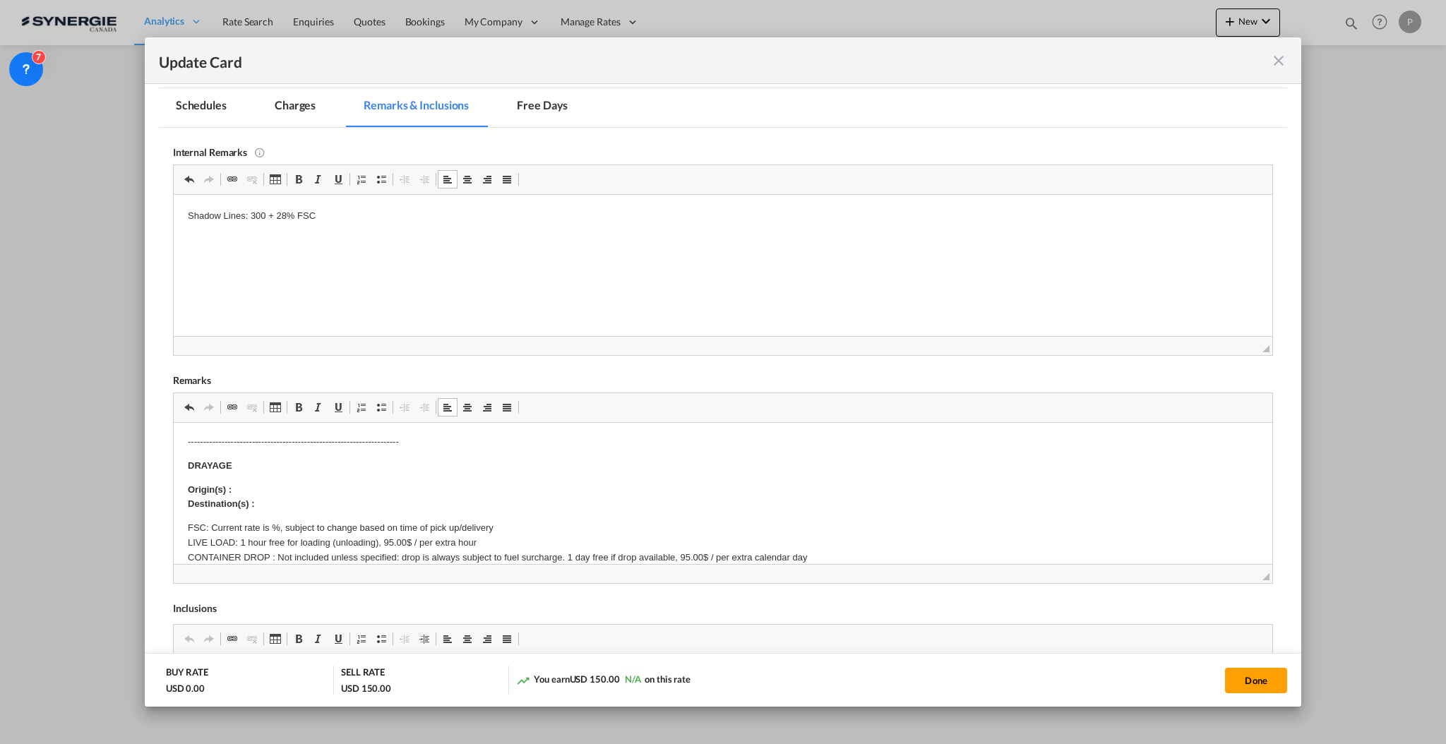
click at [263, 487] on p "Origin(s) : Destination(s) :" at bounding box center [722, 497] width 1071 height 30
click at [297, 501] on p "Origin(s) : [STREET_ADDRESS] Destination(s) :" at bounding box center [722, 497] width 1071 height 30
click at [274, 525] on p "FSC: Current rate is %, subject to change based on time of pick up/delivery LIV…" at bounding box center [722, 565] width 1071 height 88
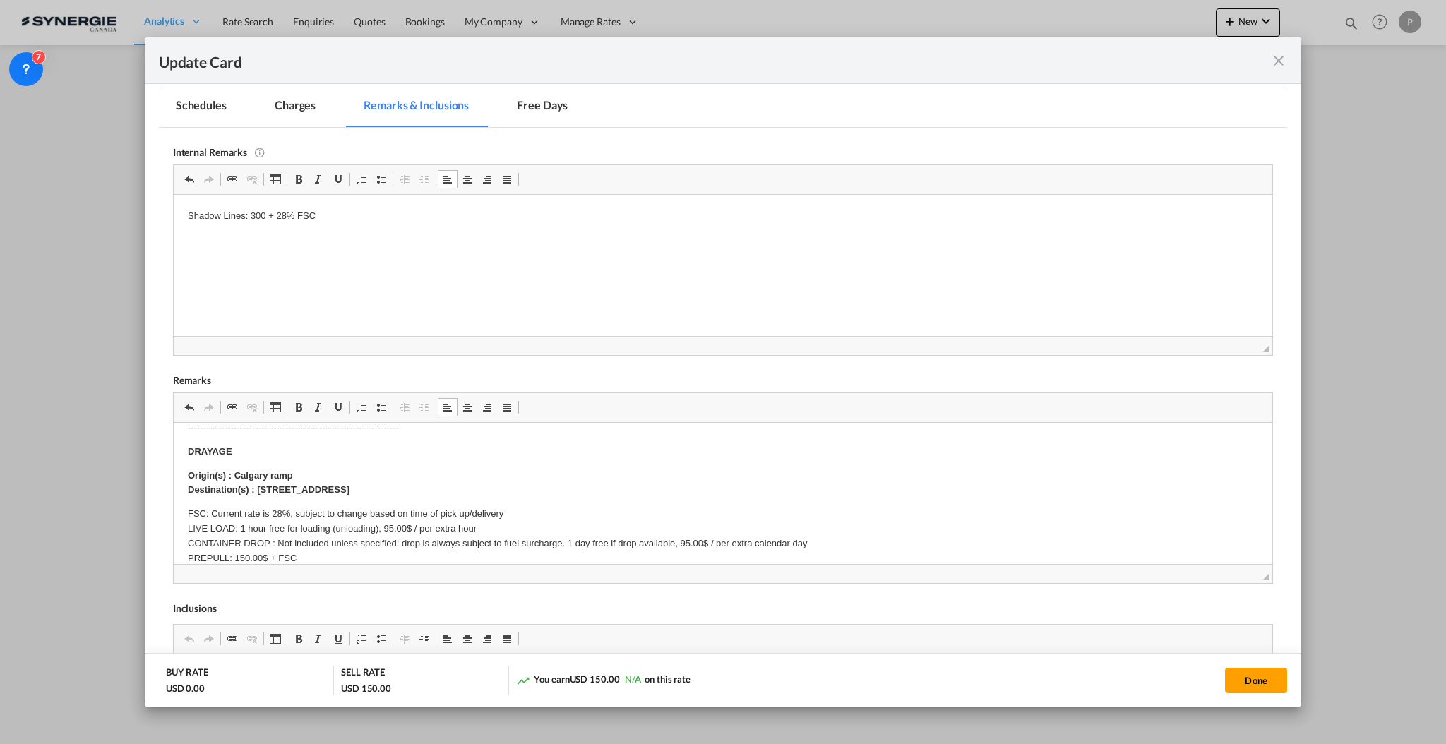
scroll to position [188, 0]
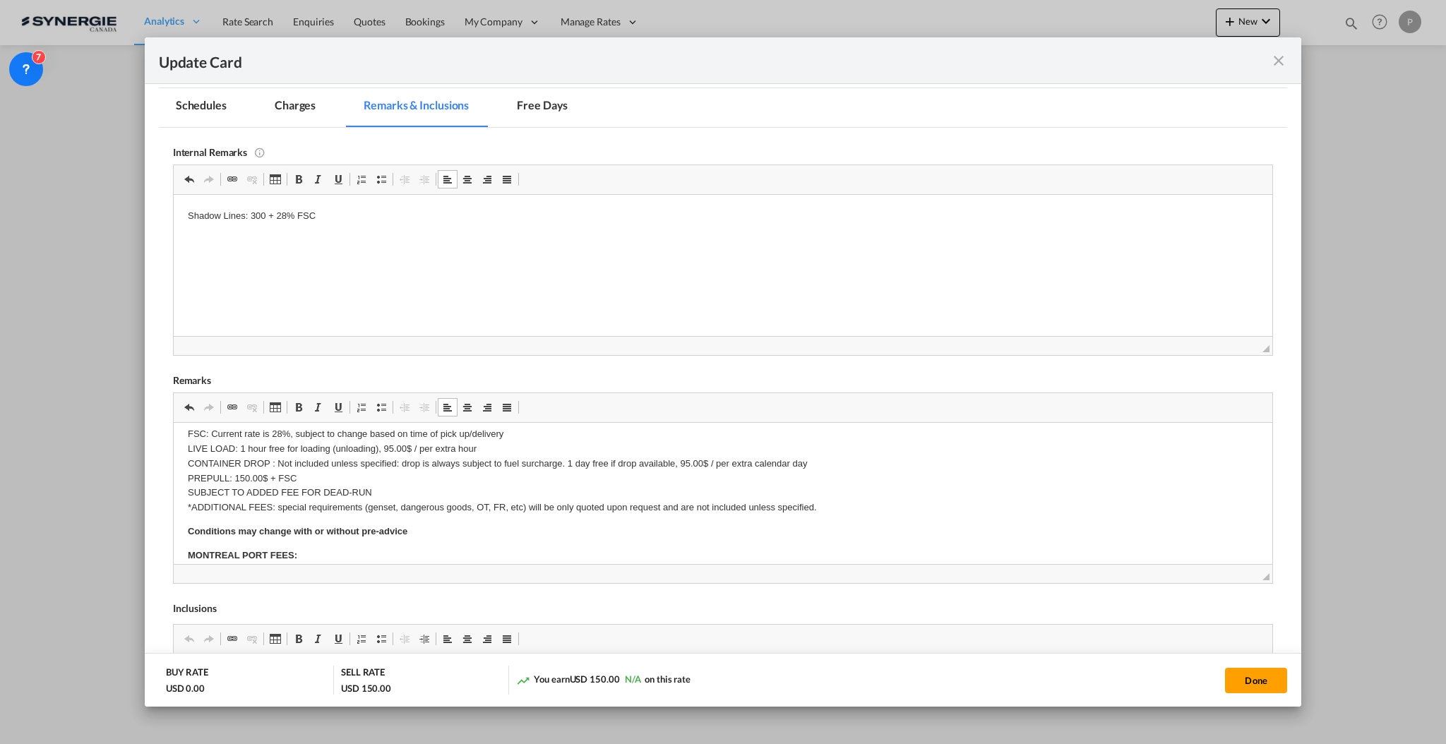
click at [300, 453] on p "FSC: Current rate is 28%, subject to change based on time of pick up/delivery L…" at bounding box center [722, 471] width 1071 height 88
click at [300, 471] on p "FSC: Current rate is 28%, subject to change based on time of pick up/delivery L…" at bounding box center [722, 471] width 1071 height 88
click at [301, 458] on p "FSC: Current rate is 28%, subject to change based on time of pick up/delivery L…" at bounding box center [722, 471] width 1071 height 88
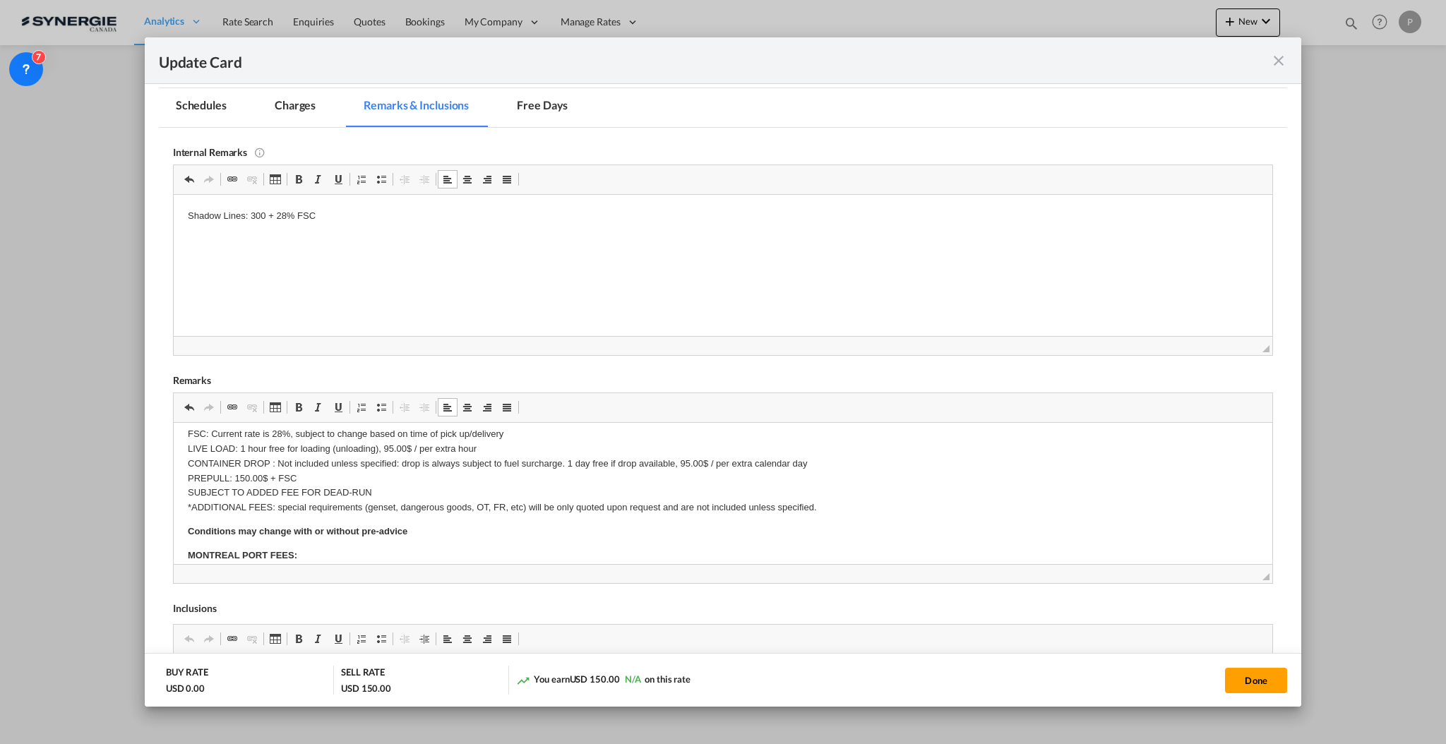
click at [301, 458] on p "FSC: Current rate is 28%, subject to change based on time of pick up/delivery L…" at bounding box center [722, 471] width 1071 height 88
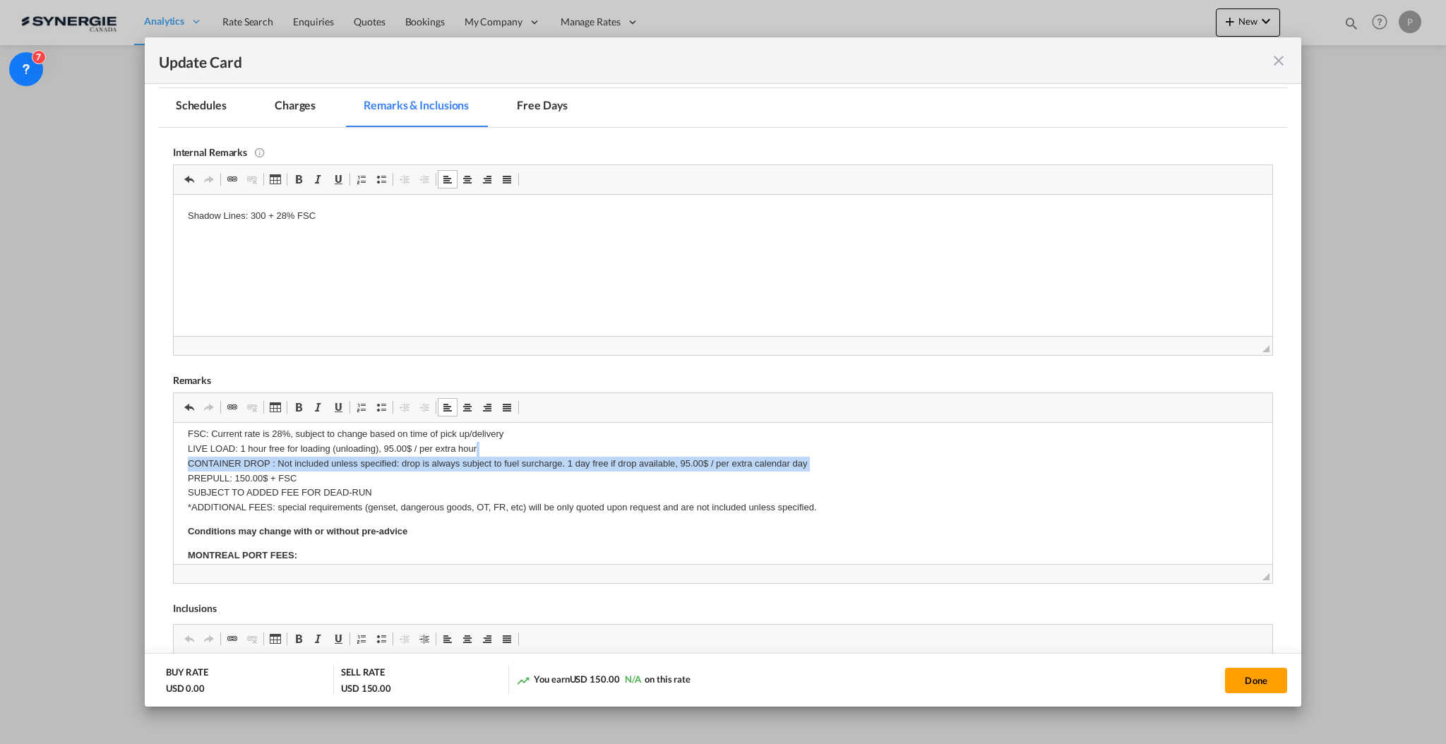
click at [301, 458] on p "FSC: Current rate is 28%, subject to change based on time of pick up/delivery L…" at bounding box center [722, 471] width 1071 height 88
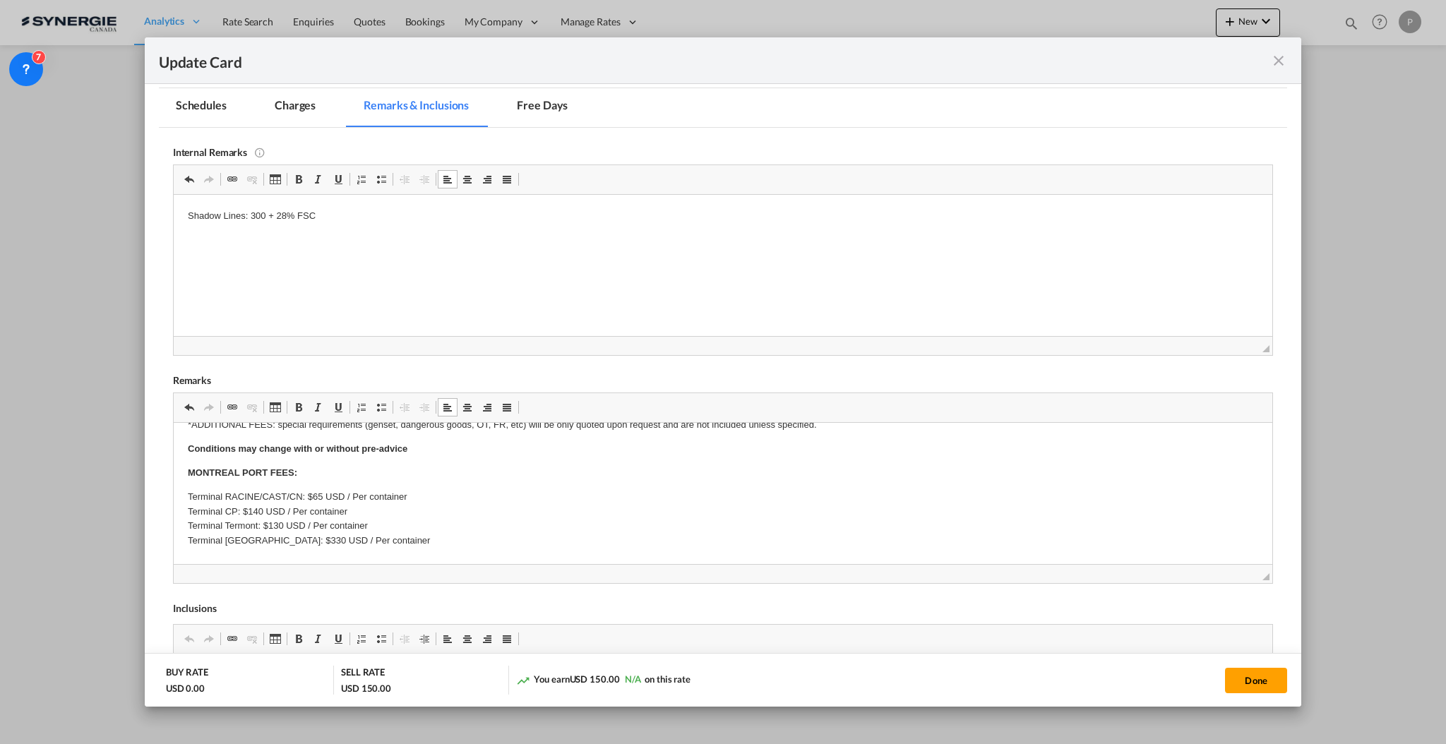
scroll to position [283, 0]
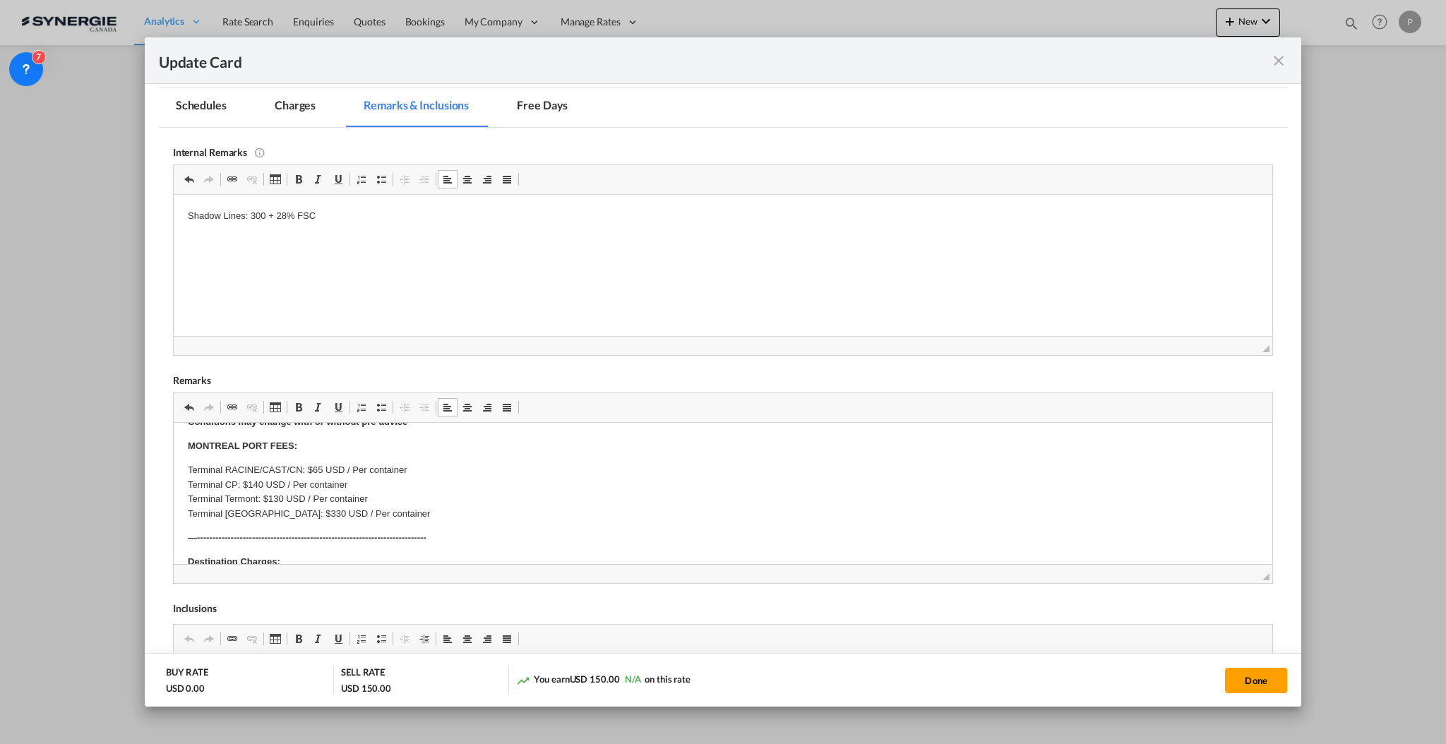
click at [188, 449] on strong "MONTREAL PORT FEES:" at bounding box center [241, 445] width 109 height 11
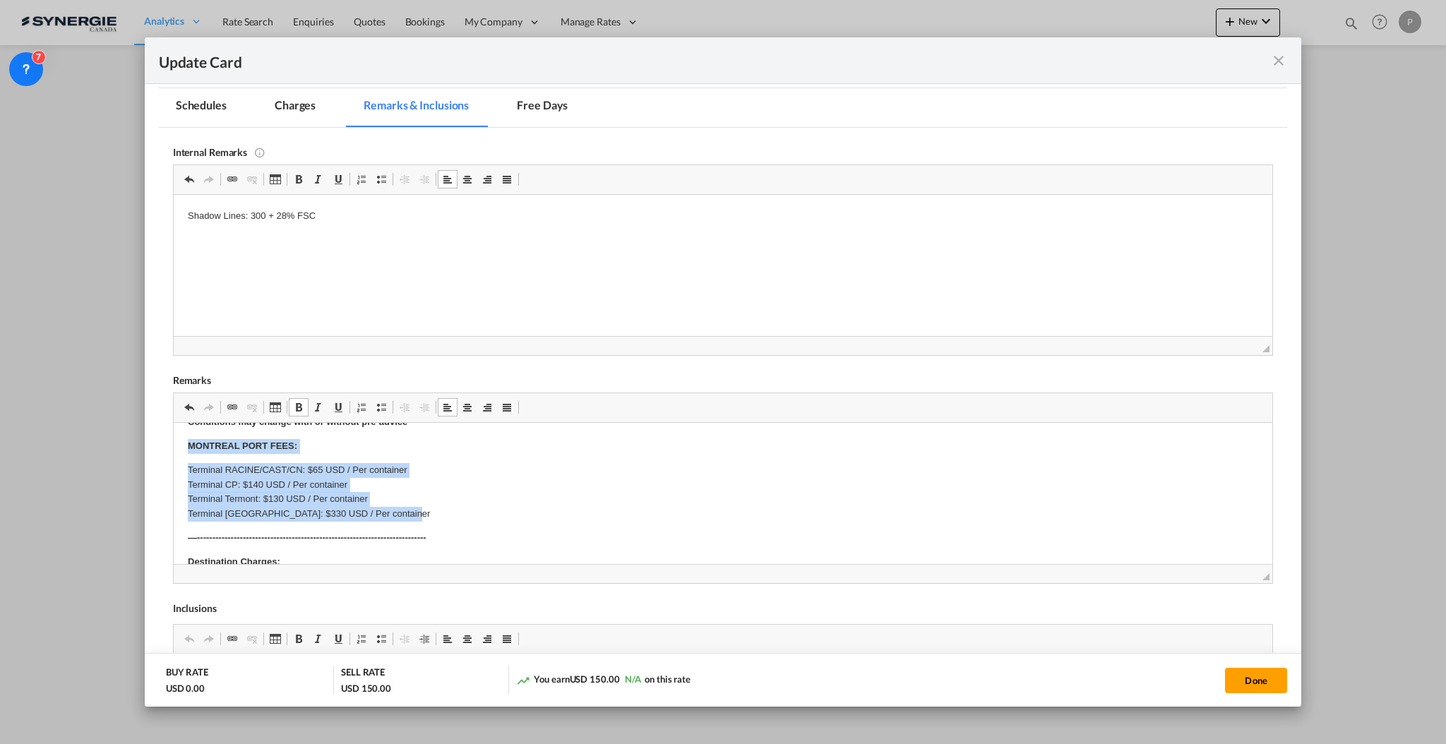
drag, startPoint x: 185, startPoint y: 447, endPoint x: 419, endPoint y: 509, distance: 241.7
click at [419, 509] on html "E Manifest (ACI): Applicable if Synergie is responsible to submit Per E-manifes…" at bounding box center [722, 470] width 1099 height 660
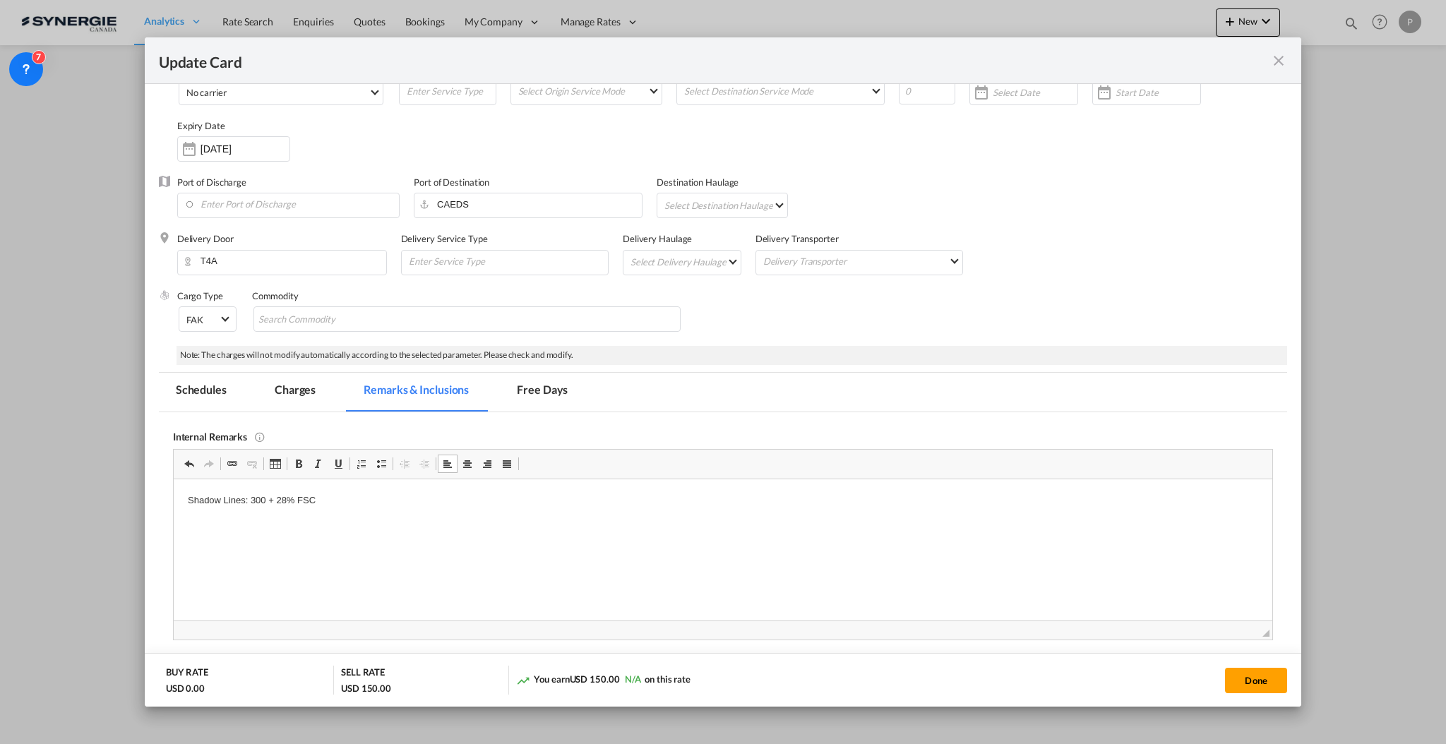
scroll to position [0, 0]
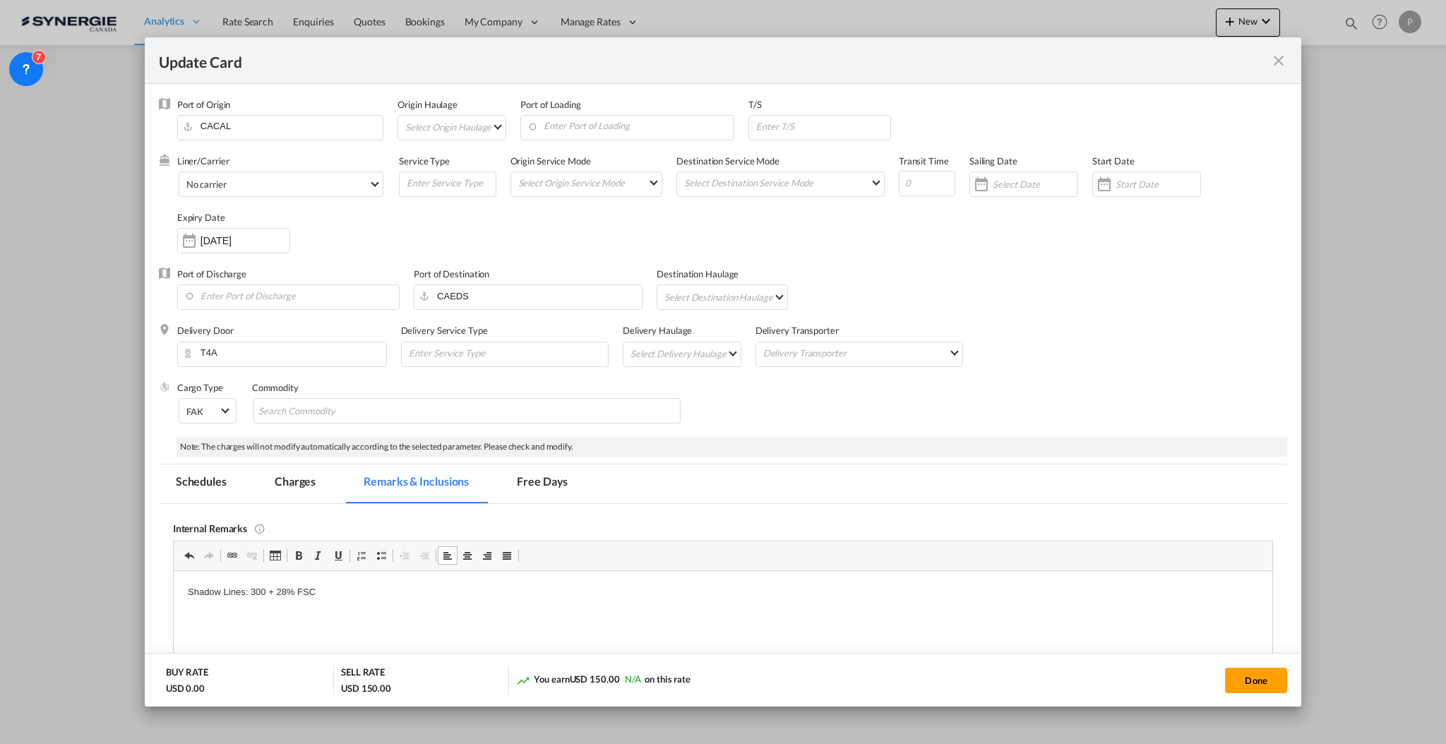
click at [292, 482] on md-tab-item "Charges" at bounding box center [295, 484] width 75 height 39
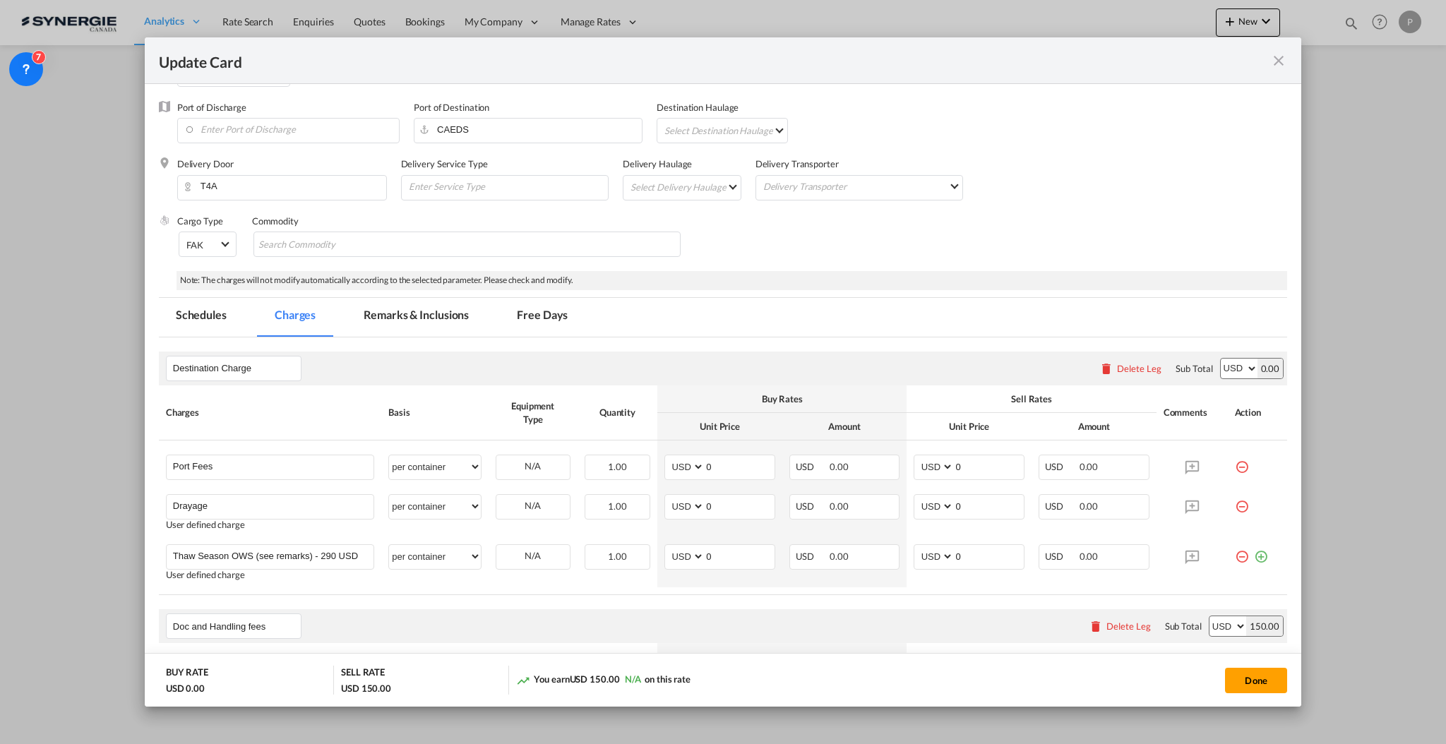
scroll to position [188, 0]
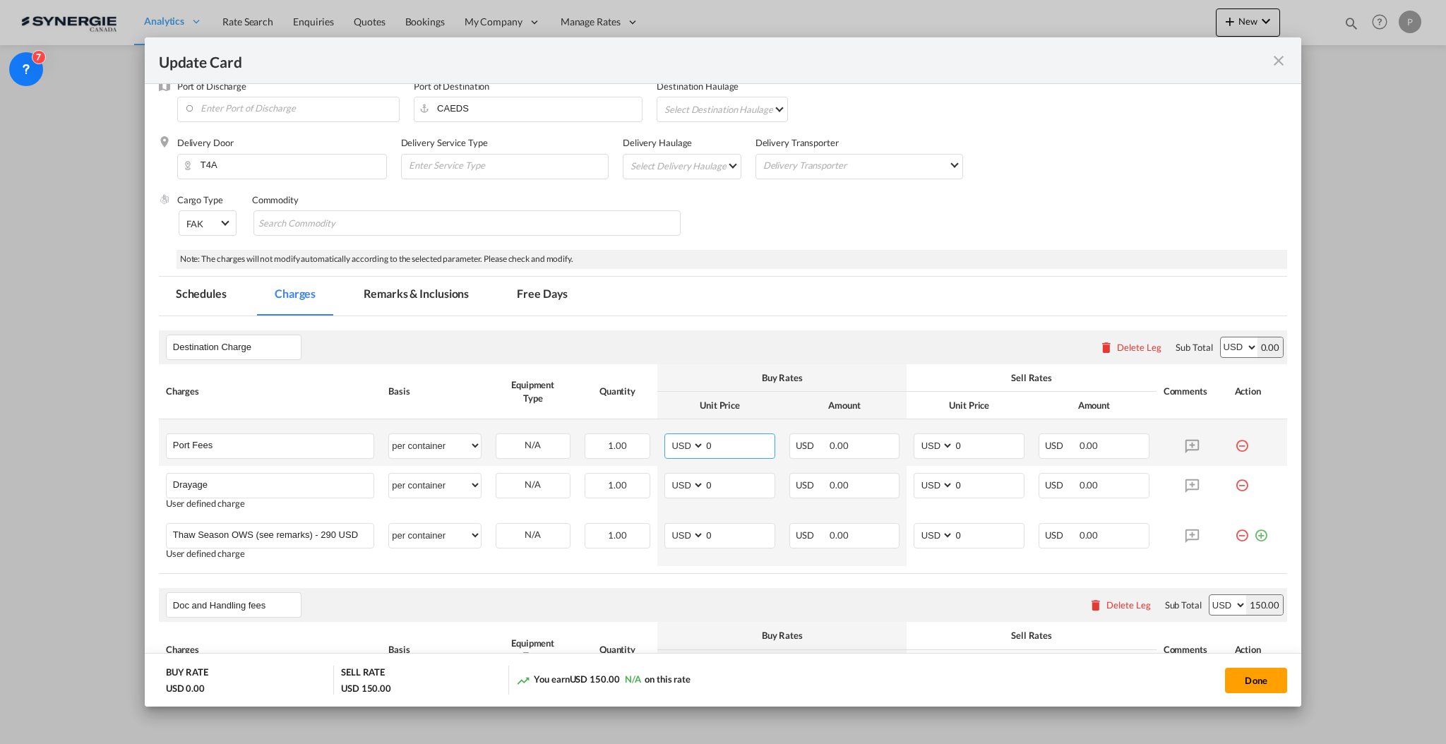
click at [723, 444] on input "0" at bounding box center [740, 444] width 70 height 21
type input "295"
type input "355"
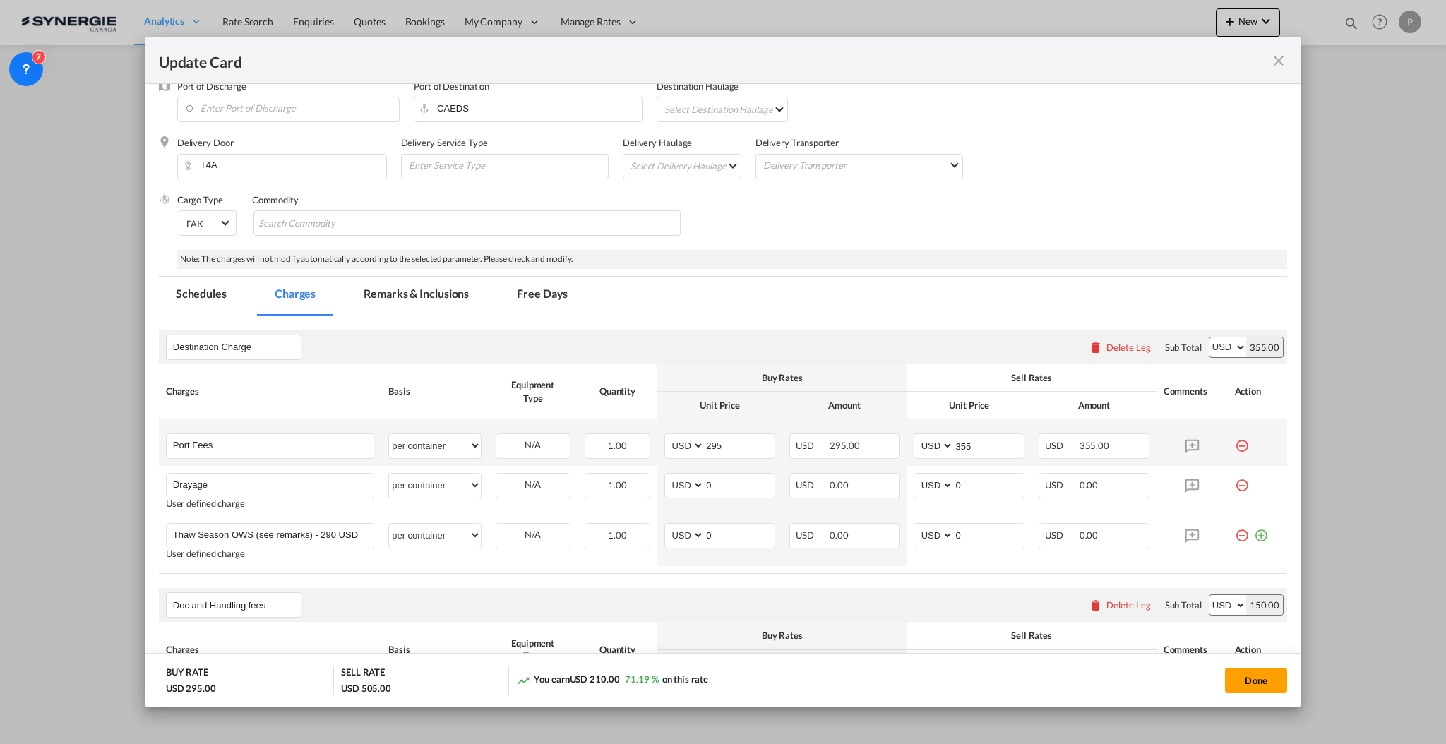
click at [268, 423] on td "Port Fees Please Enter User Defined Charges Cannot Be Published" at bounding box center [270, 443] width 222 height 47
click at [255, 441] on input "Port Fees" at bounding box center [273, 444] width 201 height 21
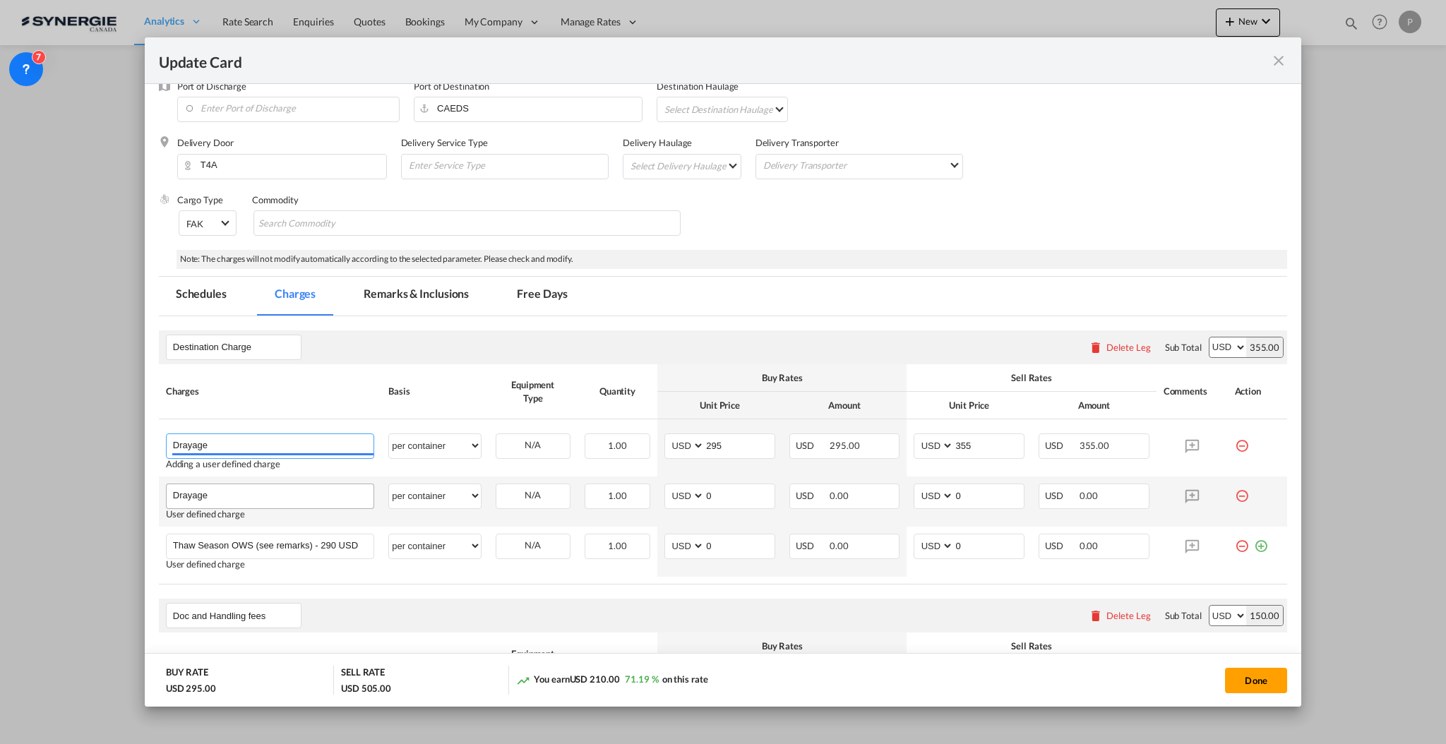
type input "Drayage"
click at [261, 489] on input "Drayage" at bounding box center [273, 494] width 201 height 21
click at [1235, 497] on md-icon "icon-minus-circle-outline red-400-fg" at bounding box center [1242, 491] width 14 height 14
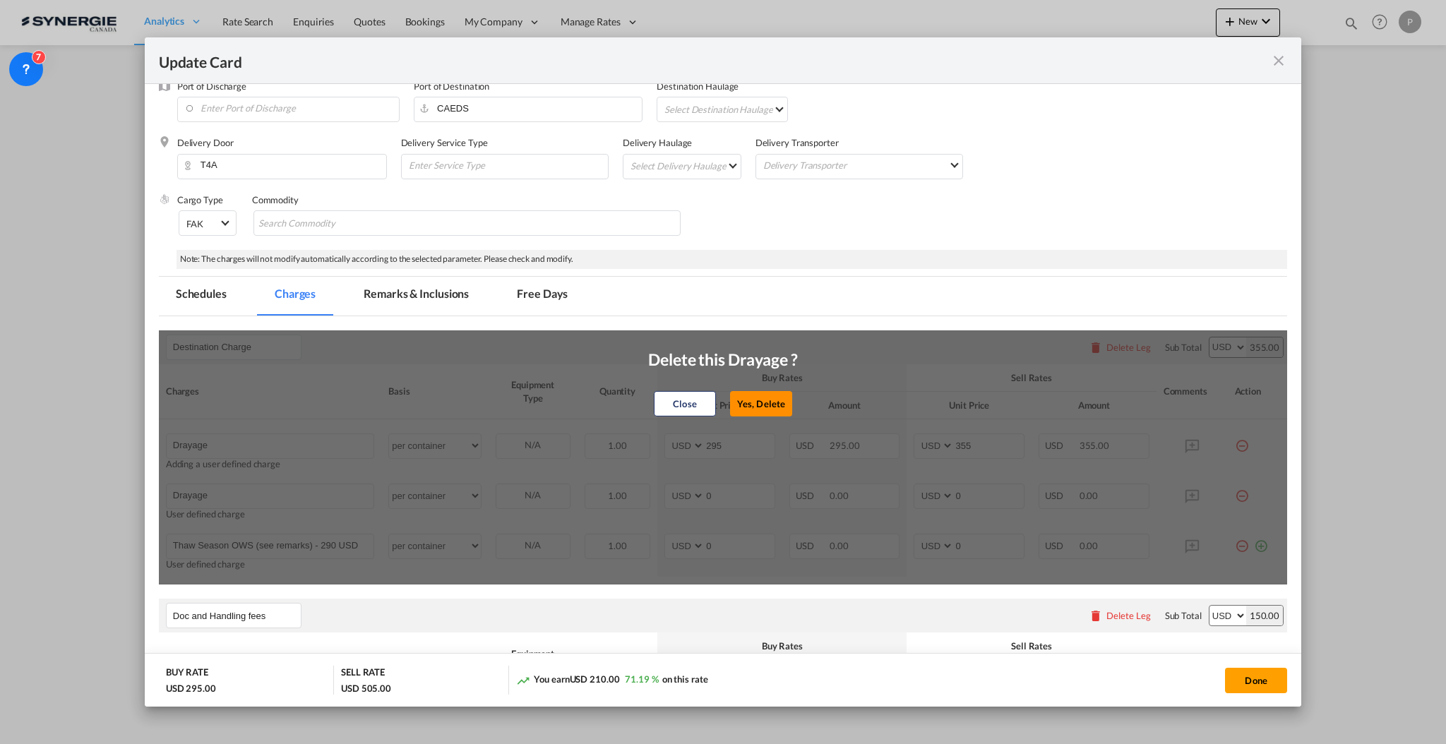
click at [769, 393] on button "Yes, Delete" at bounding box center [761, 403] width 62 height 25
type input "Thaw Season OWS (see remarks) - 290 USD if applicable"
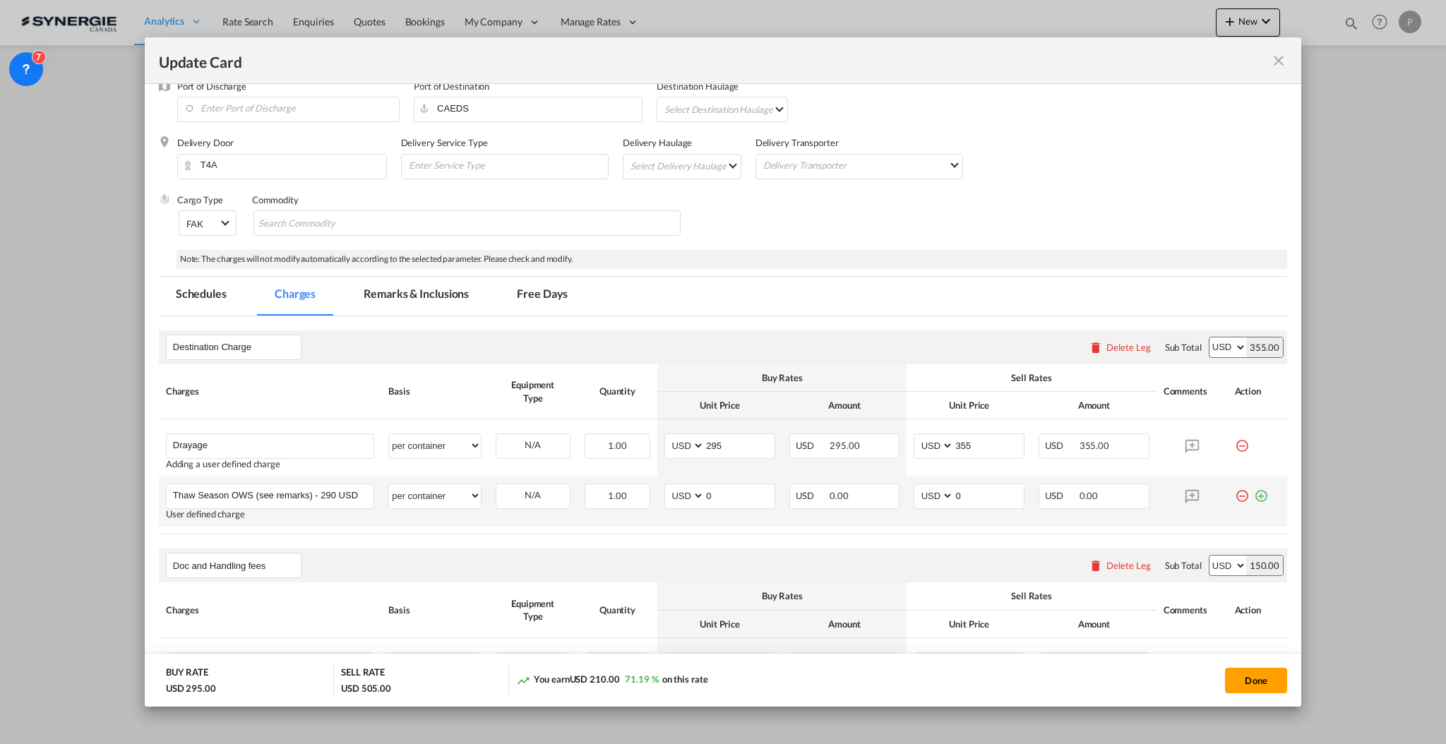
click at [1235, 492] on md-icon "icon-minus-circle-outline red-400-fg" at bounding box center [1242, 491] width 14 height 14
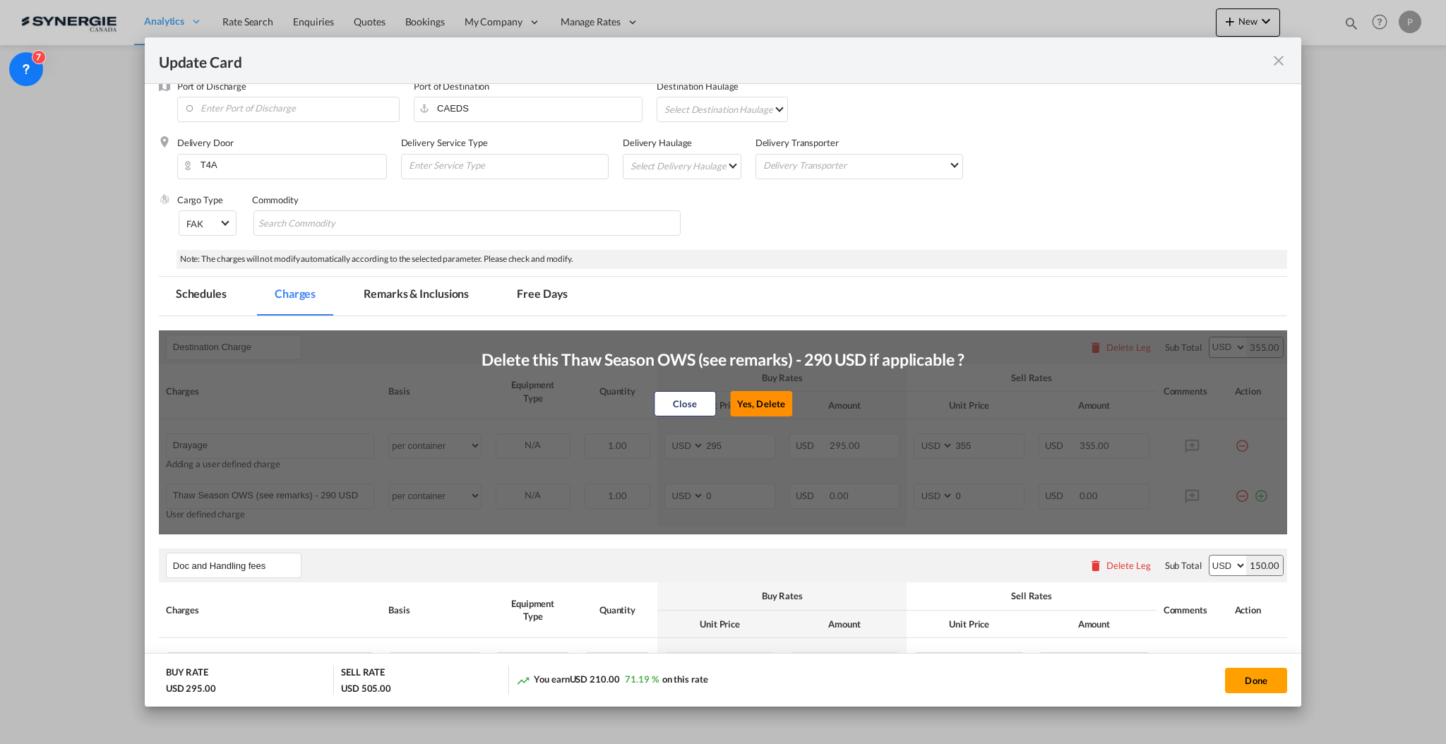
click at [758, 402] on button "Yes, Delete" at bounding box center [761, 403] width 62 height 25
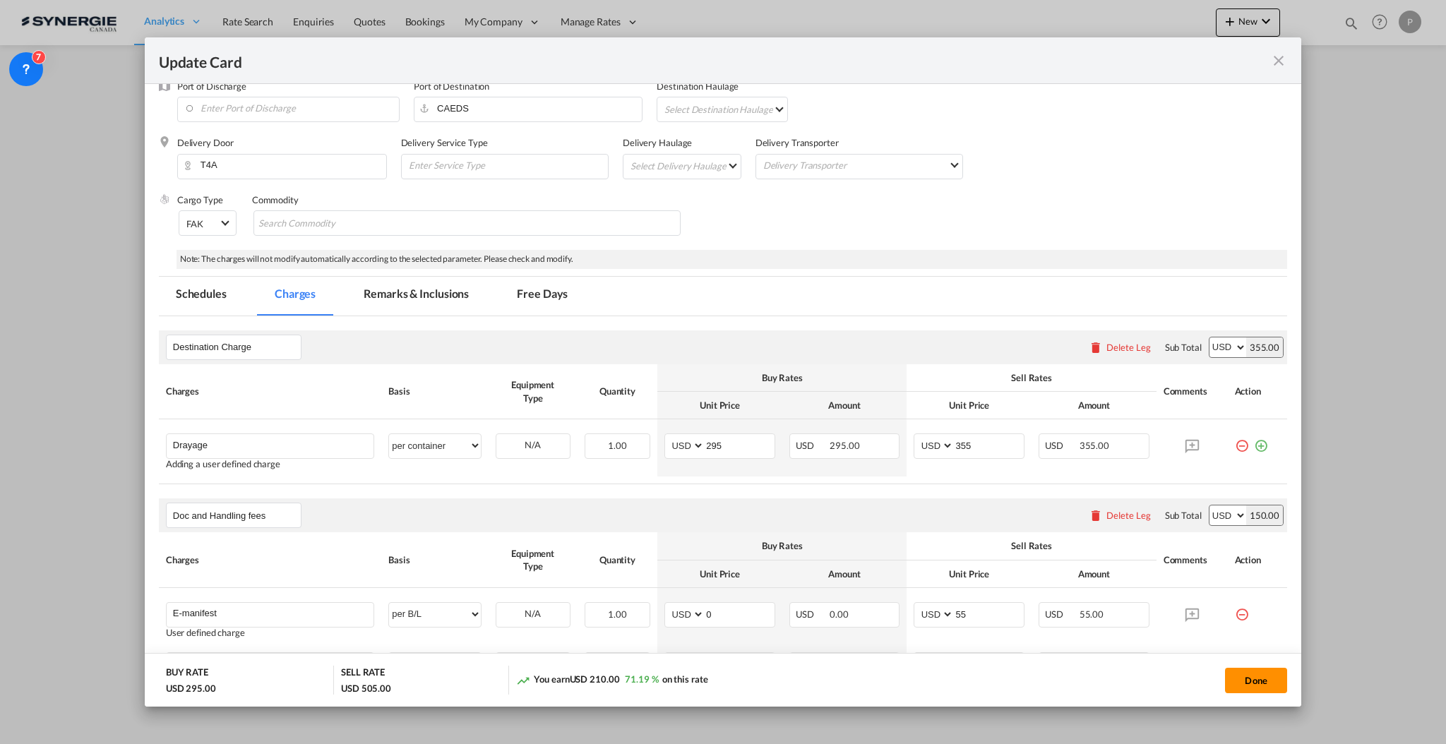
click at [1266, 679] on button "Done" at bounding box center [1256, 680] width 62 height 25
type input "[DATE]"
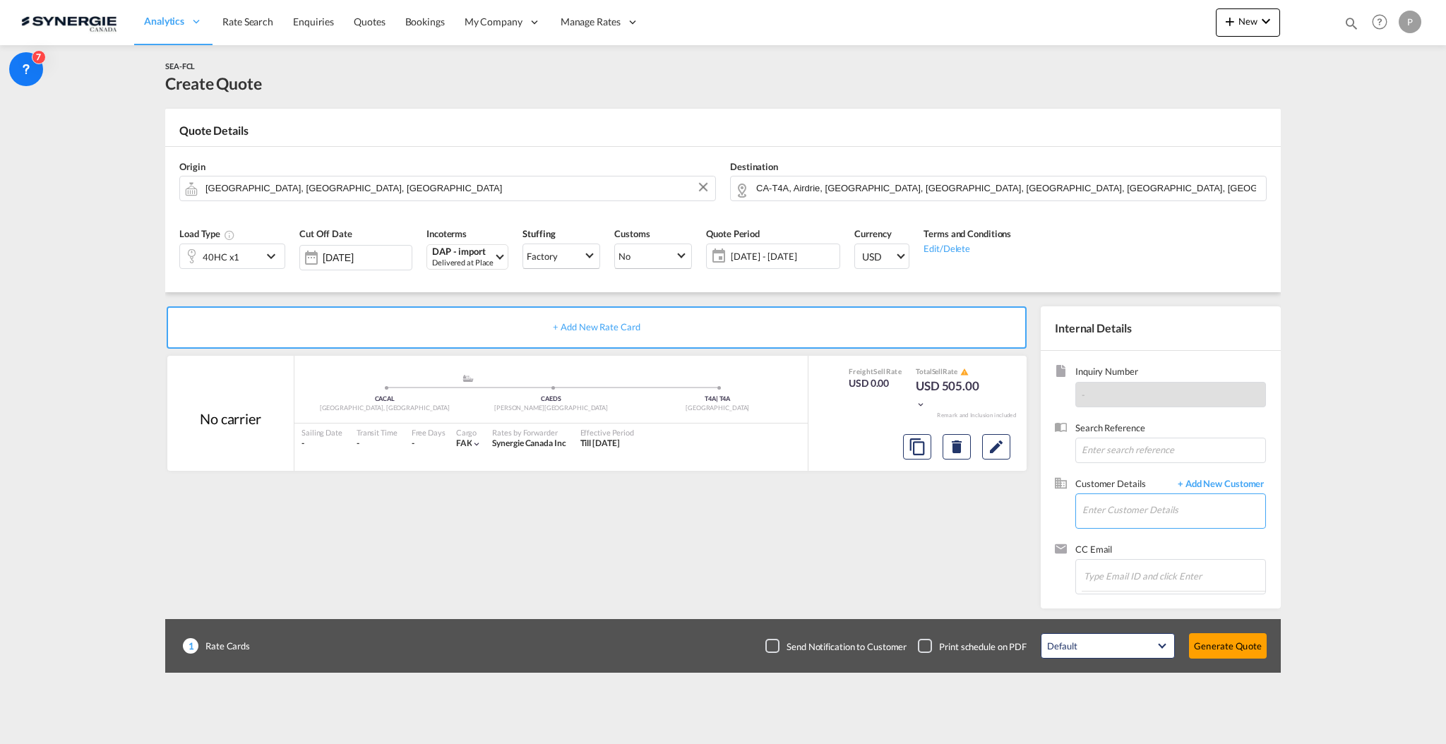
click at [1144, 514] on input "Enter Customer Details" at bounding box center [1174, 510] width 183 height 32
paste input "[EMAIL_ADDRESS][DOMAIN_NAME]"
click at [1167, 530] on div "[PERSON_NAME] [EMAIL_ADDRESS][DOMAIN_NAME] | Merzario NL" at bounding box center [1216, 535] width 268 height 38
type input "Merzario NL, [PERSON_NAME], [EMAIL_ADDRESS][DOMAIN_NAME]"
click at [1235, 648] on button "Generate Quote" at bounding box center [1228, 646] width 78 height 25
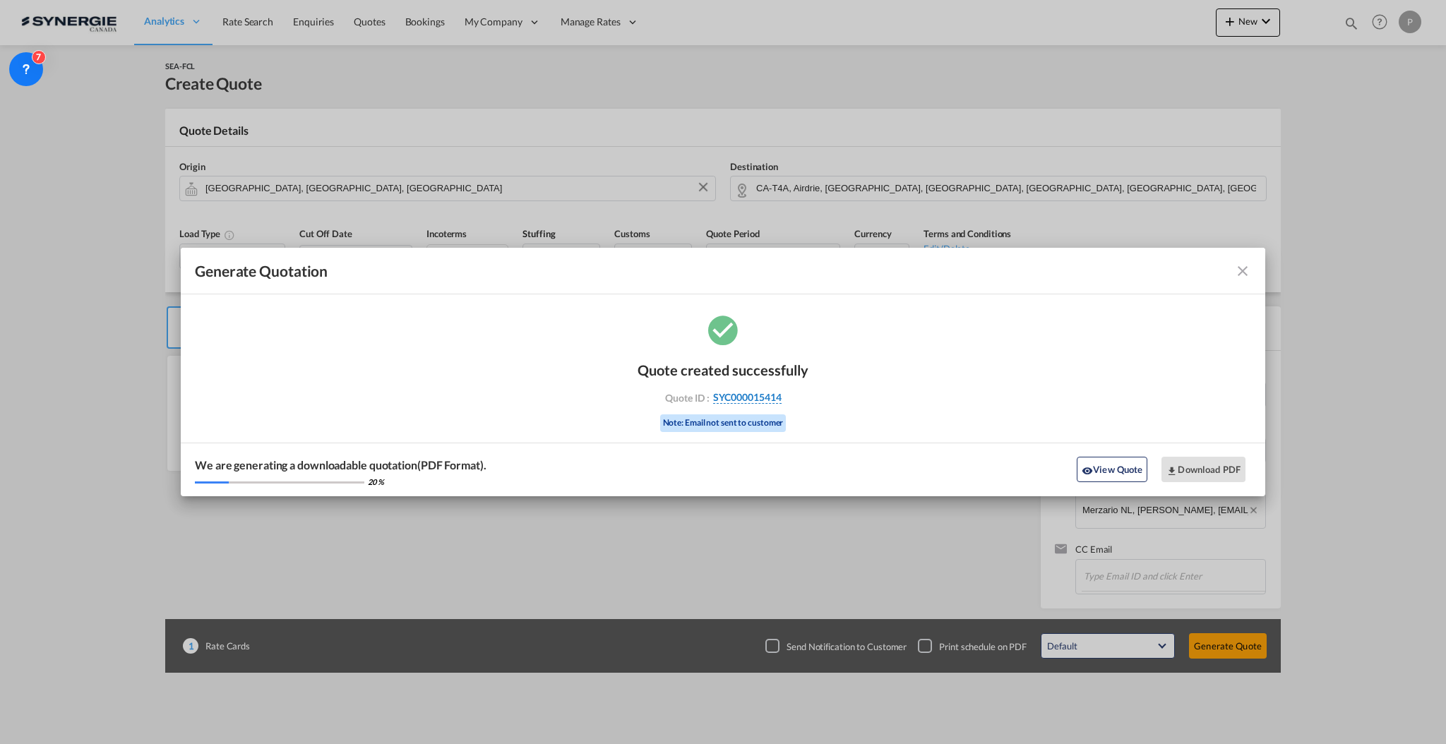
drag, startPoint x: 787, startPoint y: 392, endPoint x: 780, endPoint y: 396, distance: 8.2
click at [780, 396] on div "Quote ID : SYC000015414" at bounding box center [723, 397] width 164 height 13
copy div "SYC000015414"
click at [1187, 468] on button "Download PDF" at bounding box center [1204, 469] width 84 height 25
